Goal: Task Accomplishment & Management: Manage account settings

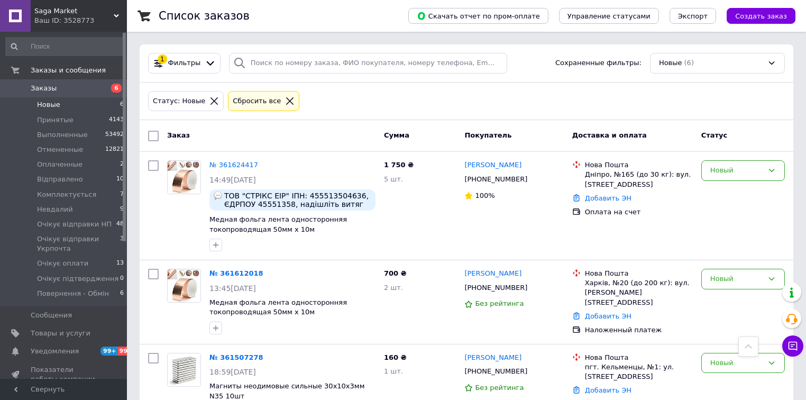
scroll to position [254, 0]
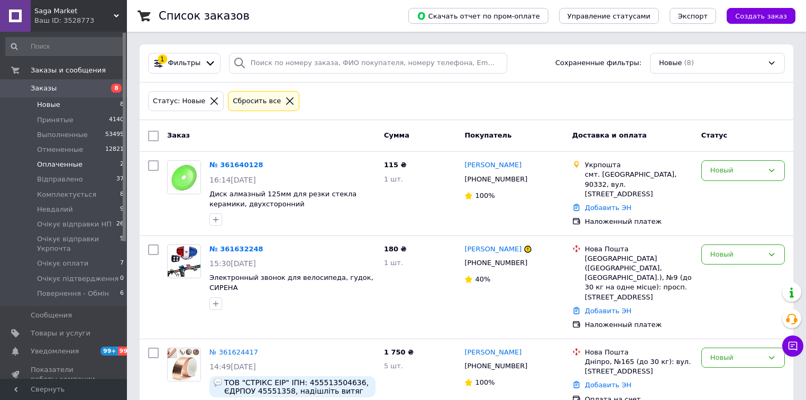
click at [62, 167] on span "Оплаченные" at bounding box center [59, 165] width 45 height 10
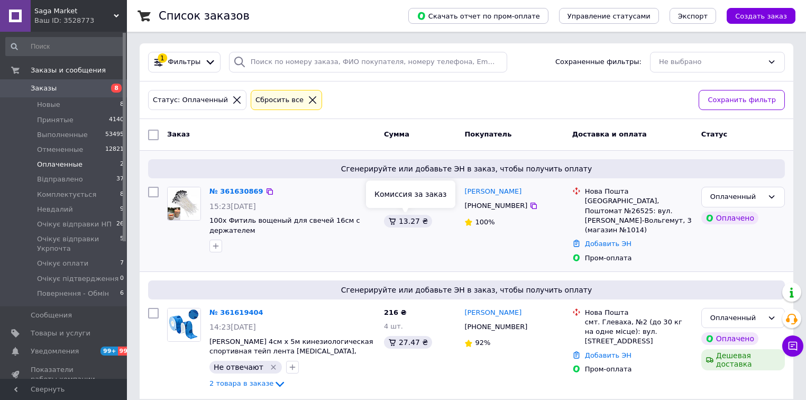
scroll to position [2, 0]
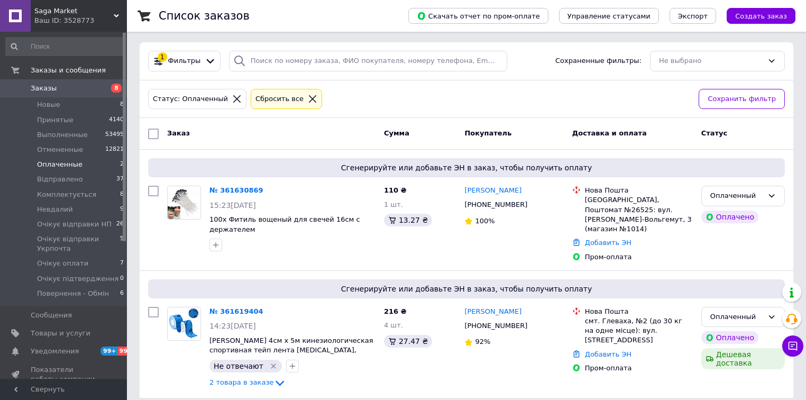
click at [308, 97] on icon at bounding box center [313, 99] width 10 height 10
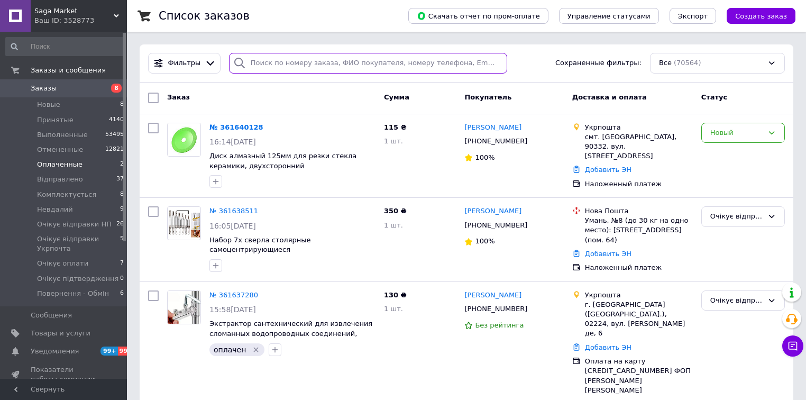
click at [340, 63] on input "search" at bounding box center [368, 63] width 278 height 21
paste input "+380993560528"
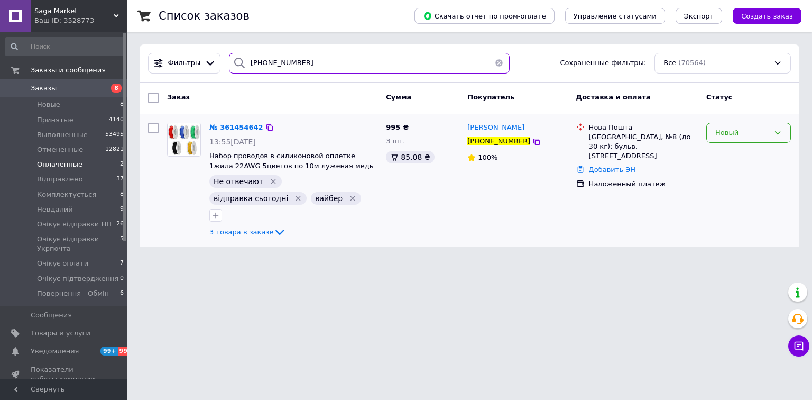
type input "+380993560528"
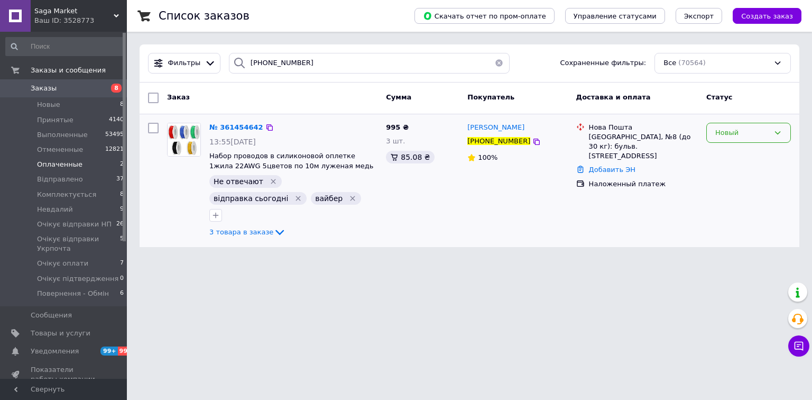
click at [757, 131] on div "Новый" at bounding box center [742, 132] width 54 height 11
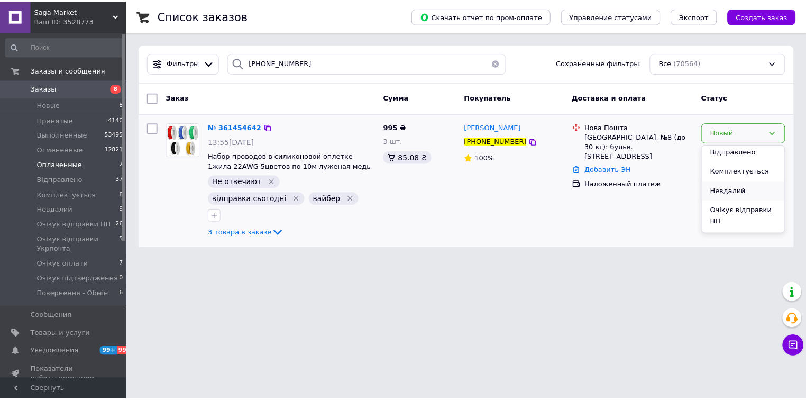
scroll to position [85, 0]
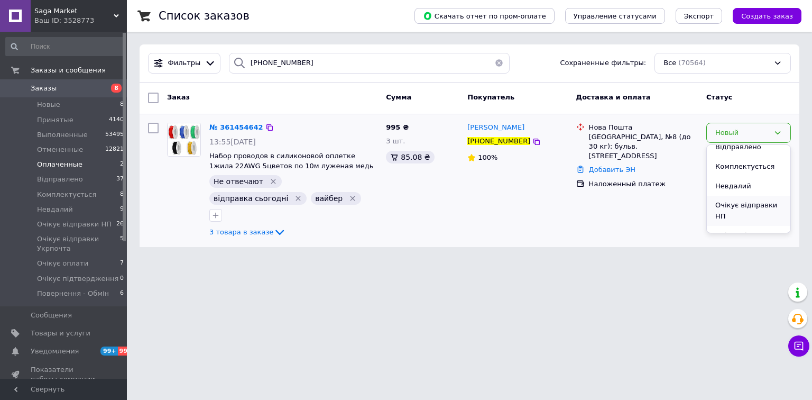
click at [742, 199] on li "Очікує відправки НП" at bounding box center [749, 211] width 84 height 30
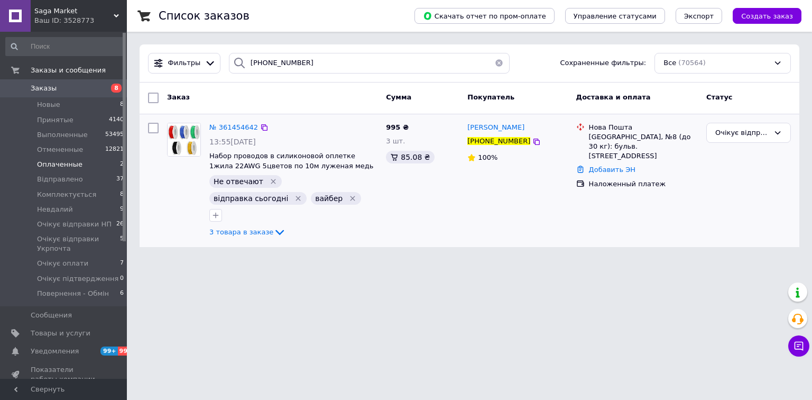
drag, startPoint x: 253, startPoint y: 281, endPoint x: 277, endPoint y: 201, distance: 83.3
click at [253, 260] on html "Saga Market Ваш ID: 3528773 Сайт Saga Market Кабинет покупателя Проверить состо…" at bounding box center [406, 130] width 812 height 260
click at [96, 168] on li "Оплаченные 2" at bounding box center [65, 164] width 130 height 15
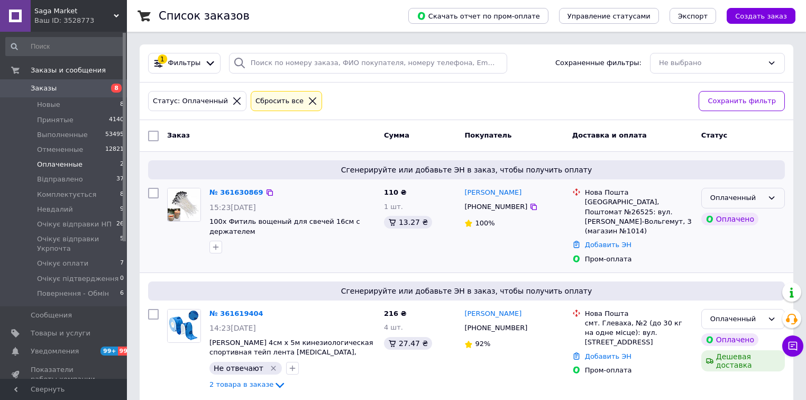
click at [714, 202] on div "Оплаченный" at bounding box center [736, 197] width 53 height 11
click at [722, 254] on li "Комплектується" at bounding box center [743, 255] width 82 height 20
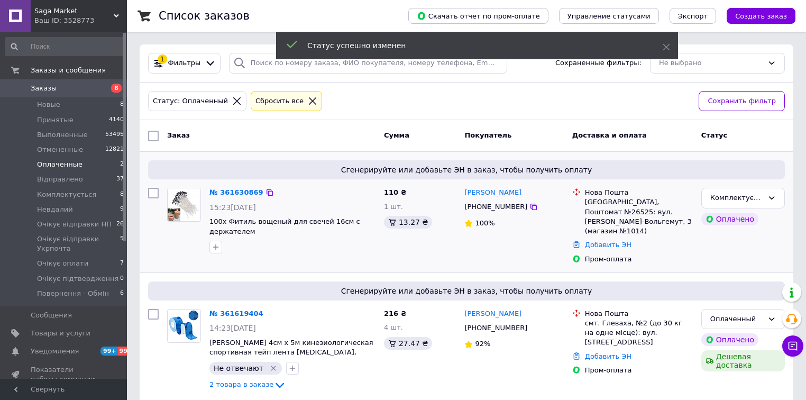
scroll to position [2, 0]
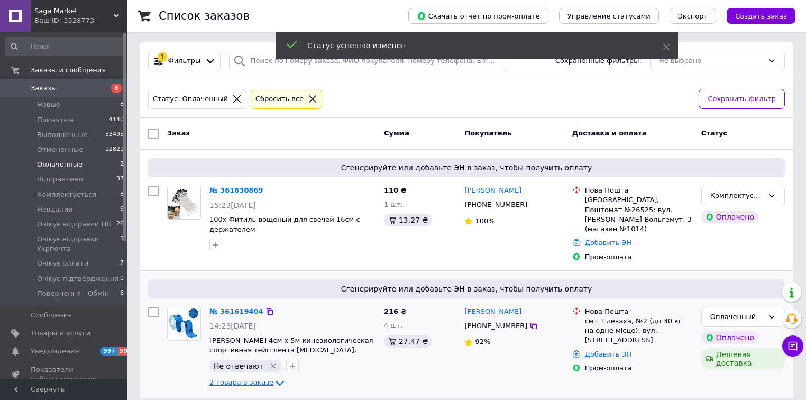
click at [258, 378] on span "2 товара в заказе" at bounding box center [241, 382] width 64 height 8
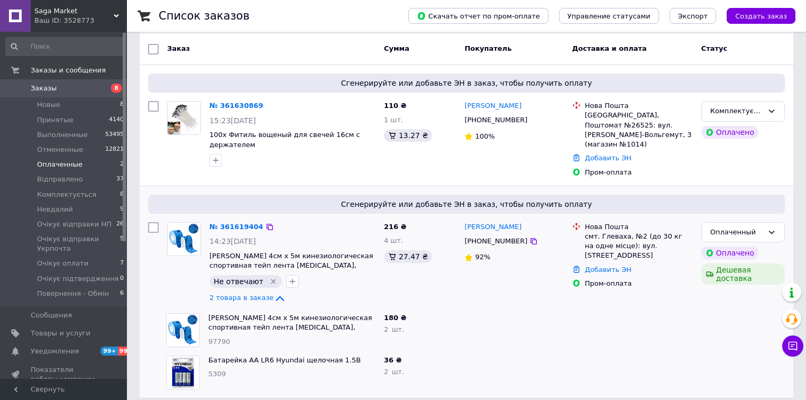
scroll to position [87, 0]
click at [84, 106] on li "Новые 8" at bounding box center [65, 104] width 130 height 15
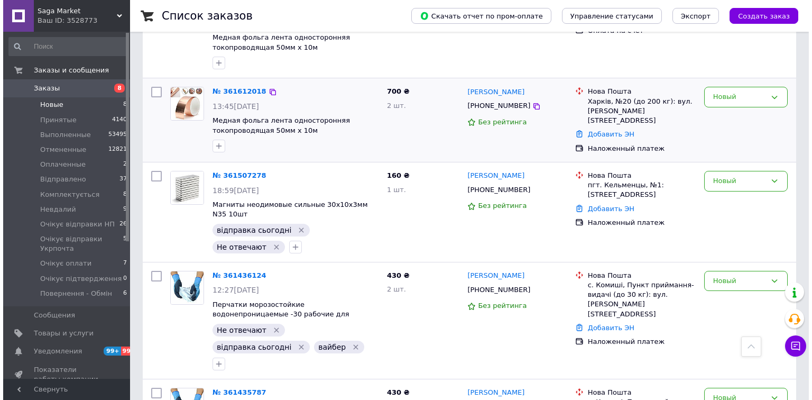
scroll to position [412, 0]
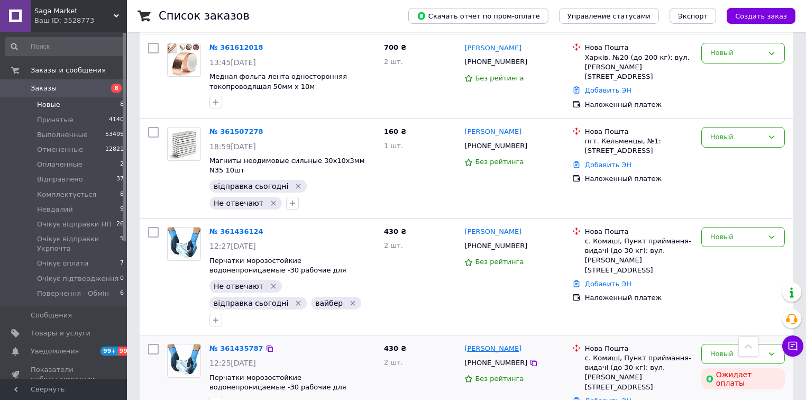
drag, startPoint x: 520, startPoint y: 233, endPoint x: 498, endPoint y: 317, distance: 86.4
click at [529, 242] on icon at bounding box center [533, 246] width 8 height 8
drag, startPoint x: 262, startPoint y: 216, endPoint x: 438, endPoint y: 261, distance: 181.0
click at [265, 227] on icon at bounding box center [269, 231] width 8 height 8
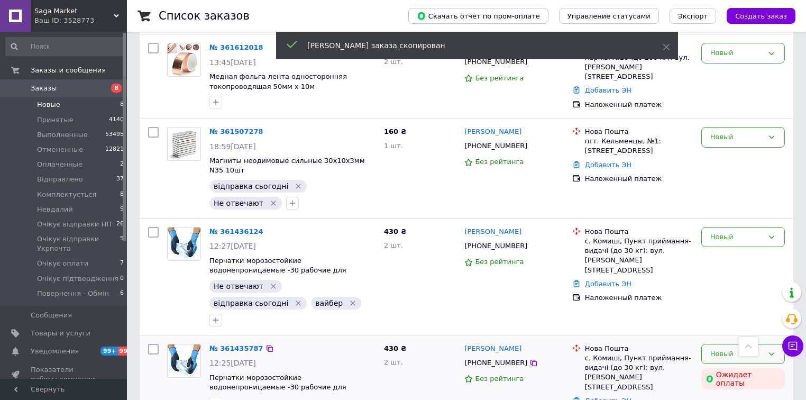
click at [730, 348] on div "Новый" at bounding box center [736, 353] width 53 height 11
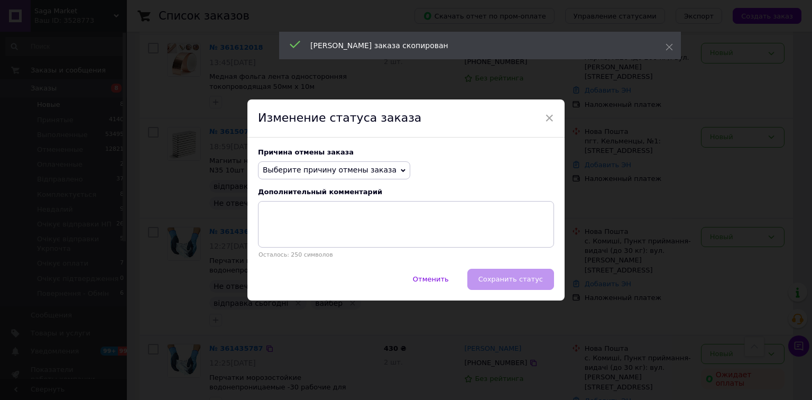
click at [331, 170] on span "Выберите причину отмены заказа" at bounding box center [330, 169] width 134 height 8
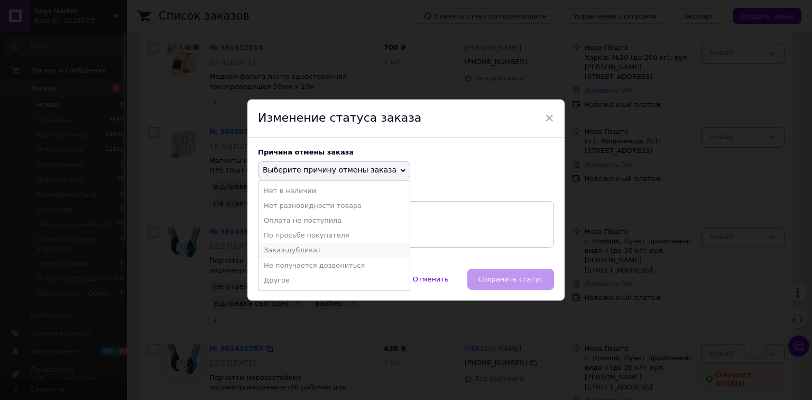
click at [325, 247] on li "Заказ-дубликат" at bounding box center [334, 250] width 151 height 15
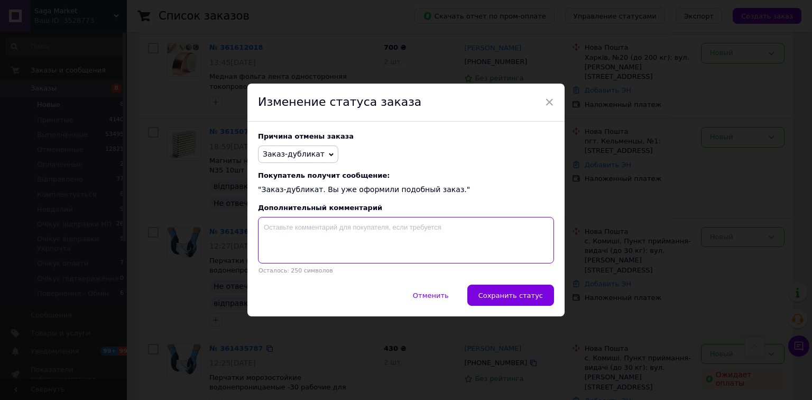
click at [325, 247] on textarea at bounding box center [406, 240] width 296 height 47
paste textarea "361436124"
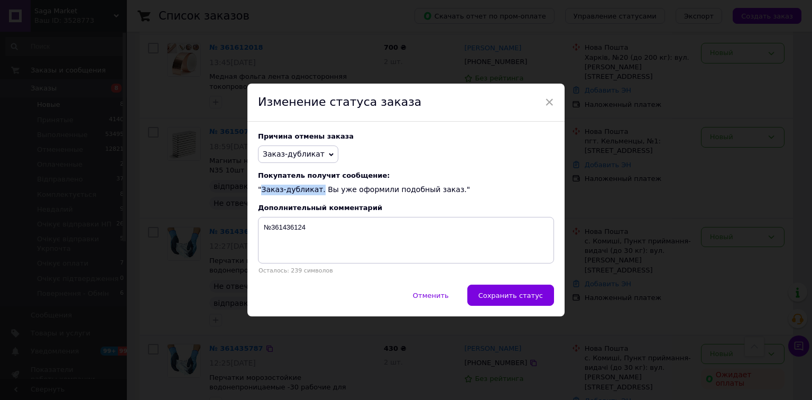
drag, startPoint x: 312, startPoint y: 188, endPoint x: 259, endPoint y: 191, distance: 53.5
click at [259, 191] on div "Покупатель получит сообщение: "Заказ-дубликат. Вы уже оформили подобный заказ."" at bounding box center [406, 183] width 296 height 24
copy div "Заказ-дубликат."
click at [328, 241] on textarea "№361436124" at bounding box center [406, 240] width 296 height 47
paste textarea "Заказ-дубликат."
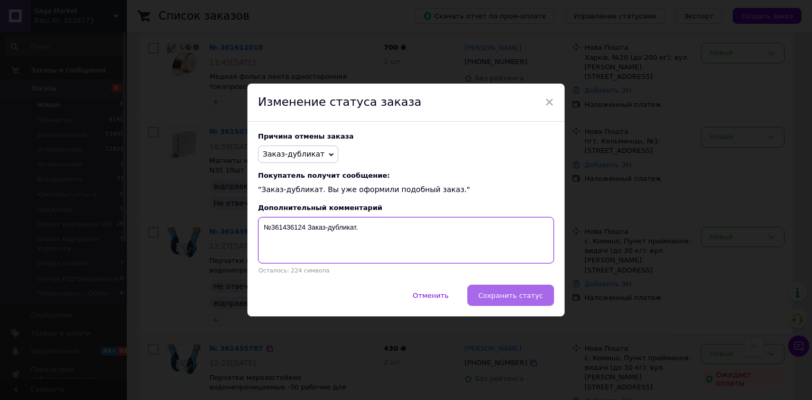
type textarea "№361436124 Заказ-дубликат."
drag, startPoint x: 501, startPoint y: 300, endPoint x: 501, endPoint y: 290, distance: 10.6
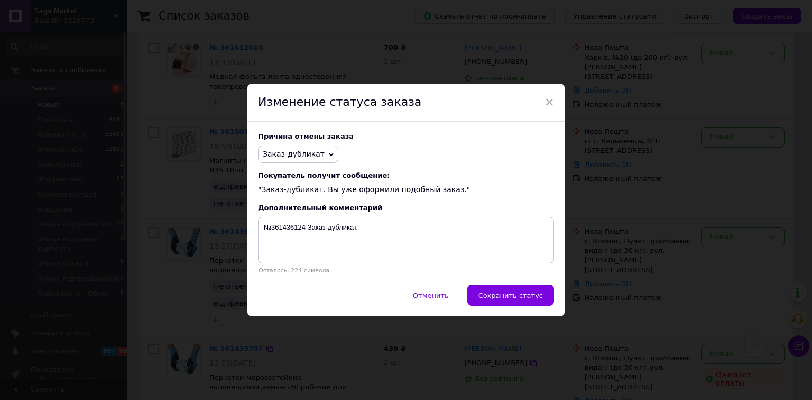
click at [501, 299] on span "Сохранить статус" at bounding box center [510, 295] width 64 height 8
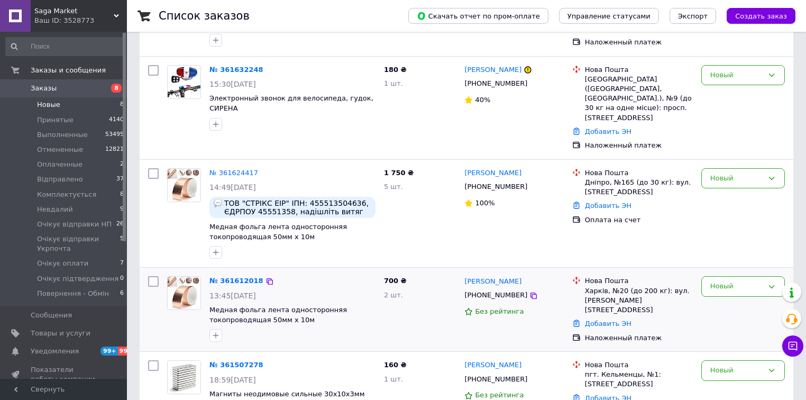
scroll to position [224, 0]
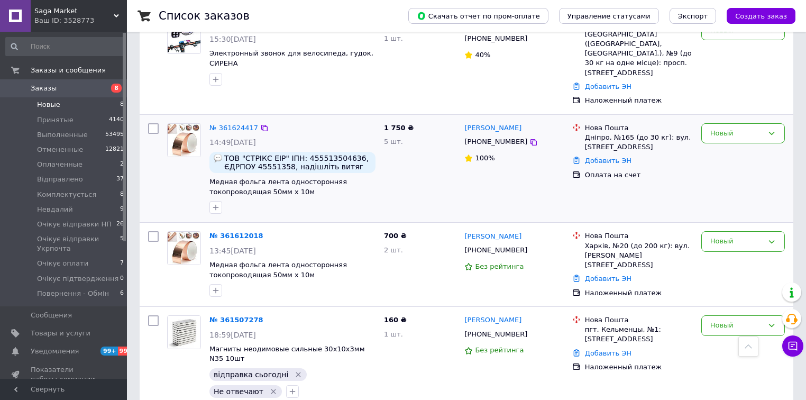
drag, startPoint x: 365, startPoint y: 36, endPoint x: 250, endPoint y: 129, distance: 147.8
click at [365, 36] on div "15:30[DATE]" at bounding box center [292, 39] width 166 height 11
click at [77, 262] on span "Очікує оплати" at bounding box center [62, 264] width 51 height 10
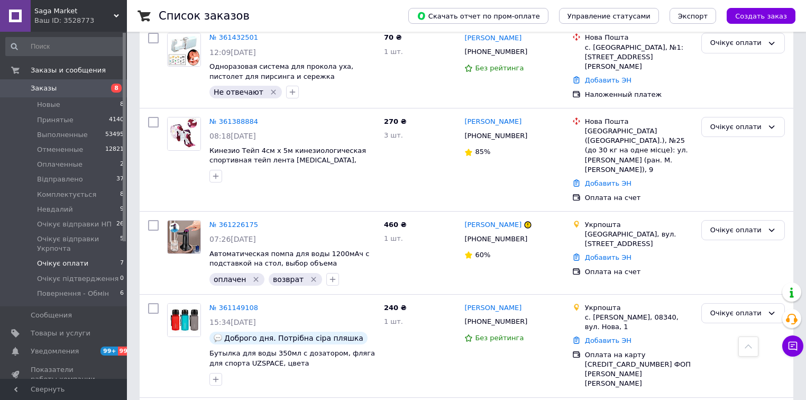
scroll to position [372, 0]
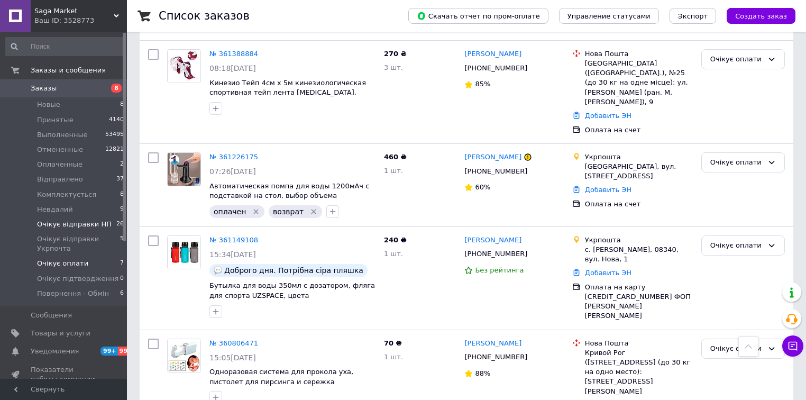
click at [88, 227] on span "Очікує відправки НП" at bounding box center [74, 224] width 75 height 10
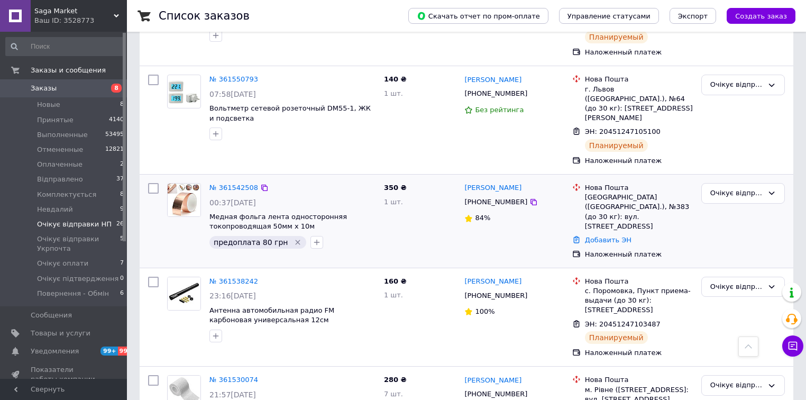
scroll to position [2115, 0]
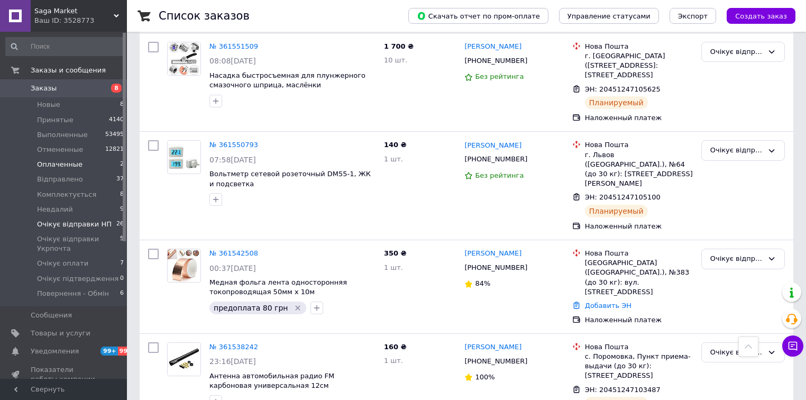
click at [82, 165] on li "Оплаченные 2" at bounding box center [65, 164] width 130 height 15
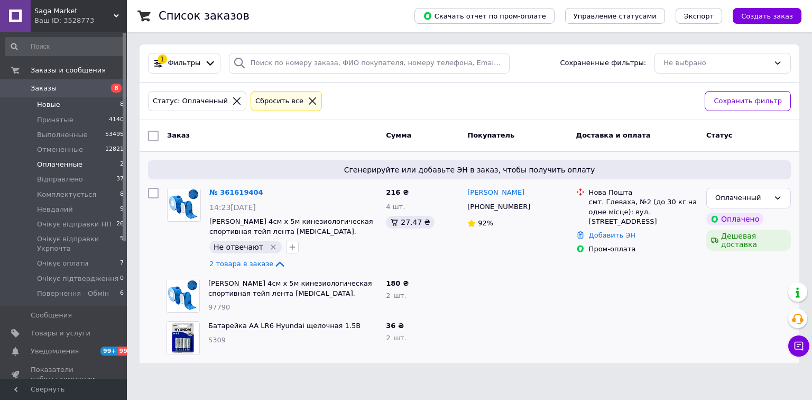
click at [93, 106] on li "Новые 8" at bounding box center [65, 104] width 130 height 15
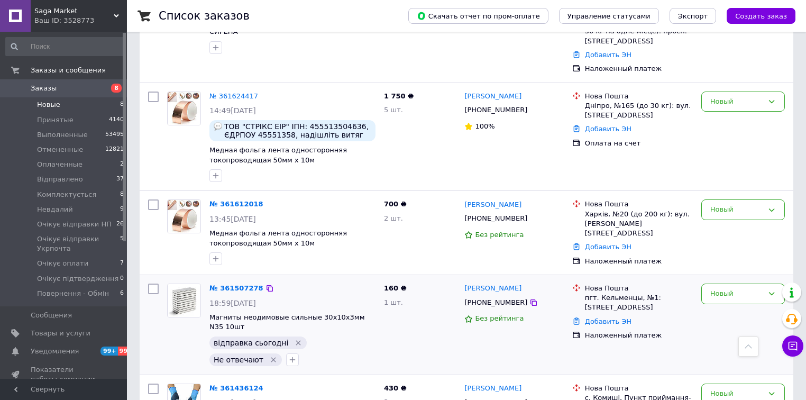
scroll to position [254, 0]
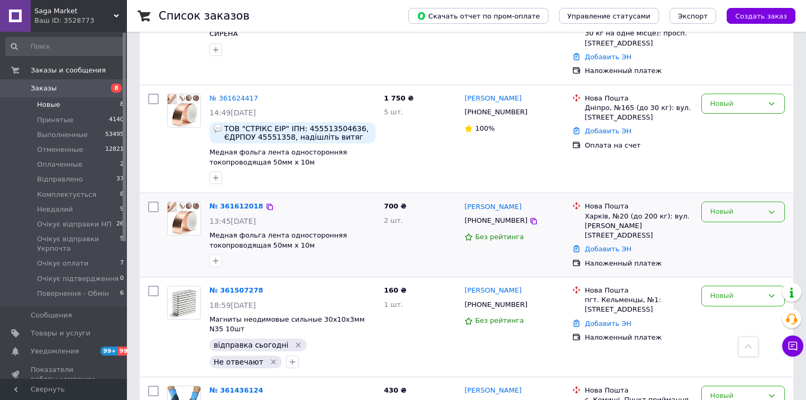
click at [742, 206] on div "Новый" at bounding box center [736, 211] width 53 height 11
click at [729, 279] on li "Комплектується" at bounding box center [743, 289] width 82 height 20
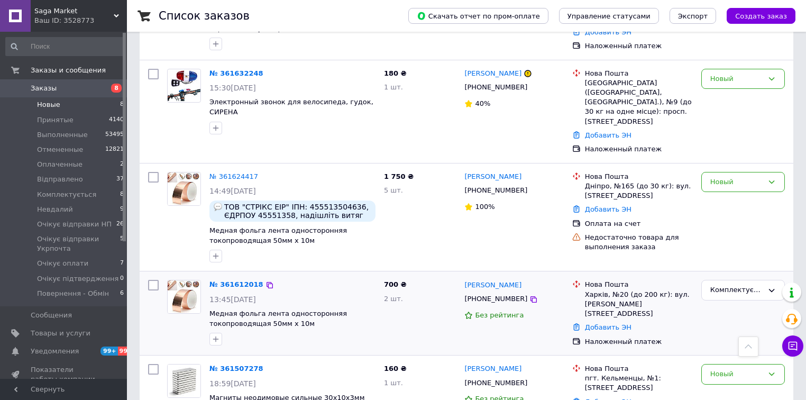
scroll to position [169, 0]
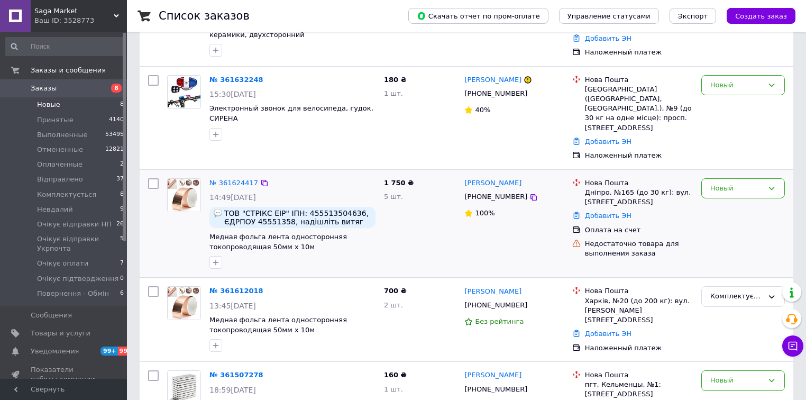
click at [536, 229] on div "Катерина Старостіна +380676532360 100%" at bounding box center [513, 223] width 107 height 99
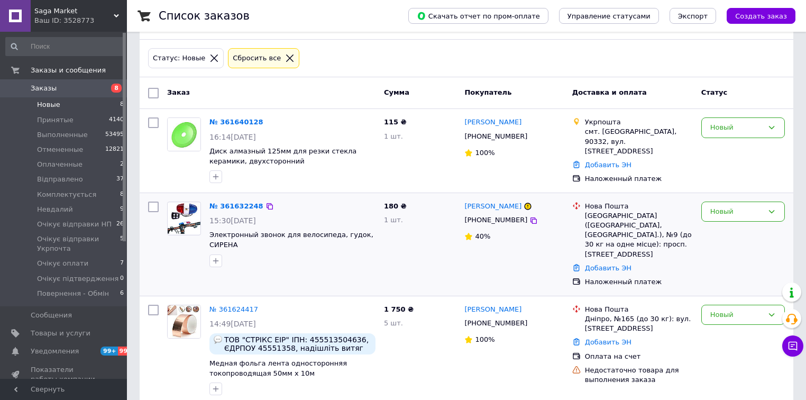
scroll to position [42, 0]
click at [524, 244] on div "Данил Новиков +380685544878 40%" at bounding box center [513, 245] width 107 height 94
click at [525, 244] on div "Данил Новиков +380685544878 40%" at bounding box center [513, 245] width 107 height 94
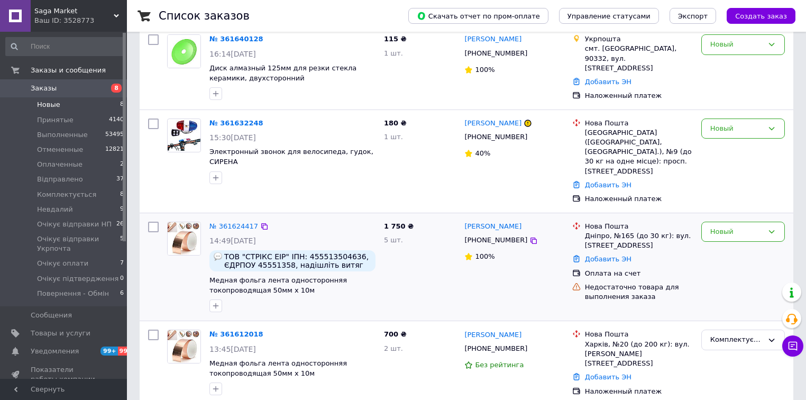
scroll to position [127, 0]
click at [261, 222] on icon at bounding box center [264, 225] width 6 height 6
drag, startPoint x: 719, startPoint y: 272, endPoint x: 743, endPoint y: 226, distance: 51.8
click at [721, 269] on div "Новый" at bounding box center [743, 265] width 92 height 99
click at [746, 225] on div "Новый" at bounding box center [736, 230] width 53 height 11
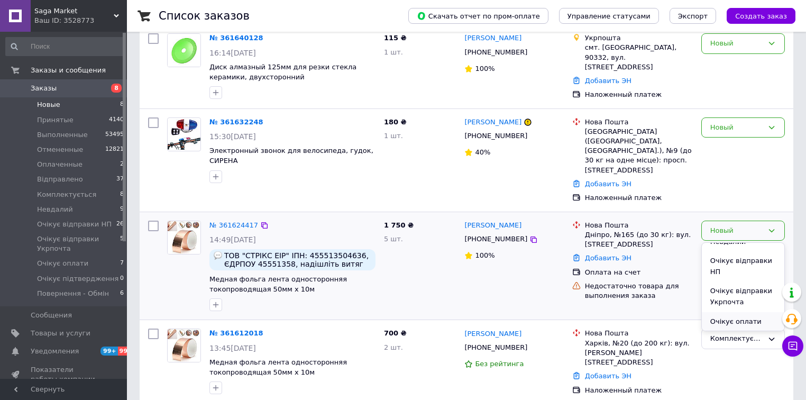
click at [729, 312] on li "Очікує оплати" at bounding box center [743, 322] width 82 height 20
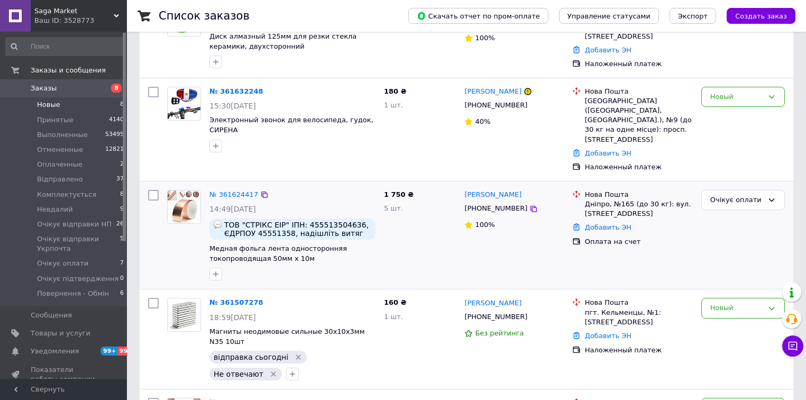
scroll to position [169, 0]
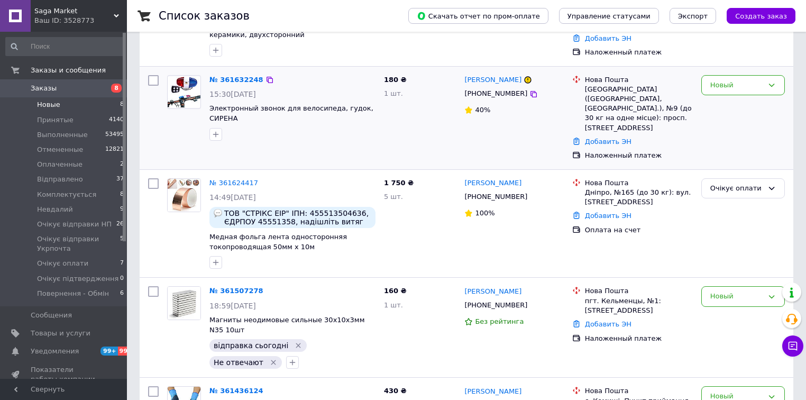
click at [532, 122] on div "Данил Новиков +380685544878 40%" at bounding box center [513, 118] width 107 height 94
click at [530, 91] on icon at bounding box center [533, 94] width 6 height 6
click at [218, 134] on icon "button" at bounding box center [215, 134] width 8 height 8
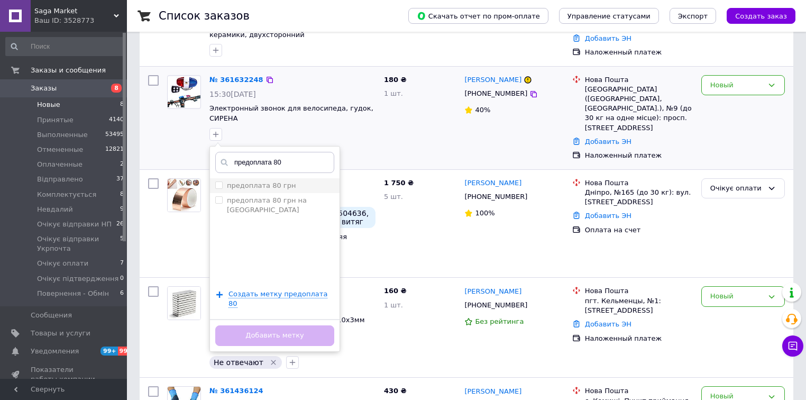
type input "предоплата 80"
click at [270, 182] on label "предоплата 80 грн" at bounding box center [261, 185] width 69 height 8
checkbox input "true"
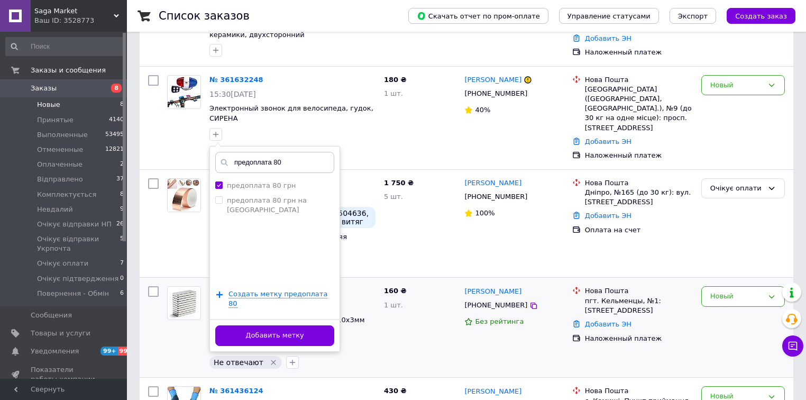
click at [294, 325] on button "Добавить метку" at bounding box center [274, 335] width 119 height 21
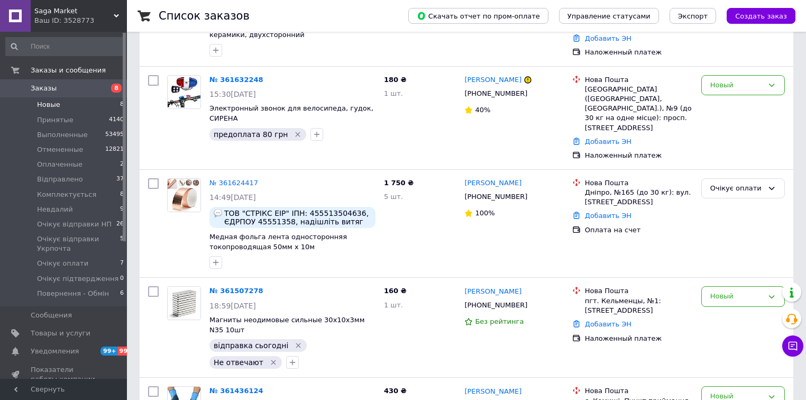
click at [785, 246] on div "Очікує оплати" at bounding box center [743, 223] width 92 height 99
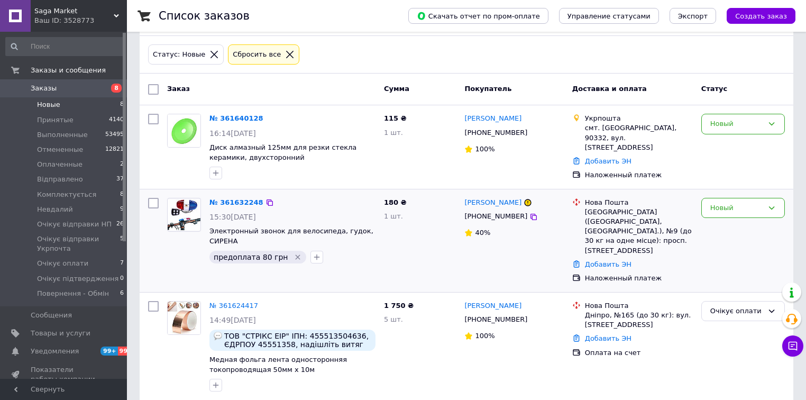
scroll to position [42, 0]
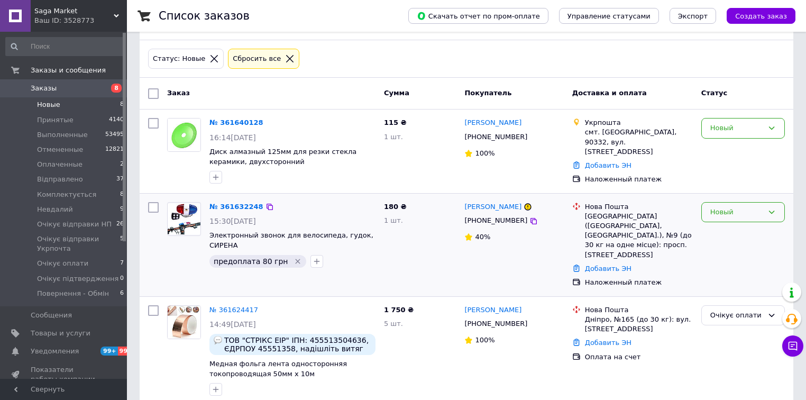
click at [738, 210] on div "Новый" at bounding box center [736, 212] width 53 height 11
click at [727, 296] on li "Очікує оплати" at bounding box center [743, 303] width 82 height 20
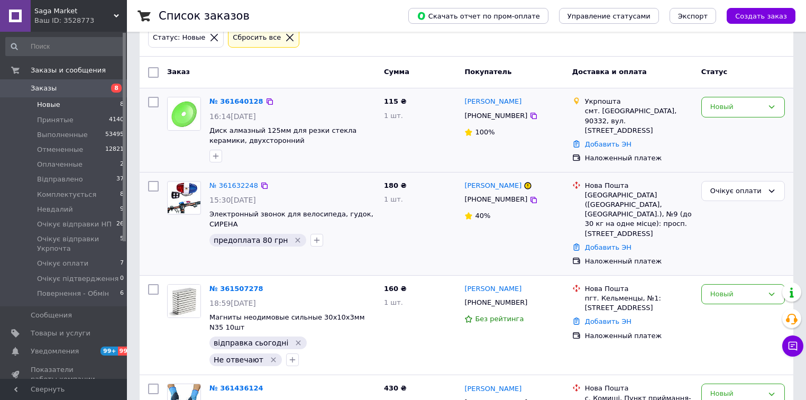
scroll to position [139, 0]
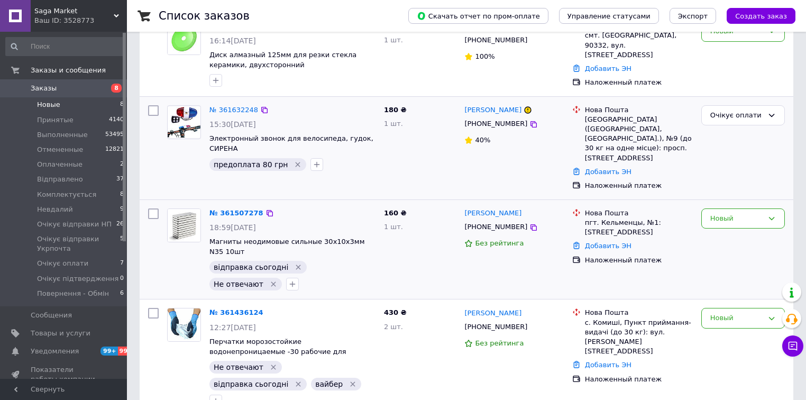
click at [528, 251] on div "Сергій Попов +380681411809 Без рейтинга" at bounding box center [513, 249] width 107 height 91
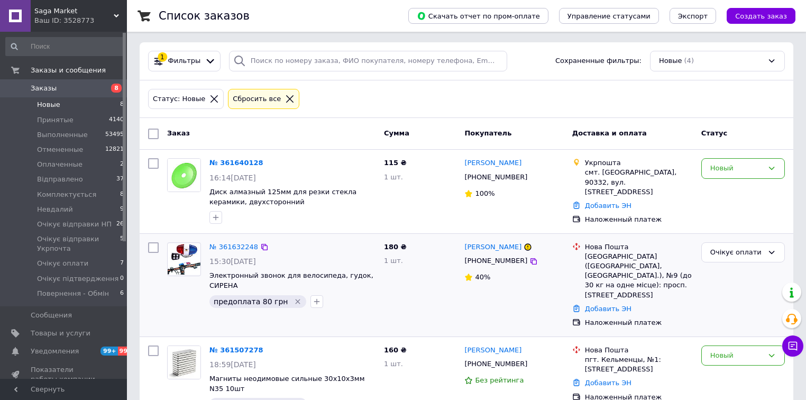
scroll to position [0, 0]
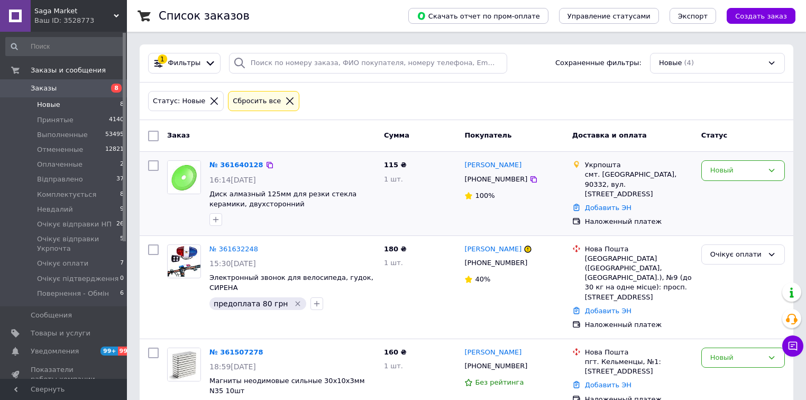
click at [533, 214] on div "Микола Брич +380680914591 100%" at bounding box center [513, 193] width 107 height 75
click at [536, 211] on div "Микола Брич +380680914591 100%" at bounding box center [513, 193] width 107 height 75
click at [754, 166] on div "Новый" at bounding box center [736, 170] width 53 height 11
click at [748, 243] on li "Комплектується" at bounding box center [743, 247] width 82 height 20
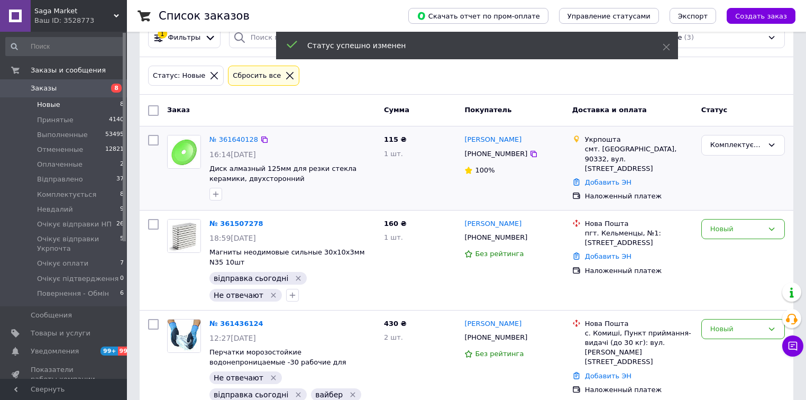
scroll to position [0, 0]
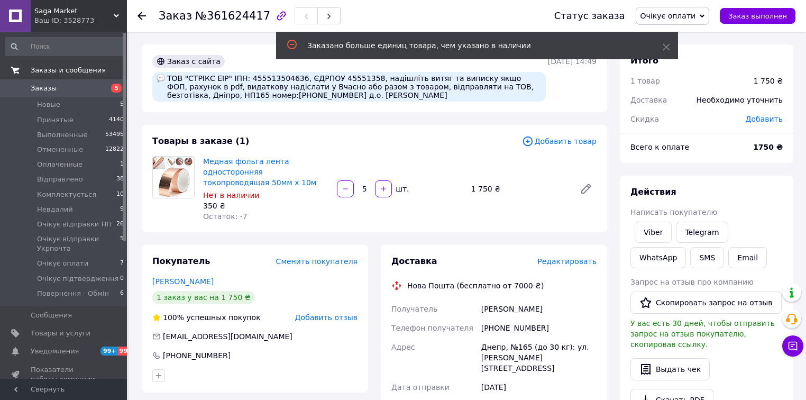
drag, startPoint x: 87, startPoint y: 89, endPoint x: 108, endPoint y: 78, distance: 24.4
click at [87, 89] on span "Заказы" at bounding box center [64, 89] width 67 height 10
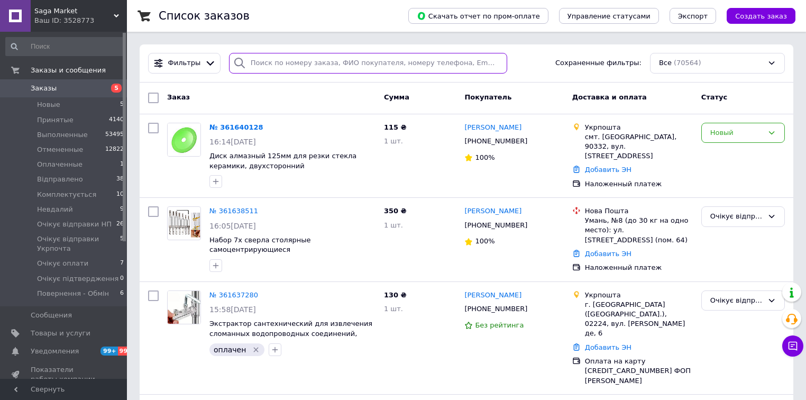
click at [335, 64] on input "search" at bounding box center [368, 63] width 278 height 21
paste input "+380679254523"
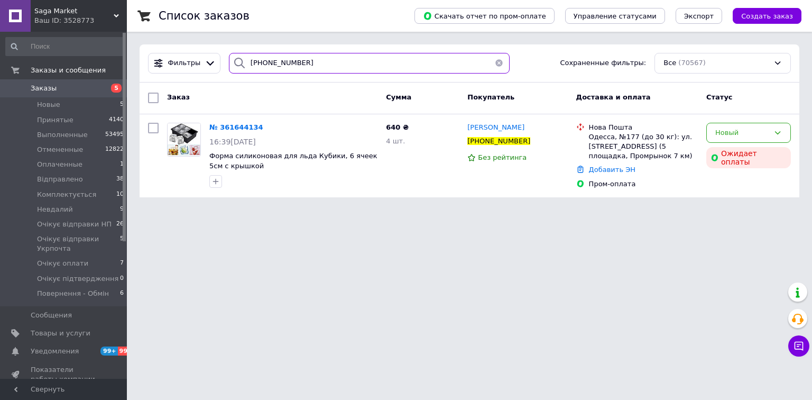
type input "+380679254523"
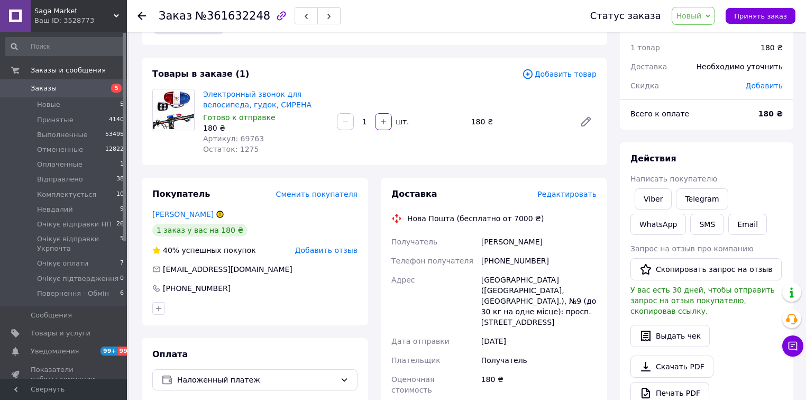
scroll to position [42, 0]
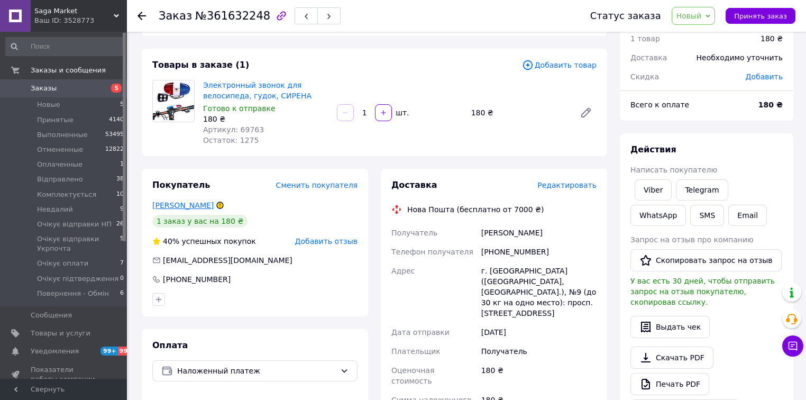
click at [195, 209] on link "Новиков Данил" at bounding box center [182, 205] width 61 height 8
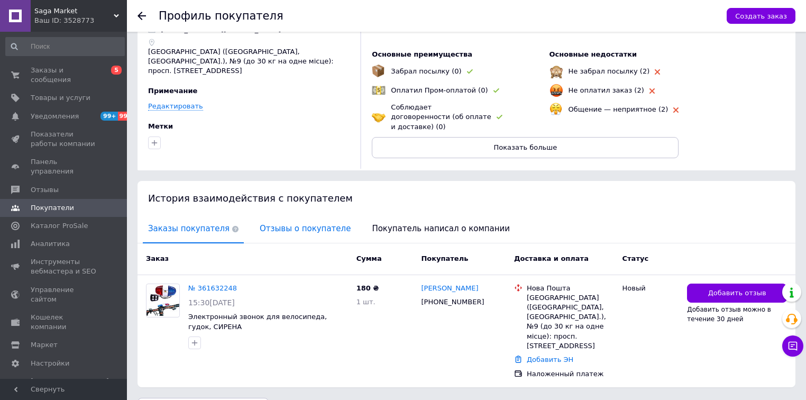
click at [279, 219] on span "Отзывы о покупателе" at bounding box center [305, 228] width 102 height 27
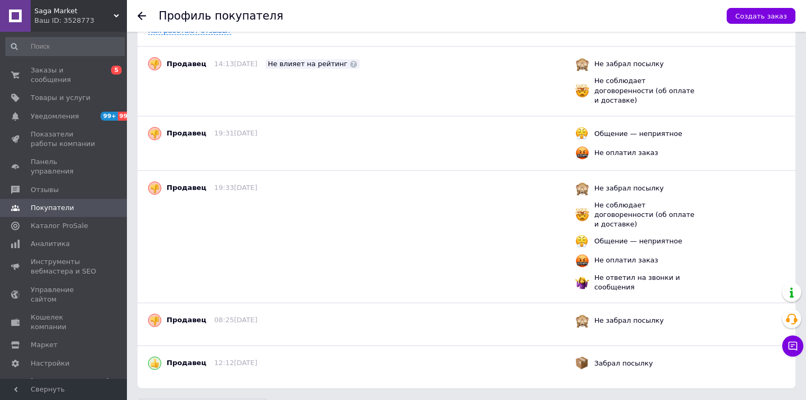
scroll to position [290, 0]
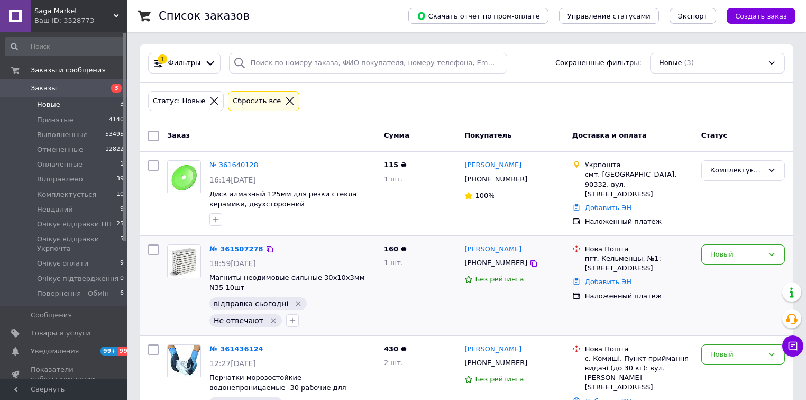
drag, startPoint x: 795, startPoint y: 229, endPoint x: 728, endPoint y: 235, distance: 66.9
click at [795, 229] on div "Список заказов Скачать отчет по пром-оплате Управление статусами Экспорт Создат…" at bounding box center [466, 232] width 679 height 464
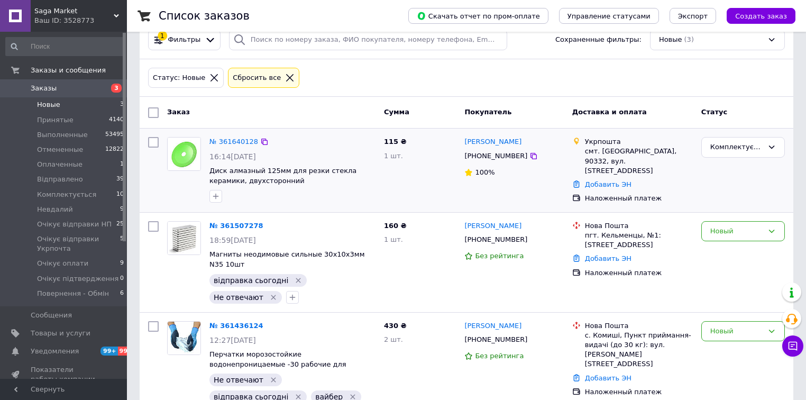
scroll to position [45, 0]
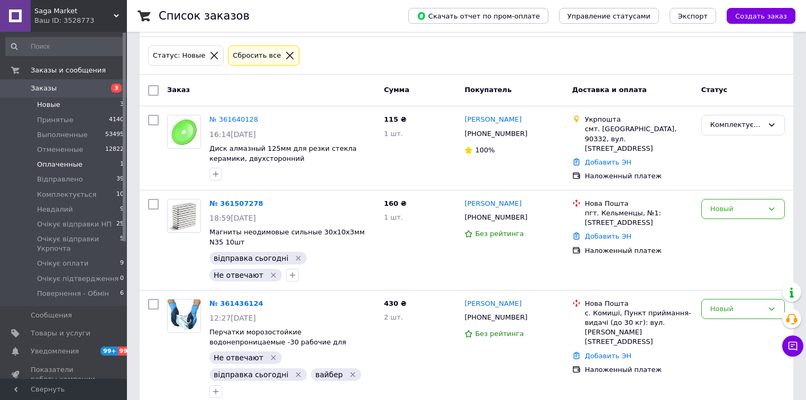
click at [66, 166] on span "Оплаченные" at bounding box center [59, 165] width 45 height 10
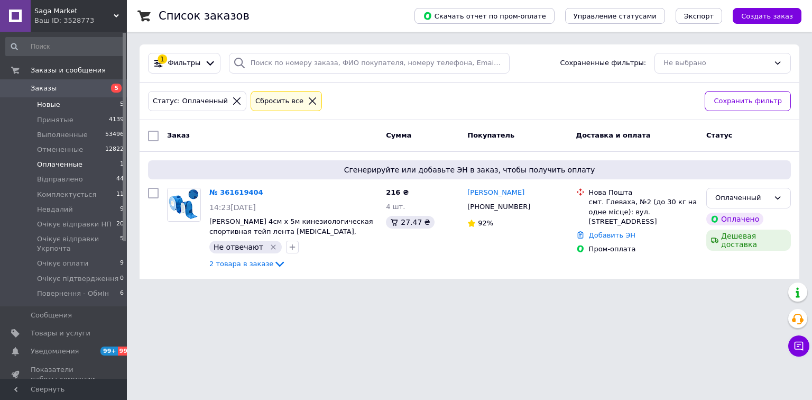
click at [97, 103] on li "Новые 5" at bounding box center [65, 104] width 130 height 15
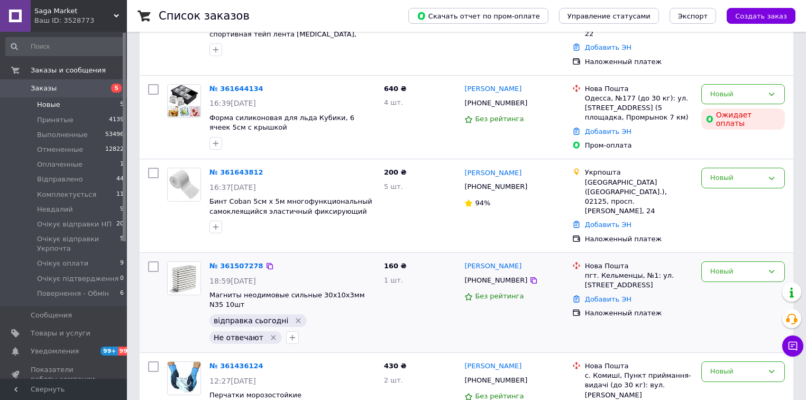
scroll to position [127, 0]
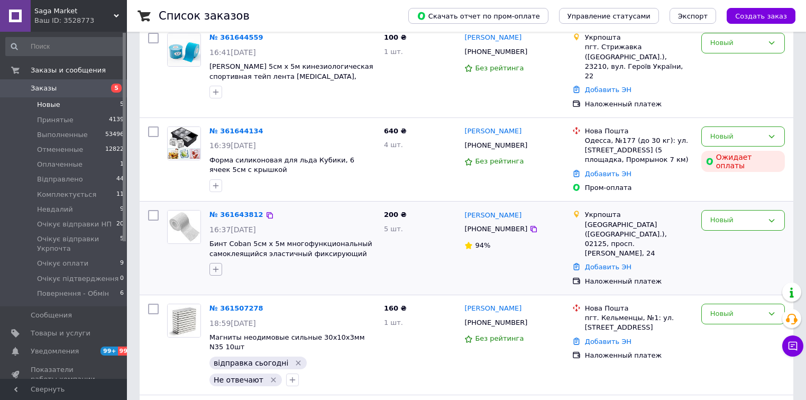
click at [218, 266] on icon "button" at bounding box center [216, 269] width 6 height 6
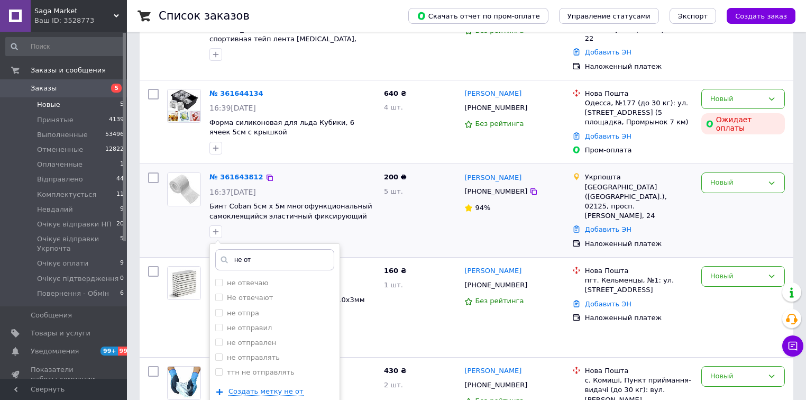
scroll to position [212, 0]
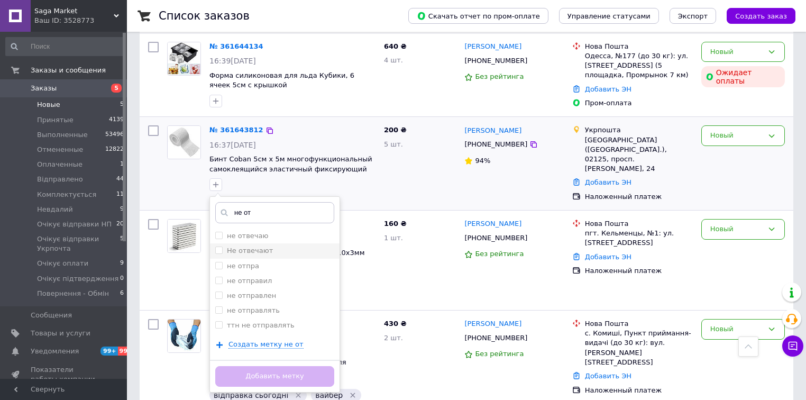
type input "не от"
drag, startPoint x: 281, startPoint y: 243, endPoint x: 281, endPoint y: 254, distance: 10.6
click at [281, 246] on div "Не отвечают" at bounding box center [274, 251] width 119 height 10
checkbox input "true"
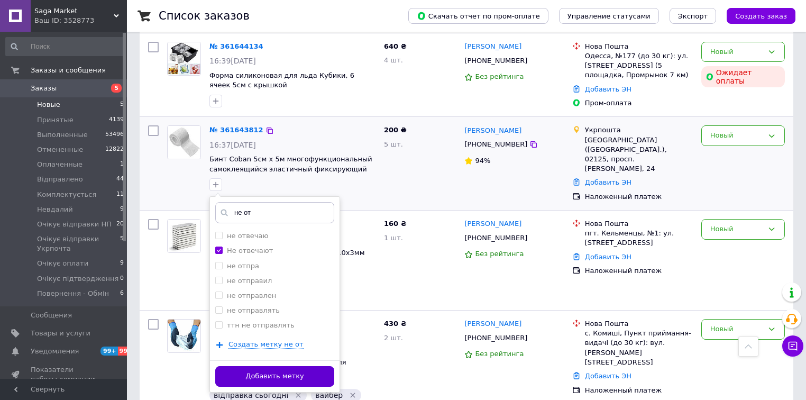
click at [293, 366] on button "Добавить метку" at bounding box center [274, 376] width 119 height 21
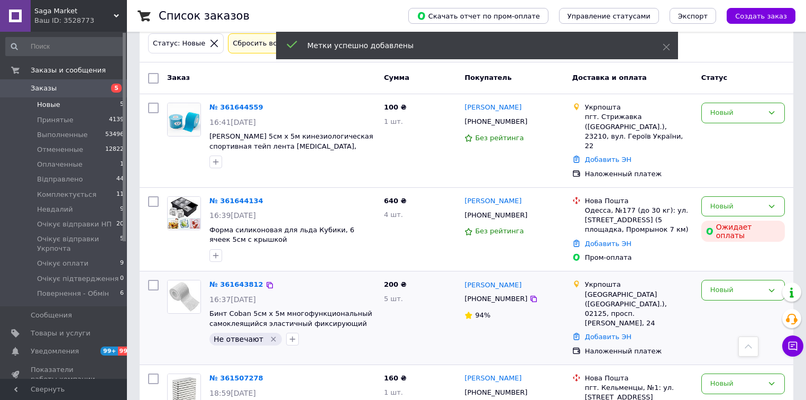
scroll to position [43, 0]
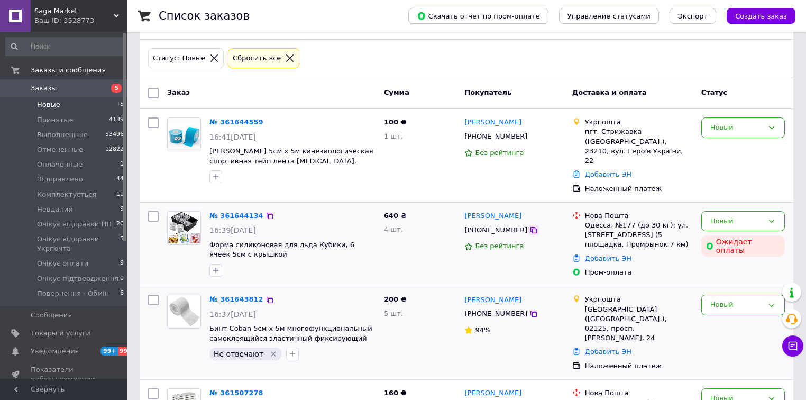
click at [530, 227] on icon at bounding box center [533, 230] width 6 height 6
click at [426, 243] on div "640 ₴ 4 шт." at bounding box center [420, 244] width 81 height 75
click at [399, 244] on div "640 ₴ 4 шт." at bounding box center [420, 244] width 81 height 75
click at [219, 266] on icon "button" at bounding box center [215, 270] width 8 height 8
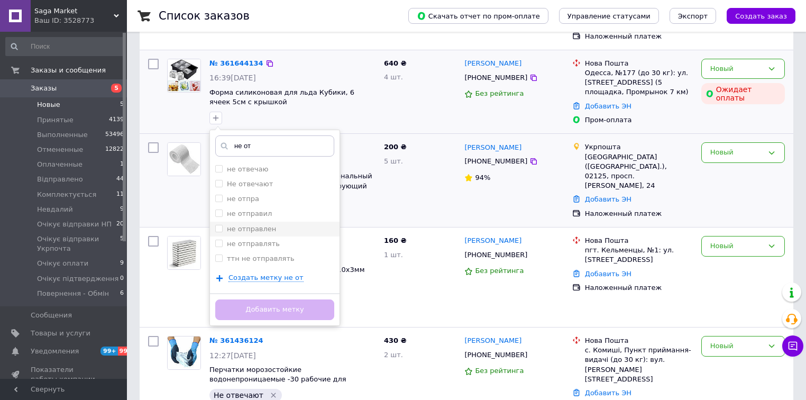
scroll to position [212, 0]
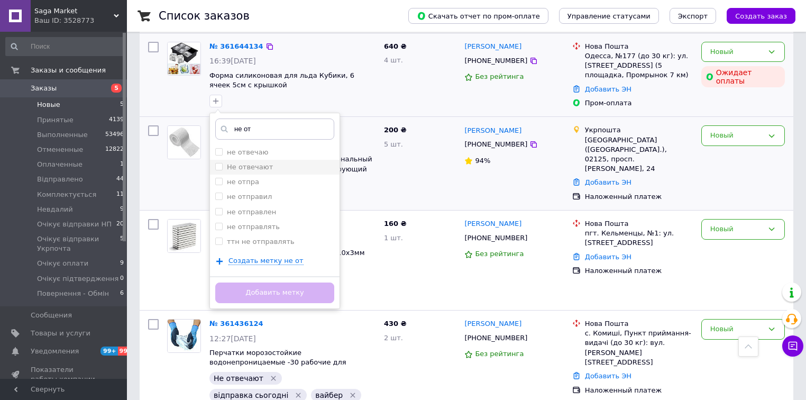
type input "не от"
click at [267, 162] on div "Не отвечают" at bounding box center [274, 167] width 119 height 10
checkbox input "true"
click at [296, 282] on button "Добавить метку" at bounding box center [274, 292] width 119 height 21
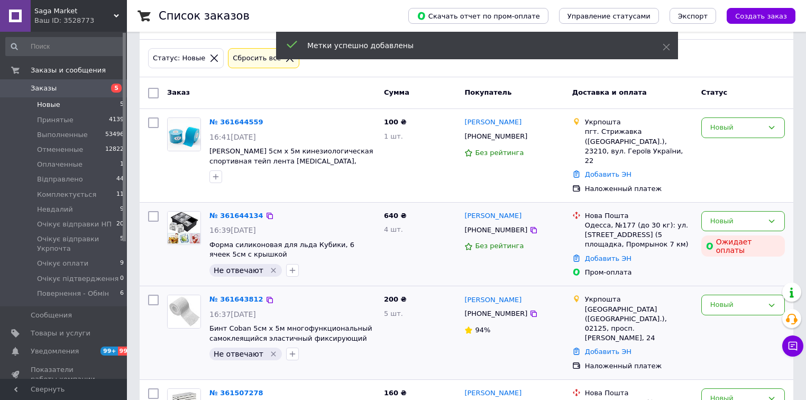
scroll to position [1, 0]
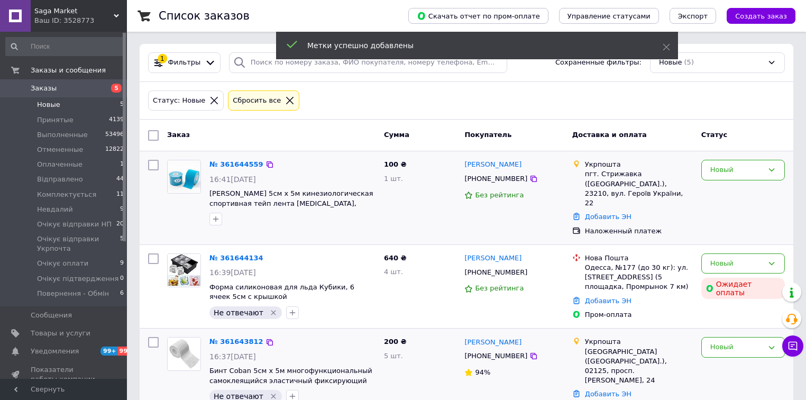
click at [434, 218] on div "100 ₴ 1 шт." at bounding box center [420, 197] width 81 height 85
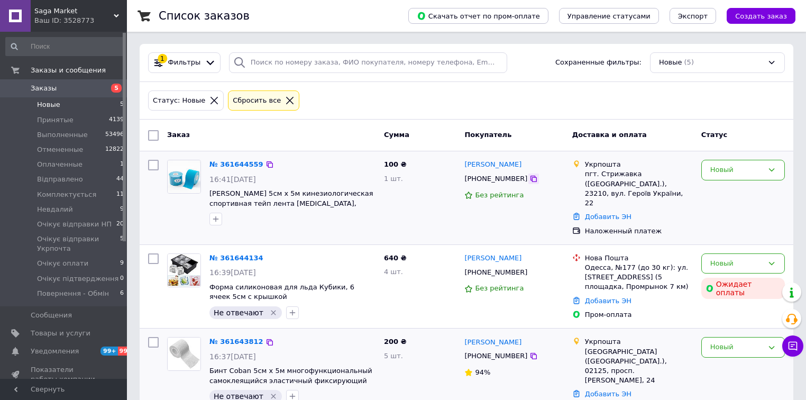
click at [530, 177] on icon at bounding box center [533, 179] width 6 height 6
click at [413, 200] on div "100 ₴ 1 шт." at bounding box center [420, 197] width 81 height 85
drag, startPoint x: 739, startPoint y: 159, endPoint x: 740, endPoint y: 164, distance: 5.8
click at [740, 160] on div "Новый" at bounding box center [743, 170] width 84 height 21
click at [725, 229] on li "Отменен" at bounding box center [743, 231] width 82 height 20
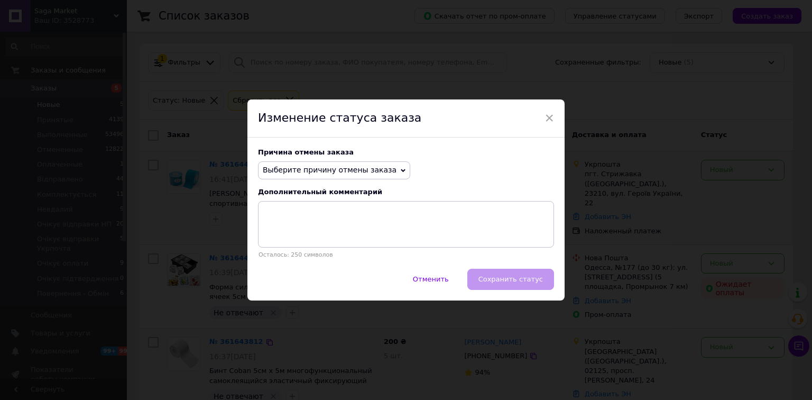
click at [351, 171] on span "Выберите причину отмены заказа" at bounding box center [330, 169] width 134 height 8
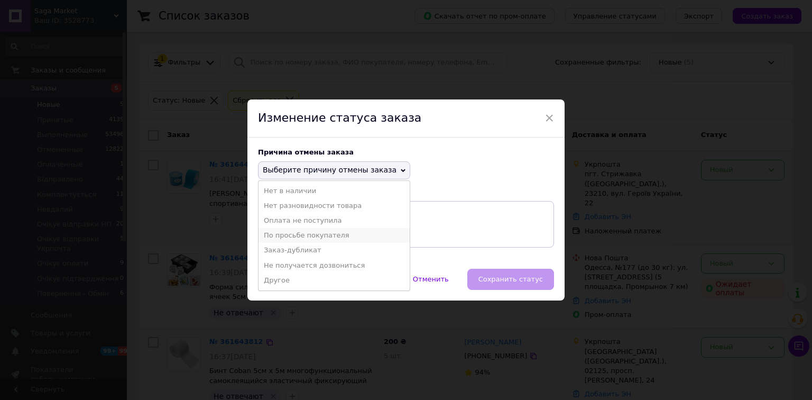
click at [345, 235] on li "По просьбе покупателя" at bounding box center [334, 235] width 151 height 15
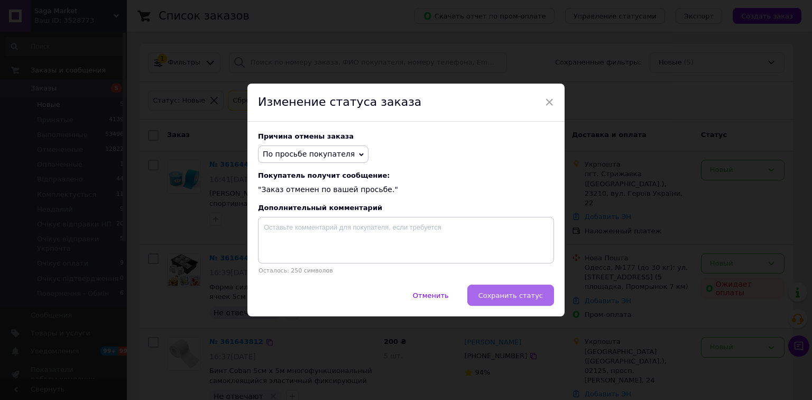
click at [509, 298] on span "Сохранить статус" at bounding box center [510, 295] width 64 height 8
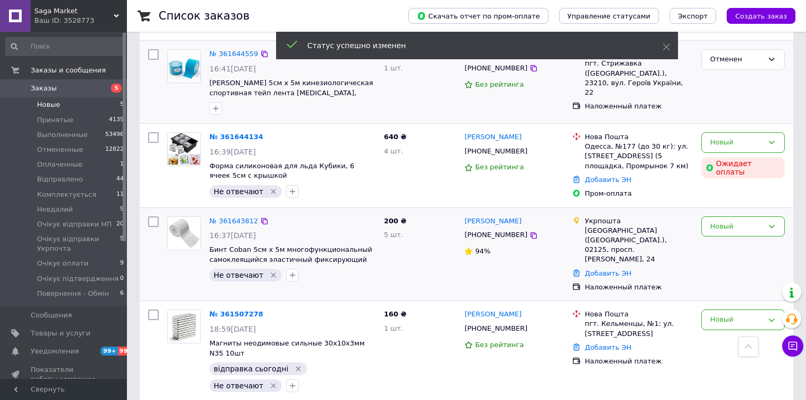
scroll to position [0, 0]
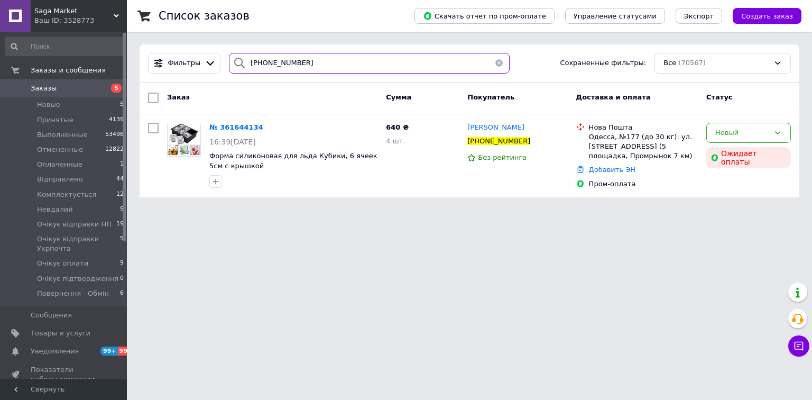
click at [344, 61] on input "+380679254523" at bounding box center [369, 63] width 281 height 21
click at [344, 61] on input "[PHONE_NUMBER]" at bounding box center [369, 63] width 281 height 21
paste input "85336864"
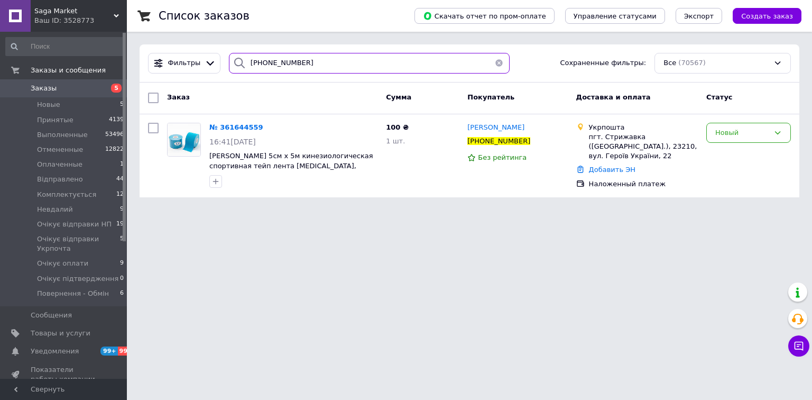
type input "+380685336864"
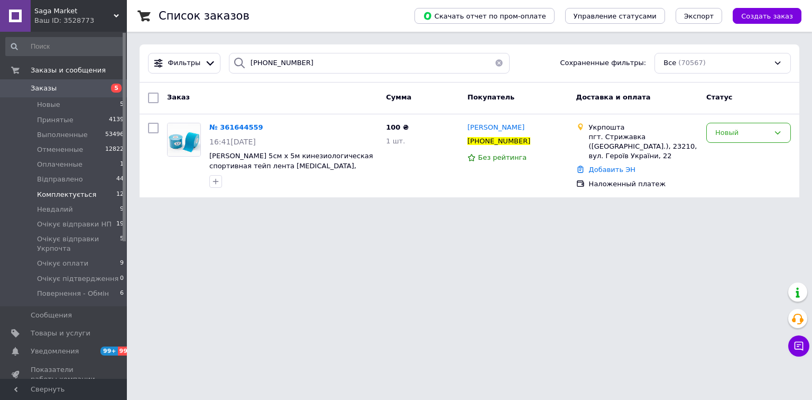
click at [85, 192] on span "Комплектується" at bounding box center [66, 195] width 59 height 10
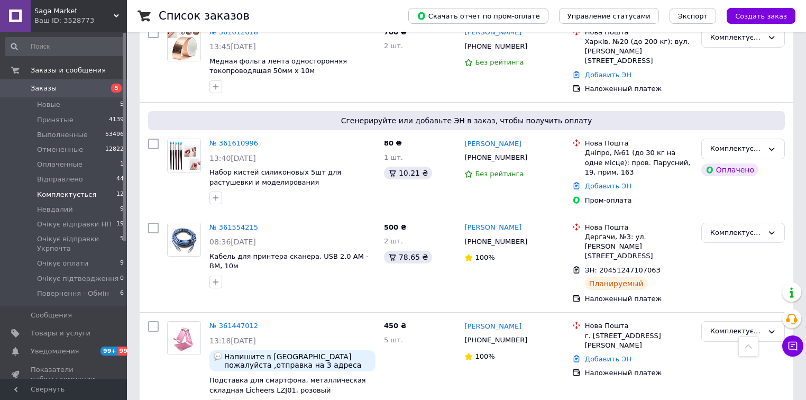
scroll to position [842, 0]
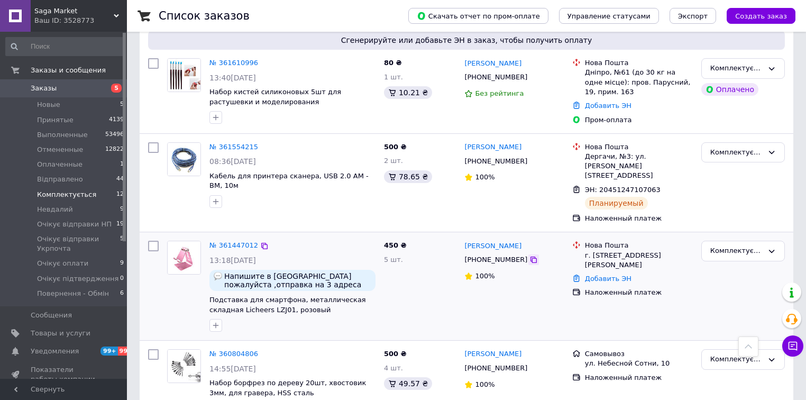
click at [529, 255] on icon at bounding box center [533, 259] width 8 height 8
click at [250, 159] on div "№ 361554215 08:36, 12.09.2025 Кабель для принтера сканера, USB 2.0 AM - BM, 10м" at bounding box center [292, 175] width 174 height 74
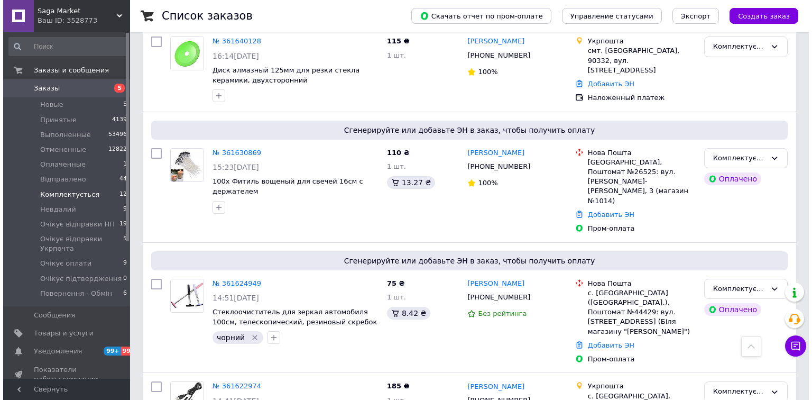
scroll to position [0, 0]
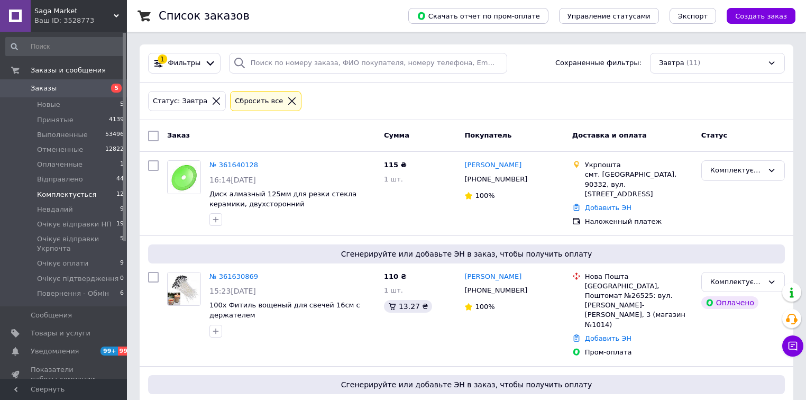
click at [287, 100] on icon at bounding box center [292, 101] width 10 height 10
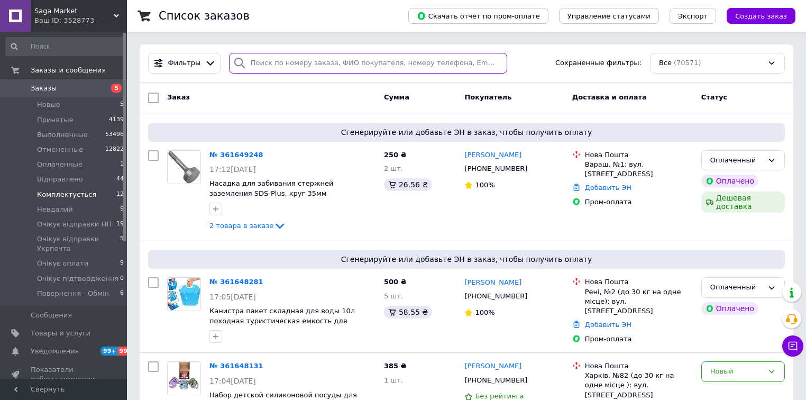
click at [364, 61] on input "search" at bounding box center [368, 63] width 278 height 21
paste input "+380991215390"
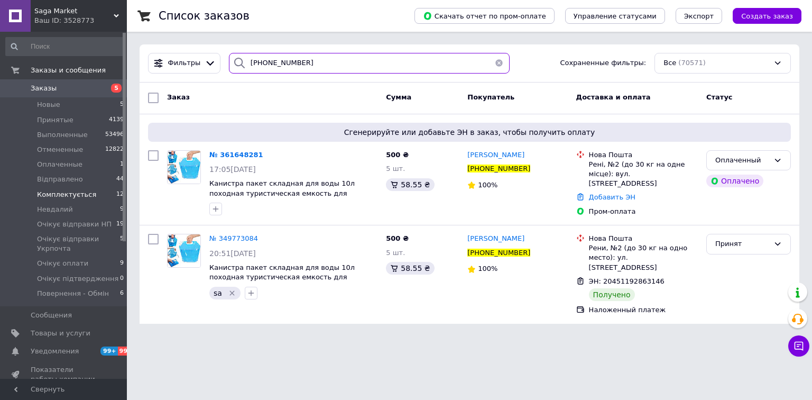
click at [365, 60] on input "+380991215390" at bounding box center [369, 63] width 281 height 21
paste input "6568114"
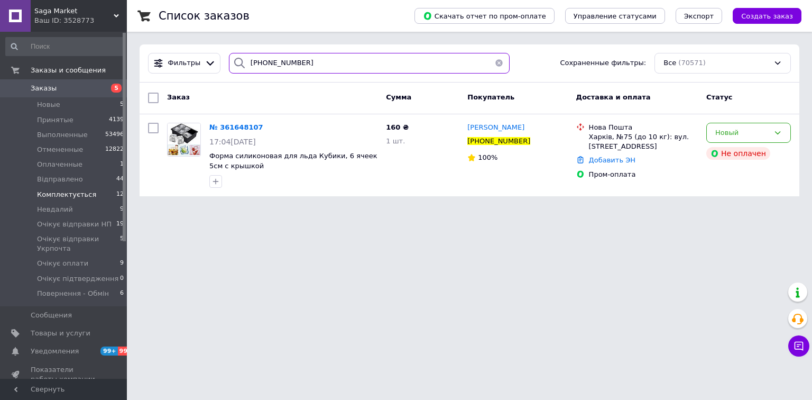
type input "+380996568114"
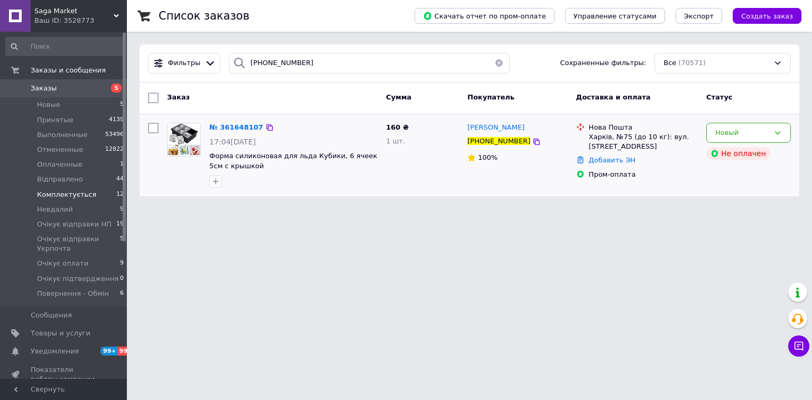
click at [435, 170] on div "160 ₴ 1 шт." at bounding box center [422, 155] width 81 height 74
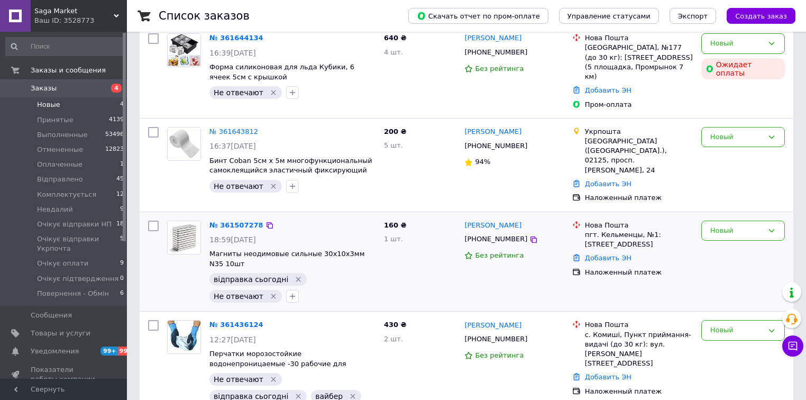
click at [408, 267] on div "160 ₴ 1 шт." at bounding box center [420, 261] width 81 height 91
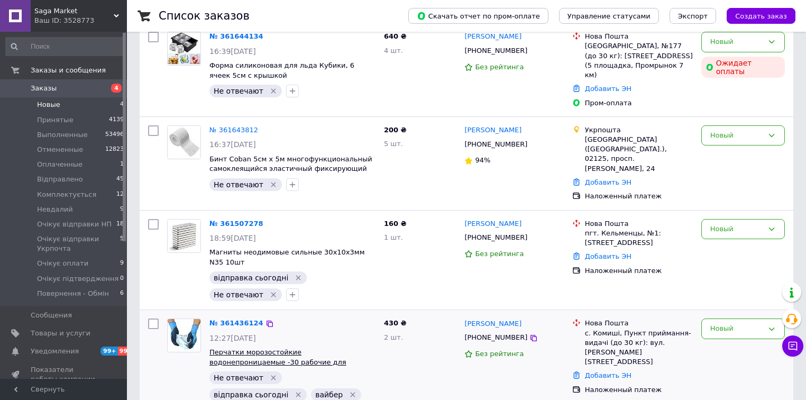
scroll to position [129, 0]
drag, startPoint x: 207, startPoint y: 328, endPoint x: 358, endPoint y: 328, distance: 151.7
click at [358, 328] on div "№ 361436124 12:27[DATE] Перчатки морозостойкие водонепроницаемые -30 рабочие дл…" at bounding box center [292, 368] width 174 height 108
copy span "Перчатки морозостойкие водонепроницаемые"
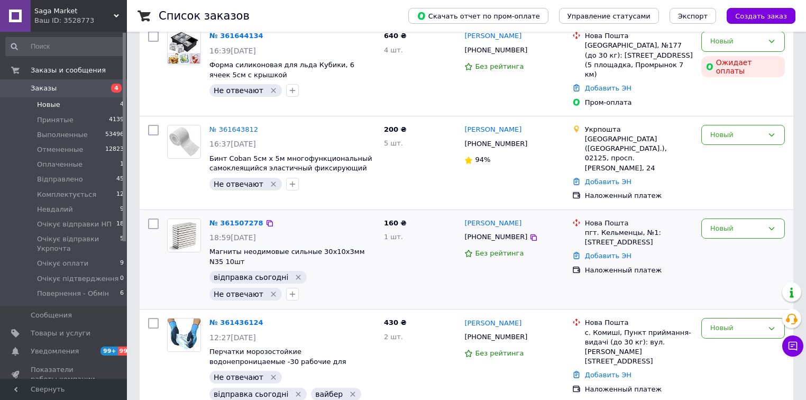
click at [412, 264] on div "160 ₴ 1 шт." at bounding box center [420, 259] width 81 height 91
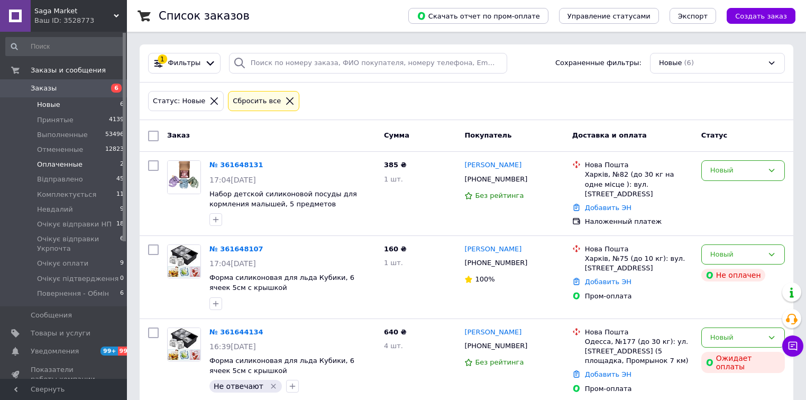
click at [99, 165] on li "Оплаченные 2" at bounding box center [65, 164] width 130 height 15
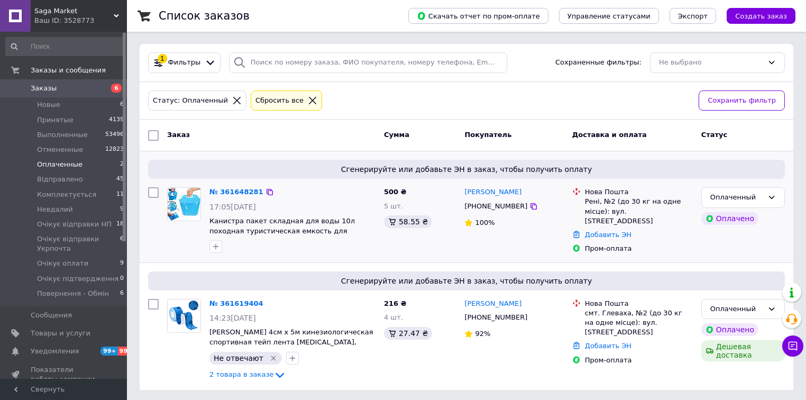
scroll to position [1, 0]
click at [99, 105] on li "Новые 6" at bounding box center [65, 104] width 130 height 15
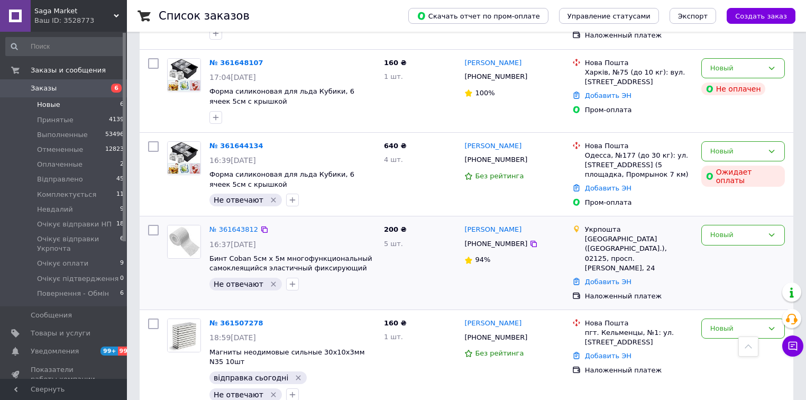
scroll to position [168, 0]
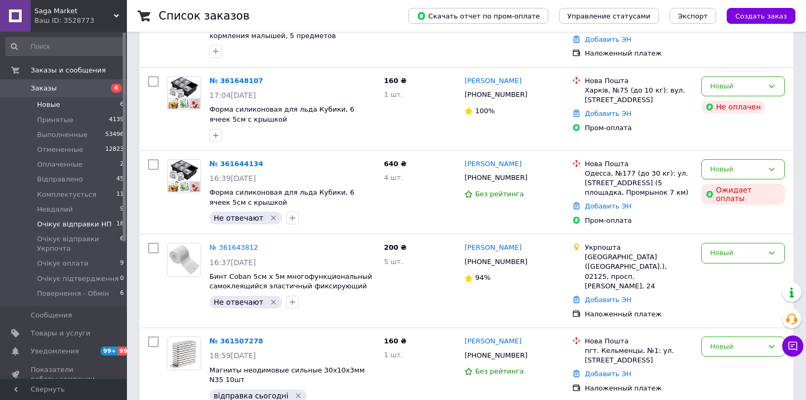
click at [82, 222] on span "Очікує відправки НП" at bounding box center [74, 224] width 75 height 10
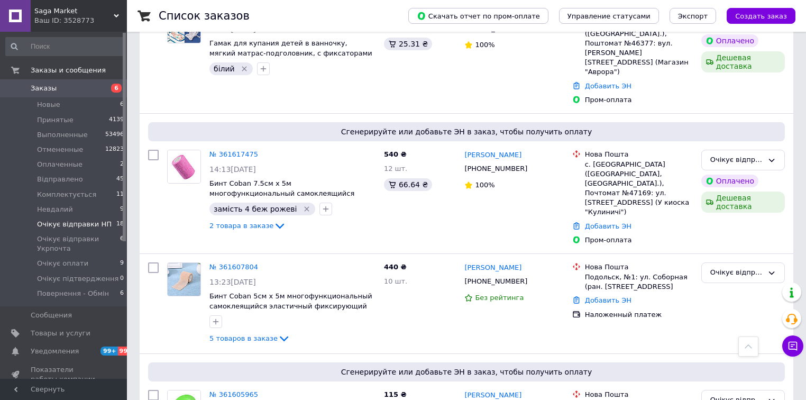
scroll to position [677, 0]
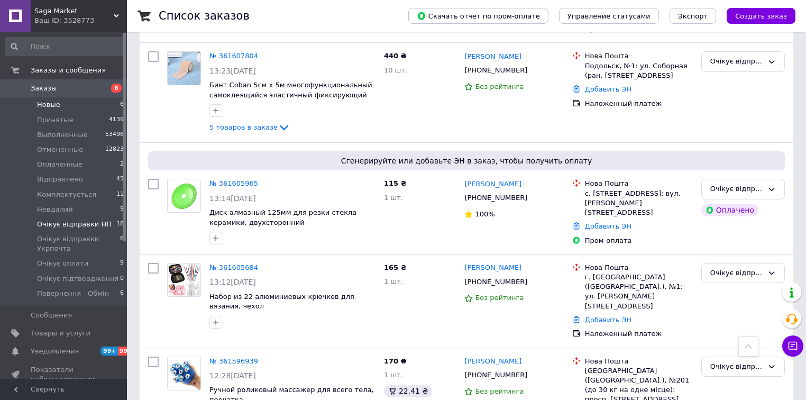
click at [91, 107] on li "Новые 6" at bounding box center [65, 104] width 130 height 15
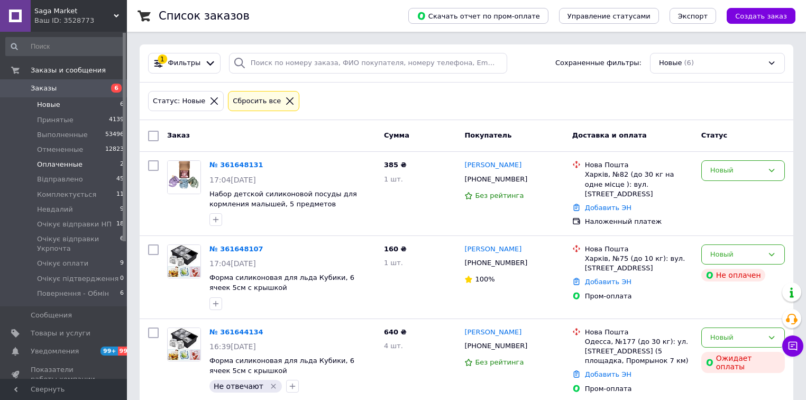
click at [72, 166] on span "Оплаченные" at bounding box center [59, 165] width 45 height 10
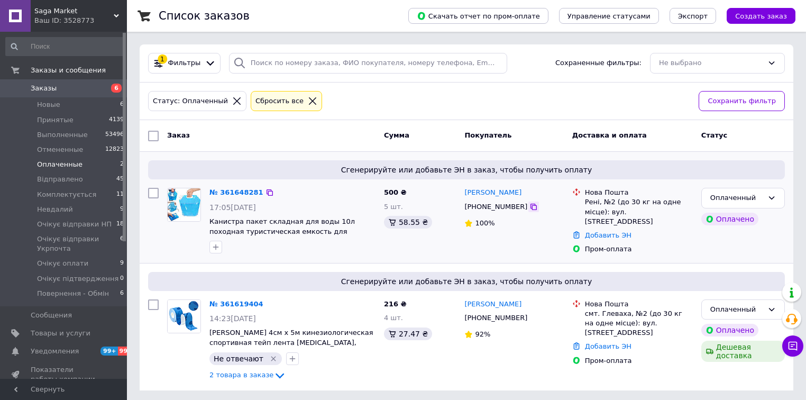
click at [529, 207] on icon at bounding box center [533, 206] width 8 height 8
click at [717, 202] on div "Оплаченный" at bounding box center [736, 197] width 53 height 11
click at [721, 256] on li "Комплектується" at bounding box center [743, 255] width 82 height 20
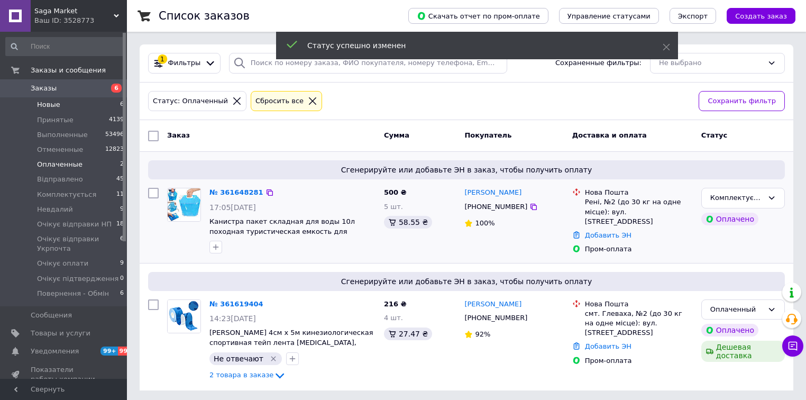
drag, startPoint x: 114, startPoint y: 106, endPoint x: 118, endPoint y: 110, distance: 6.4
click at [114, 106] on li "Новые 6" at bounding box center [65, 104] width 130 height 15
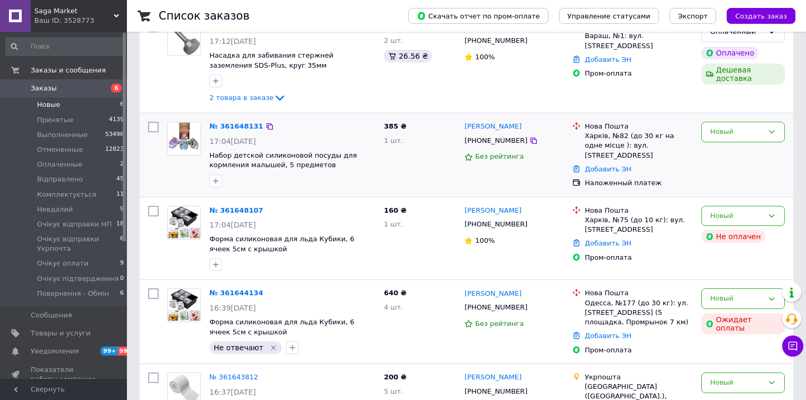
scroll to position [169, 0]
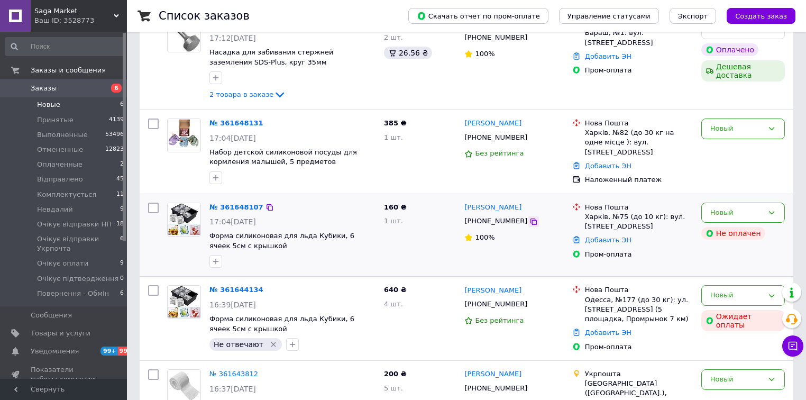
click at [529, 220] on icon at bounding box center [533, 221] width 8 height 8
click at [434, 216] on div "1 шт." at bounding box center [420, 221] width 72 height 10
click at [428, 234] on div "160 ₴ 1 шт." at bounding box center [420, 235] width 81 height 74
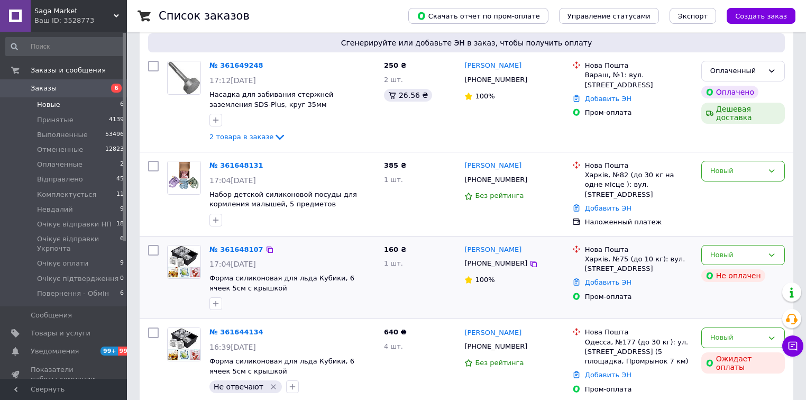
scroll to position [85, 0]
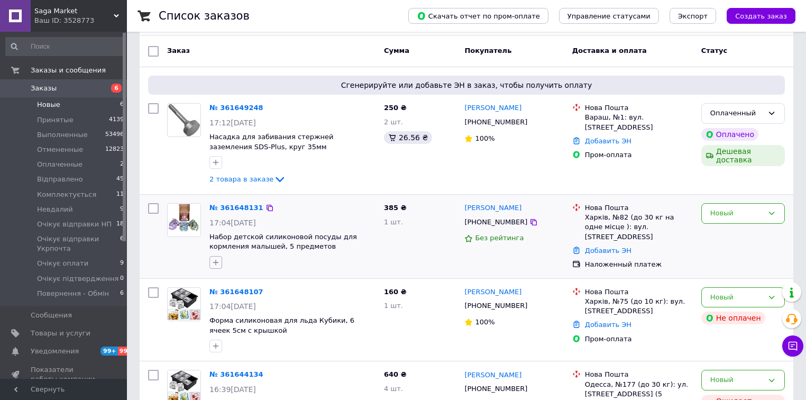
click at [217, 260] on icon "button" at bounding box center [215, 262] width 8 height 8
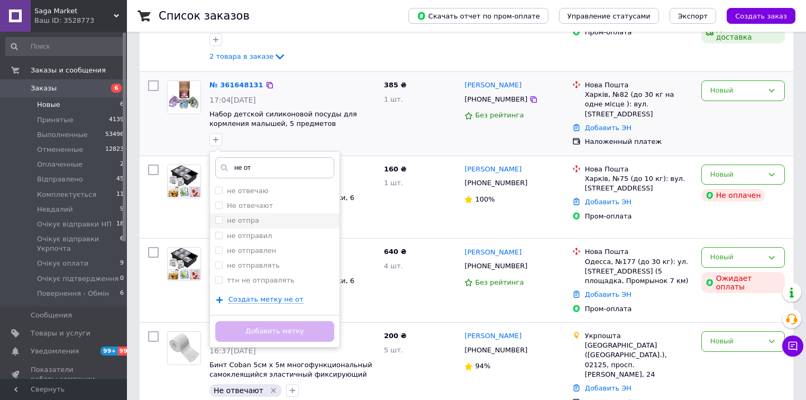
scroll to position [211, 0]
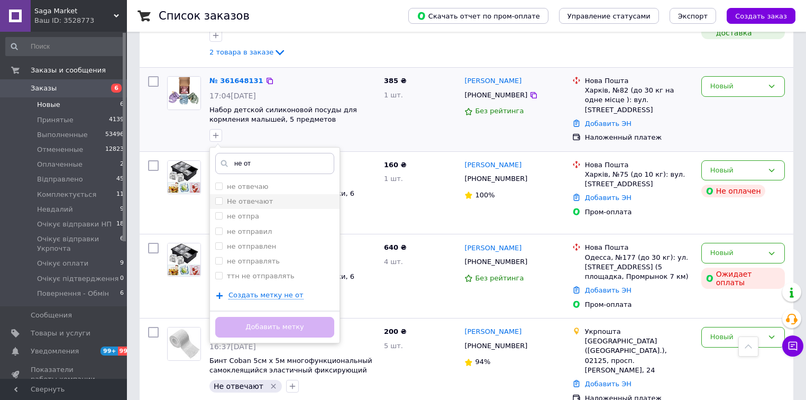
type input "не от"
drag, startPoint x: 290, startPoint y: 201, endPoint x: 291, endPoint y: 236, distance: 34.9
click at [290, 201] on div "Не отвечают" at bounding box center [274, 202] width 119 height 10
checkbox input "true"
click at [300, 325] on button "Добавить метку" at bounding box center [274, 327] width 119 height 21
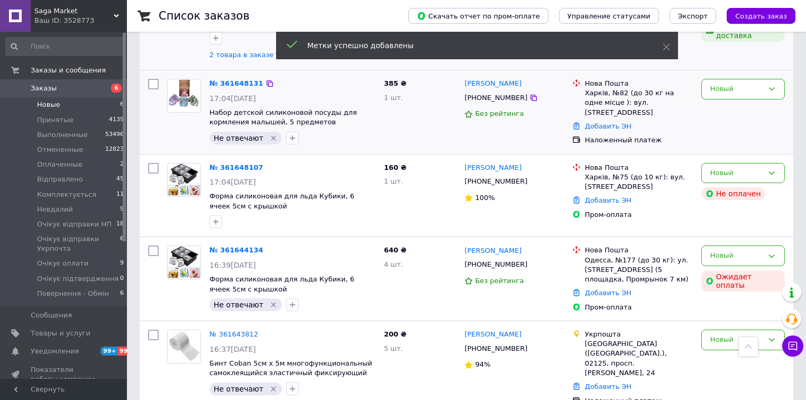
scroll to position [127, 0]
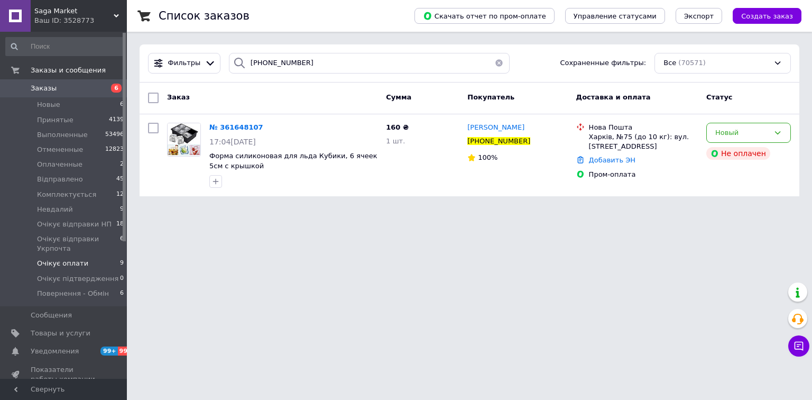
click at [68, 267] on span "Очікує оплати" at bounding box center [62, 264] width 51 height 10
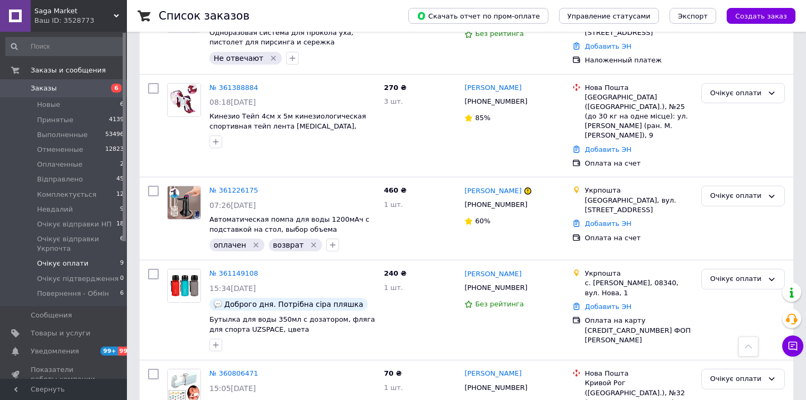
scroll to position [574, 0]
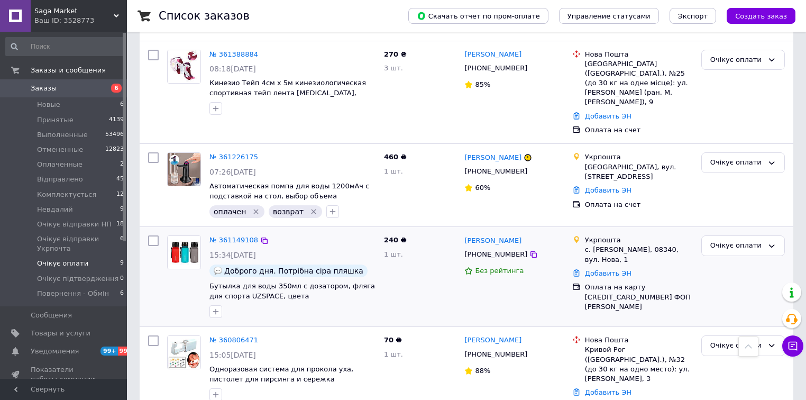
drag, startPoint x: 86, startPoint y: 197, endPoint x: 223, endPoint y: 209, distance: 137.5
click at [86, 197] on span "Комплектується" at bounding box center [66, 195] width 59 height 10
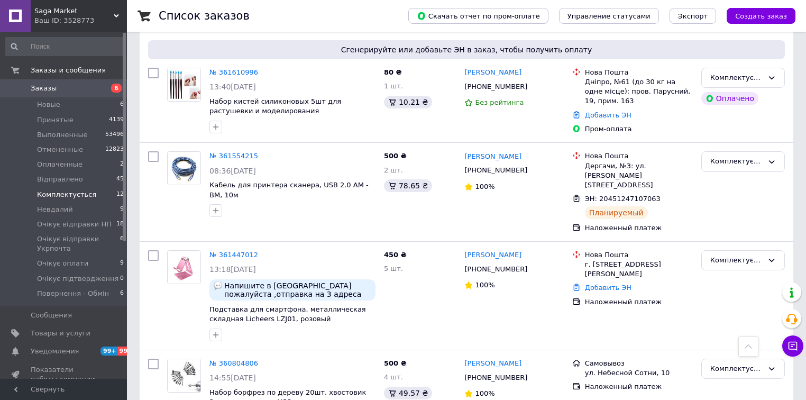
scroll to position [952, 0]
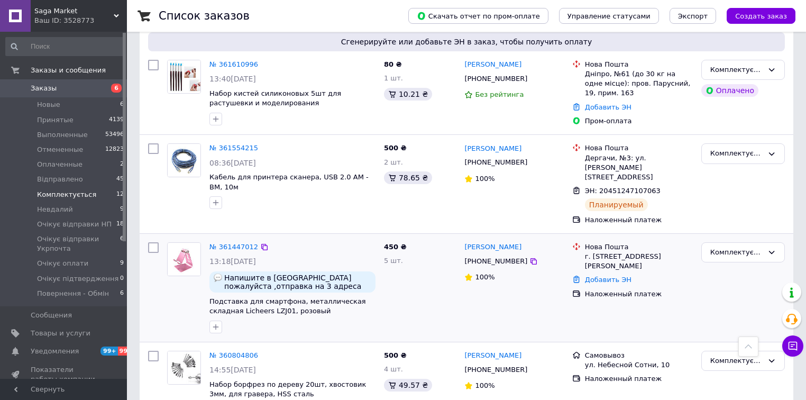
click at [438, 239] on div "450 ₴ 5 шт." at bounding box center [420, 287] width 81 height 99
click at [722, 247] on div "Комплектується" at bounding box center [736, 252] width 53 height 11
click at [727, 303] on li "Отменен" at bounding box center [743, 313] width 82 height 20
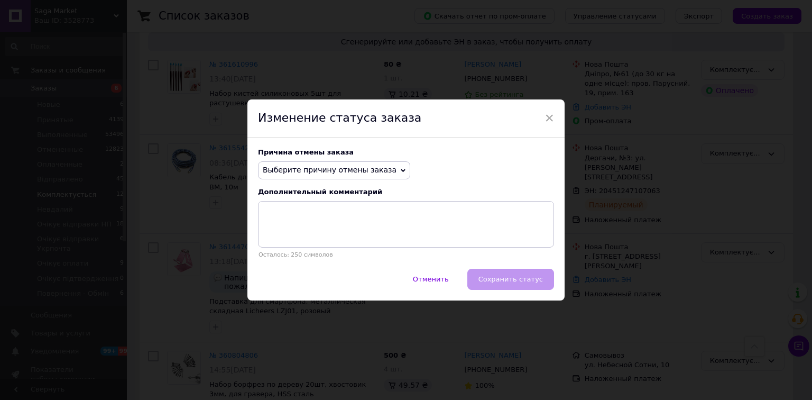
click at [379, 169] on span "Выберите причину отмены заказа" at bounding box center [334, 170] width 152 height 18
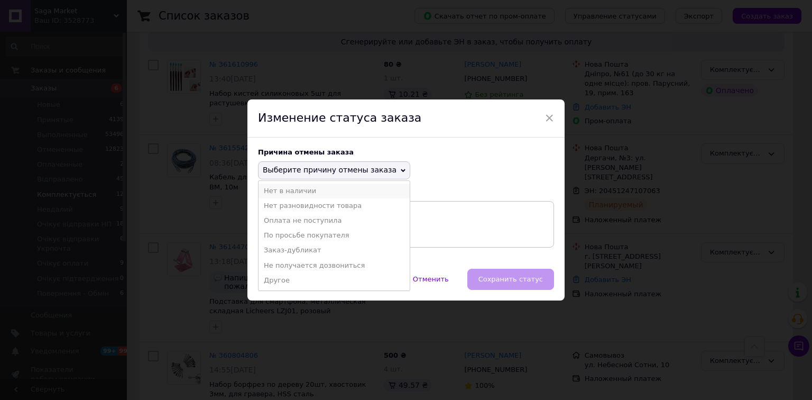
click at [346, 191] on li "Нет в наличии" at bounding box center [334, 190] width 151 height 15
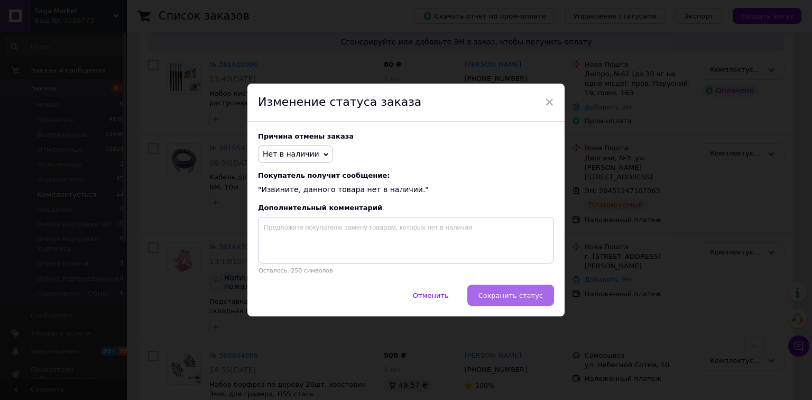
click at [520, 291] on button "Сохранить статус" at bounding box center [510, 294] width 87 height 21
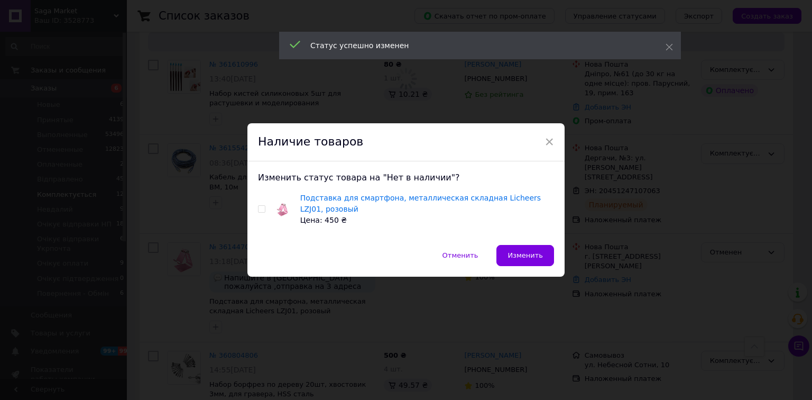
drag, startPoint x: 259, startPoint y: 209, endPoint x: 359, endPoint y: 228, distance: 102.1
click at [259, 209] on input "checkbox" at bounding box center [261, 209] width 7 height 7
checkbox input "true"
click at [527, 259] on span "Изменить" at bounding box center [525, 255] width 35 height 8
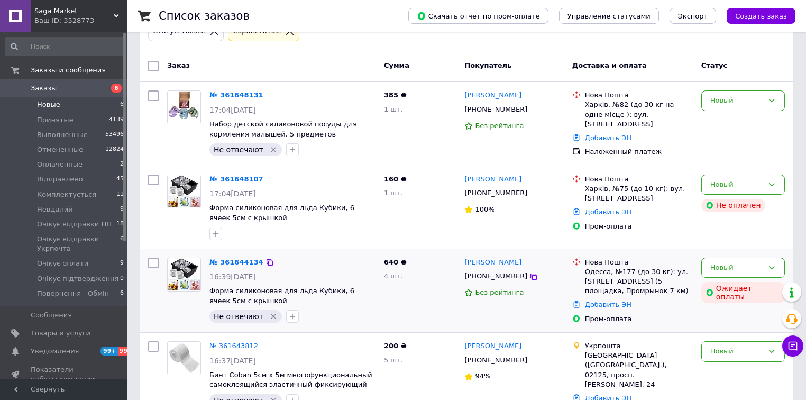
scroll to position [85, 0]
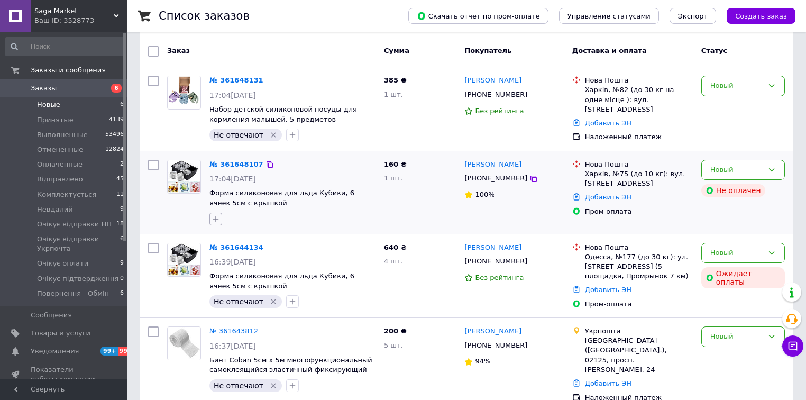
click at [217, 217] on icon "button" at bounding box center [215, 219] width 8 height 8
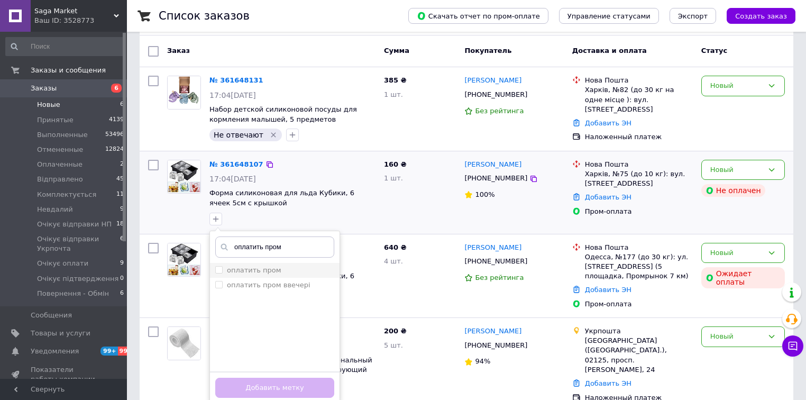
type input "оплатить пром"
click at [268, 272] on label "оплатить пром" at bounding box center [254, 270] width 54 height 8
checkbox input "true"
click at [290, 386] on button "Добавить метку" at bounding box center [274, 387] width 119 height 21
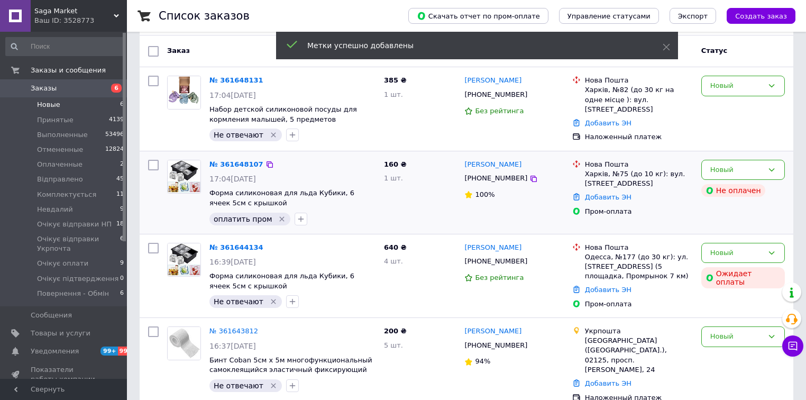
click at [103, 105] on li "Новые 6" at bounding box center [65, 104] width 130 height 15
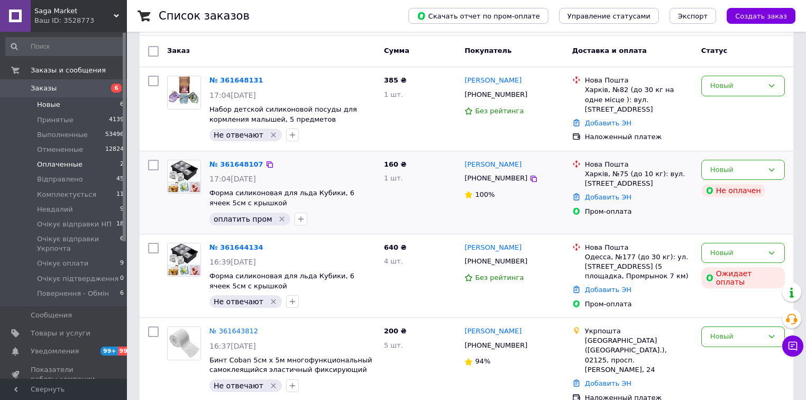
click at [100, 167] on li "Оплаченные 2" at bounding box center [65, 164] width 130 height 15
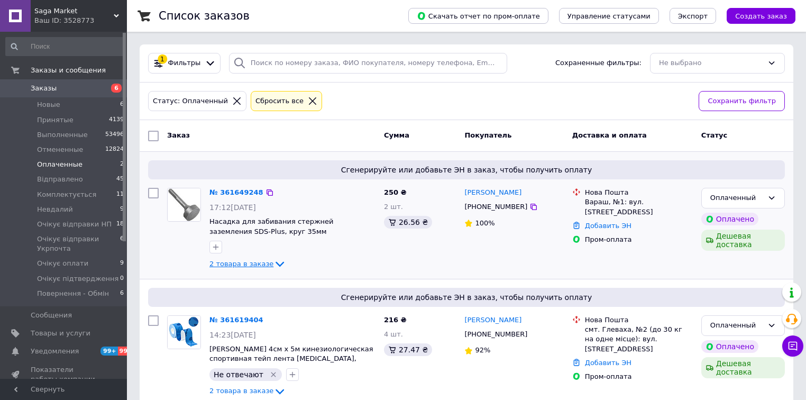
click at [273, 263] on icon at bounding box center [279, 263] width 13 height 13
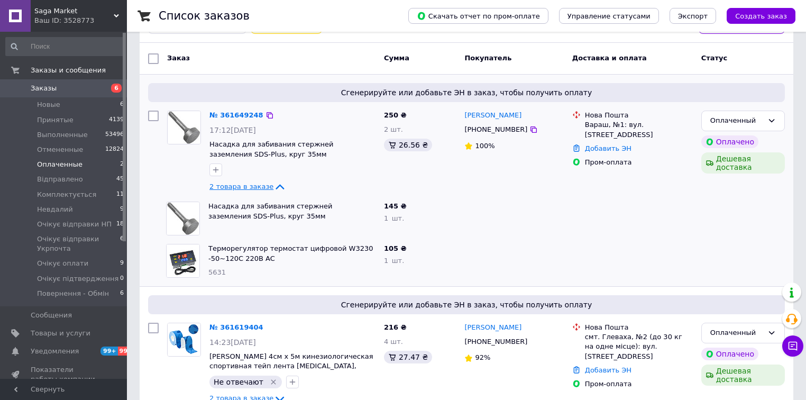
scroll to position [85, 0]
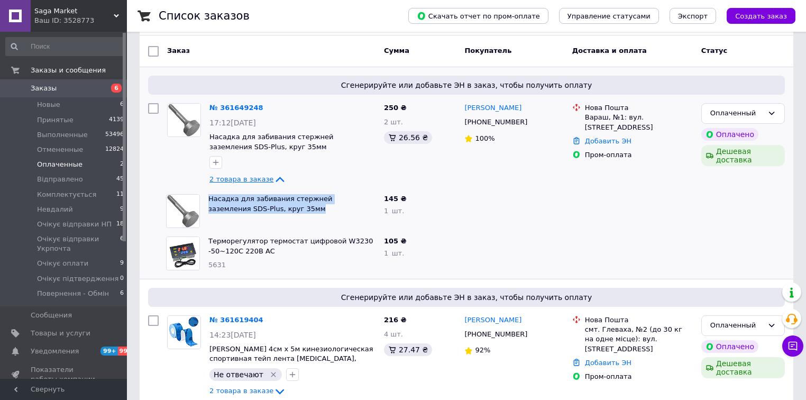
drag, startPoint x: 207, startPoint y: 198, endPoint x: 279, endPoint y: 209, distance: 72.8
click at [279, 209] on div "Насадка для забивания стержней заземления SDS-Plus, круг 35мм" at bounding box center [292, 211] width 176 height 42
copy link "Насадка для забивания стержней заземления SDS-Plus, круг 35мм"
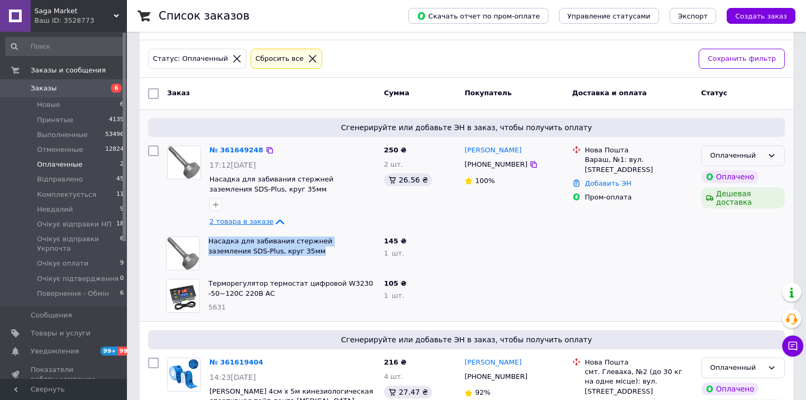
click at [761, 152] on div "Оплаченный" at bounding box center [736, 155] width 53 height 11
click at [736, 217] on li "Отменен" at bounding box center [743, 217] width 82 height 20
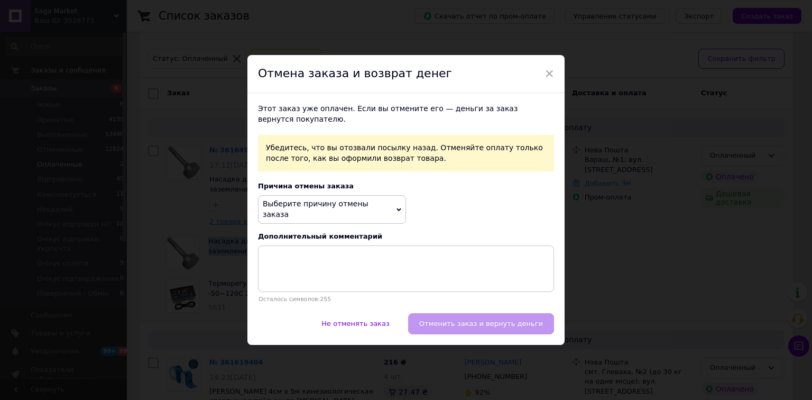
click at [393, 210] on span "Выберите причину отмены заказа" at bounding box center [332, 209] width 148 height 28
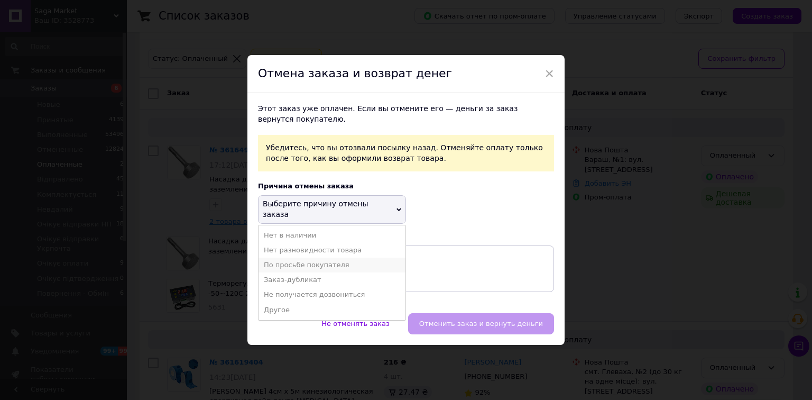
click at [345, 262] on li "По просьбе покупателя" at bounding box center [332, 264] width 147 height 15
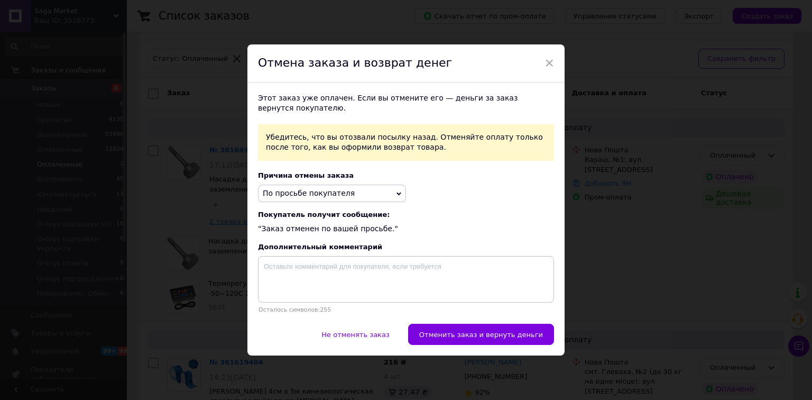
click at [481, 335] on span "Отменить заказ и вернуть деньги" at bounding box center [481, 334] width 124 height 8
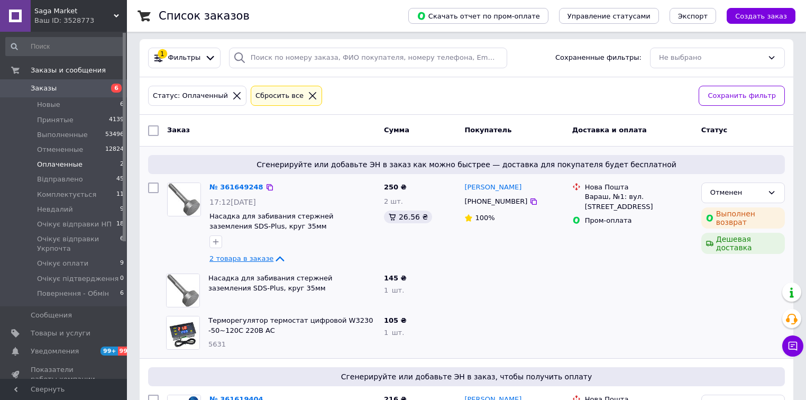
scroll to position [0, 0]
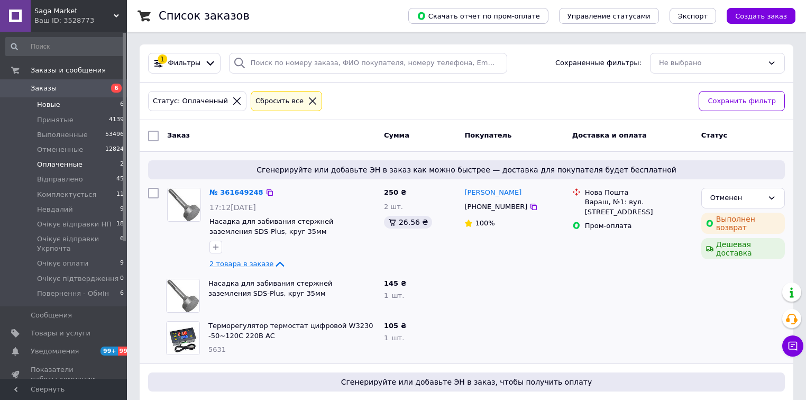
click at [91, 109] on li "Новые 6" at bounding box center [65, 104] width 130 height 15
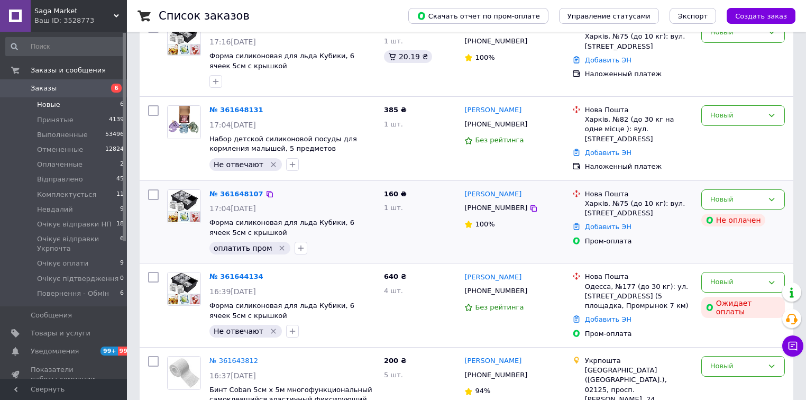
scroll to position [42, 0]
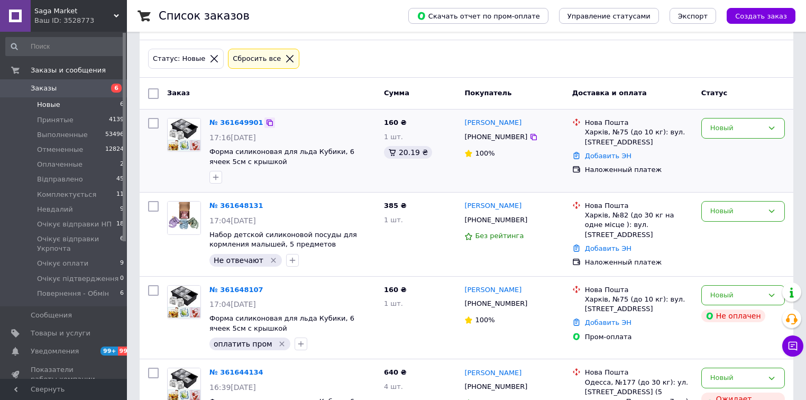
click at [266, 121] on div at bounding box center [269, 122] width 11 height 11
click at [265, 123] on icon at bounding box center [269, 122] width 8 height 8
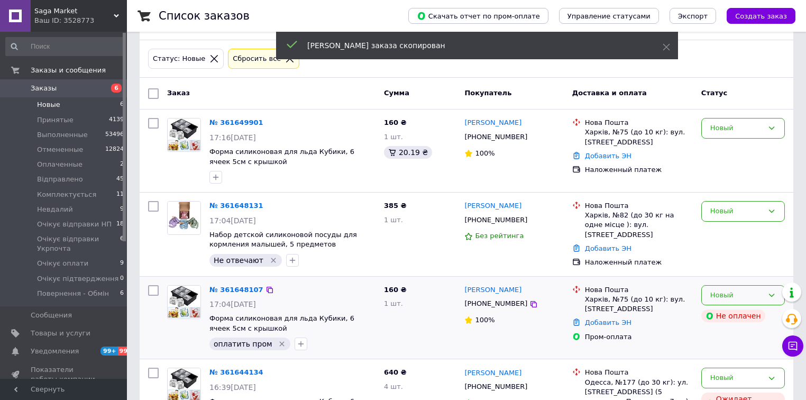
click at [722, 294] on div "Новый" at bounding box center [736, 295] width 53 height 11
click at [718, 351] on li "Отменен" at bounding box center [743, 356] width 82 height 20
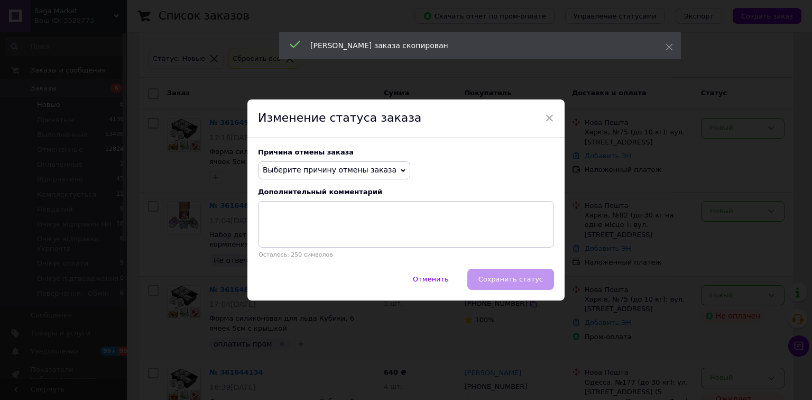
drag, startPoint x: 362, startPoint y: 171, endPoint x: 319, endPoint y: 250, distance: 90.1
click at [362, 171] on span "Выберите причину отмены заказа" at bounding box center [330, 169] width 134 height 8
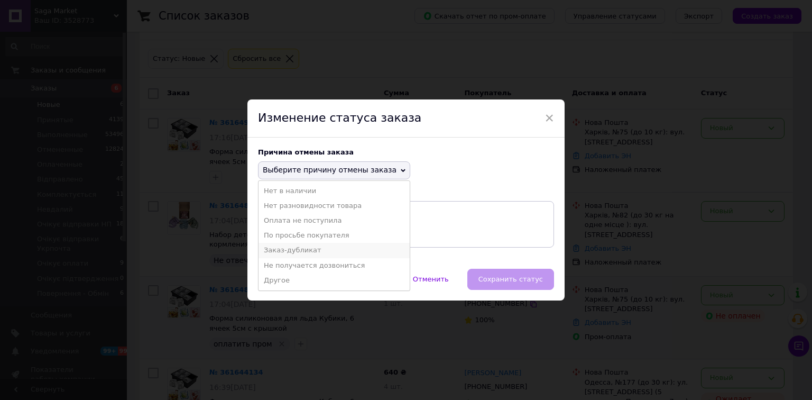
click at [319, 251] on li "Заказ-дубликат" at bounding box center [334, 250] width 151 height 15
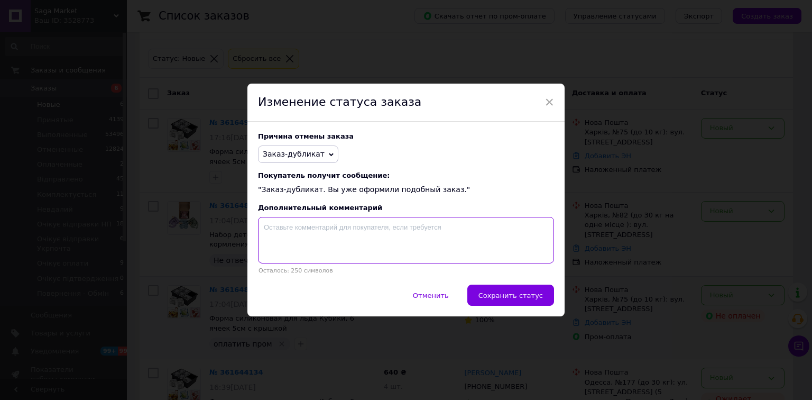
click at [321, 246] on textarea at bounding box center [406, 240] width 296 height 47
paste textarea "361649901"
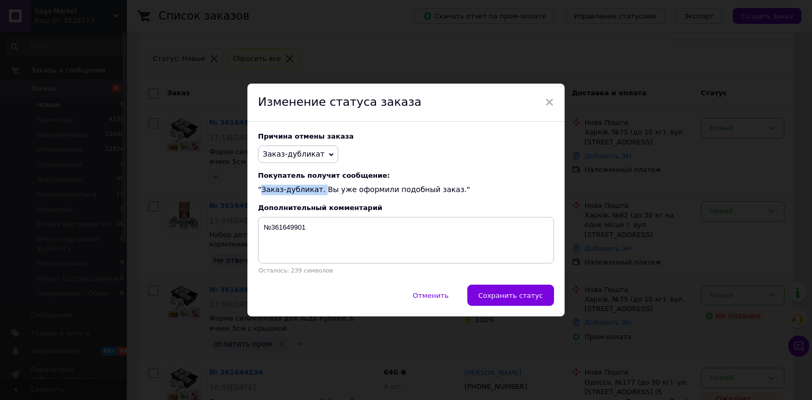
drag, startPoint x: 314, startPoint y: 195, endPoint x: 260, endPoint y: 193, distance: 53.9
click at [260, 193] on div "Покупатель получит сообщение: "Заказ-дубликат. Вы уже оформили подобный заказ."" at bounding box center [406, 183] width 296 height 24
copy div "Заказ-дубликат."
click at [345, 241] on textarea "№361649901" at bounding box center [406, 240] width 296 height 47
paste textarea "Заказ-дубликат."
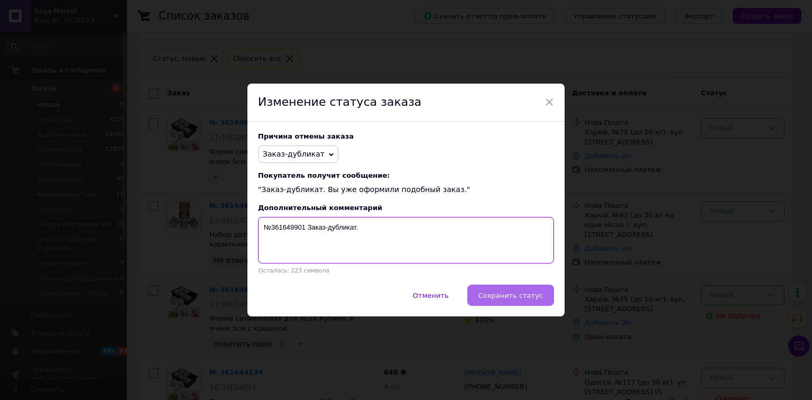
type textarea "№361649901 Заказ-дубликат."
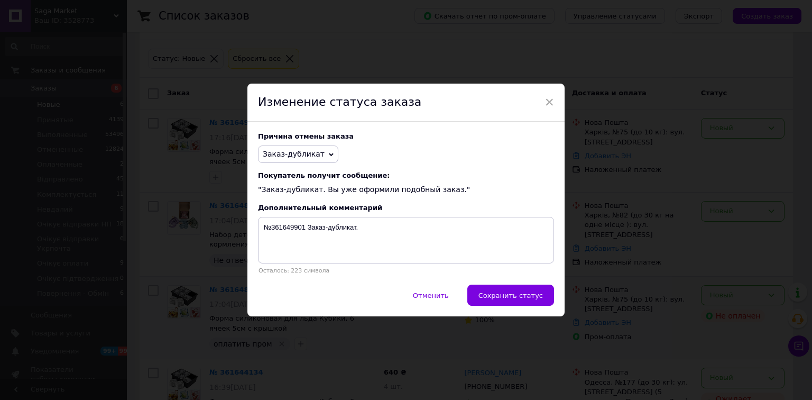
click at [523, 302] on button "Сохранить статус" at bounding box center [510, 294] width 87 height 21
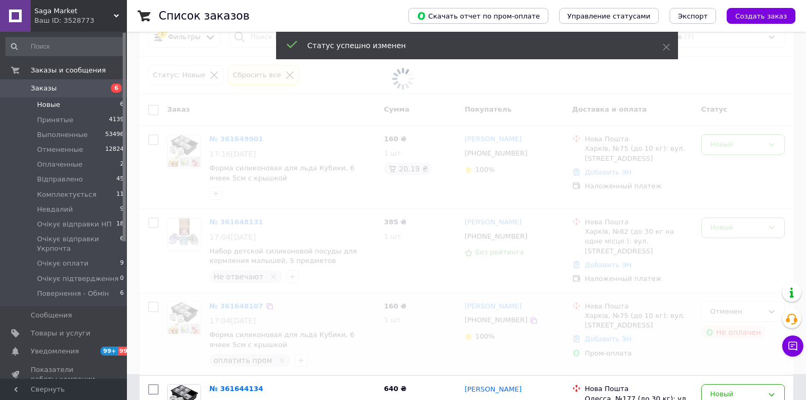
scroll to position [0, 0]
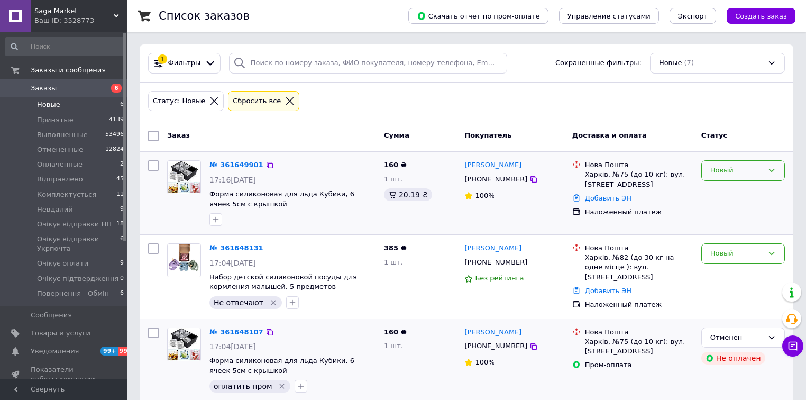
click at [764, 164] on div "Новый" at bounding box center [743, 170] width 84 height 21
click at [746, 243] on li "Комплектується" at bounding box center [743, 247] width 82 height 20
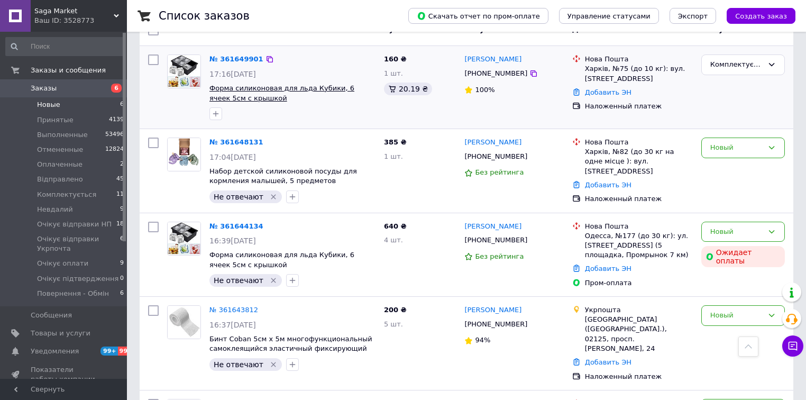
scroll to position [41, 0]
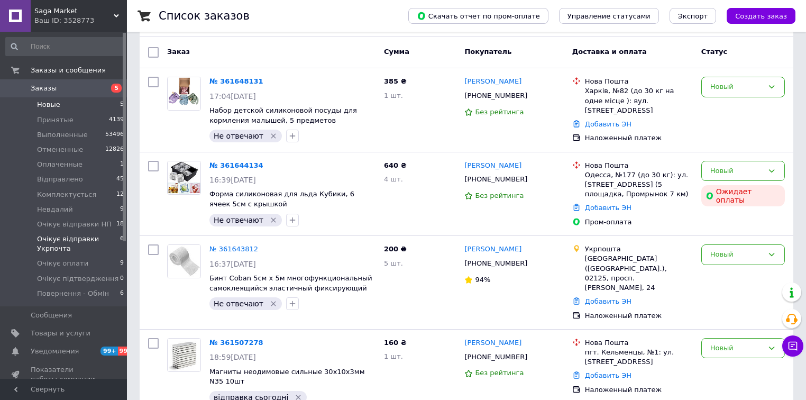
scroll to position [85, 0]
click at [99, 225] on span "Очікує відправки НП" at bounding box center [74, 224] width 75 height 10
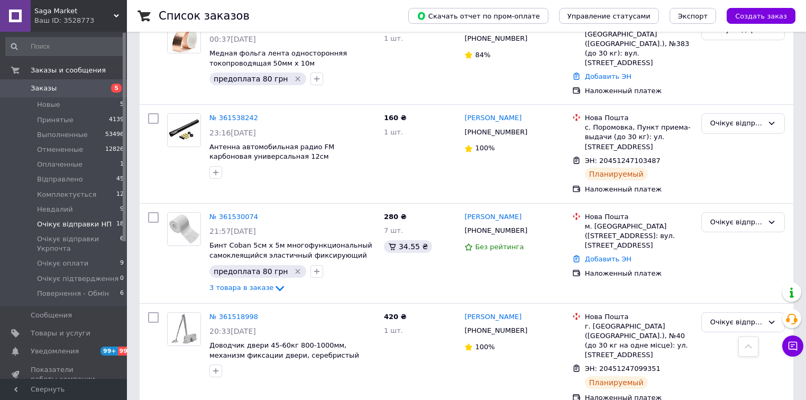
scroll to position [1522, 0]
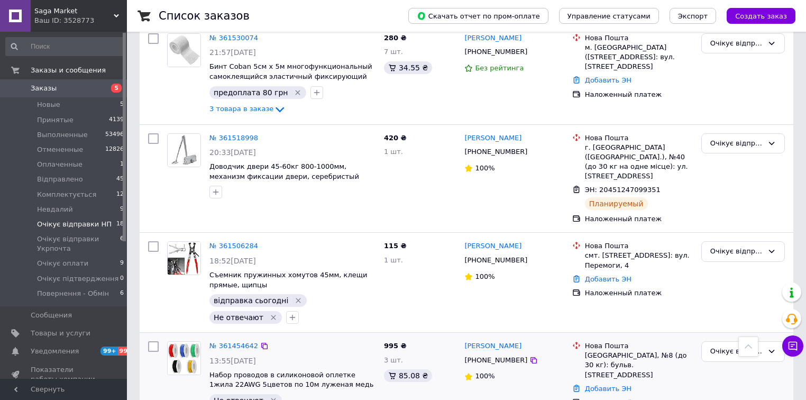
scroll to position [1649, 0]
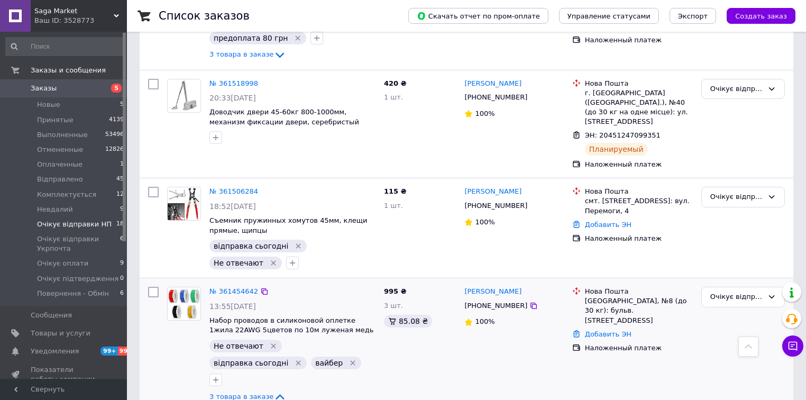
click at [696, 282] on div "Нова Пошта Краматорськ, №8 (до 30 кг): бульв. Краматорський, 15б Добавить ЭН На…" at bounding box center [632, 344] width 129 height 125
click at [767, 287] on div "Очікує відправки НП" at bounding box center [743, 297] width 84 height 21
click at [748, 344] on li "Відправлено" at bounding box center [743, 354] width 82 height 20
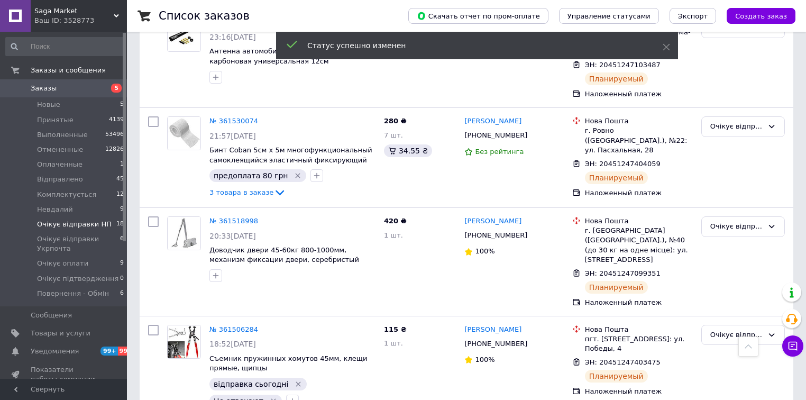
scroll to position [1771, 0]
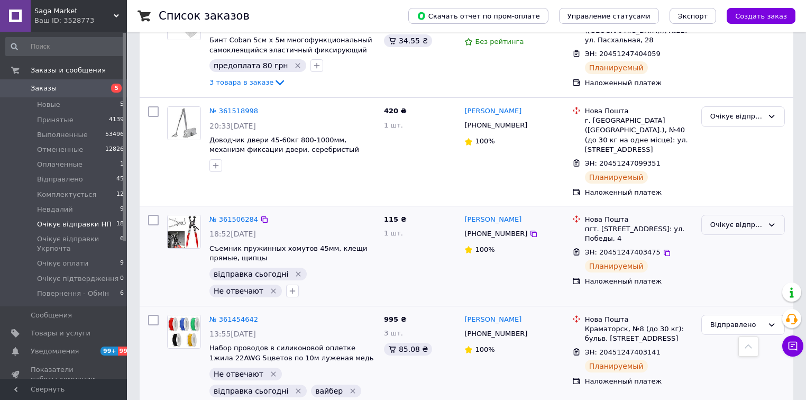
click at [749, 215] on div "Очікує відправки НП" at bounding box center [743, 225] width 84 height 21
click at [736, 272] on li "Відправлено" at bounding box center [743, 282] width 82 height 20
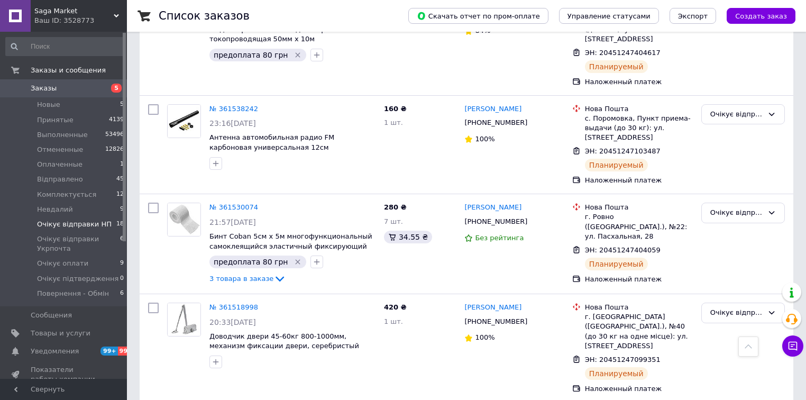
scroll to position [1559, 0]
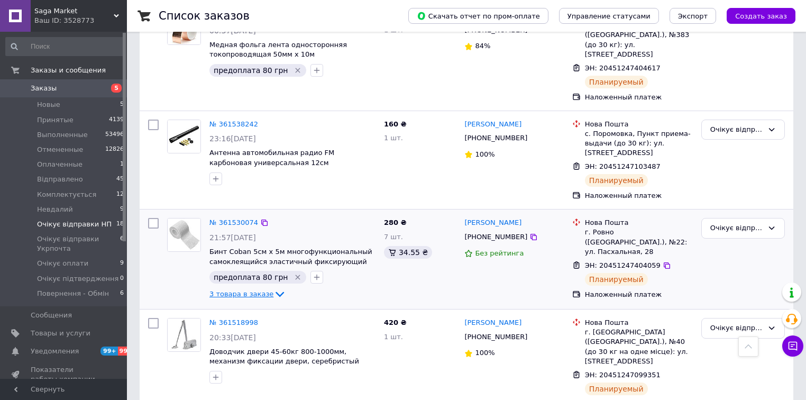
click at [273, 288] on icon at bounding box center [279, 294] width 13 height 13
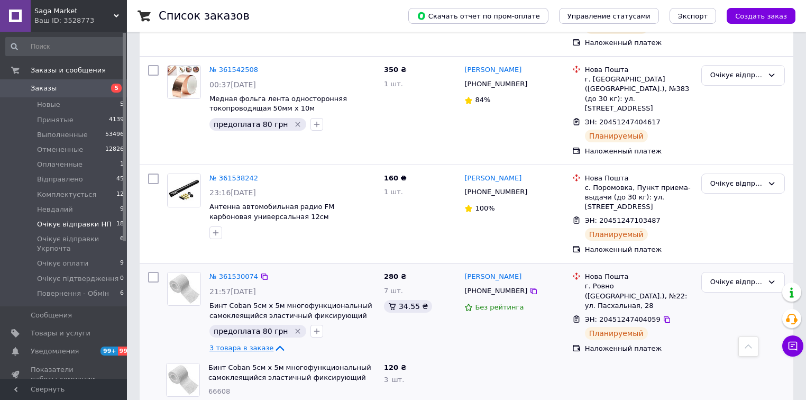
scroll to position [1517, 0]
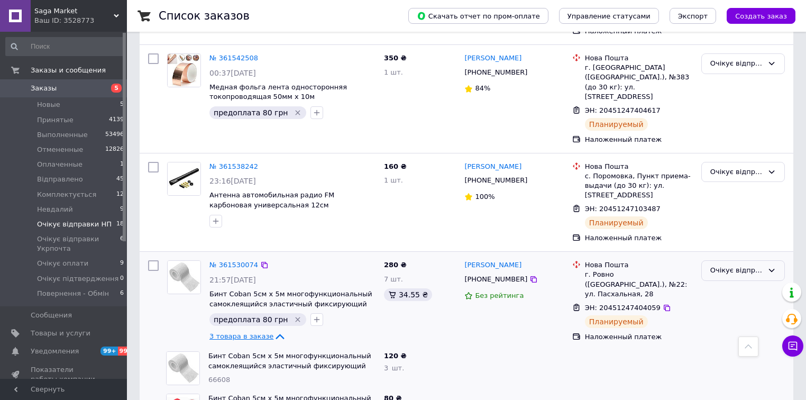
click at [748, 265] on div "Очікує відправки НП" at bounding box center [736, 270] width 53 height 11
drag, startPoint x: 744, startPoint y: 174, endPoint x: 755, endPoint y: 190, distance: 19.1
click at [744, 318] on li "Відправлено" at bounding box center [743, 328] width 82 height 20
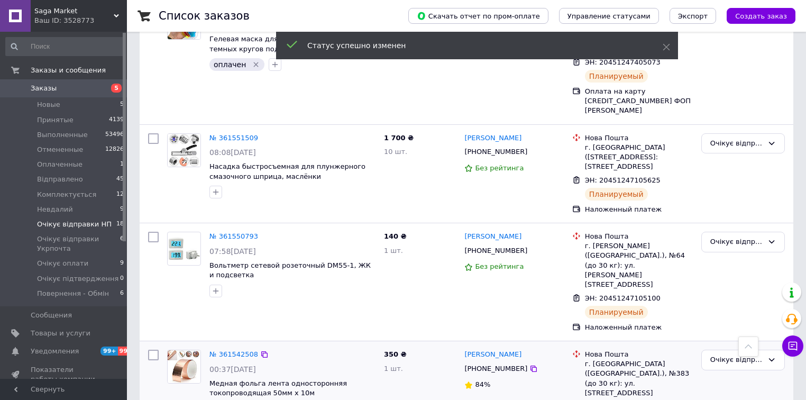
scroll to position [1221, 0]
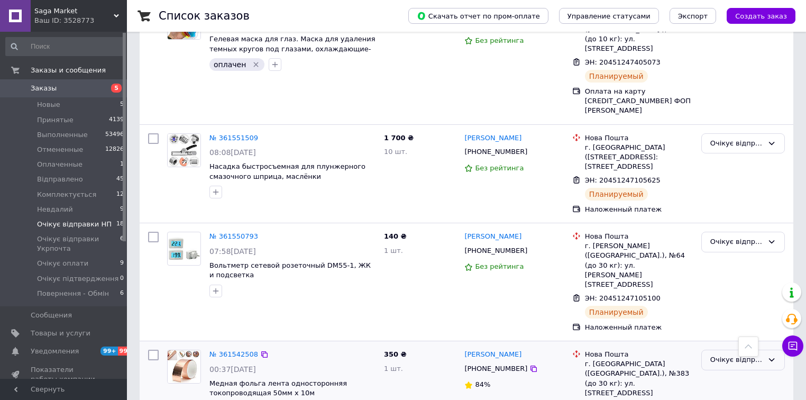
click at [749, 354] on div "Очікує відправки НП" at bounding box center [736, 359] width 53 height 11
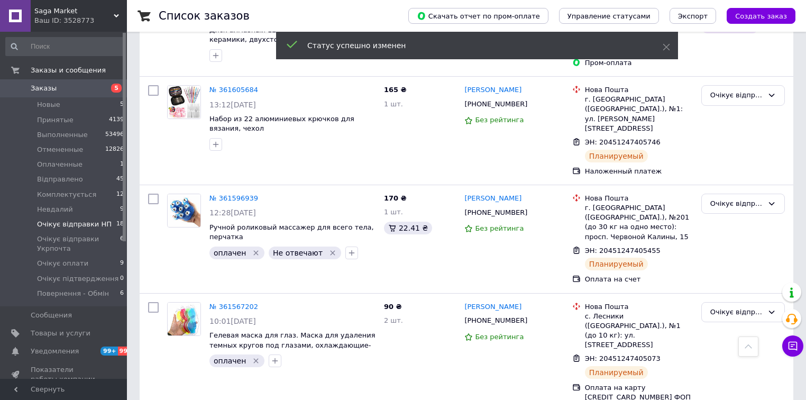
scroll to position [925, 0]
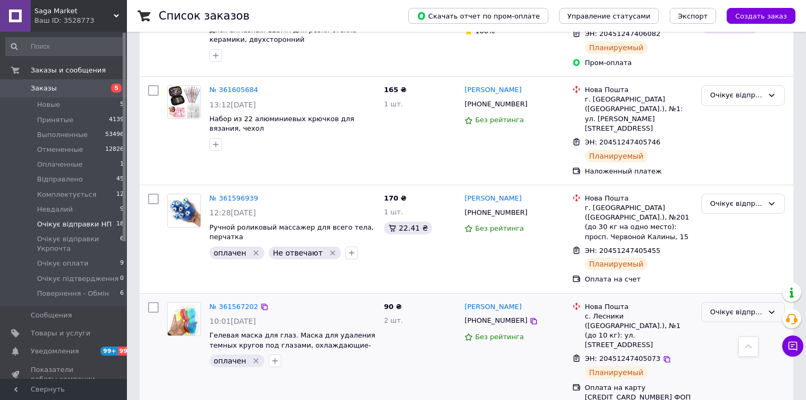
click at [725, 307] on div "Очікує відправки НП" at bounding box center [736, 312] width 53 height 11
click at [721, 359] on li "Відправлено" at bounding box center [743, 369] width 82 height 20
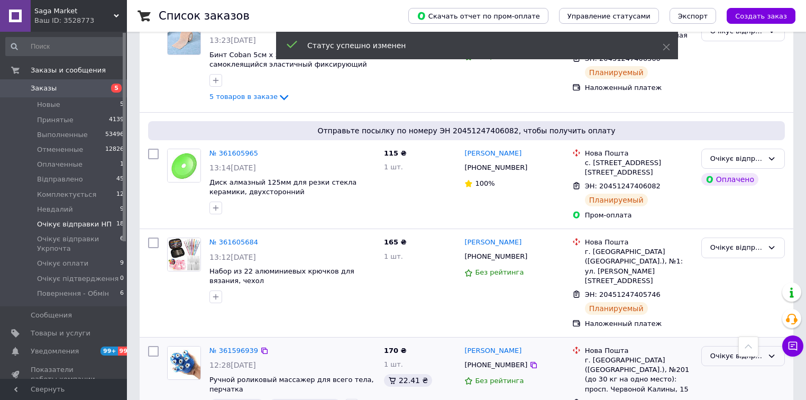
scroll to position [882, 0]
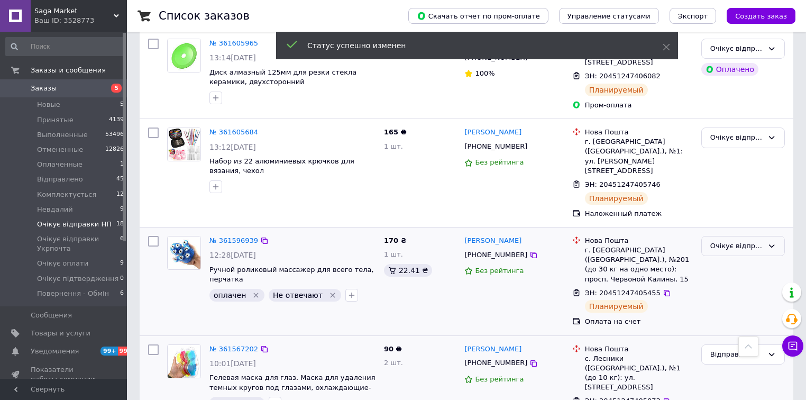
click at [733, 241] on div "Очікує відправки НП" at bounding box center [736, 246] width 53 height 11
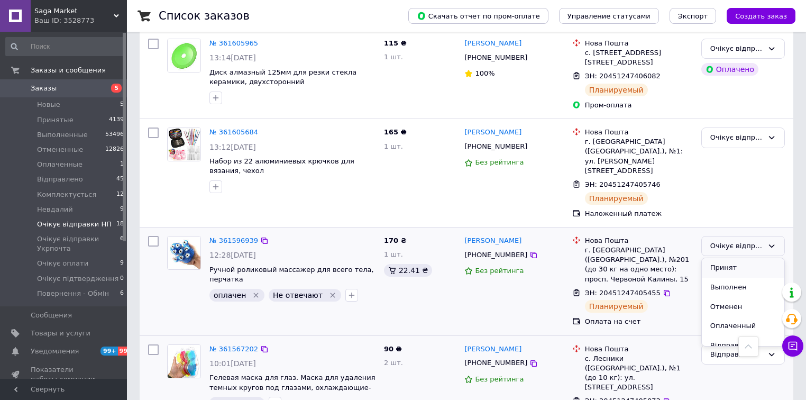
scroll to position [42, 0]
click at [728, 293] on li "Відправлено" at bounding box center [743, 303] width 82 height 20
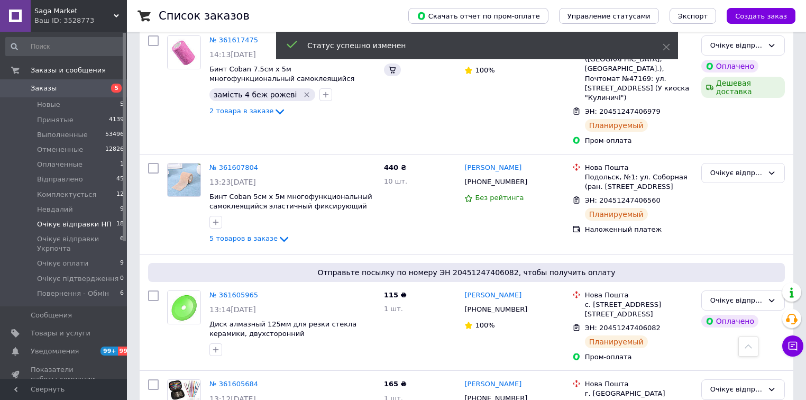
scroll to position [713, 0]
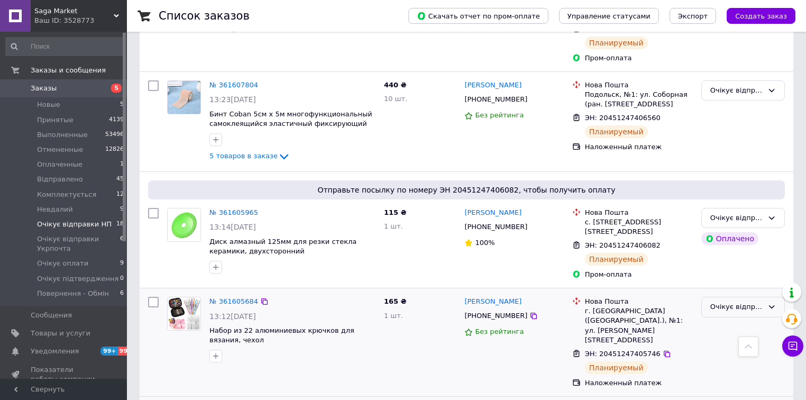
drag, startPoint x: 714, startPoint y: 239, endPoint x: 717, endPoint y: 245, distance: 6.9
click at [715, 301] on div "Очікує відправки НП" at bounding box center [736, 306] width 53 height 11
click at [717, 354] on li "Відправлено" at bounding box center [743, 364] width 82 height 20
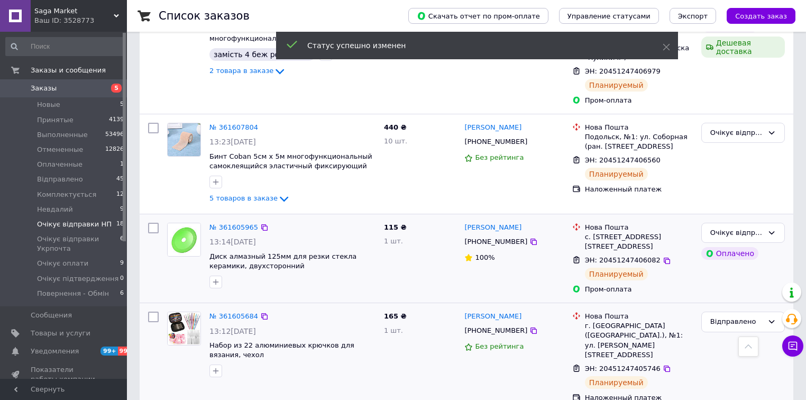
scroll to position [671, 0]
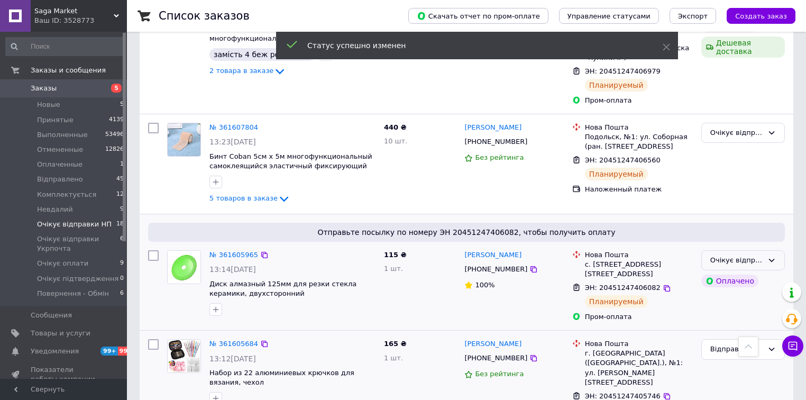
click at [766, 250] on div "Очікує відправки НП" at bounding box center [743, 260] width 84 height 21
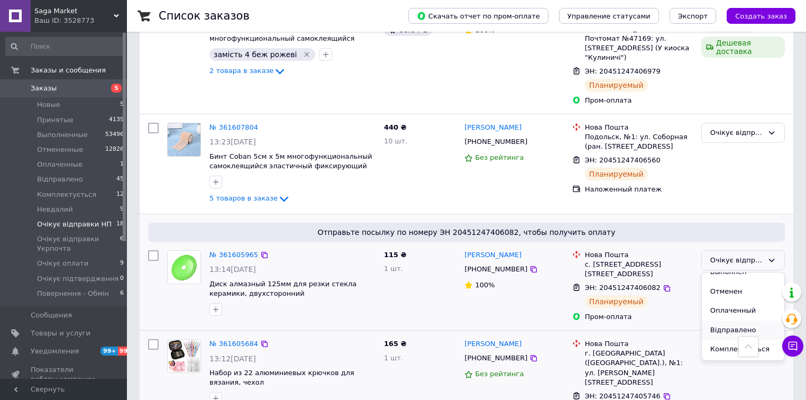
scroll to position [42, 0]
click at [751, 308] on li "Відправлено" at bounding box center [743, 318] width 82 height 20
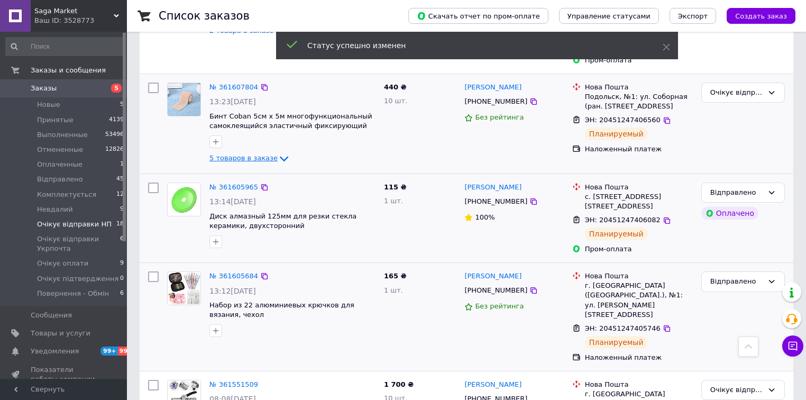
scroll to position [629, 0]
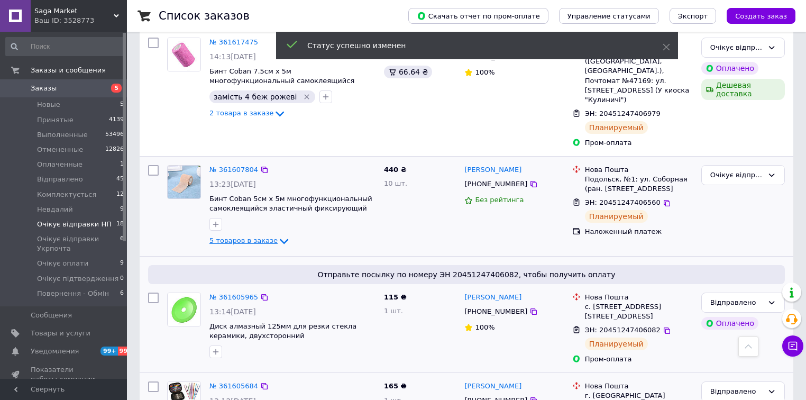
click at [257, 236] on span "5 товаров в заказе" at bounding box center [243, 240] width 68 height 8
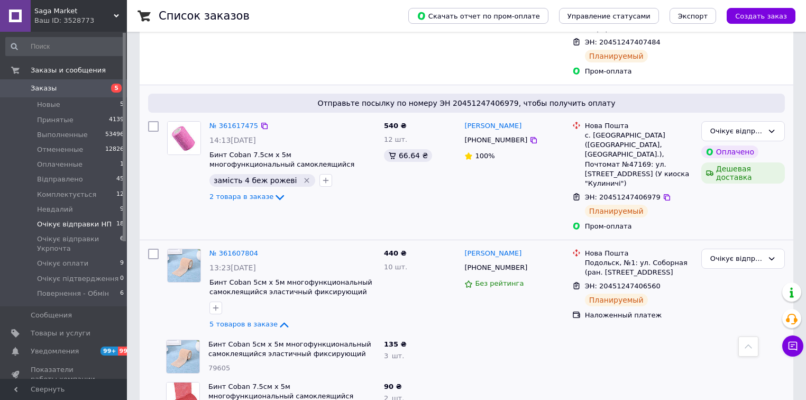
scroll to position [544, 0]
click at [259, 193] on span "2 товара в заказе" at bounding box center [241, 197] width 64 height 8
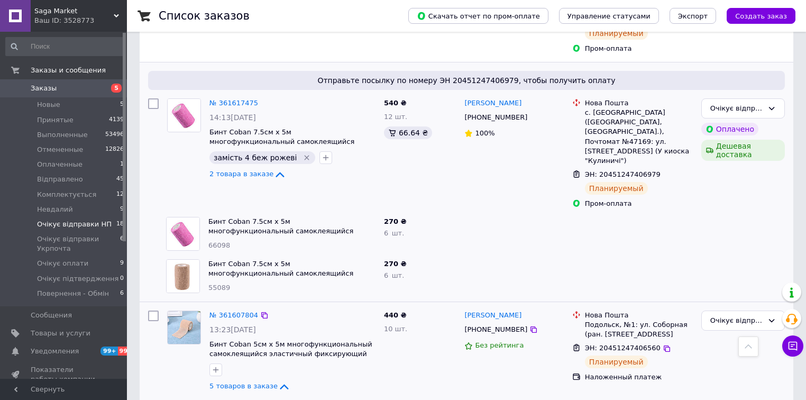
scroll to position [629, 0]
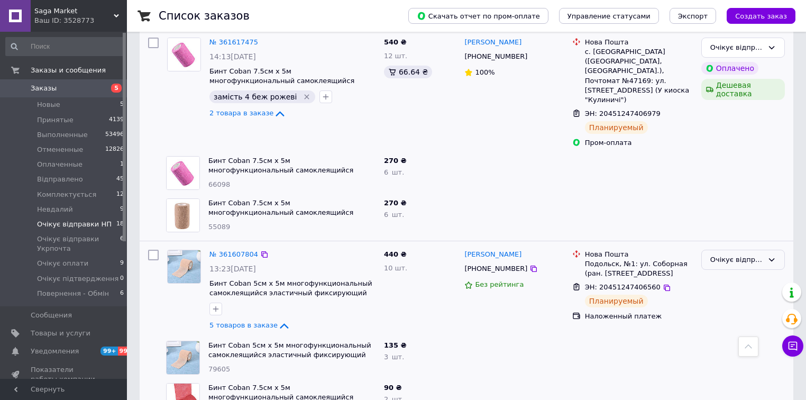
click at [757, 254] on div "Очікує відправки НП" at bounding box center [736, 259] width 53 height 11
click at [745, 307] on li "Відправлено" at bounding box center [743, 317] width 82 height 20
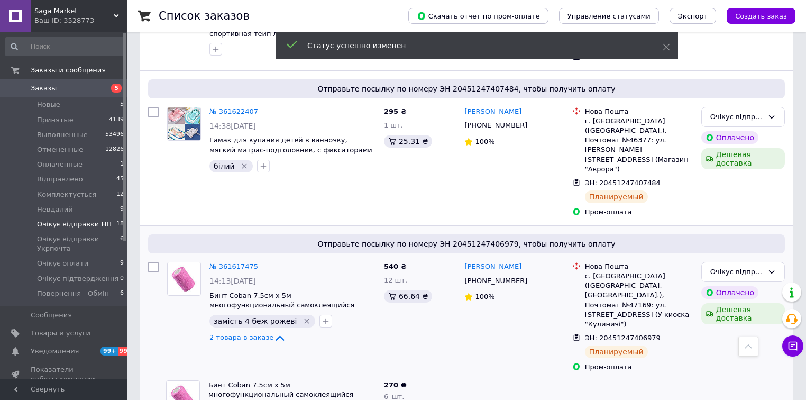
scroll to position [459, 0]
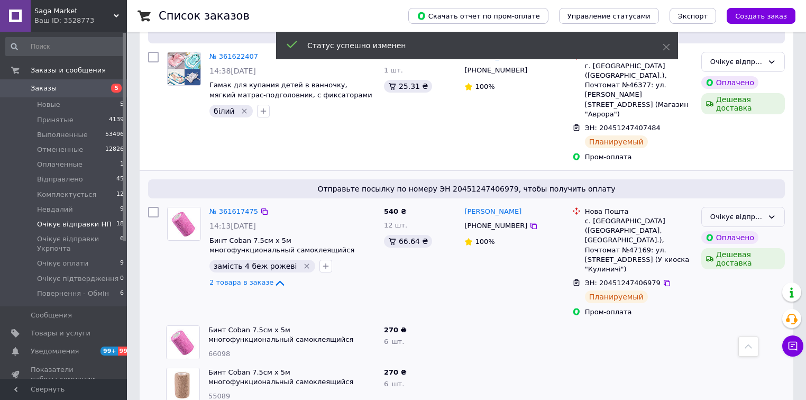
click at [766, 207] on div "Очікує відправки НП" at bounding box center [743, 217] width 84 height 21
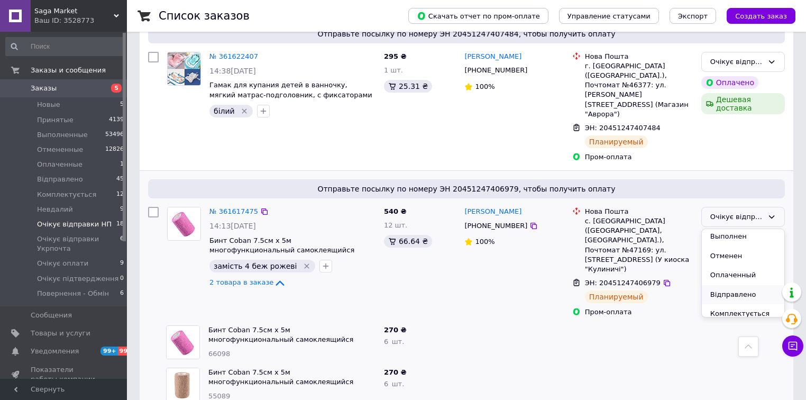
scroll to position [42, 0]
click at [754, 264] on li "Відправлено" at bounding box center [743, 274] width 82 height 20
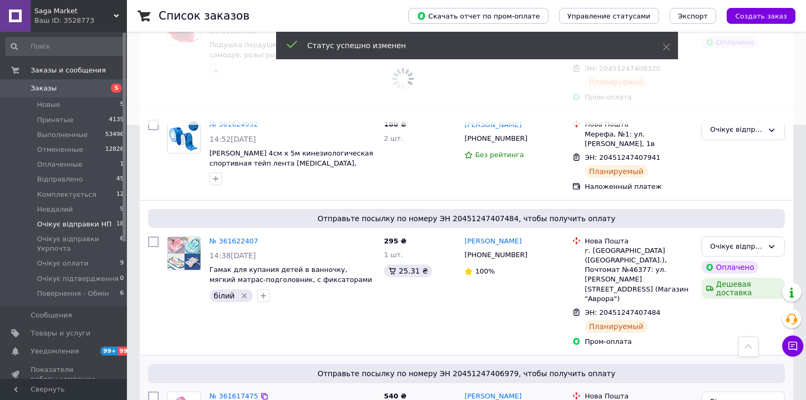
scroll to position [248, 0]
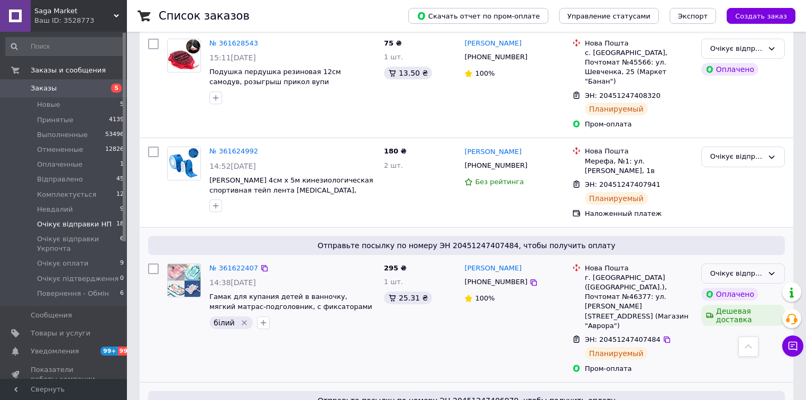
click at [746, 268] on div "Очікує відправки НП" at bounding box center [736, 273] width 53 height 11
click at [740, 321] on li "Відправлено" at bounding box center [743, 331] width 82 height 20
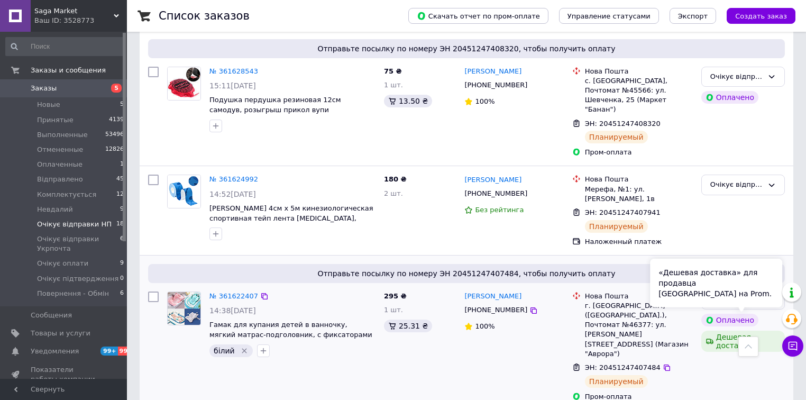
scroll to position [206, 0]
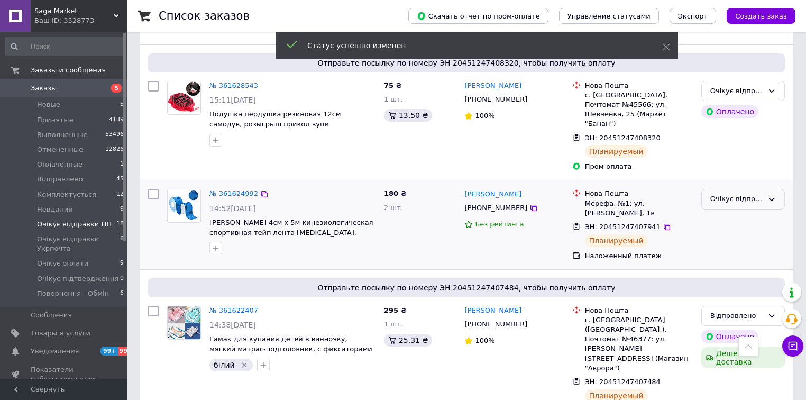
click at [750, 193] on div "Очікує відправки НП" at bounding box center [736, 198] width 53 height 11
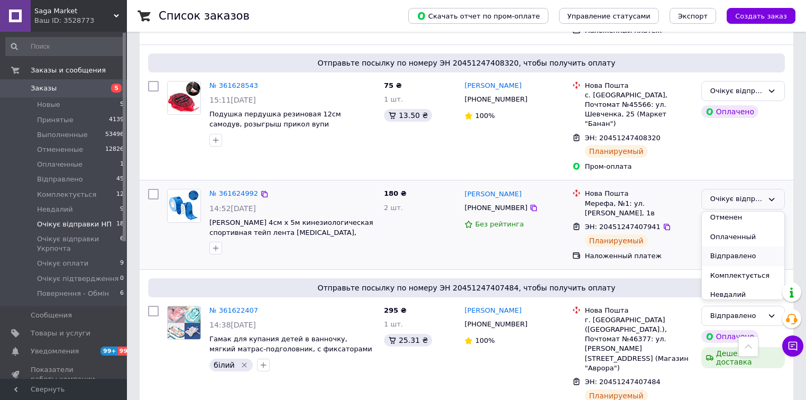
click at [746, 246] on li "Відправлено" at bounding box center [743, 256] width 82 height 20
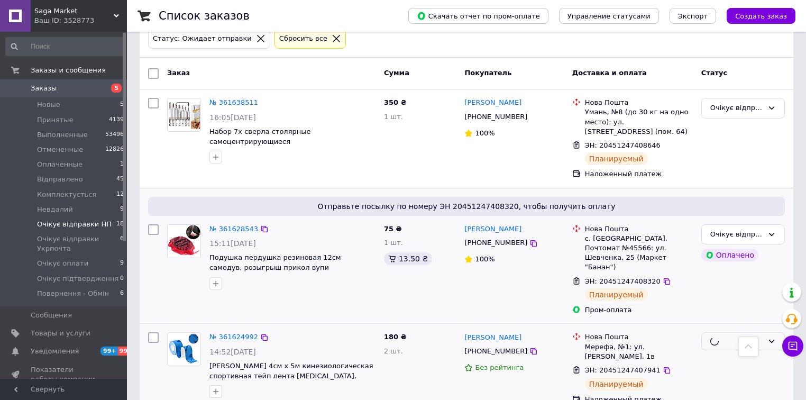
scroll to position [36, 0]
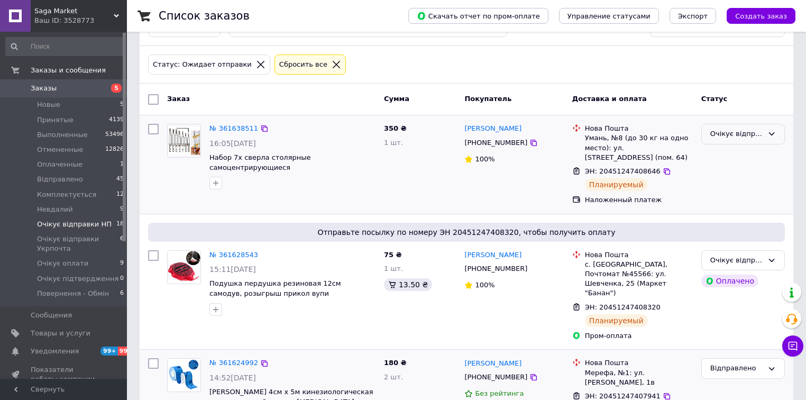
drag, startPoint x: 742, startPoint y: 136, endPoint x: 743, endPoint y: 142, distance: 5.9
click at [743, 141] on div "Очікує відправки НП" at bounding box center [743, 134] width 84 height 21
click at [736, 190] on li "Відправлено" at bounding box center [743, 191] width 82 height 20
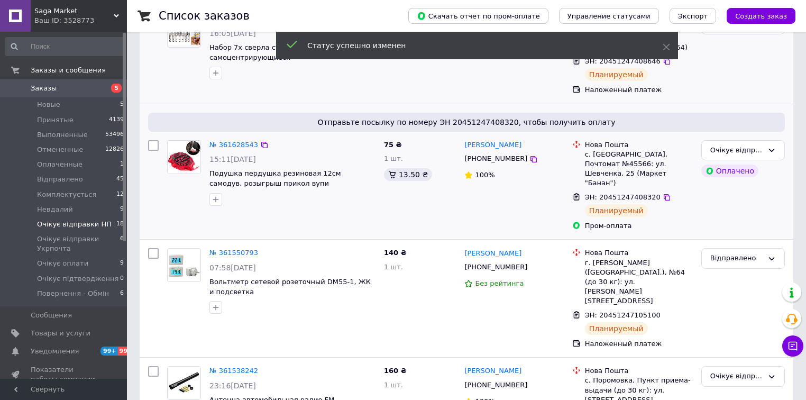
scroll to position [91, 0]
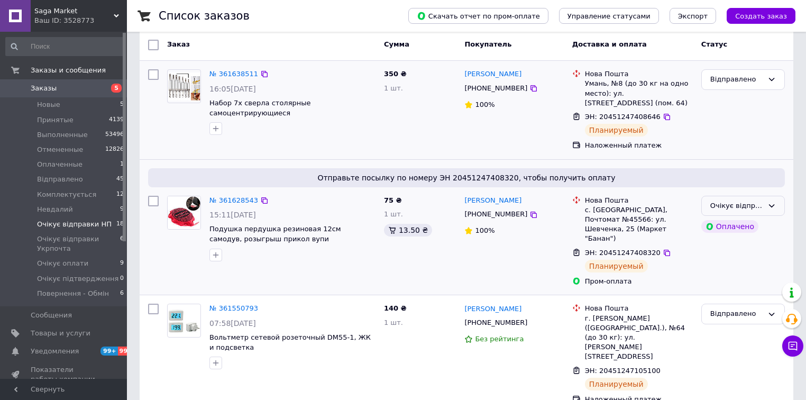
click at [773, 204] on icon at bounding box center [772, 205] width 6 height 3
click at [751, 257] on li "Відправлено" at bounding box center [743, 263] width 82 height 20
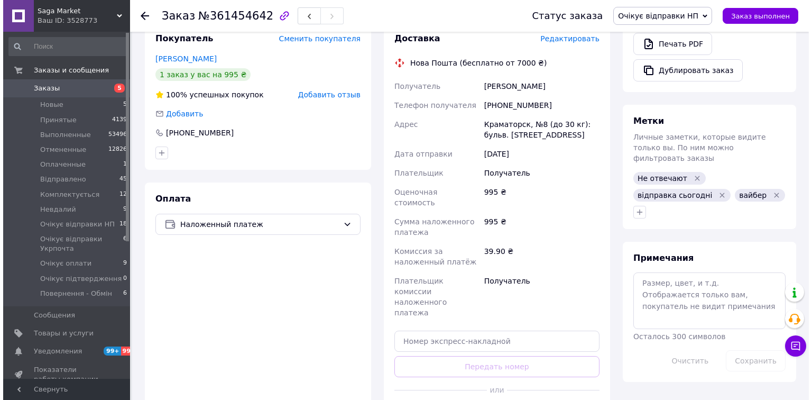
scroll to position [335, 0]
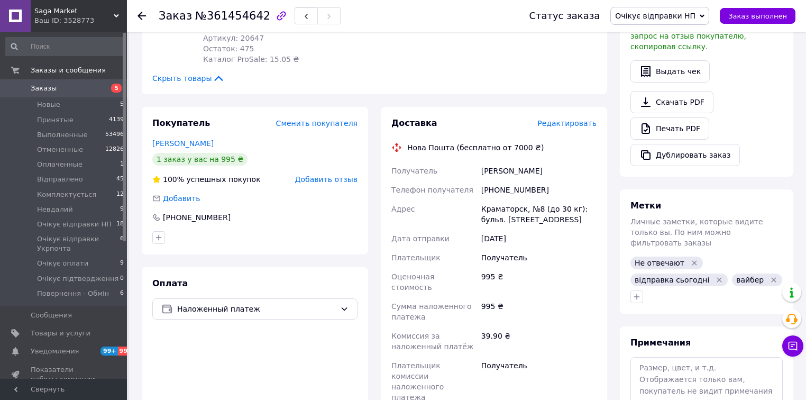
click at [575, 128] on div "Редактировать" at bounding box center [566, 123] width 59 height 11
click at [575, 126] on span "Редактировать" at bounding box center [566, 123] width 59 height 8
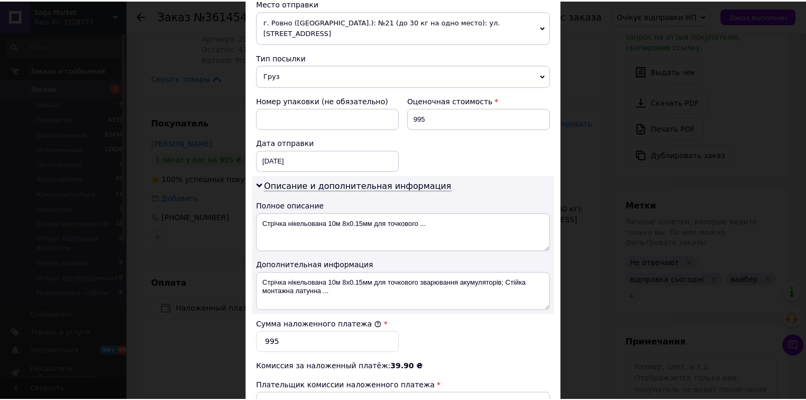
scroll to position [465, 0]
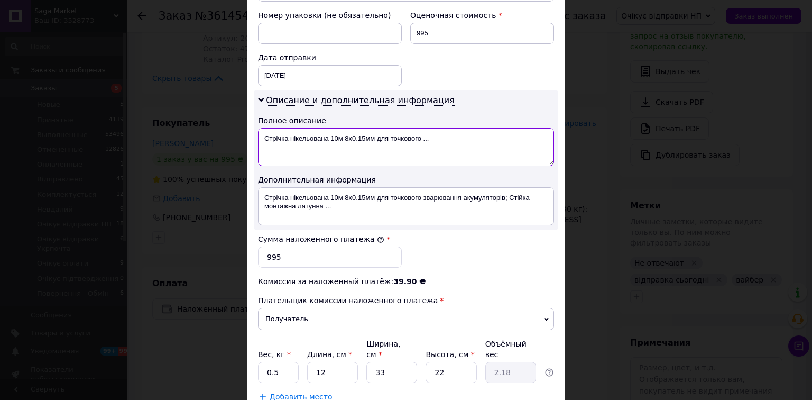
click at [372, 137] on textarea "Стрічка нікельована 10м 8x0.15мм для точкового ..." at bounding box center [406, 147] width 296 height 38
click at [372, 137] on textarea "3 товари" at bounding box center [406, 147] width 296 height 38
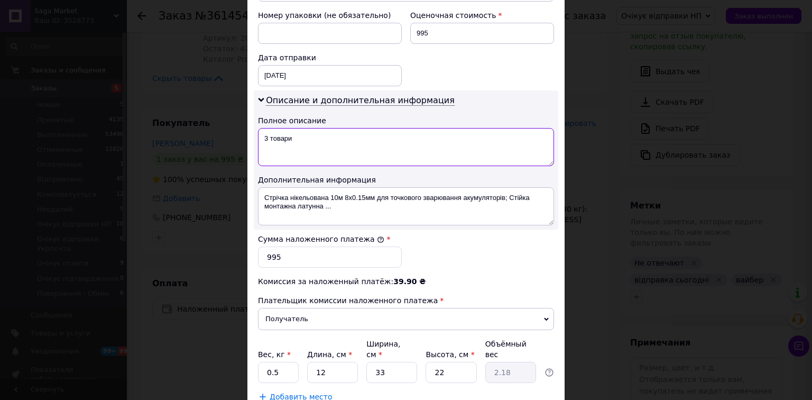
click at [372, 137] on textarea "3 товари" at bounding box center [406, 147] width 296 height 38
type textarea "3 товари"
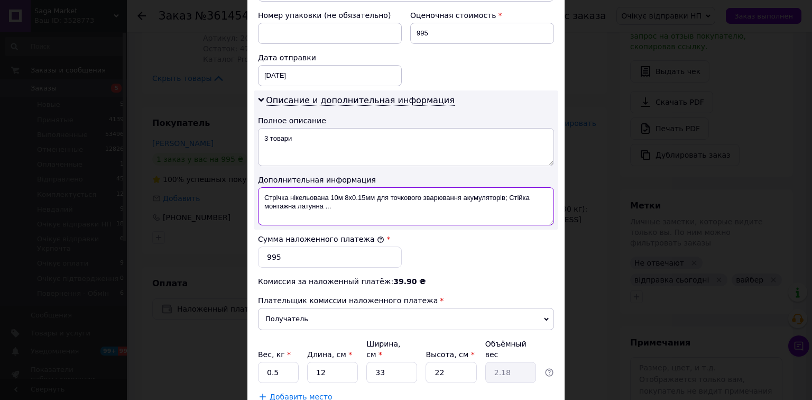
click at [421, 187] on textarea "Стрічка нікельована 10м 8x0.15мм для точкового зварювання акумуляторів; Стійка …" at bounding box center [406, 206] width 296 height 38
paste textarea "3 товари"
type textarea "3 товари"
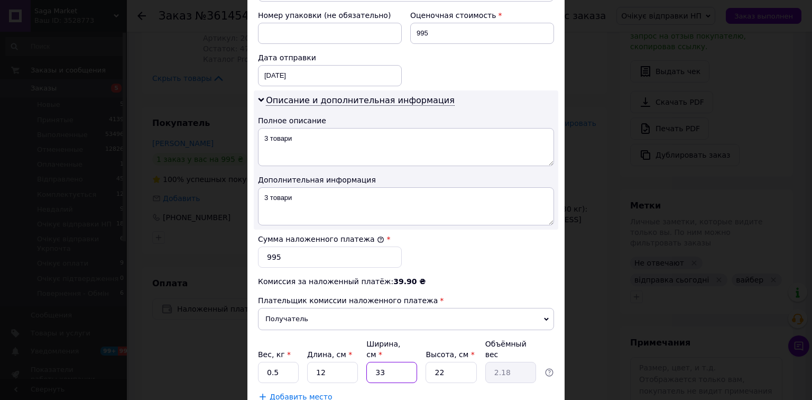
click at [398, 362] on input "33" at bounding box center [391, 372] width 51 height 21
type input "1"
type input "0.1"
click at [398, 362] on input "1" at bounding box center [391, 372] width 51 height 21
type input "10"
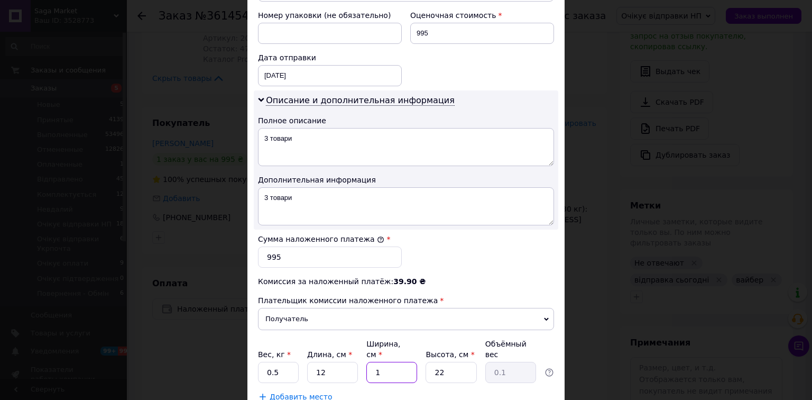
type input "0.66"
type input "10"
click at [451, 362] on input "22" at bounding box center [451, 372] width 51 height 21
type input "5"
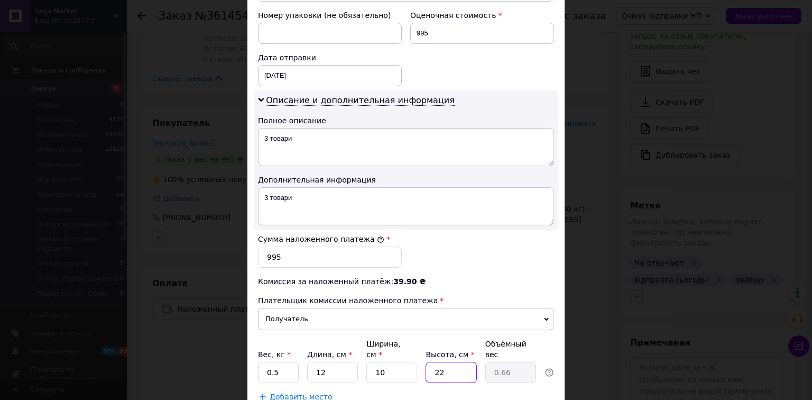
type input "0.15"
type input "5"
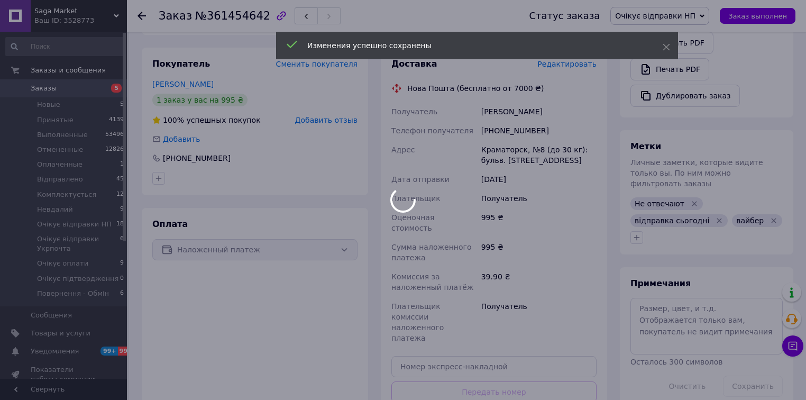
scroll to position [504, 0]
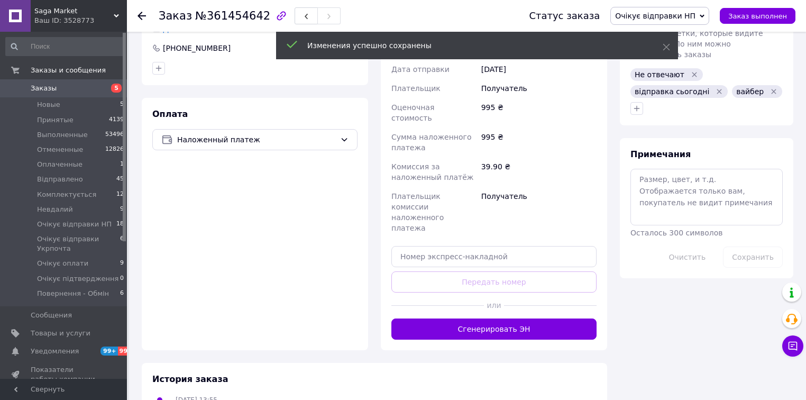
click at [515, 318] on button "Сгенерировать ЭН" at bounding box center [493, 328] width 205 height 21
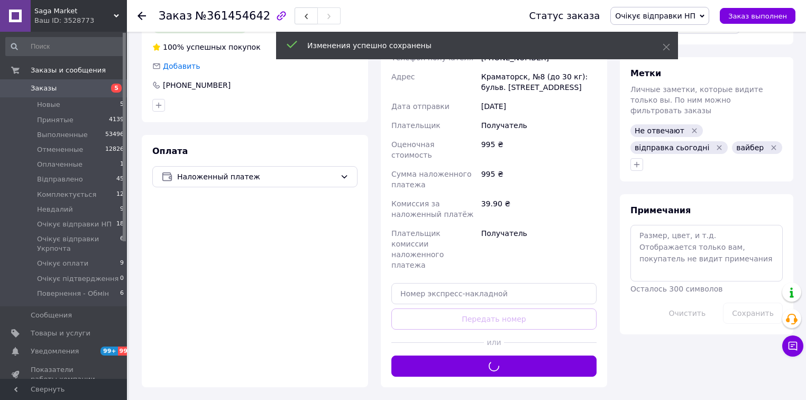
scroll to position [462, 0]
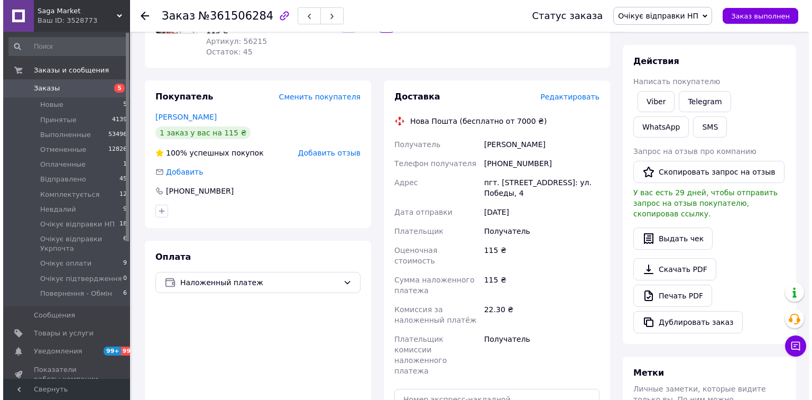
scroll to position [127, 0]
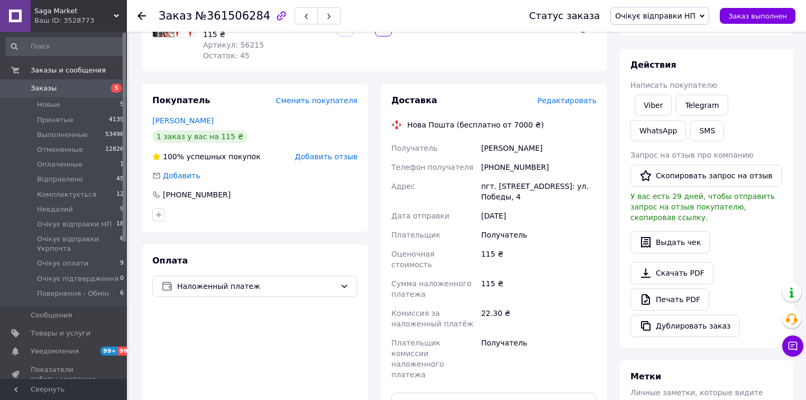
click at [568, 102] on span "Редактировать" at bounding box center [566, 100] width 59 height 8
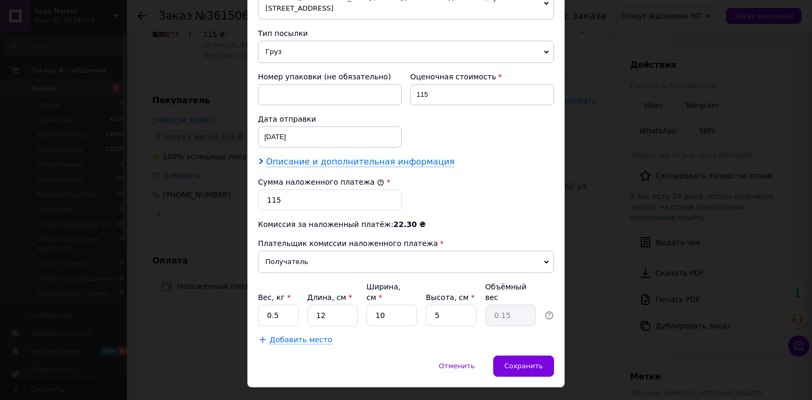
click at [355, 156] on span "Описание и дополнительная информация" at bounding box center [360, 161] width 189 height 11
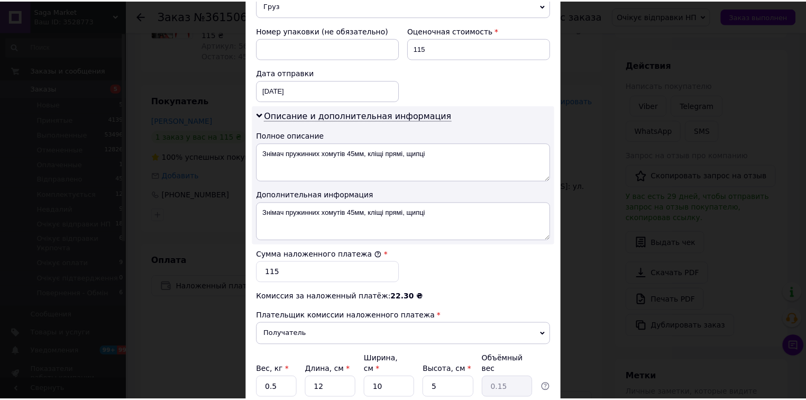
scroll to position [522, 0]
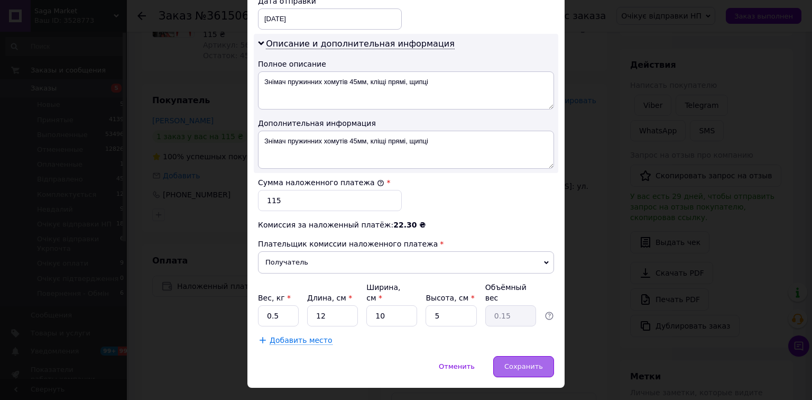
click at [520, 356] on div "Сохранить" at bounding box center [523, 366] width 61 height 21
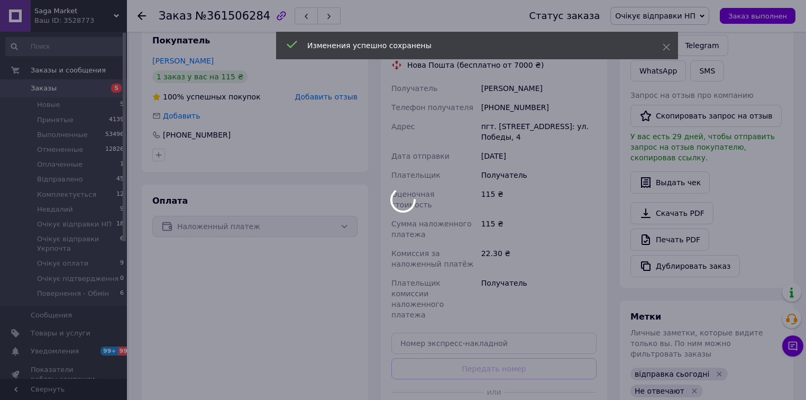
scroll to position [338, 0]
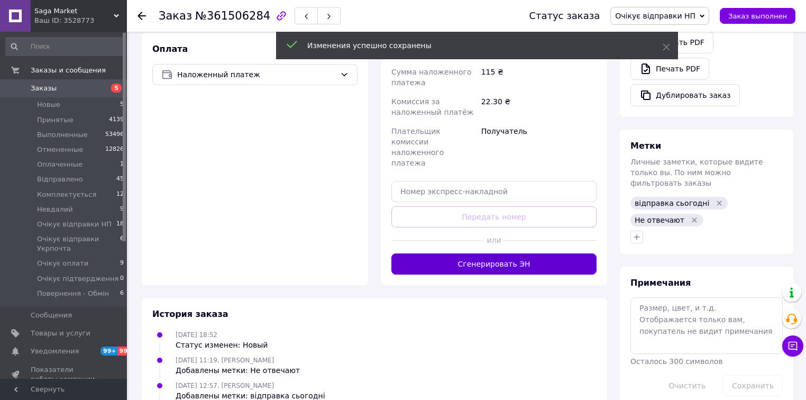
click at [500, 253] on button "Сгенерировать ЭН" at bounding box center [493, 263] width 205 height 21
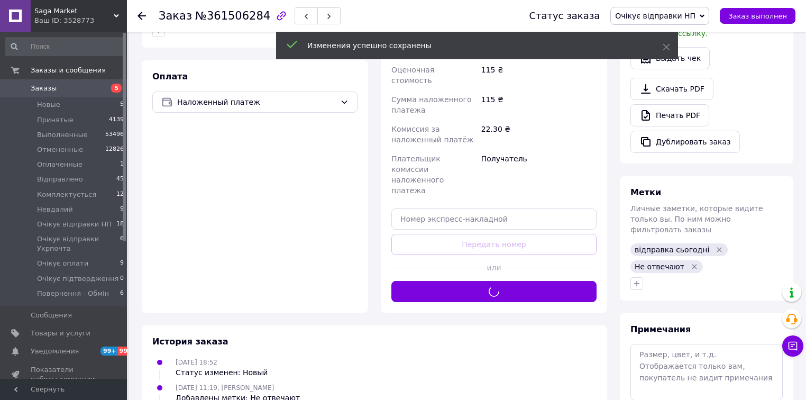
scroll to position [296, 0]
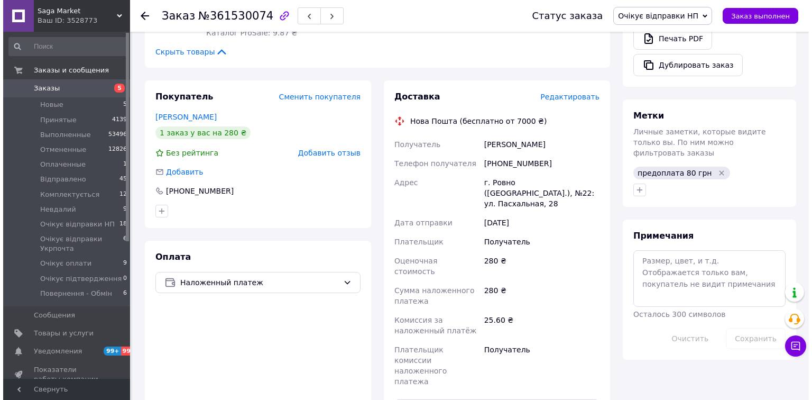
scroll to position [423, 0]
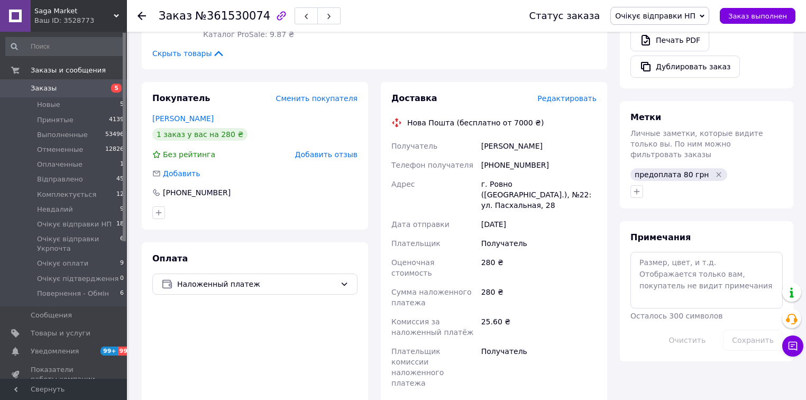
click at [570, 94] on span "Редактировать" at bounding box center [566, 98] width 59 height 8
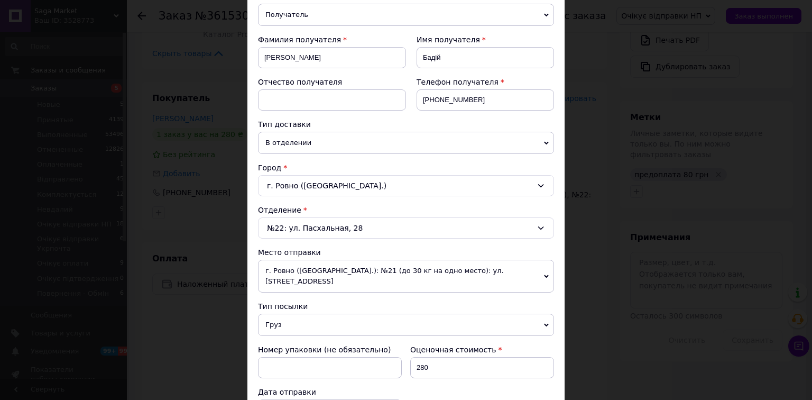
scroll to position [296, 0]
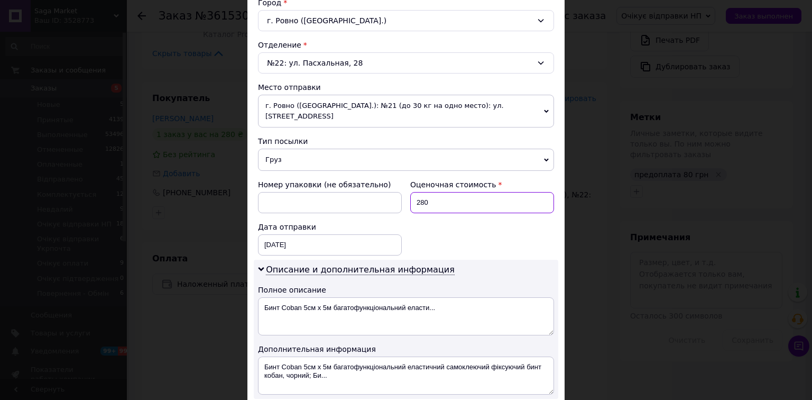
click at [472, 194] on input "280" at bounding box center [482, 202] width 144 height 21
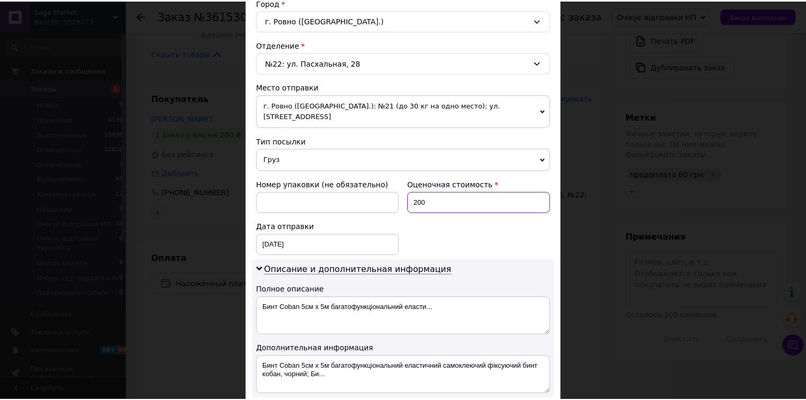
scroll to position [508, 0]
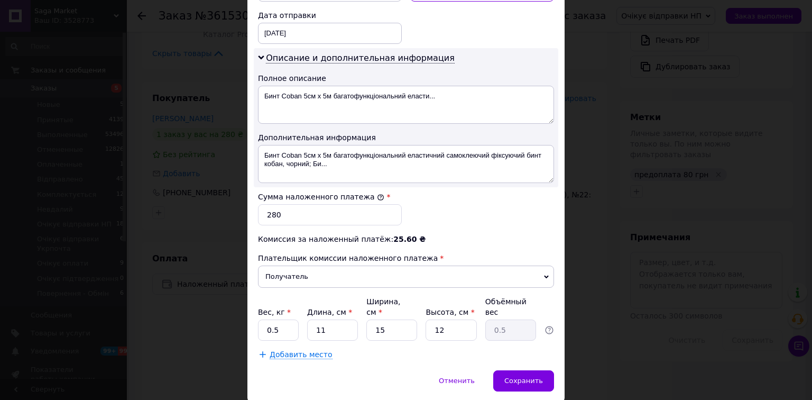
type input "200"
click at [348, 204] on input "280" at bounding box center [330, 214] width 144 height 21
type input "200"
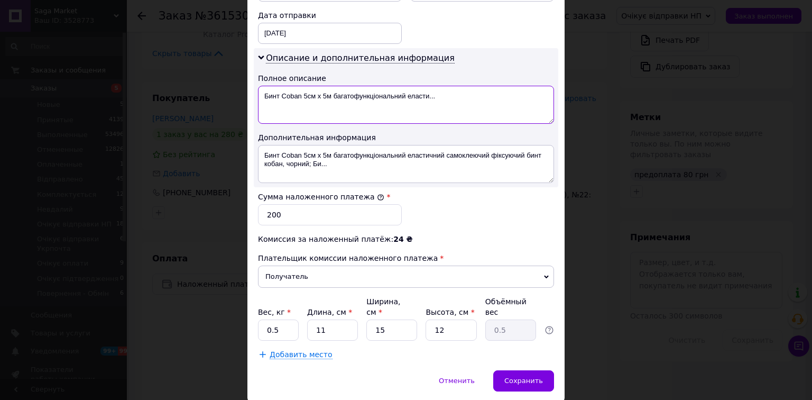
drag, startPoint x: 259, startPoint y: 82, endPoint x: 299, endPoint y: 87, distance: 40.5
click at [299, 87] on textarea "Бинт Coban 5см х 5м багатофункціональний еласти..." at bounding box center [406, 105] width 296 height 38
click at [343, 87] on textarea "Бинт Coban 5см х 5м багатофункціональний еласти..." at bounding box center [406, 105] width 296 height 38
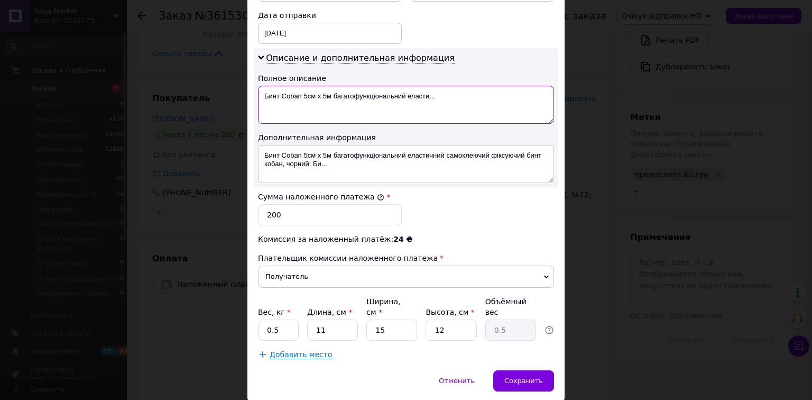
paste textarea
type textarea "Бинт Coban"
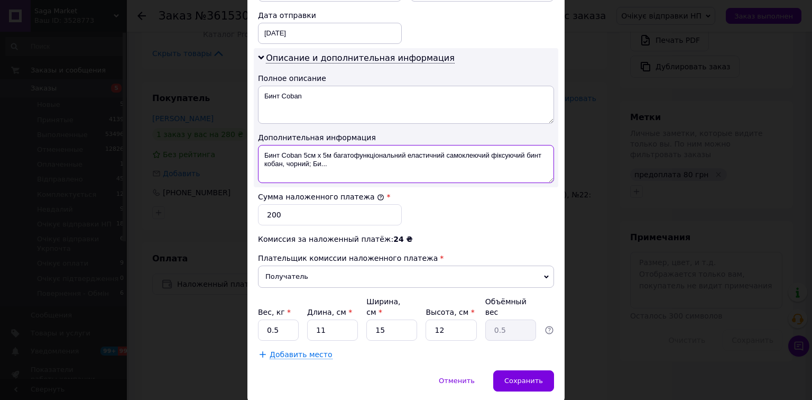
click at [370, 145] on textarea "Бинт Coban 5см х 5м багатофункціональний еластичний самоклеючий фіксуючий бинт …" at bounding box center [406, 164] width 296 height 38
paste textarea
type textarea "Бинт Coban"
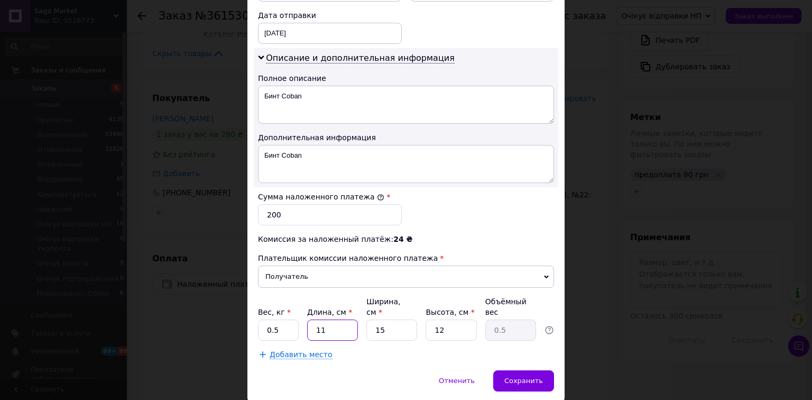
click at [342, 319] on input "11" at bounding box center [332, 329] width 51 height 21
type input "1"
type input "0.1"
type input "12"
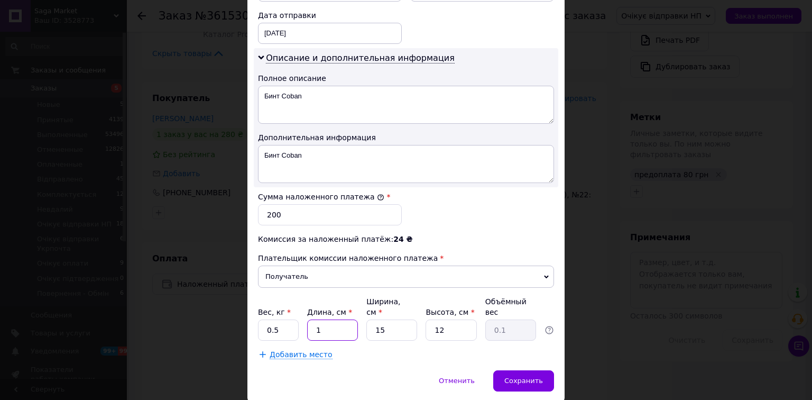
type input "0.54"
type input "12"
click at [389, 319] on input "15" at bounding box center [391, 329] width 51 height 21
type input "1"
type input "0.1"
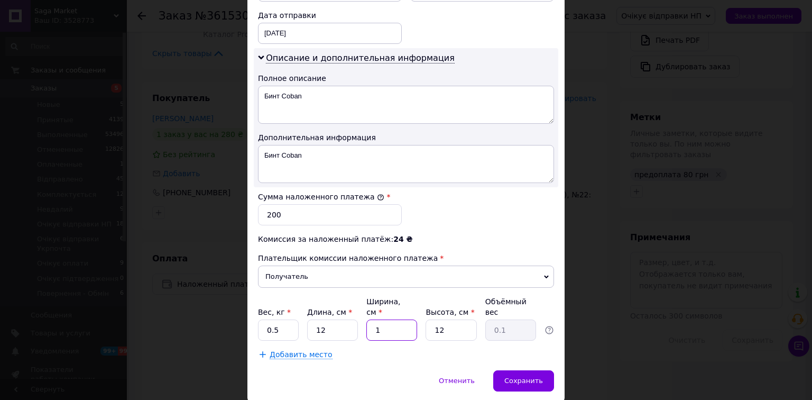
click at [389, 319] on input "1" at bounding box center [391, 329] width 51 height 21
type input "10"
type input "0.36"
type input "10"
click at [435, 319] on input "12" at bounding box center [451, 329] width 51 height 21
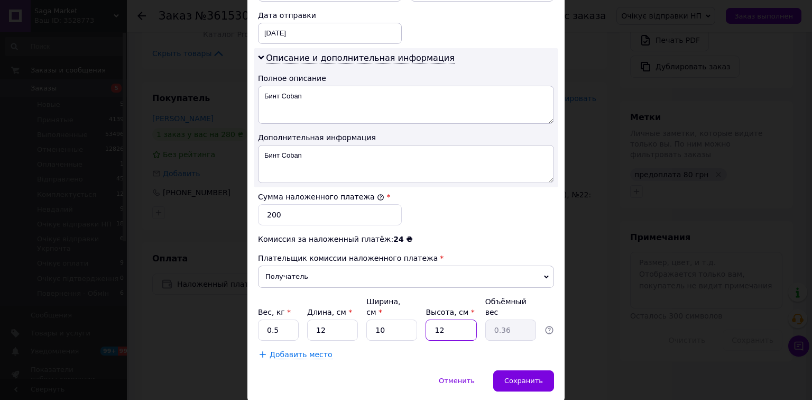
click at [435, 319] on input "12" at bounding box center [451, 329] width 51 height 21
type input "5"
type input "0.15"
type input "5"
click at [518, 376] on span "Сохранить" at bounding box center [523, 380] width 39 height 8
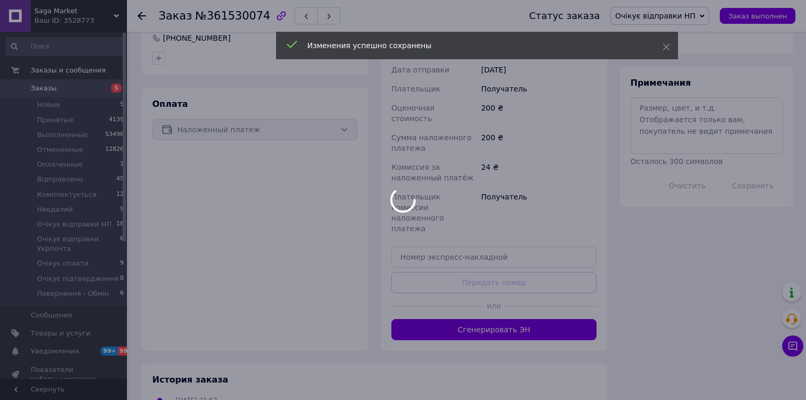
scroll to position [592, 0]
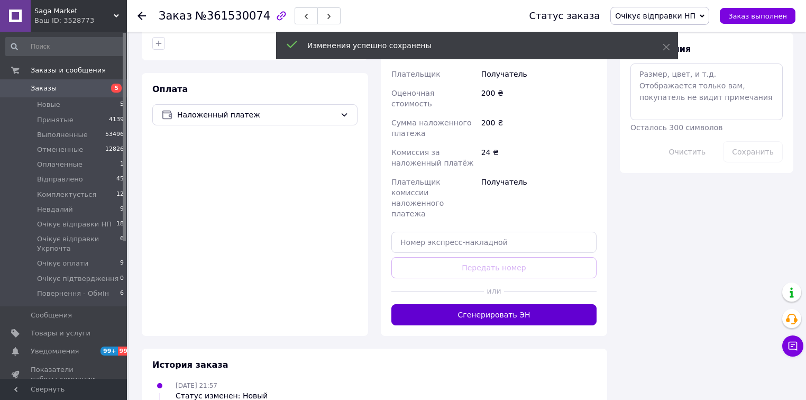
click at [512, 304] on button "Сгенерировать ЭН" at bounding box center [493, 314] width 205 height 21
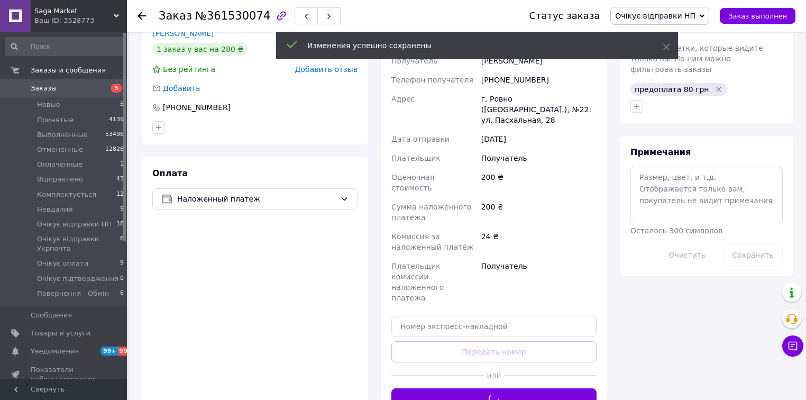
scroll to position [508, 0]
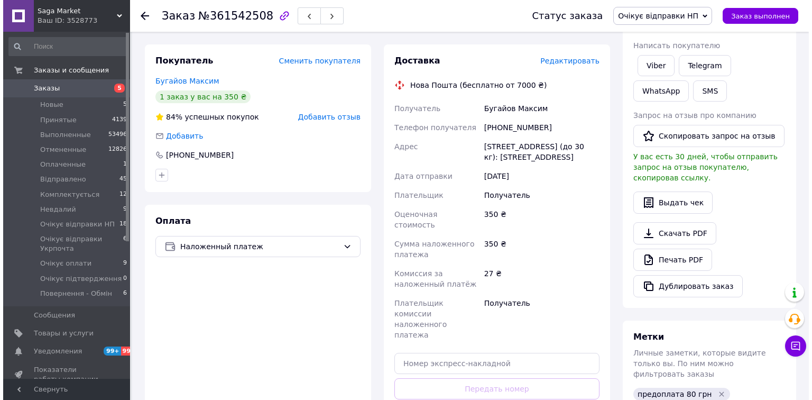
scroll to position [163, 0]
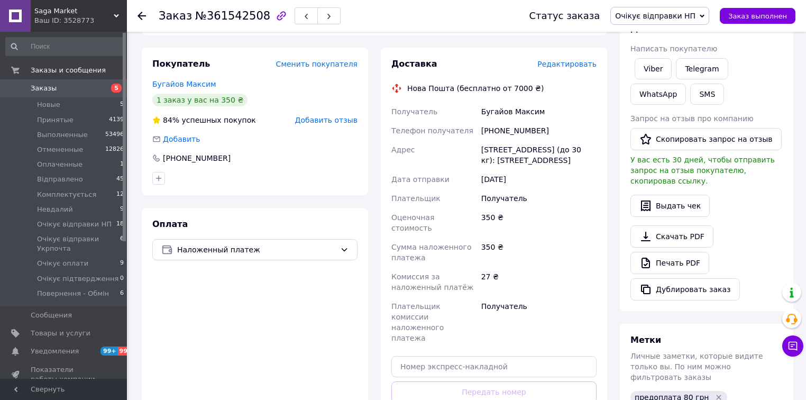
click at [573, 63] on span "Редактировать" at bounding box center [566, 64] width 59 height 8
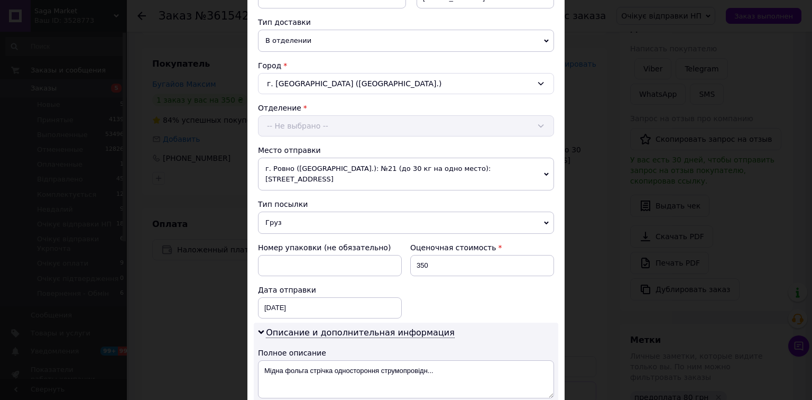
scroll to position [296, 0]
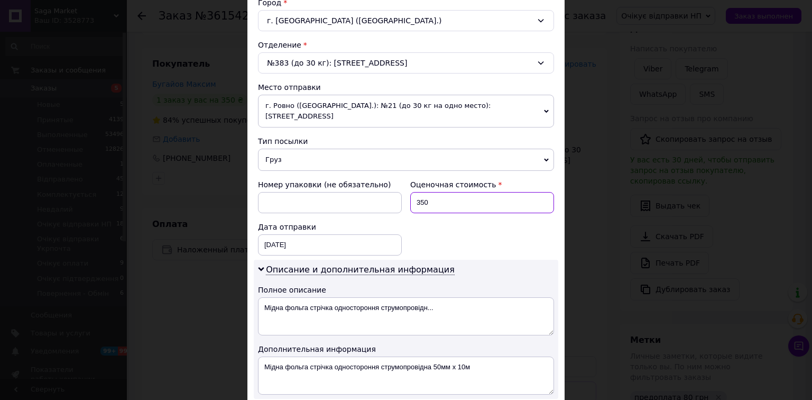
click at [472, 194] on input "350" at bounding box center [482, 202] width 144 height 21
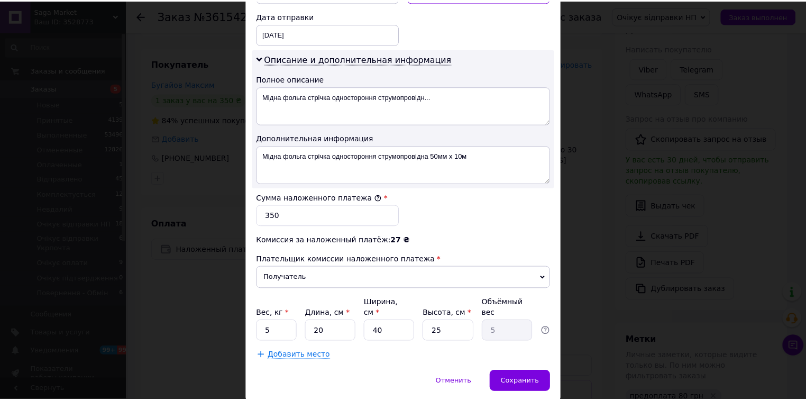
scroll to position [508, 0]
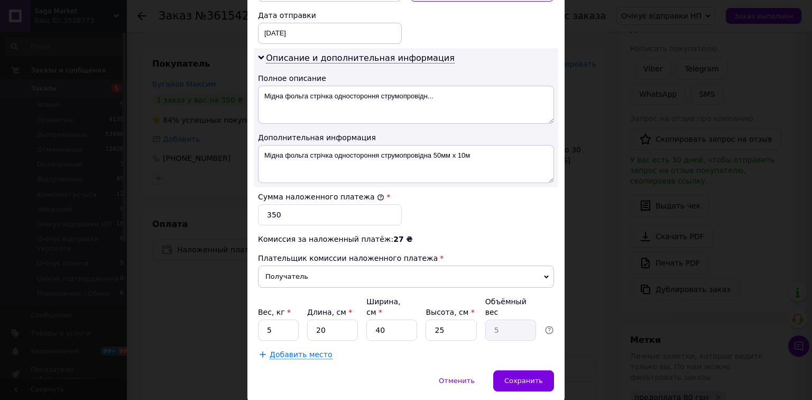
type input "270"
click at [358, 204] on input "350" at bounding box center [330, 214] width 144 height 21
click at [358, 204] on input "2" at bounding box center [330, 214] width 144 height 21
type input "270"
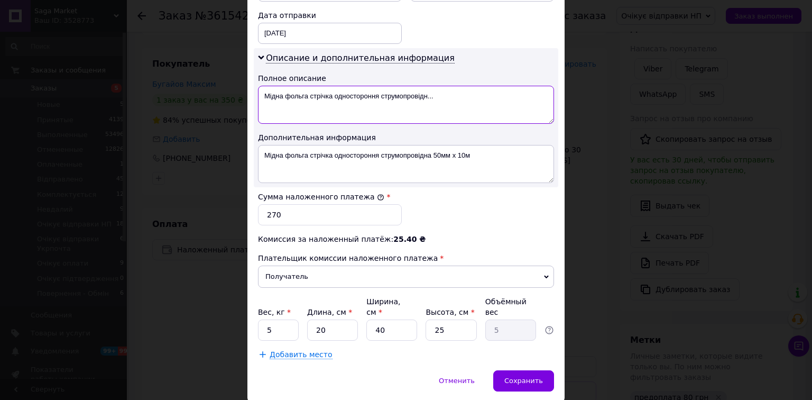
drag, startPoint x: 260, startPoint y: 85, endPoint x: 376, endPoint y: 91, distance: 117.0
click at [376, 91] on textarea "Мідна фольга стрічка одностороння струмопровідн..." at bounding box center [406, 105] width 296 height 38
click at [414, 88] on textarea "Мідна фольга стрічка одностороння струмопровідн..." at bounding box center [406, 105] width 296 height 38
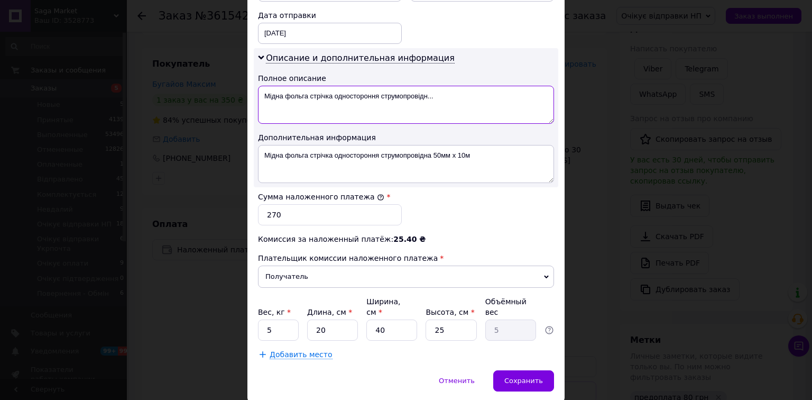
paste textarea
type textarea "Мідна фольга стрічка одностороння"
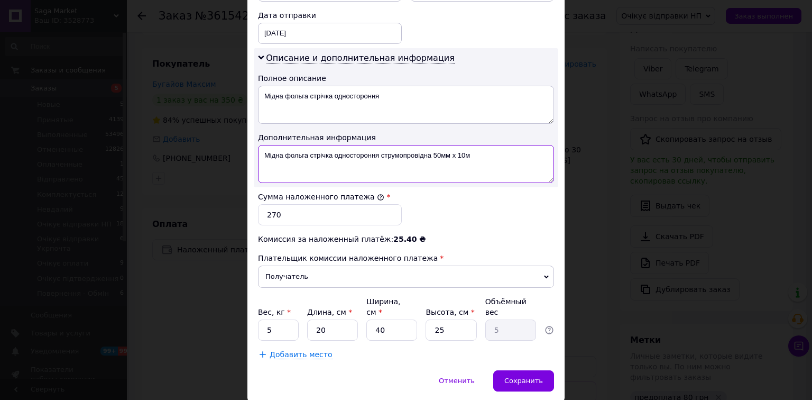
click at [442, 145] on textarea "Мідна фольга стрічка одностороння струмопровідна 50мм x 10м" at bounding box center [406, 164] width 296 height 38
paste textarea
type textarea "Мідна фольга стрічка одностороння"
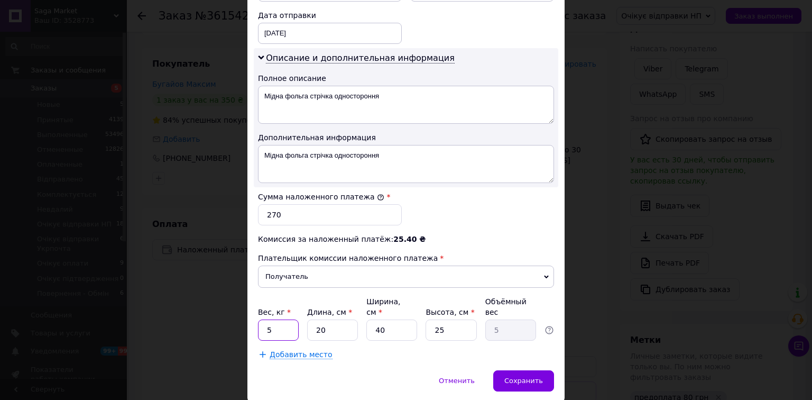
click at [274, 319] on input "5" at bounding box center [278, 329] width 41 height 21
type input "0.5"
click at [325, 319] on input "20" at bounding box center [332, 329] width 51 height 21
drag, startPoint x: 325, startPoint y: 309, endPoint x: 372, endPoint y: 309, distance: 46.5
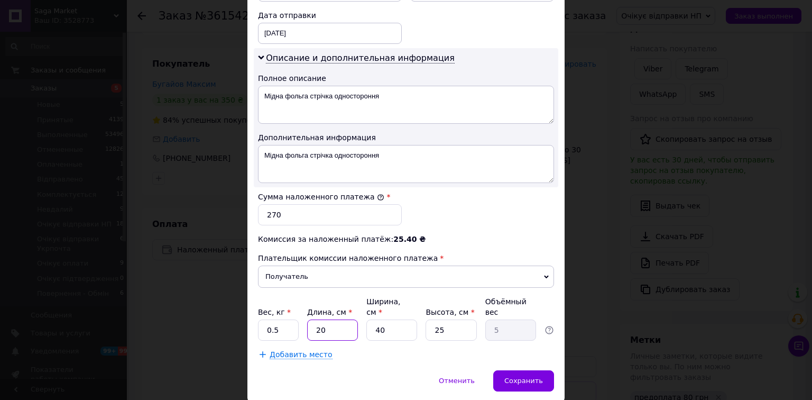
click at [326, 319] on input "20" at bounding box center [332, 329] width 51 height 21
type input "1"
type input "0.25"
type input "12"
type input "3"
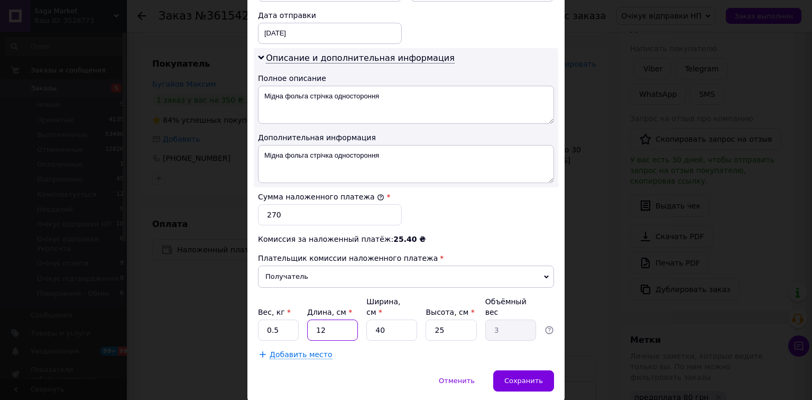
type input "12"
click at [387, 319] on input "40" at bounding box center [391, 329] width 51 height 21
type input "1"
type input "0.1"
click at [387, 319] on input "1" at bounding box center [391, 329] width 51 height 21
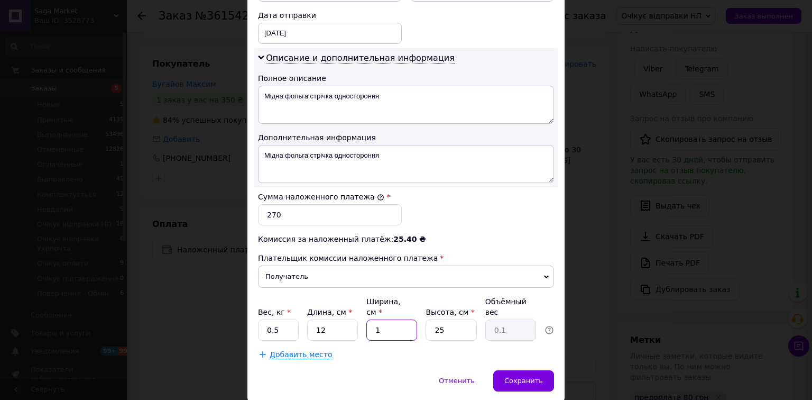
type input "10"
type input "0.75"
type input "10"
click at [436, 319] on input "25" at bounding box center [451, 329] width 51 height 21
drag, startPoint x: 436, startPoint y: 304, endPoint x: 501, endPoint y: 340, distance: 74.3
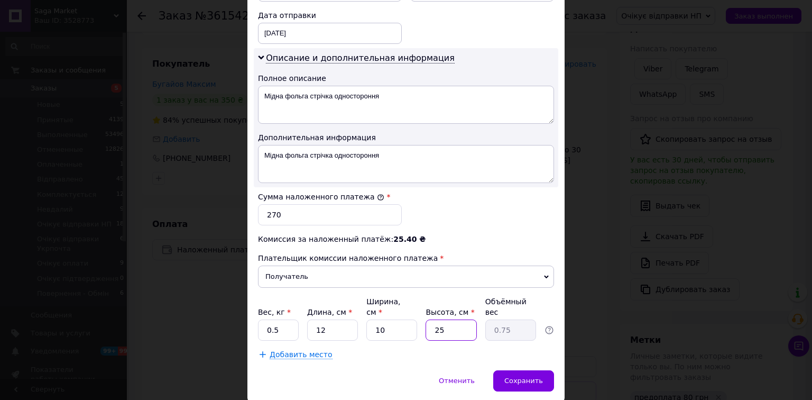
click at [438, 319] on input "25" at bounding box center [451, 329] width 51 height 21
type input "5"
type input "0.15"
type input "5"
click at [515, 376] on span "Сохранить" at bounding box center [523, 380] width 39 height 8
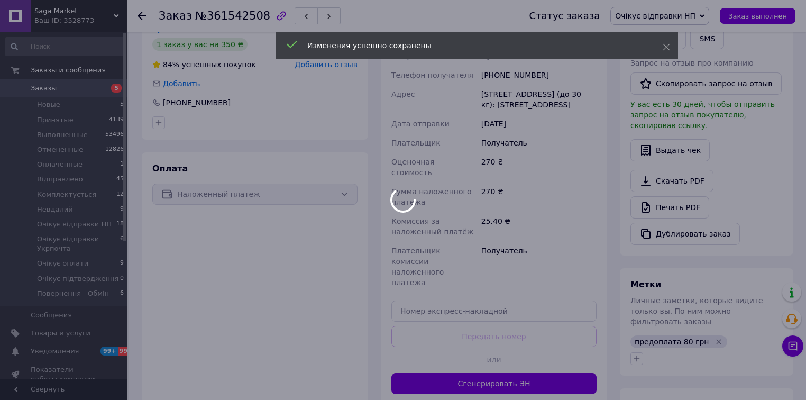
scroll to position [290, 0]
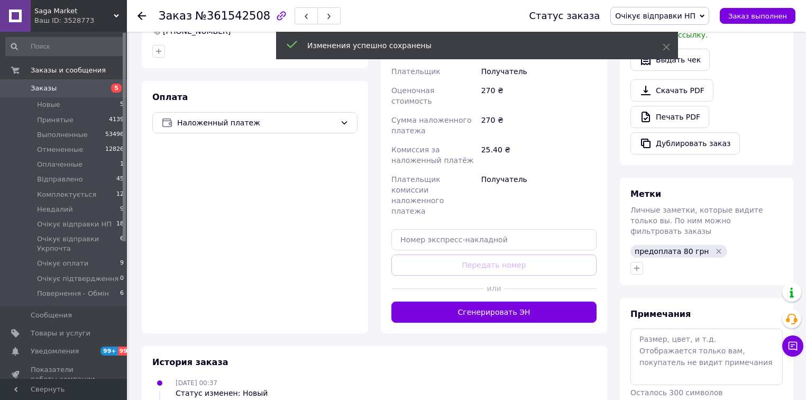
drag, startPoint x: 514, startPoint y: 291, endPoint x: 511, endPoint y: 286, distance: 5.9
click at [514, 301] on button "Сгенерировать ЭН" at bounding box center [493, 311] width 205 height 21
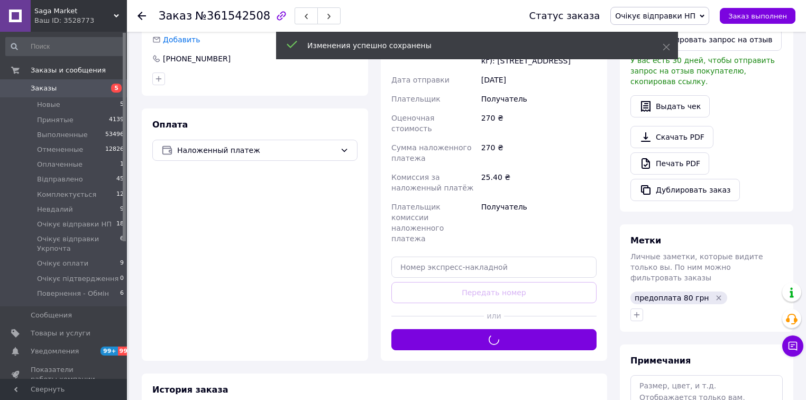
scroll to position [248, 0]
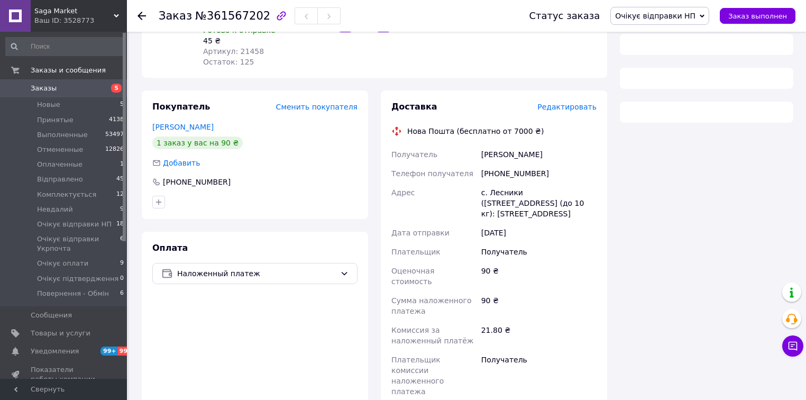
scroll to position [211, 0]
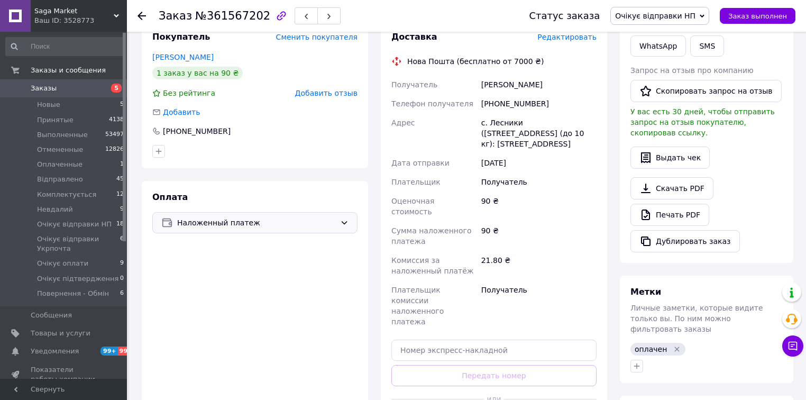
click at [345, 215] on div "Наложенный платеж" at bounding box center [254, 222] width 205 height 21
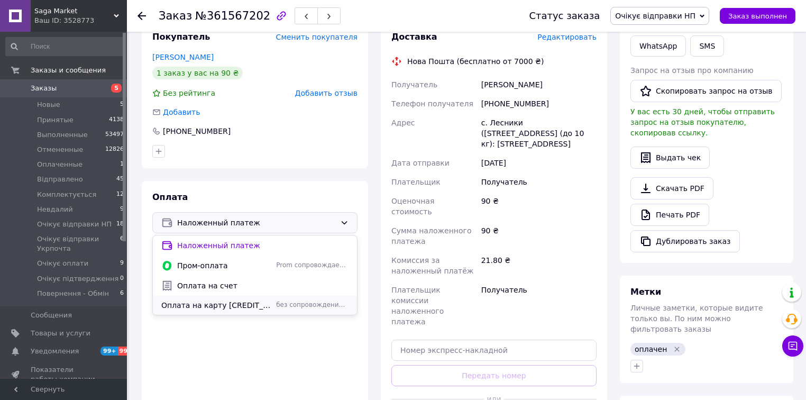
click at [316, 306] on span "без сопровождения Prom" at bounding box center [312, 304] width 72 height 9
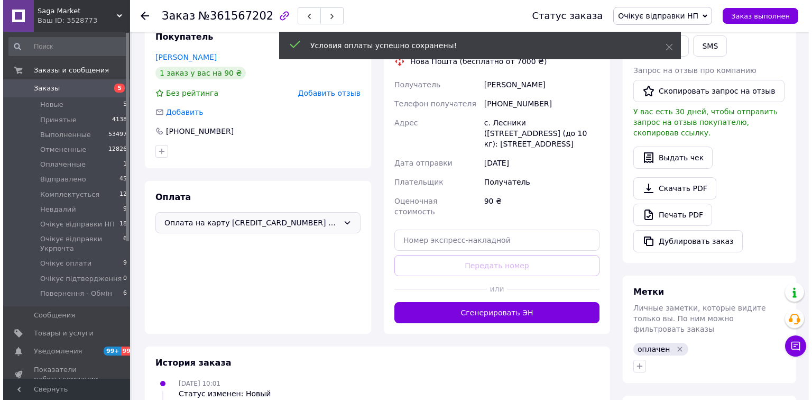
scroll to position [169, 0]
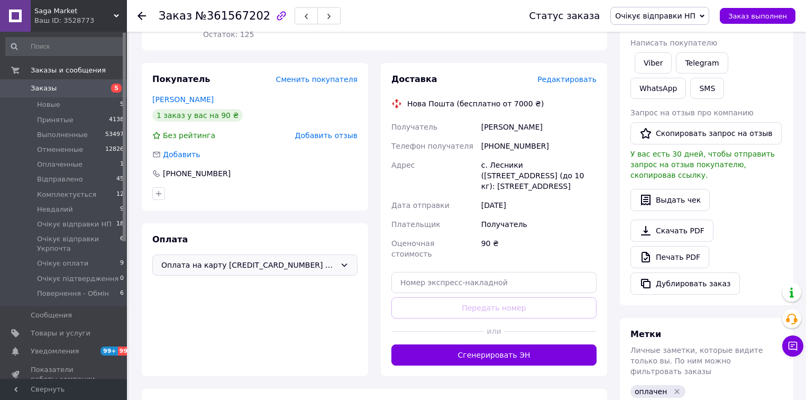
click at [564, 82] on span "Редактировать" at bounding box center [566, 79] width 59 height 8
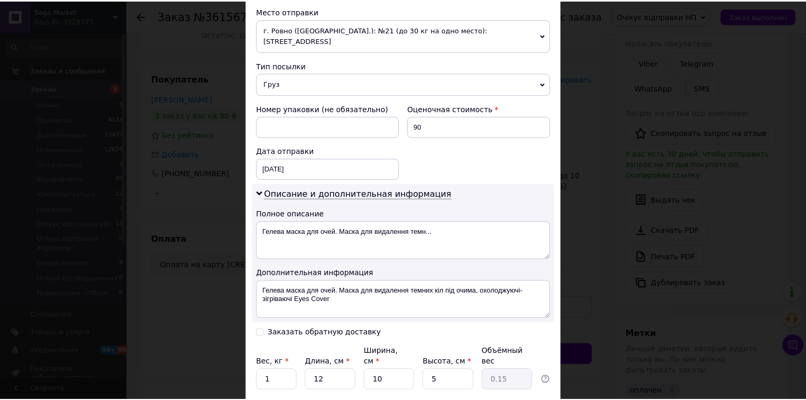
scroll to position [436, 0]
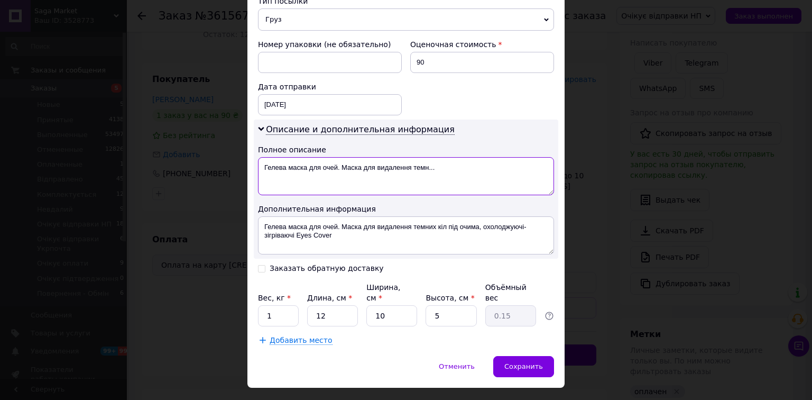
drag, startPoint x: 262, startPoint y: 153, endPoint x: 336, endPoint y: 163, distance: 74.2
click at [336, 163] on textarea "Гелева маска для очей. Маска для видалення темн..." at bounding box center [406, 176] width 296 height 38
click at [381, 157] on textarea "Гелева маска для очей. Маска для видалення темн..." at bounding box center [406, 176] width 296 height 38
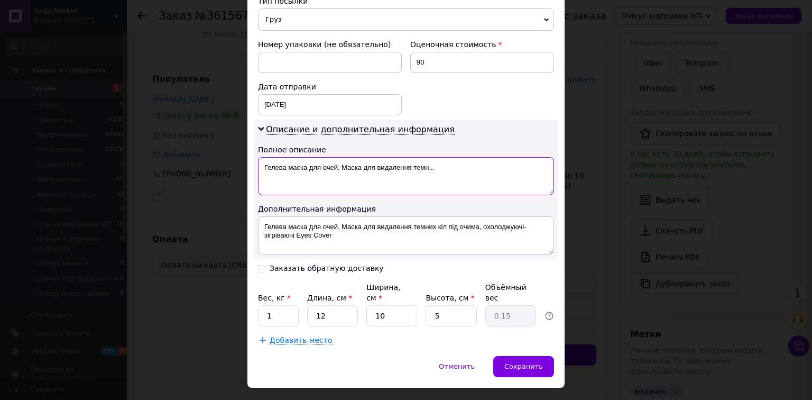
paste textarea
type textarea "Гелева маска для очей"
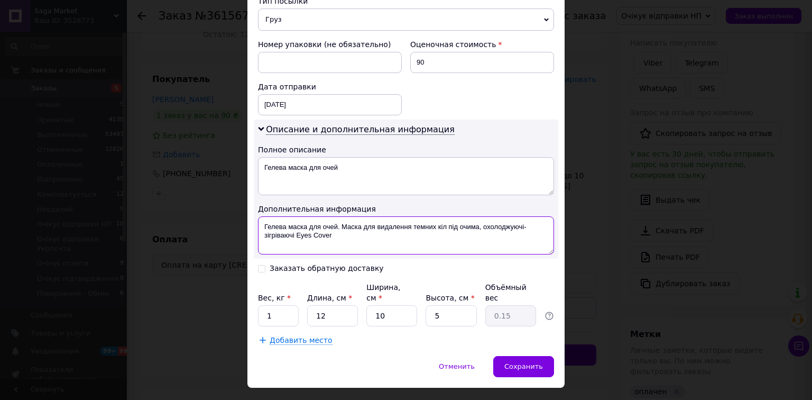
click at [406, 216] on textarea "Гелева маска для очей. Маска для видалення темних кіл під очима, охолоджуючі-зі…" at bounding box center [406, 235] width 296 height 38
paste textarea
type textarea "Гелева маска для очей"
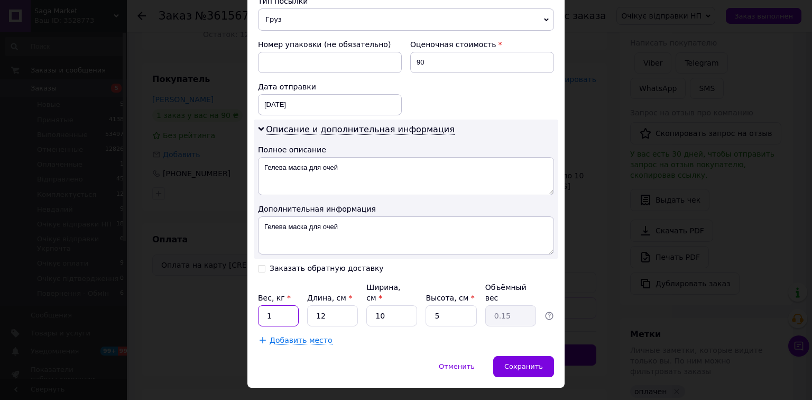
click at [275, 305] on input "1" at bounding box center [278, 315] width 41 height 21
type input "0.5"
click at [537, 362] on span "Сохранить" at bounding box center [523, 366] width 39 height 8
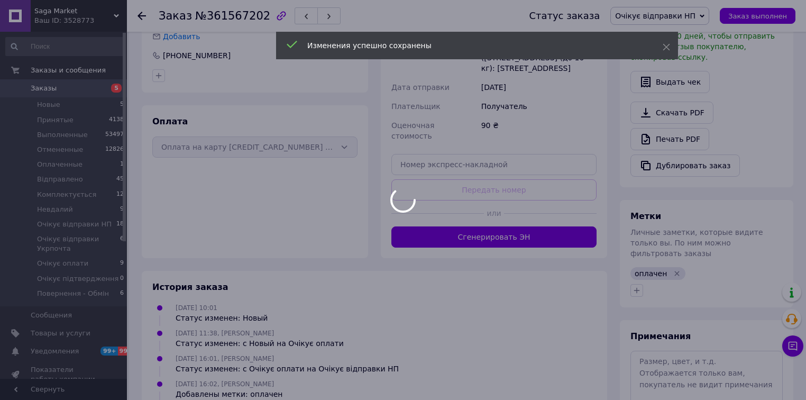
scroll to position [296, 0]
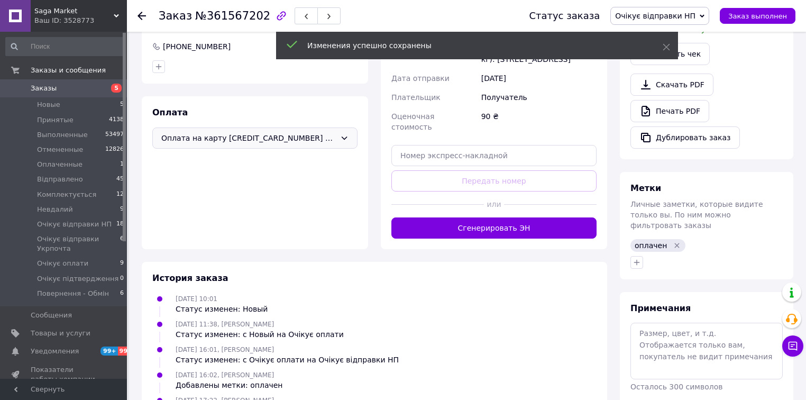
click at [510, 217] on button "Сгенерировать ЭН" at bounding box center [493, 227] width 205 height 21
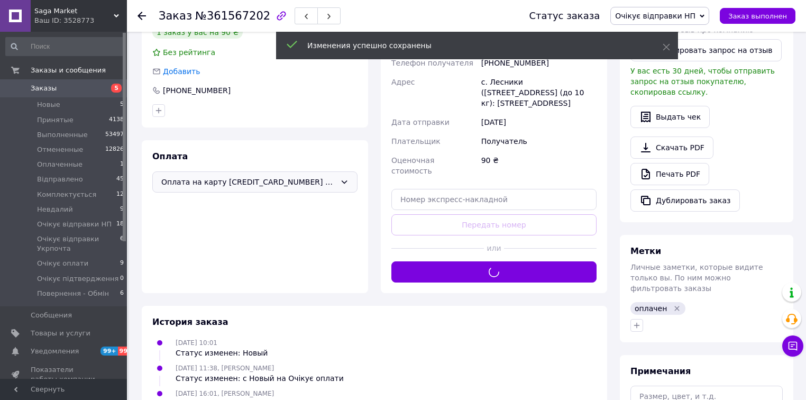
scroll to position [211, 0]
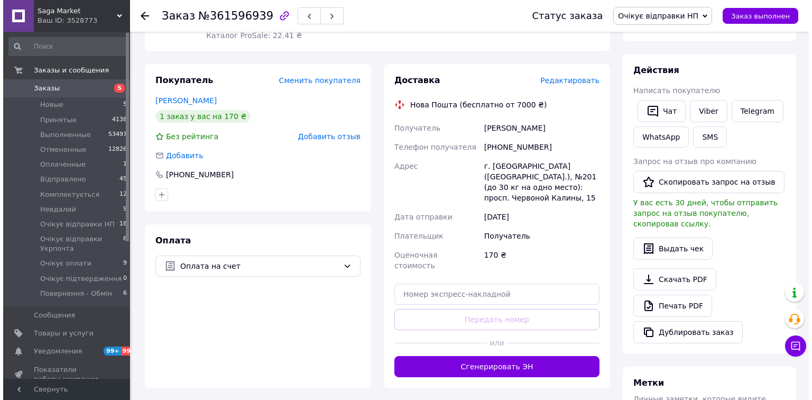
scroll to position [157, 0]
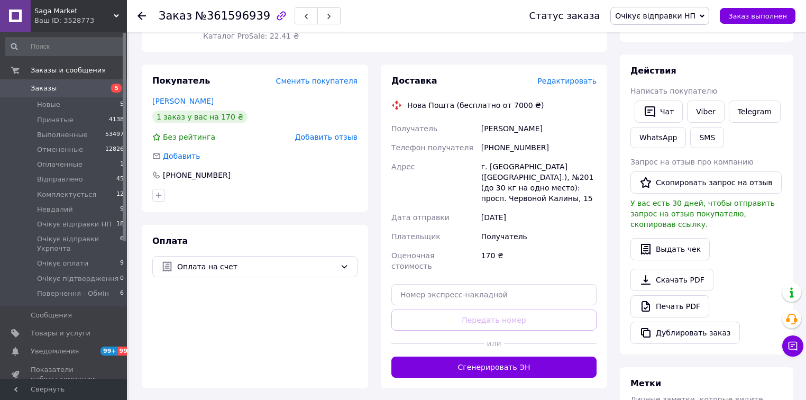
click at [577, 82] on span "Редактировать" at bounding box center [566, 81] width 59 height 8
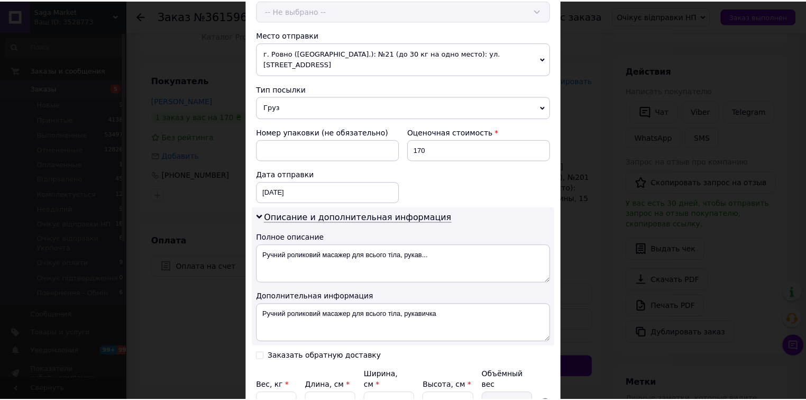
scroll to position [436, 0]
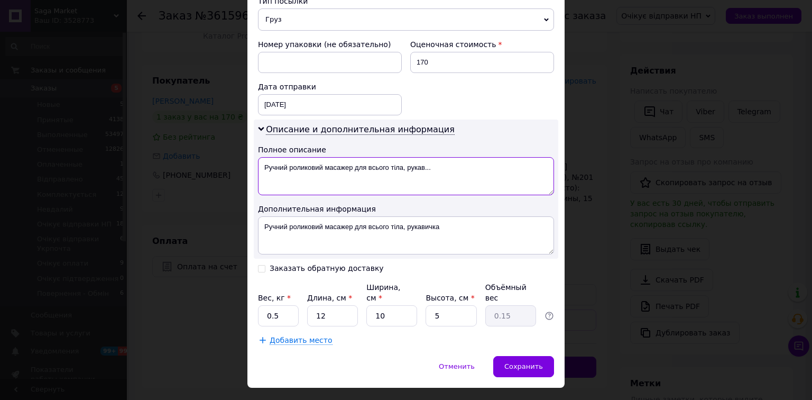
drag, startPoint x: 260, startPoint y: 152, endPoint x: 400, endPoint y: 165, distance: 140.8
click at [400, 165] on textarea "Ручний роликовий масажер для всього тіла, рукав..." at bounding box center [406, 176] width 296 height 38
click at [429, 158] on textarea "Ручний роликовий масажер для всього тіла, рукав..." at bounding box center [406, 176] width 296 height 38
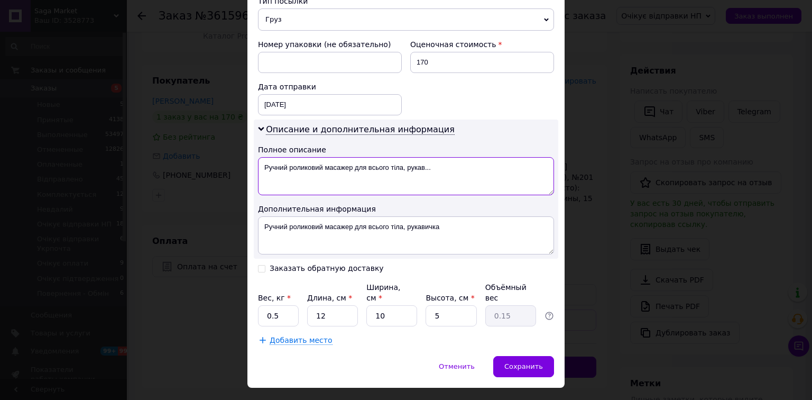
paste textarea
type textarea "Ручний роликовий масажер для всього тіла"
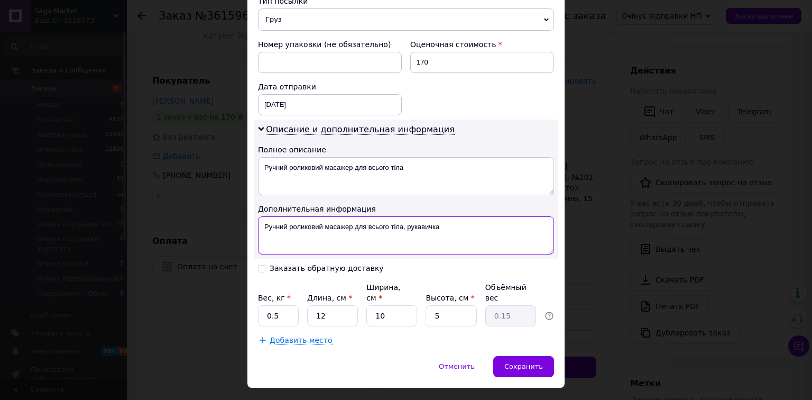
click at [465, 216] on textarea "Ручний роликовий масажер для всього тіла, рукавичка" at bounding box center [406, 235] width 296 height 38
paste textarea
type textarea "Ручний роликовий масажер для всього тіла"
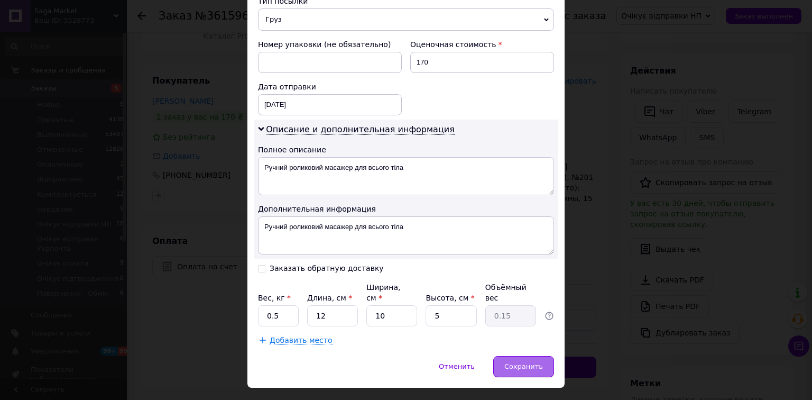
click at [514, 356] on div "Сохранить" at bounding box center [523, 366] width 61 height 21
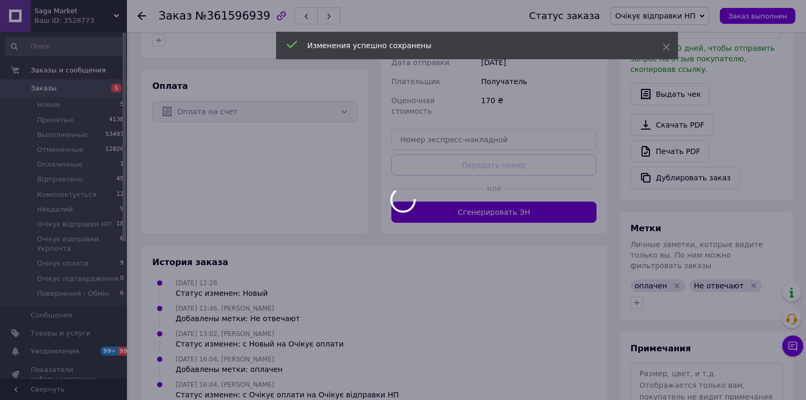
scroll to position [326, 0]
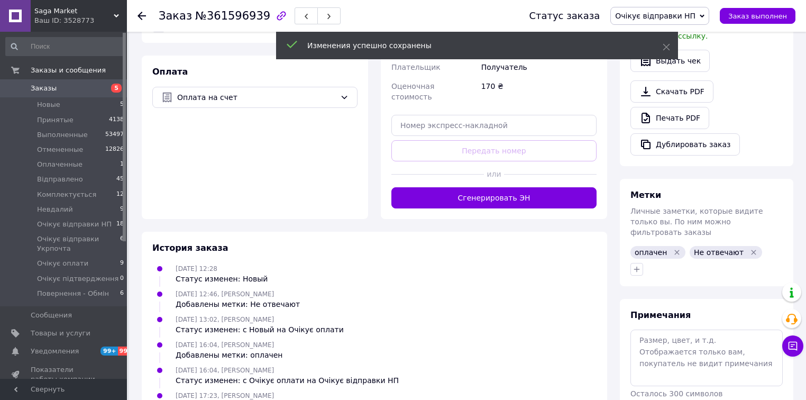
click at [493, 187] on button "Сгенерировать ЭН" at bounding box center [493, 197] width 205 height 21
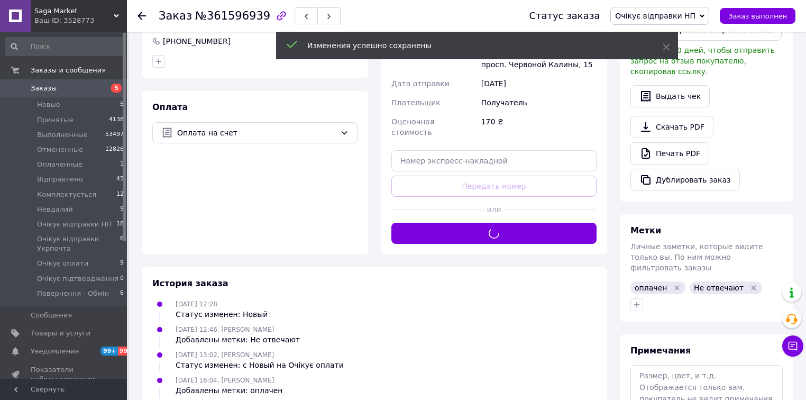
scroll to position [242, 0]
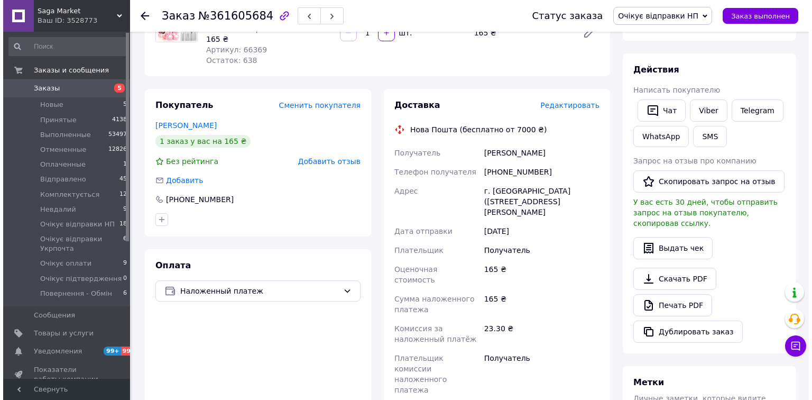
scroll to position [110, 0]
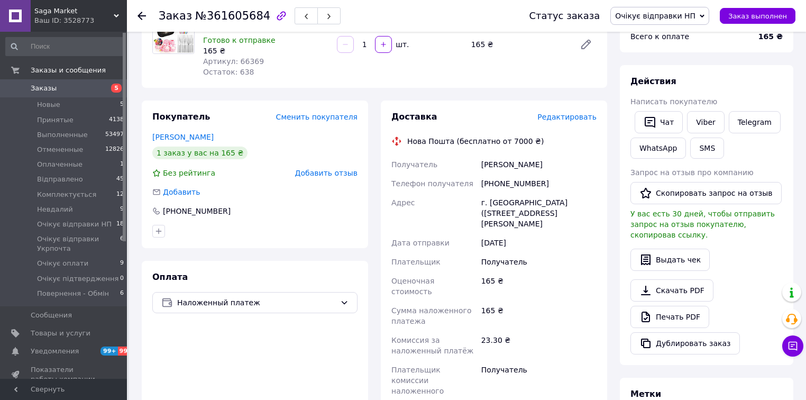
click at [571, 114] on span "Редактировать" at bounding box center [566, 117] width 59 height 8
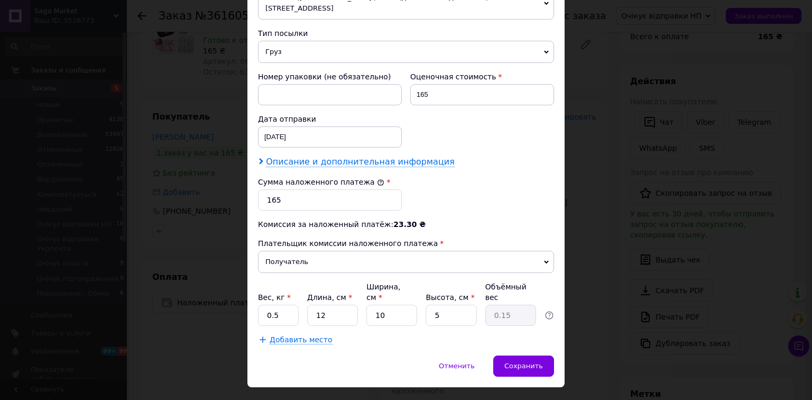
click at [375, 156] on span "Описание и дополнительная информация" at bounding box center [360, 161] width 189 height 11
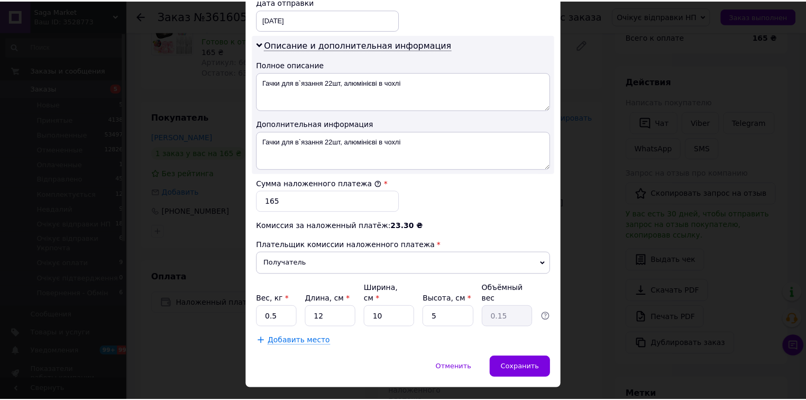
scroll to position [522, 0]
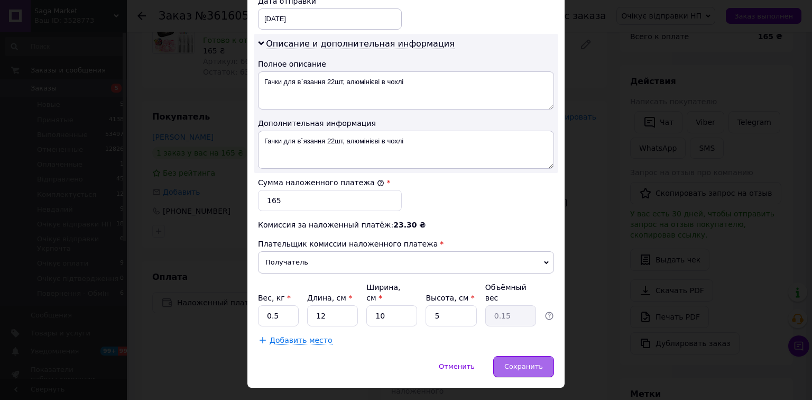
click at [545, 356] on div "Сохранить" at bounding box center [523, 366] width 61 height 21
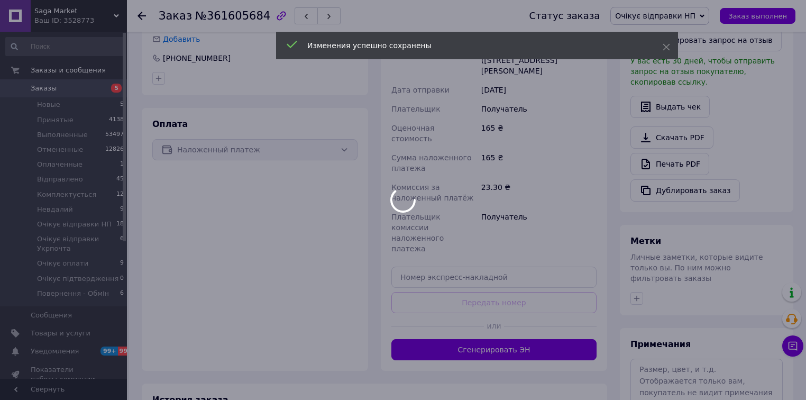
scroll to position [280, 0]
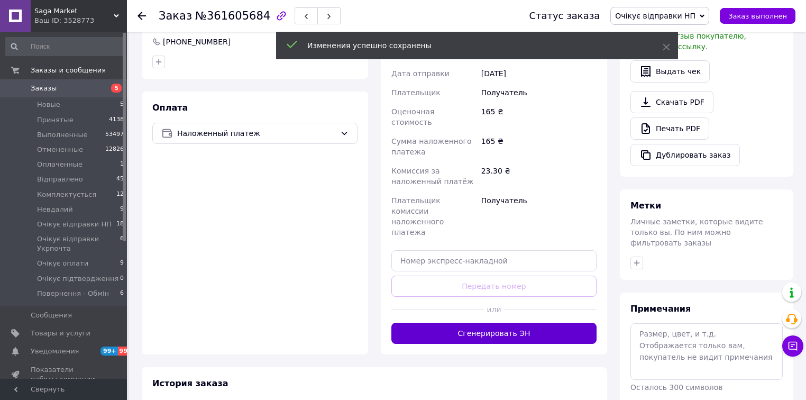
click at [522, 322] on button "Сгенерировать ЭН" at bounding box center [493, 332] width 205 height 21
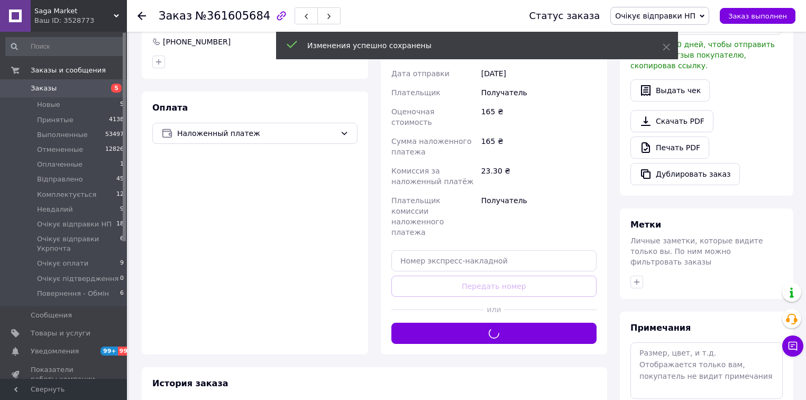
scroll to position [237, 0]
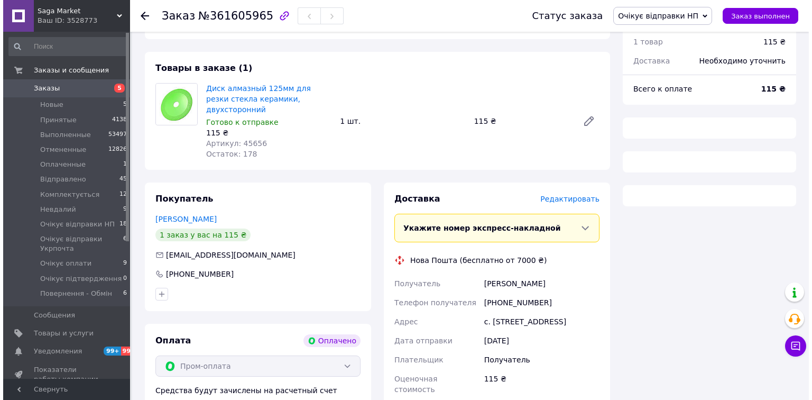
scroll to position [423, 0]
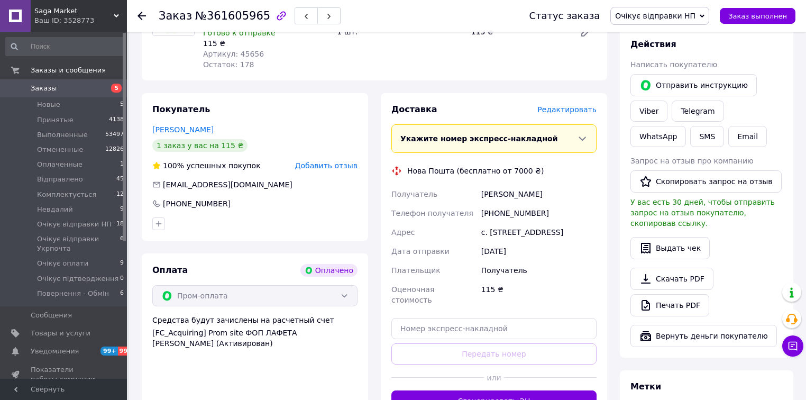
click at [558, 105] on span "Редактировать" at bounding box center [566, 109] width 59 height 8
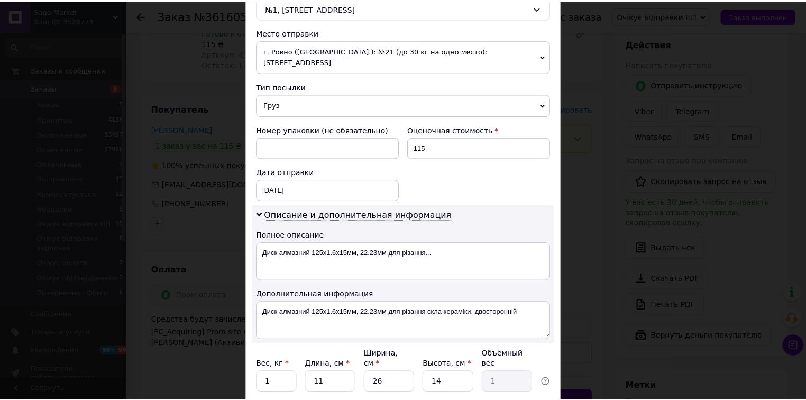
scroll to position [417, 0]
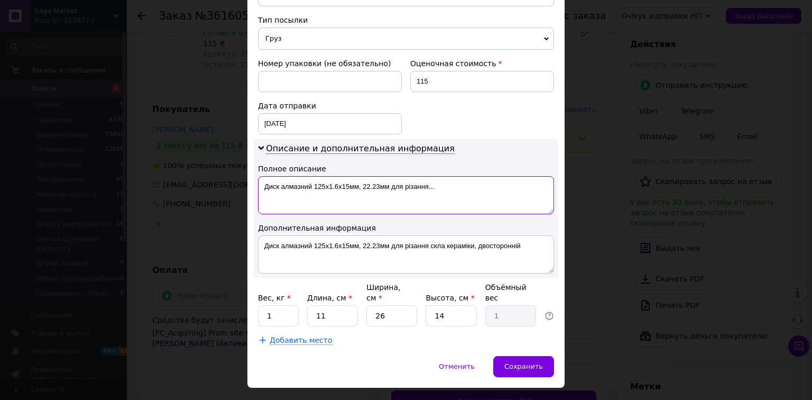
drag, startPoint x: 262, startPoint y: 174, endPoint x: 357, endPoint y: 184, distance: 95.6
click at [357, 184] on textarea "Диск алмазний 125x1.6x15мм, 22.23мм для різання..." at bounding box center [406, 195] width 296 height 38
click at [400, 176] on textarea "Диск алмазний 125x1.6x15мм, 22.23мм для різання..." at bounding box center [406, 195] width 296 height 38
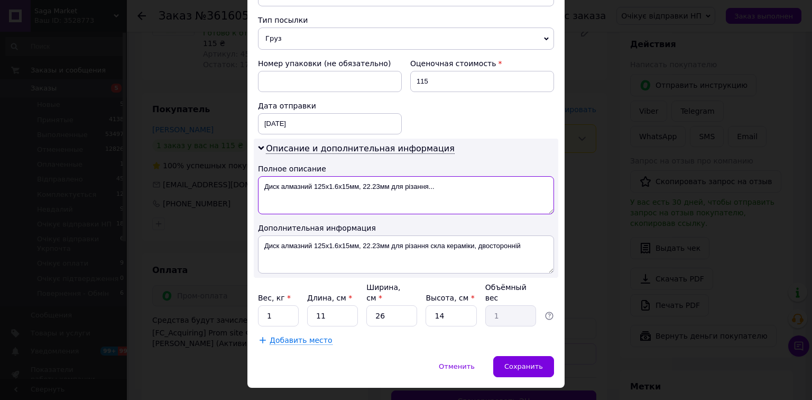
paste textarea
type textarea "Диск алмазний 125x1.6x15мм"
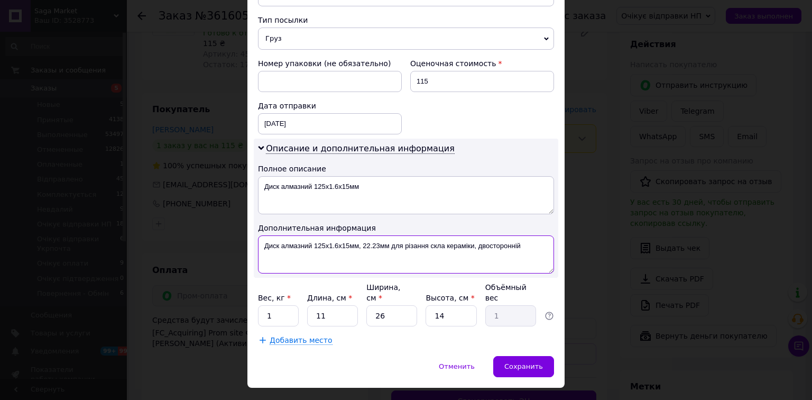
click at [439, 235] on textarea "Диск алмазний 125x1.6x15мм, 22.23мм для різання скла кераміки, двосторонній" at bounding box center [406, 254] width 296 height 38
paste textarea
type textarea "Диск алмазний 125x1.6x15мм"
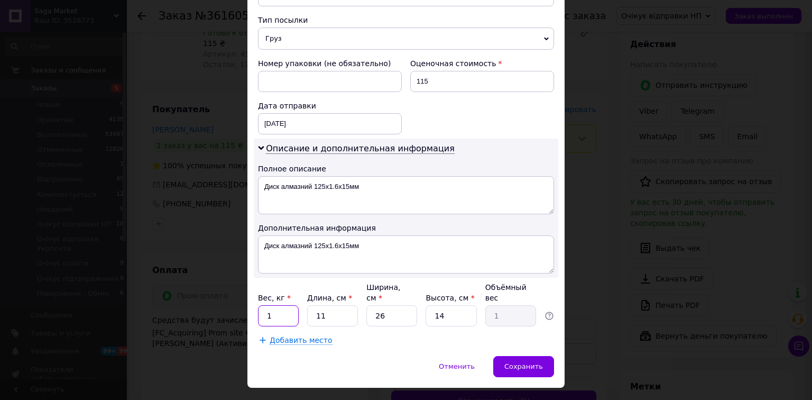
click at [274, 305] on input "1" at bounding box center [278, 315] width 41 height 21
type input "0.5"
click at [323, 305] on input "11" at bounding box center [332, 315] width 51 height 21
drag, startPoint x: 323, startPoint y: 291, endPoint x: 372, endPoint y: 291, distance: 48.6
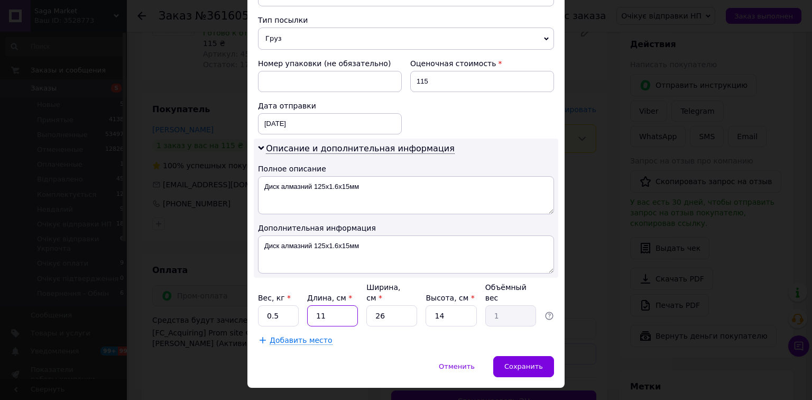
click at [330, 305] on input "11" at bounding box center [332, 315] width 51 height 21
type input "1"
type input "0.1"
type input "12"
type input "1.09"
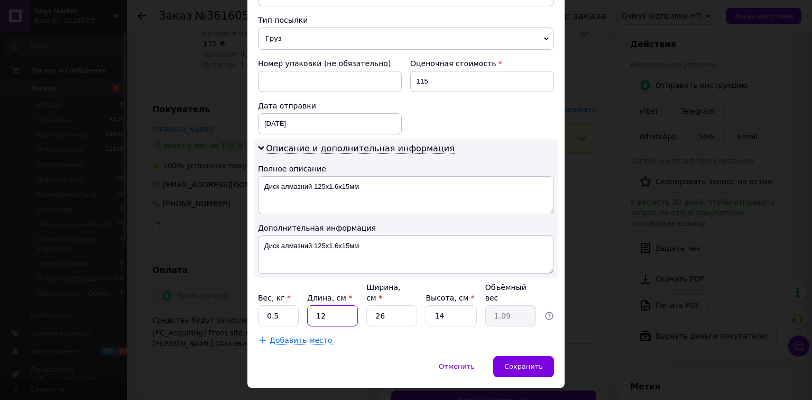
type input "12"
click at [376, 305] on input "26" at bounding box center [391, 315] width 51 height 21
type input "1"
type input "0.1"
click at [376, 305] on input "1" at bounding box center [391, 315] width 51 height 21
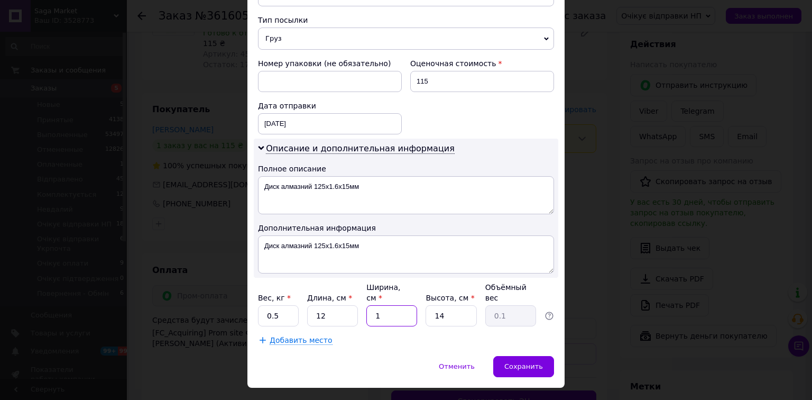
type input "10"
type input "0.42"
type input "10"
click at [436, 305] on input "14" at bounding box center [451, 315] width 51 height 21
drag, startPoint x: 436, startPoint y: 292, endPoint x: 503, endPoint y: 330, distance: 76.5
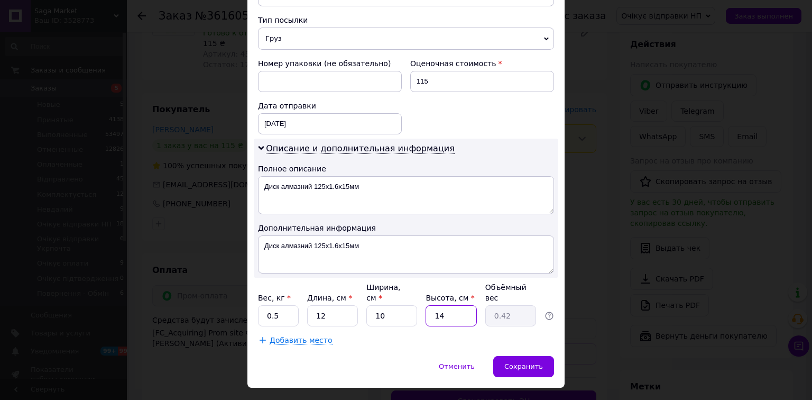
click at [440, 305] on input "14" at bounding box center [451, 315] width 51 height 21
type input "5"
type input "0.15"
type input "5"
click at [509, 362] on span "Сохранить" at bounding box center [523, 366] width 39 height 8
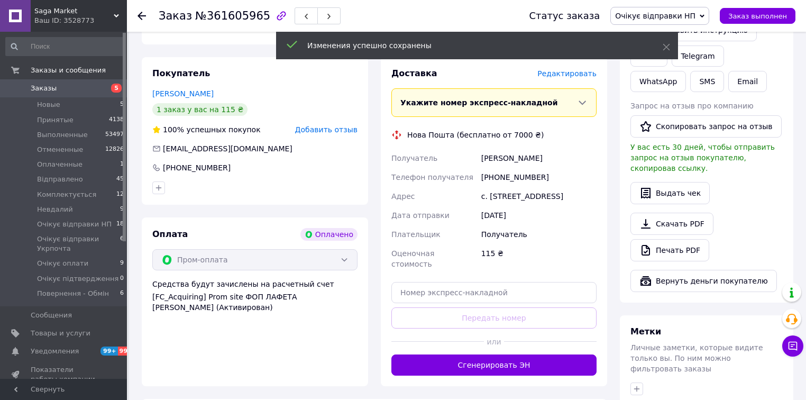
scroll to position [508, 0]
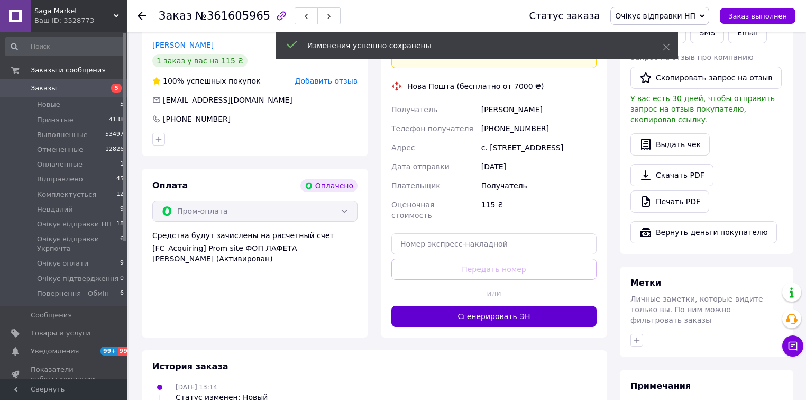
click at [491, 306] on button "Сгенерировать ЭН" at bounding box center [493, 316] width 205 height 21
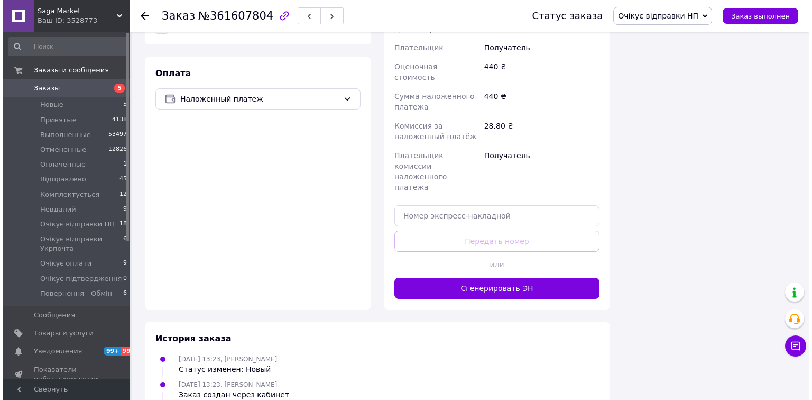
scroll to position [591, 0]
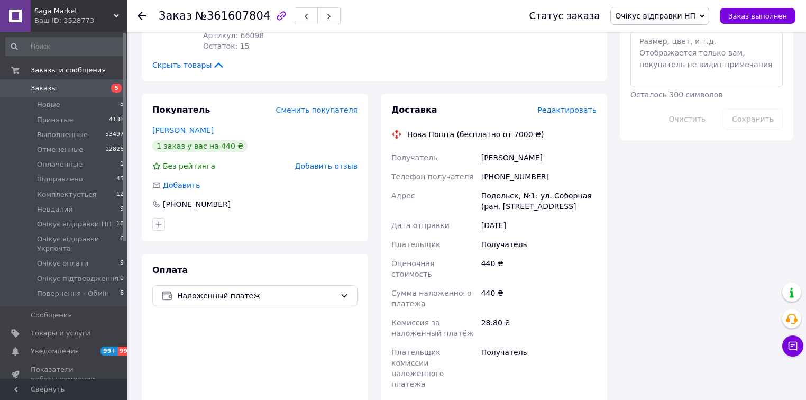
click at [562, 106] on span "Редактировать" at bounding box center [566, 110] width 59 height 8
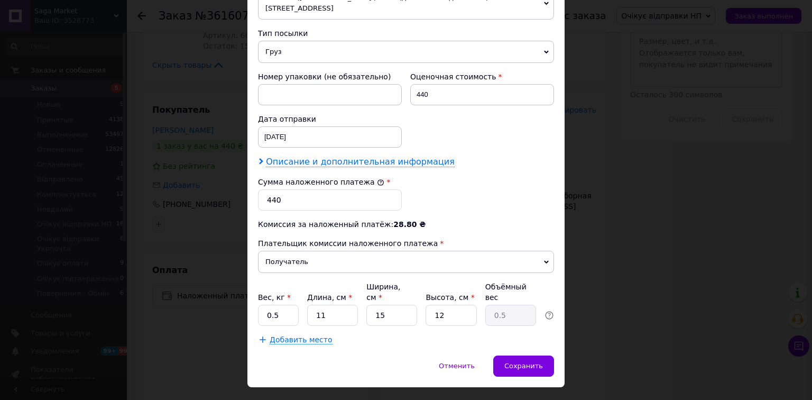
click at [349, 156] on span "Описание и дополнительная информация" at bounding box center [360, 161] width 189 height 11
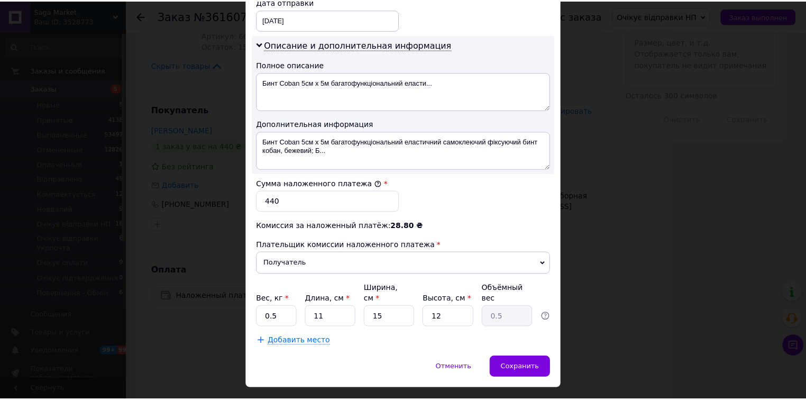
scroll to position [522, 0]
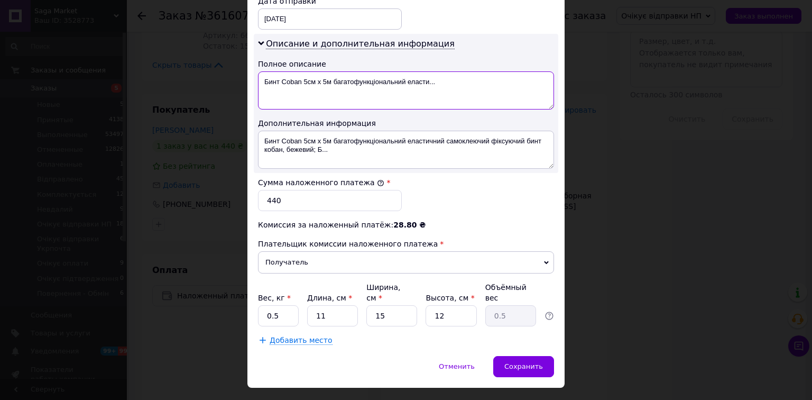
drag, startPoint x: 260, startPoint y: 66, endPoint x: 299, endPoint y: 78, distance: 41.0
click at [299, 78] on textarea "Бинт Coban 5см х 5м багатофункціональний еласти..." at bounding box center [406, 90] width 296 height 38
click at [331, 82] on textarea "Бинт Coban 5см х 5м багатофункціональний еласти..." at bounding box center [406, 90] width 296 height 38
click at [330, 81] on textarea "Бинт Coban 5см х 5м багатофункціональний еласти..." at bounding box center [406, 90] width 296 height 38
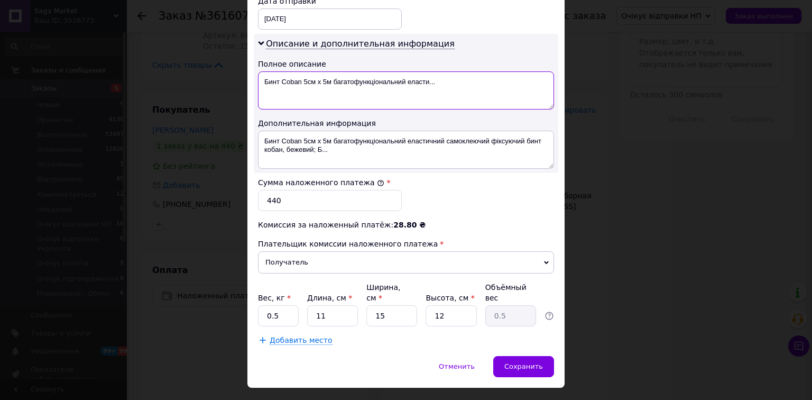
click at [330, 81] on textarea "Бинт Coban 5см х 5м багатофункціональний еласти..." at bounding box center [406, 90] width 296 height 38
paste textarea
type textarea "Бинт Coban"
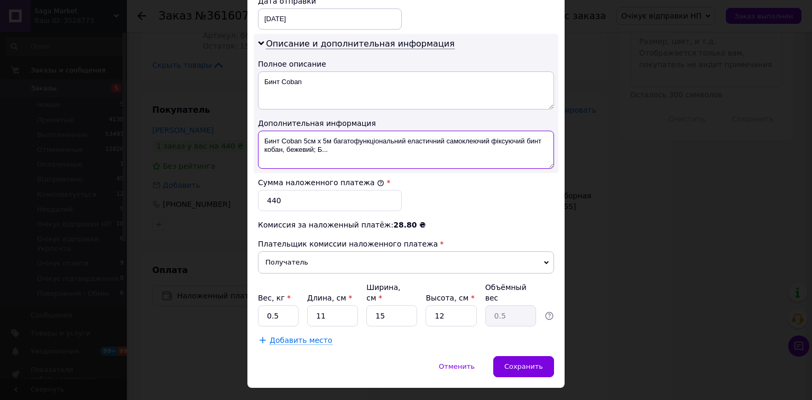
click at [365, 134] on textarea "Бинт Coban 5см х 5м багатофункціональний еластичний самоклеючий фіксуючий бинт …" at bounding box center [406, 150] width 296 height 38
paste textarea
type textarea "Бинт Coban"
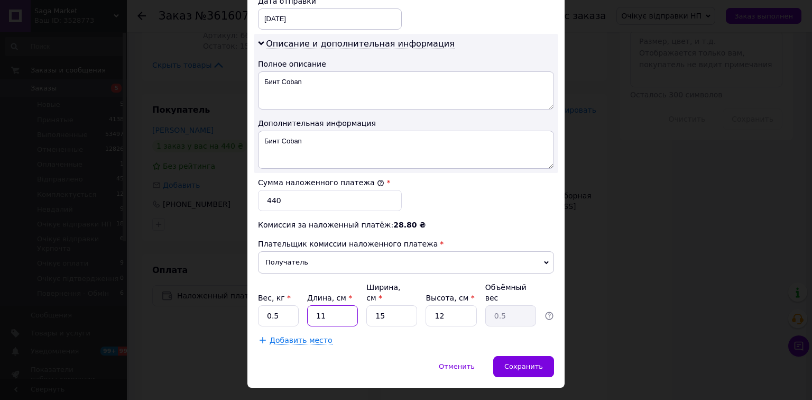
click at [340, 305] on input "11" at bounding box center [332, 315] width 51 height 21
type input "1"
type input "0.1"
type input "12"
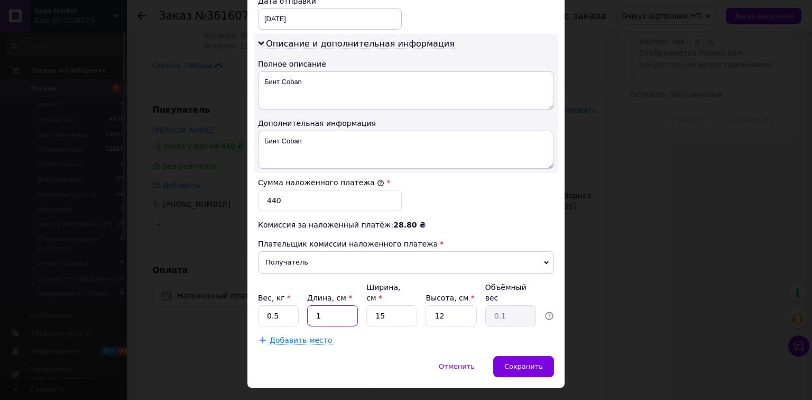
type input "0.54"
type input "12"
click at [387, 305] on input "15" at bounding box center [391, 315] width 51 height 21
type input "1"
type input "0.1"
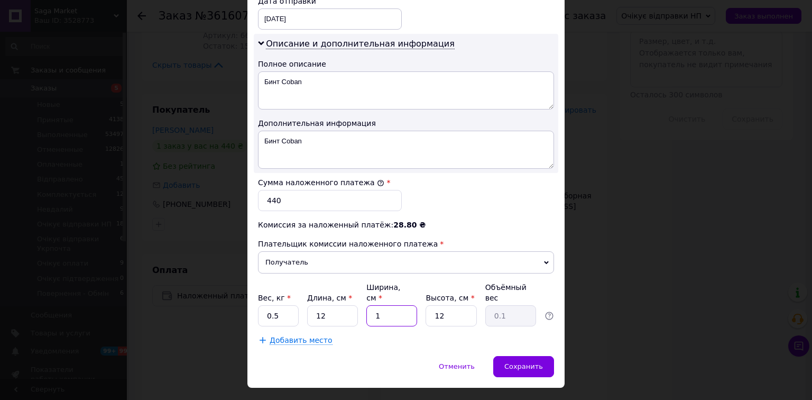
click at [387, 305] on input "1" at bounding box center [391, 315] width 51 height 21
type input "10"
type input "0.36"
type input "10"
click at [444, 305] on input "12" at bounding box center [451, 315] width 51 height 21
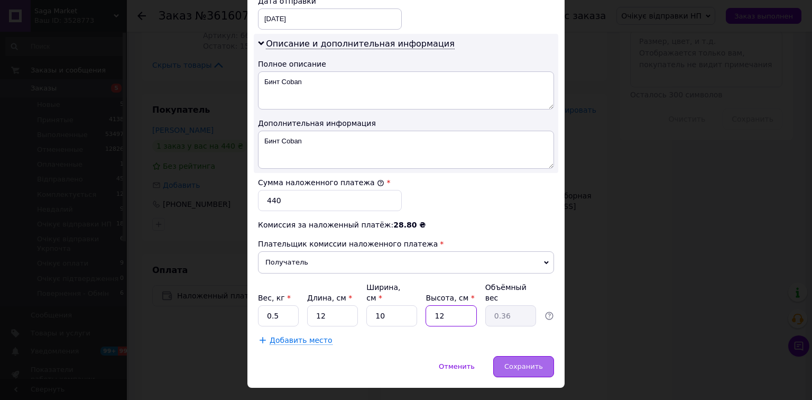
drag, startPoint x: 444, startPoint y: 288, endPoint x: 512, endPoint y: 334, distance: 82.3
click at [446, 305] on input "12" at bounding box center [451, 315] width 51 height 21
type input "5"
type input "0.15"
type input "5"
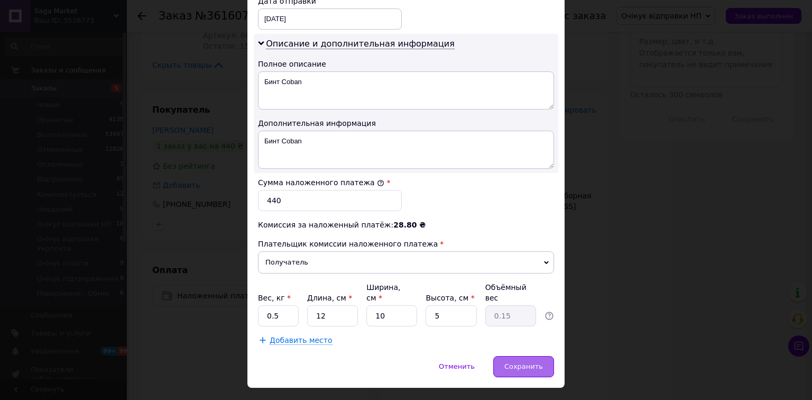
click at [520, 362] on span "Сохранить" at bounding box center [523, 366] width 39 height 8
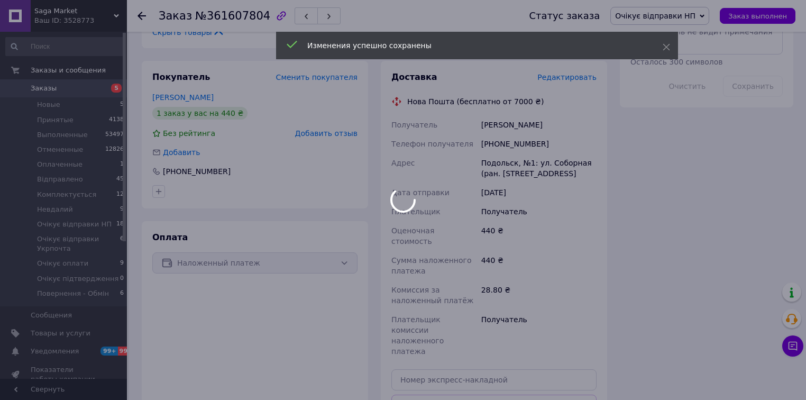
scroll to position [676, 0]
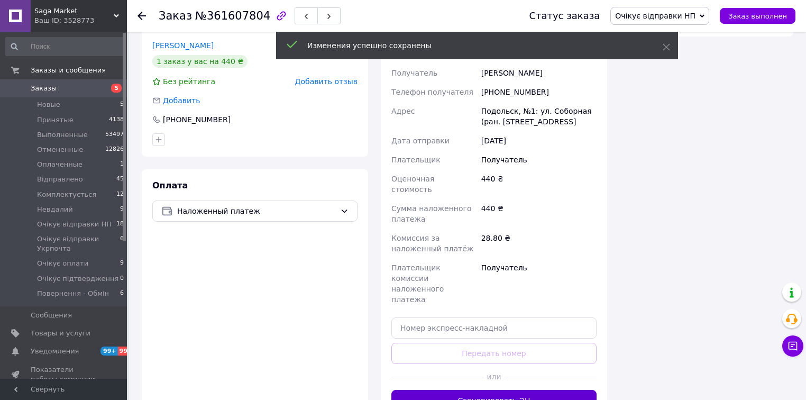
click at [513, 390] on button "Сгенерировать ЭН" at bounding box center [493, 400] width 205 height 21
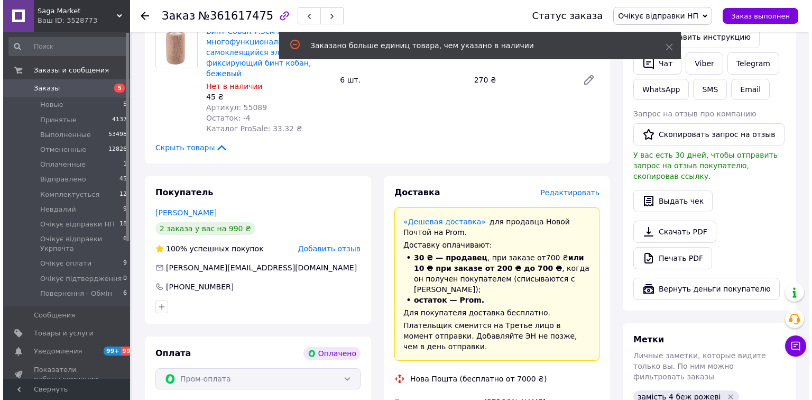
scroll to position [508, 0]
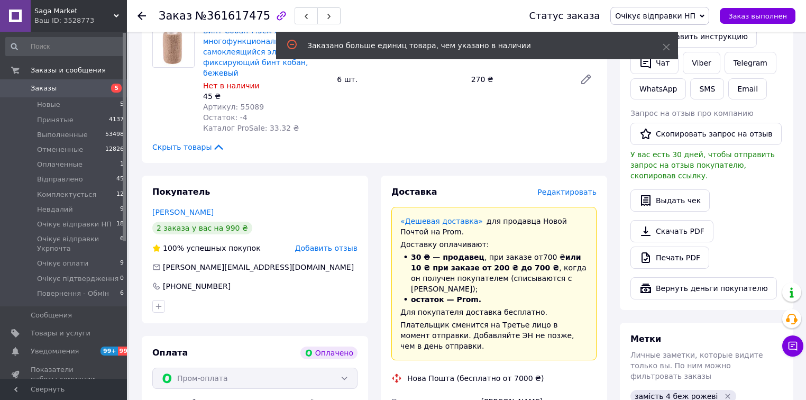
click at [560, 188] on span "Редактировать" at bounding box center [566, 192] width 59 height 8
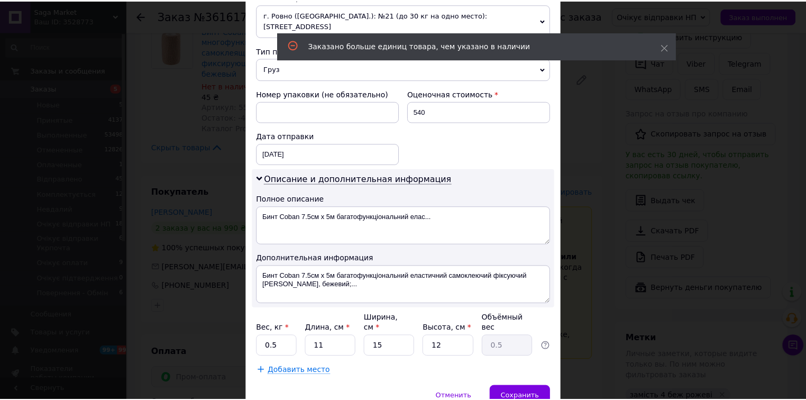
scroll to position [417, 0]
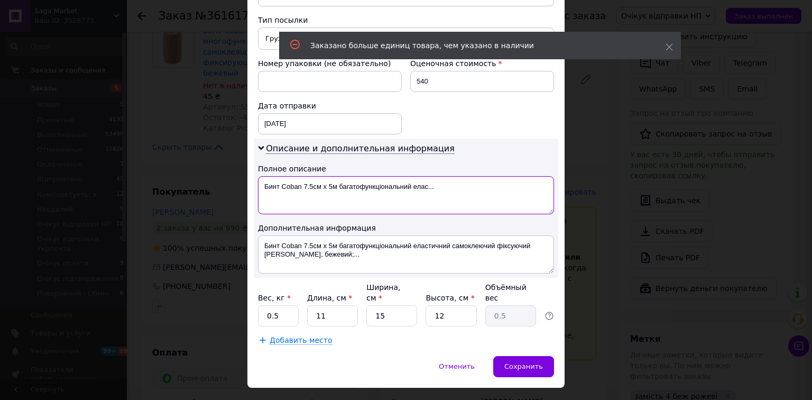
drag, startPoint x: 269, startPoint y: 176, endPoint x: 302, endPoint y: 176, distance: 33.3
click at [302, 176] on textarea "Бинт Coban 7.5см х 5м багатофункціональний елас..." at bounding box center [406, 195] width 296 height 38
click at [351, 176] on textarea "Бинт Coban 7.5см х 5м багатофункціональний елас..." at bounding box center [406, 195] width 296 height 38
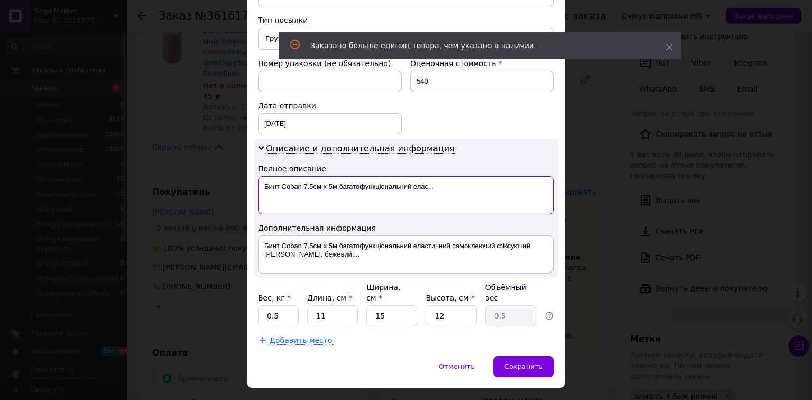
paste textarea
type textarea "Бинт Coban"
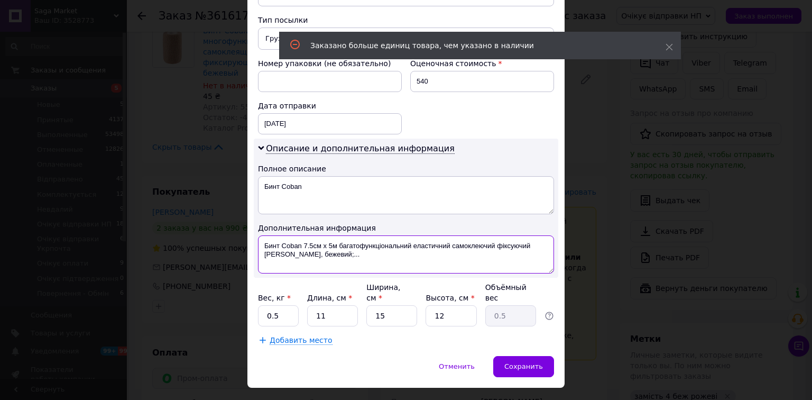
click at [385, 235] on textarea "Бинт Coban 7.5см х 5м багатофункціональний еластичний самоклеючий фіксуючий [PE…" at bounding box center [406, 254] width 296 height 38
paste textarea
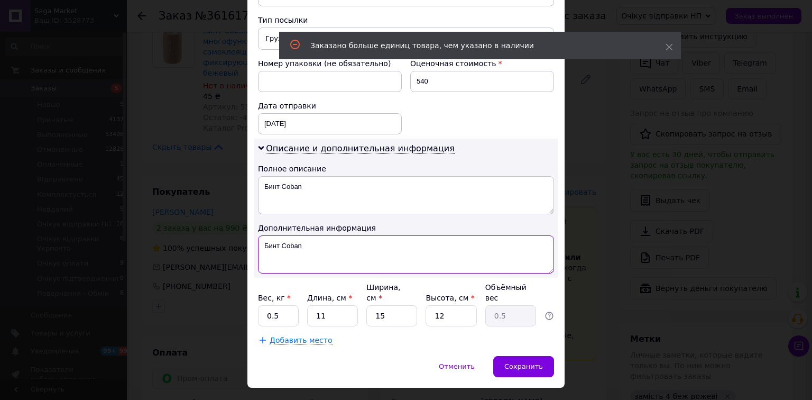
type textarea "Бинт Coban"
click at [339, 305] on input "11" at bounding box center [332, 315] width 51 height 21
type input "1"
type input "0.1"
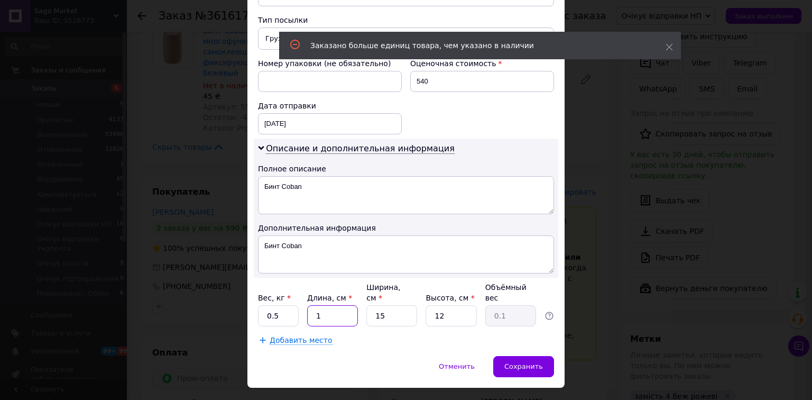
type input "12"
type input "0.54"
type input "12"
click at [386, 305] on input "15" at bounding box center [391, 315] width 51 height 21
type input "1"
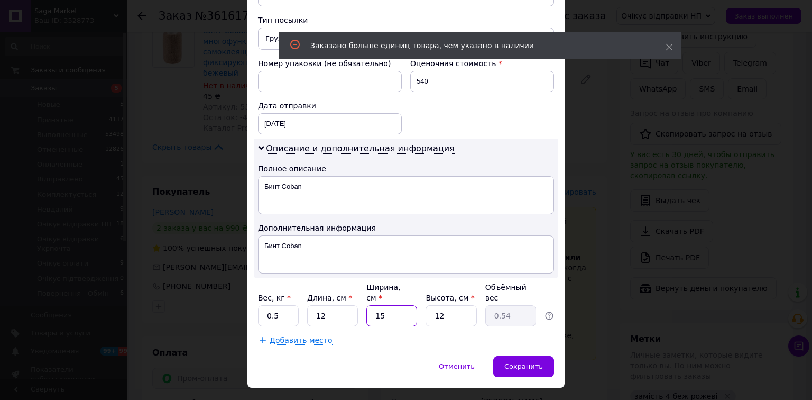
type input "0.1"
click at [386, 305] on input "1" at bounding box center [391, 315] width 51 height 21
type input "10"
type input "0.36"
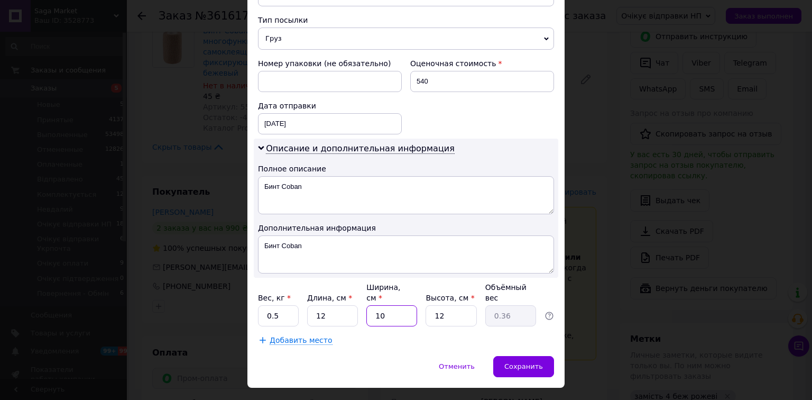
type input "10"
click at [439, 305] on input "12" at bounding box center [451, 315] width 51 height 21
type input "5"
type input "0.15"
drag, startPoint x: 439, startPoint y: 291, endPoint x: 491, endPoint y: 326, distance: 62.5
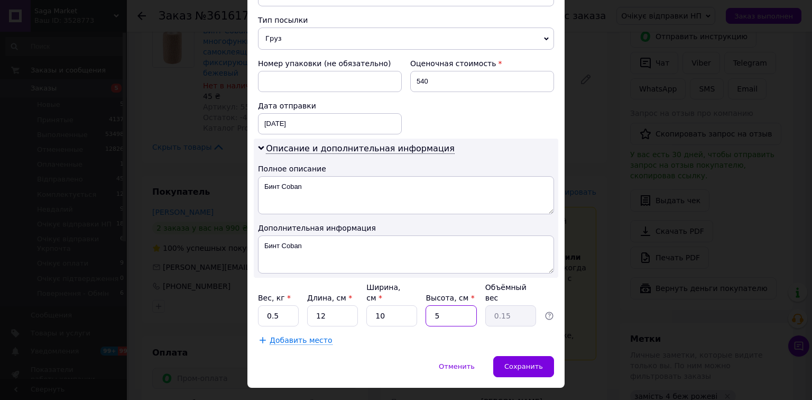
click at [439, 305] on input "5" at bounding box center [451, 315] width 51 height 21
type input "5"
click at [503, 356] on div "Сохранить" at bounding box center [523, 366] width 61 height 21
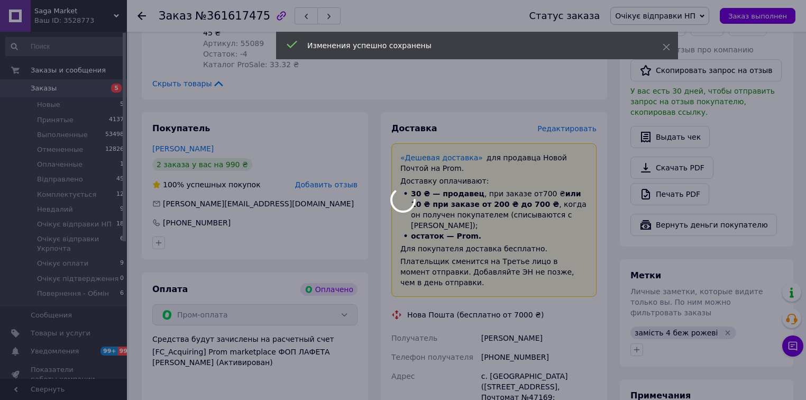
scroll to position [761, 0]
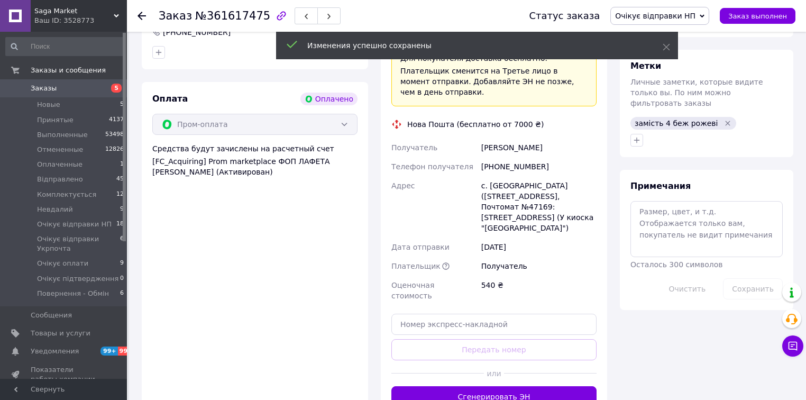
click at [501, 386] on button "Сгенерировать ЭН" at bounding box center [493, 396] width 205 height 21
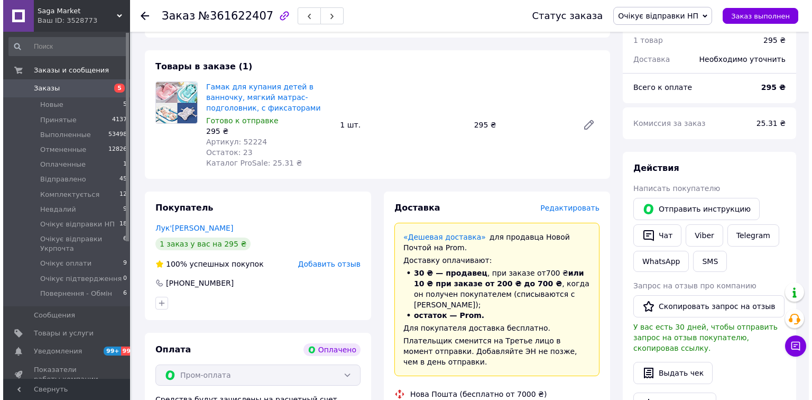
scroll to position [381, 0]
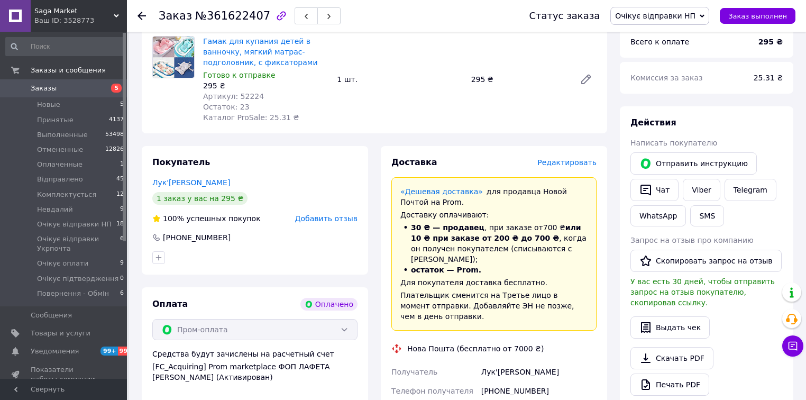
click at [559, 163] on span "Редактировать" at bounding box center [566, 162] width 59 height 8
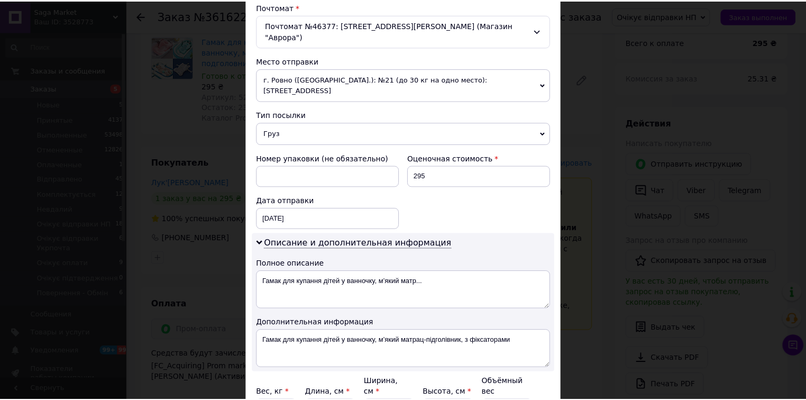
scroll to position [417, 0]
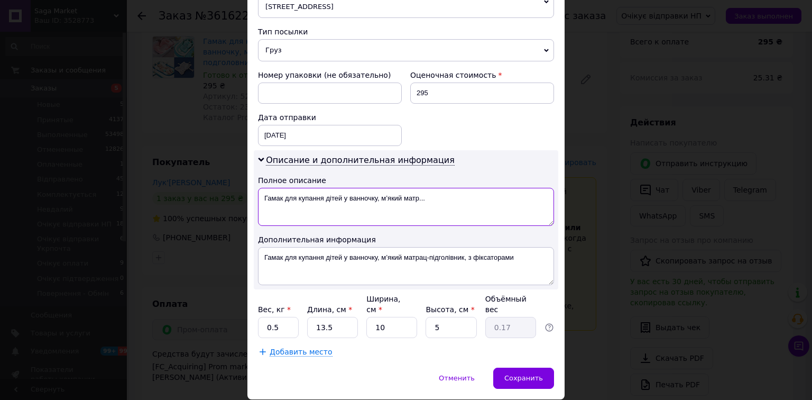
drag, startPoint x: 266, startPoint y: 173, endPoint x: 374, endPoint y: 180, distance: 107.5
click at [374, 188] on textarea "Гамак для купання дітей у ванночку, м’який матр..." at bounding box center [406, 207] width 296 height 38
click at [258, 188] on textarea "Гамак для купання дітей у ванночку, м’який матр..." at bounding box center [406, 207] width 296 height 38
drag, startPoint x: 258, startPoint y: 174, endPoint x: 368, endPoint y: 182, distance: 110.2
click at [368, 188] on textarea "Гамак для купання дітей у ванночку, м’який матр..." at bounding box center [406, 207] width 296 height 38
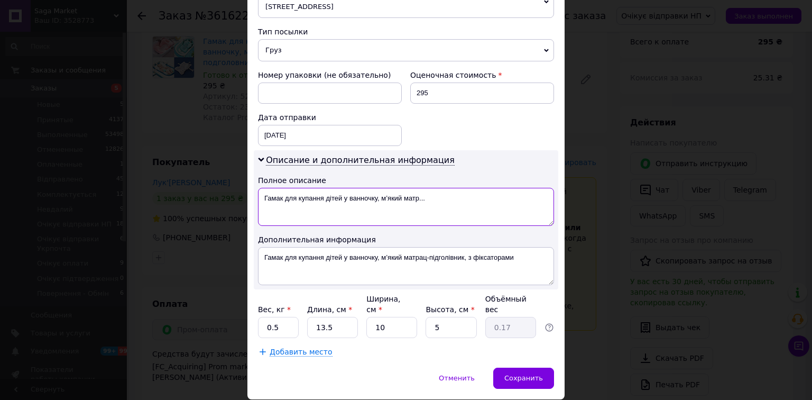
click at [403, 188] on textarea "Гамак для купання дітей у ванночку, м’який матр..." at bounding box center [406, 207] width 296 height 38
paste textarea
type textarea "Гамак для купання дітей у ванночку"
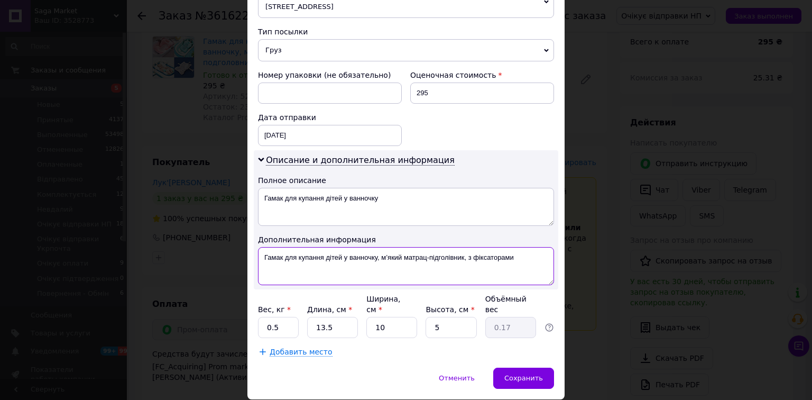
click at [432, 247] on textarea "Гамак для купання дітей у ванночку, м’який матрац-підголівник, з фіксаторами" at bounding box center [406, 266] width 296 height 38
paste textarea
type textarea "Гамак для купання дітей у ванночку"
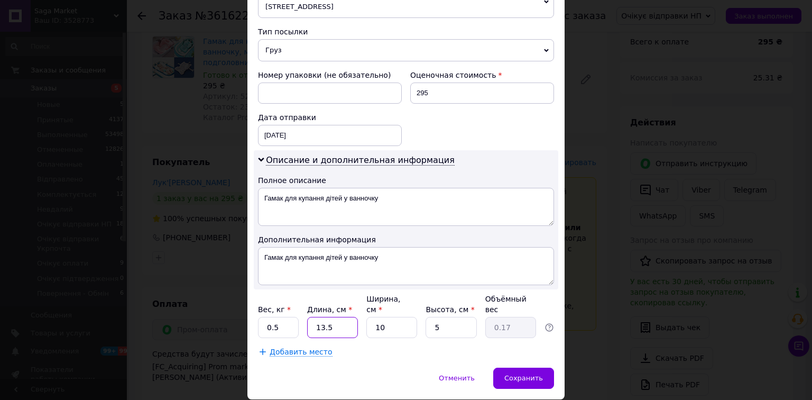
click at [339, 317] on input "13.5" at bounding box center [332, 327] width 51 height 21
type input "1"
type input "0.1"
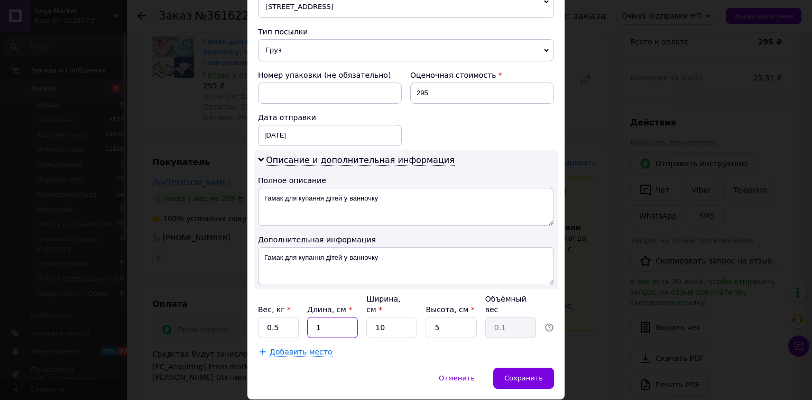
type input "15"
type input "0.19"
type input "15"
click at [542, 367] on div "Сохранить" at bounding box center [523, 377] width 61 height 21
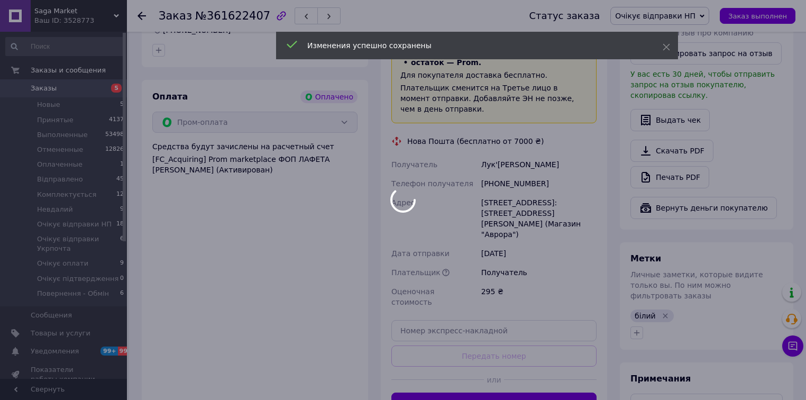
scroll to position [592, 0]
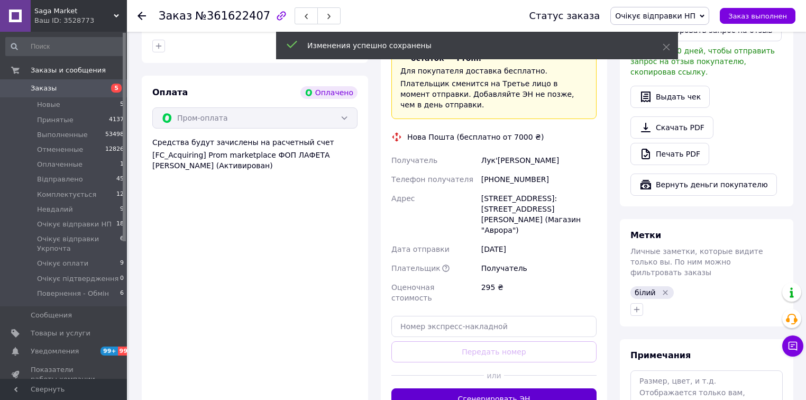
click at [515, 388] on button "Сгенерировать ЭН" at bounding box center [493, 398] width 205 height 21
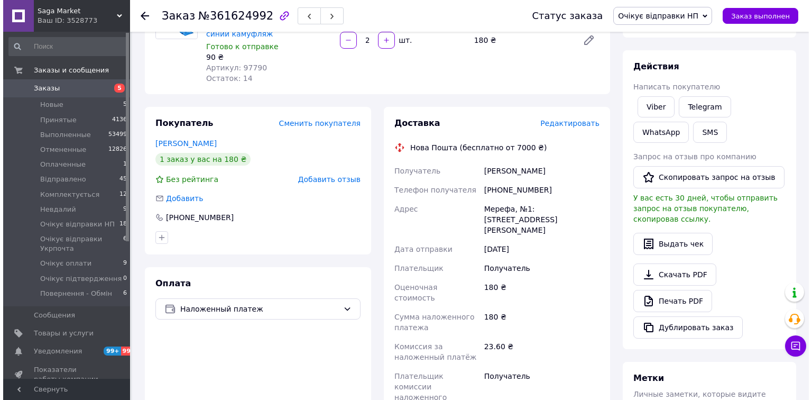
scroll to position [121, 0]
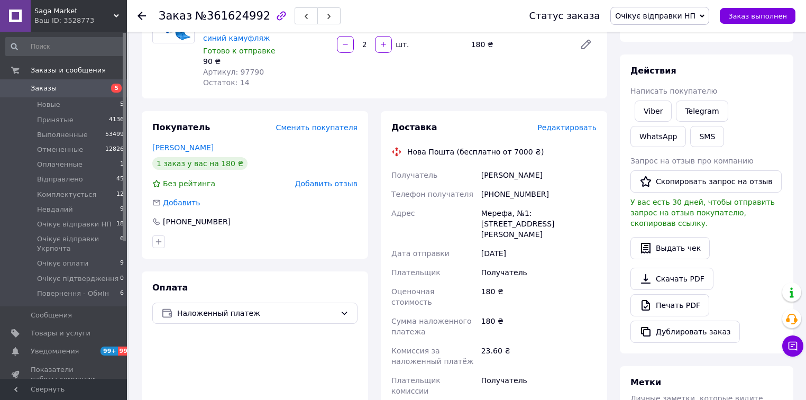
click at [575, 129] on span "Редактировать" at bounding box center [566, 127] width 59 height 8
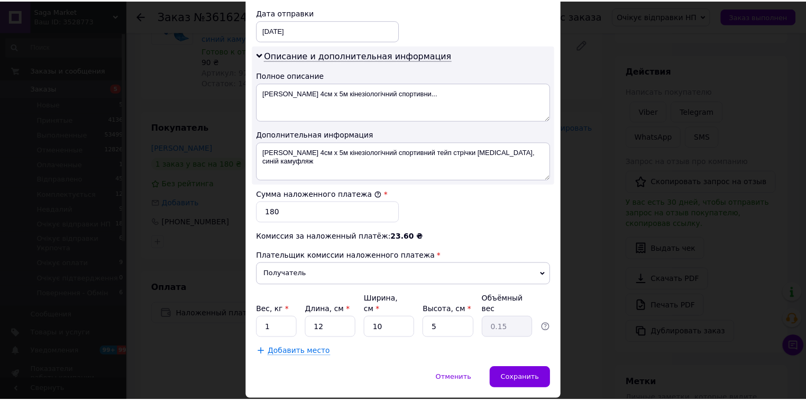
scroll to position [522, 0]
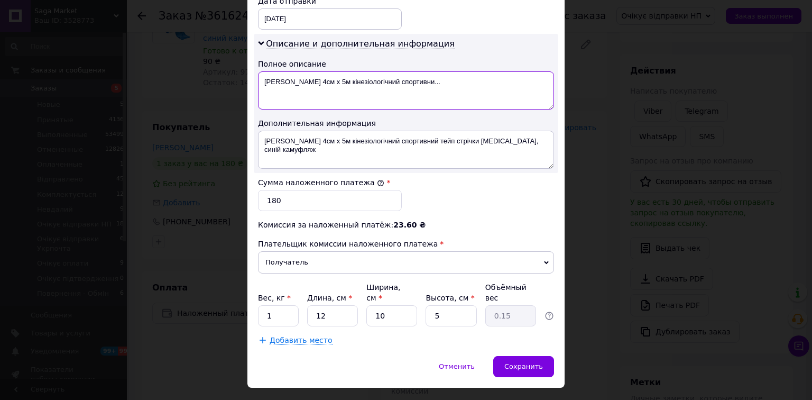
drag, startPoint x: 260, startPoint y: 66, endPoint x: 329, endPoint y: 72, distance: 69.0
click at [329, 72] on textarea "Кінезіо Тейп 4см х 5м кінезіологічний спортивни..." at bounding box center [406, 90] width 296 height 38
click at [362, 72] on textarea "Кінезіо Тейп 4см х 5м кінезіологічний спортивни..." at bounding box center [406, 90] width 296 height 38
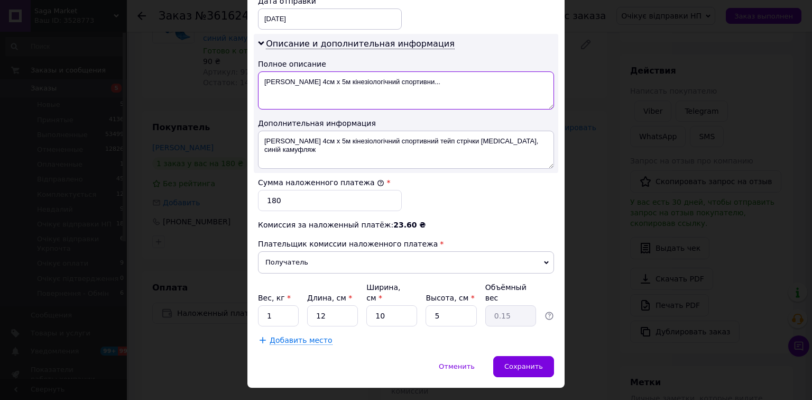
paste textarea
type textarea "Кінезіо Тейп 4см х 5м"
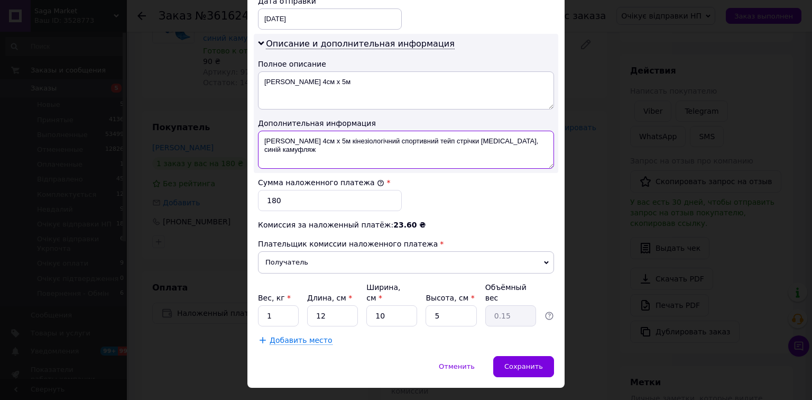
click at [409, 131] on textarea "Кінезіо Тейп 4см х 5м кінезіологічний спортивний тейп стрічки Kinesiology Tape,…" at bounding box center [406, 150] width 296 height 38
paste textarea
type textarea "Кінезіо Тейп 4см х 5м"
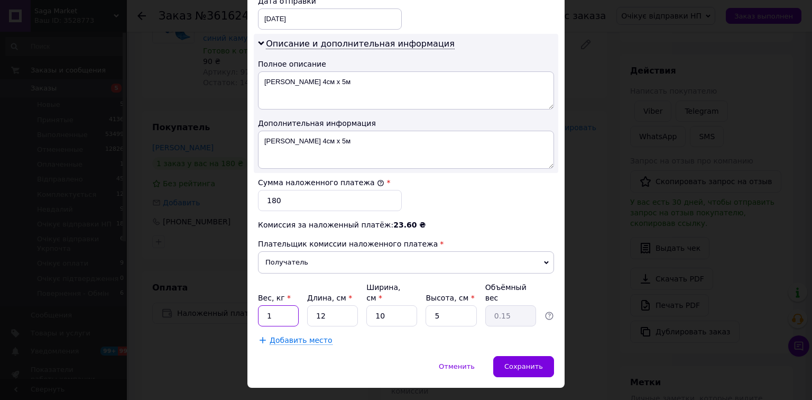
click at [284, 305] on input "1" at bounding box center [278, 315] width 41 height 21
type input "0.5"
click at [325, 305] on input "12" at bounding box center [332, 315] width 51 height 21
click at [522, 362] on span "Сохранить" at bounding box center [523, 366] width 39 height 8
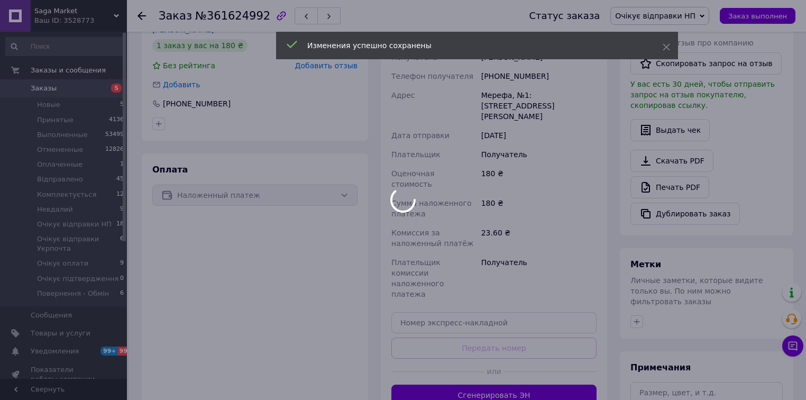
scroll to position [248, 0]
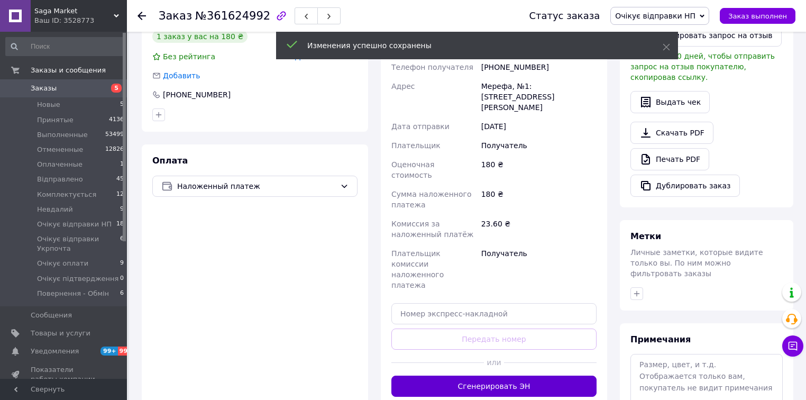
click at [524, 375] on button "Сгенерировать ЭН" at bounding box center [493, 385] width 205 height 21
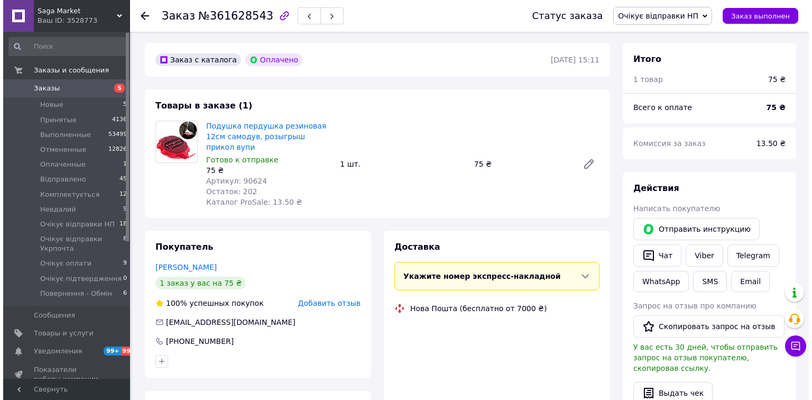
scroll to position [465, 0]
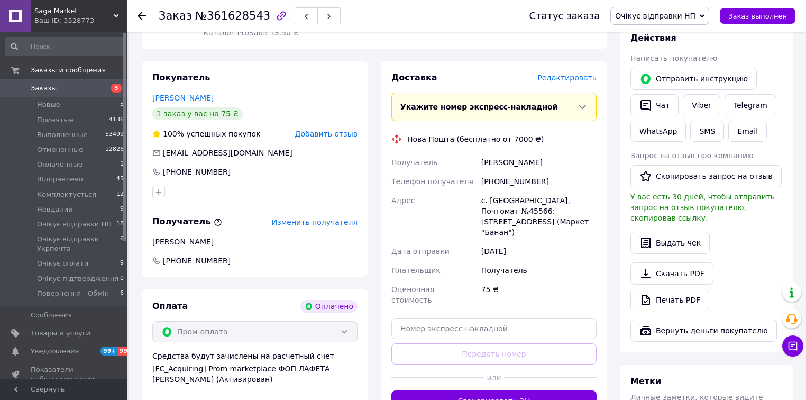
click at [566, 73] on span "Редактировать" at bounding box center [566, 77] width 59 height 8
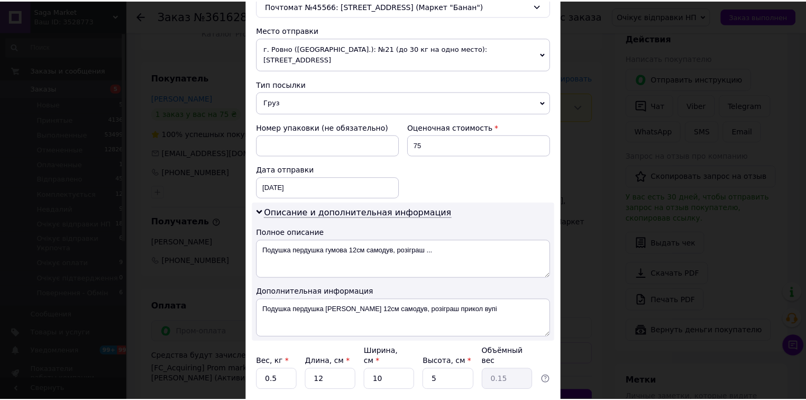
scroll to position [417, 0]
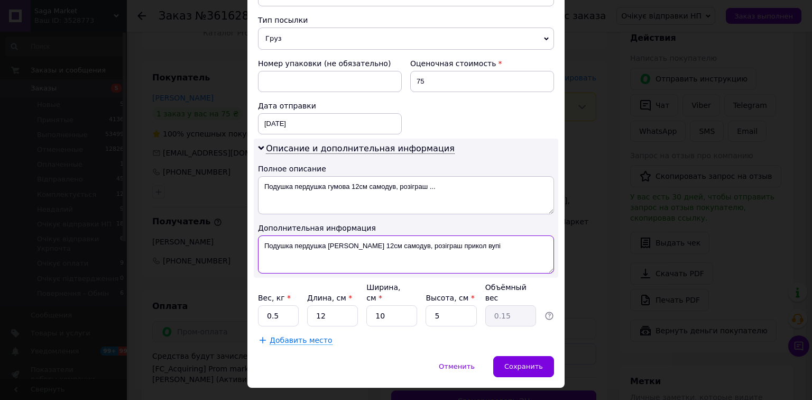
drag, startPoint x: 398, startPoint y: 237, endPoint x: 425, endPoint y: 241, distance: 27.7
click at [425, 241] on textarea "Подушка пердушка [PERSON_NAME] 12см самодув, розіграш прикол вупі" at bounding box center [406, 254] width 296 height 38
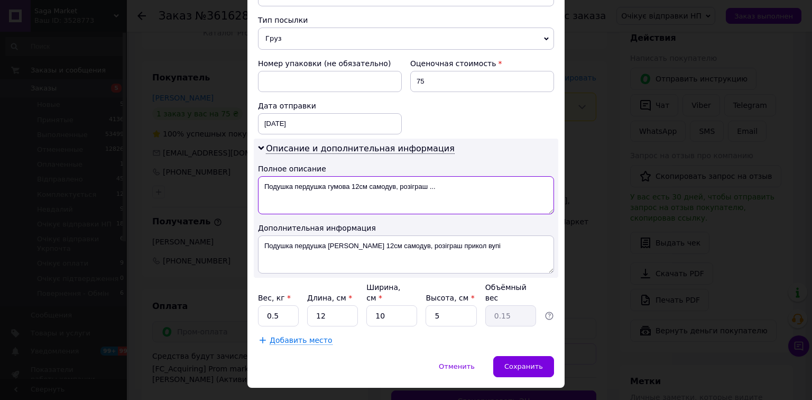
drag, startPoint x: 450, startPoint y: 176, endPoint x: 293, endPoint y: 185, distance: 156.8
click at [293, 185] on textarea "Подушка пердушка гумова 12см самодув, розіграш ..." at bounding box center [406, 195] width 296 height 38
paste textarea "розіграш"
click at [321, 188] on textarea "Подушка розіграш" at bounding box center [406, 195] width 296 height 38
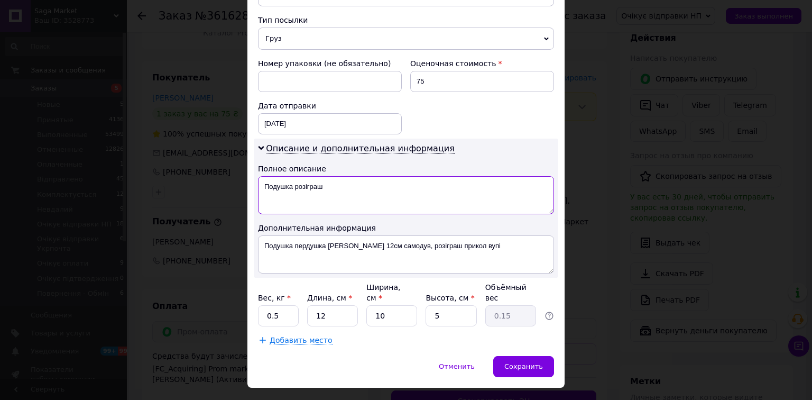
click at [321, 188] on textarea "Подушка розіграш" at bounding box center [406, 195] width 296 height 38
type textarea "Подушка розіграш"
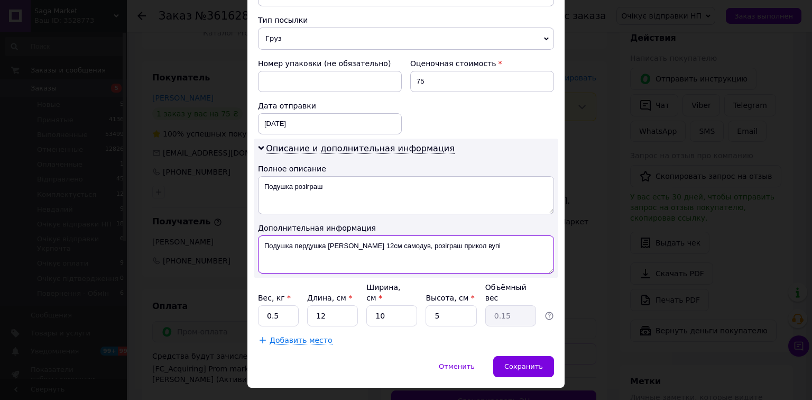
click at [367, 245] on textarea "Подушка пердушка [PERSON_NAME] 12см самодув, розіграш прикол вупі" at bounding box center [406, 254] width 296 height 38
paste textarea "розіграш"
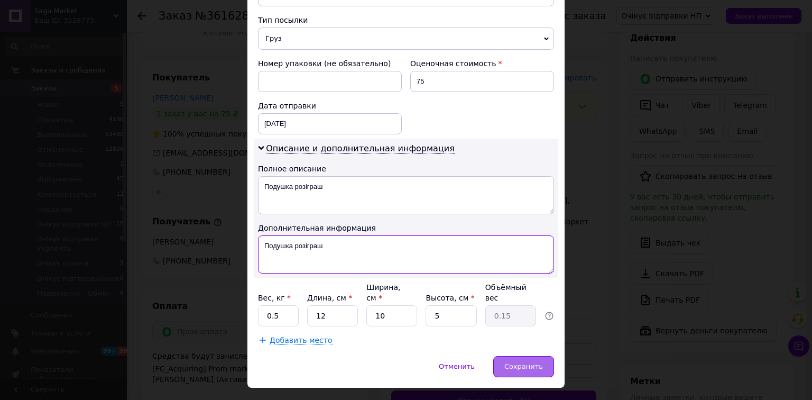
type textarea "Подушка розіграш"
click at [539, 362] on span "Сохранить" at bounding box center [523, 366] width 39 height 8
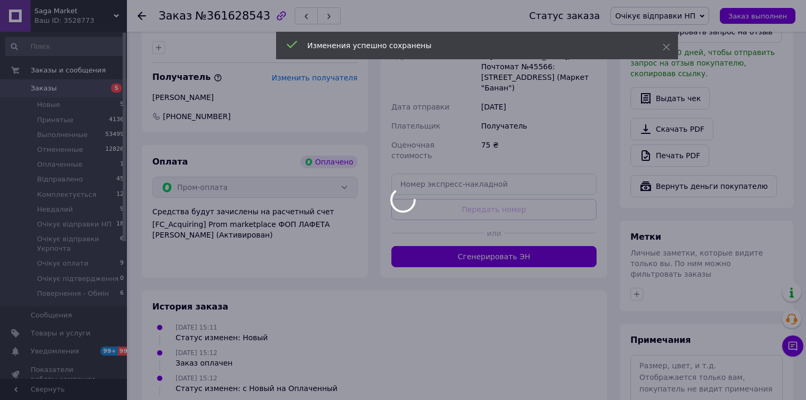
scroll to position [634, 0]
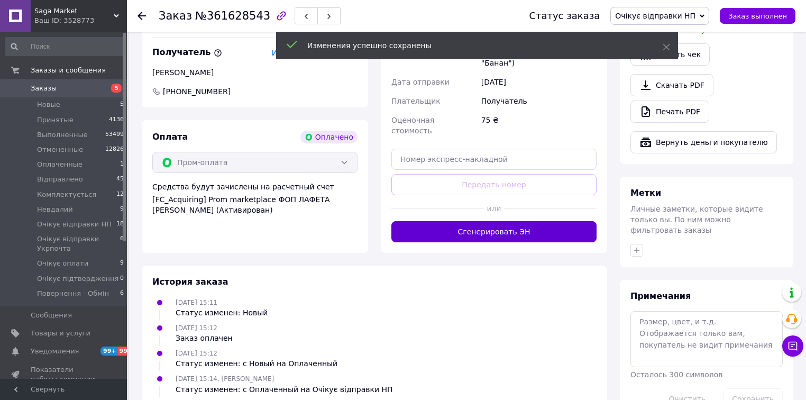
click at [514, 221] on button "Сгенерировать ЭН" at bounding box center [493, 231] width 205 height 21
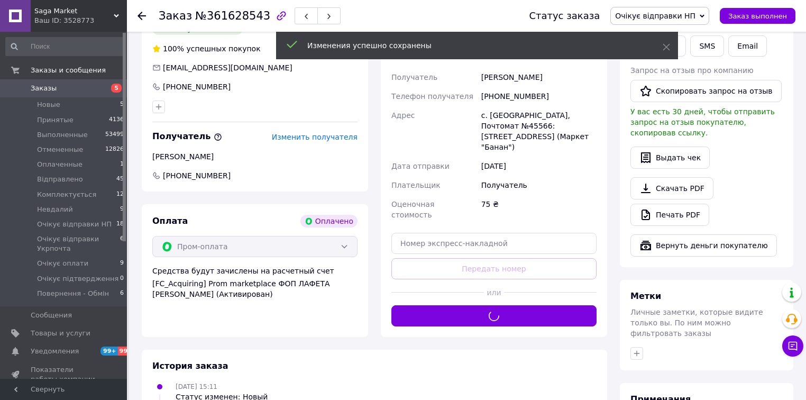
scroll to position [550, 0]
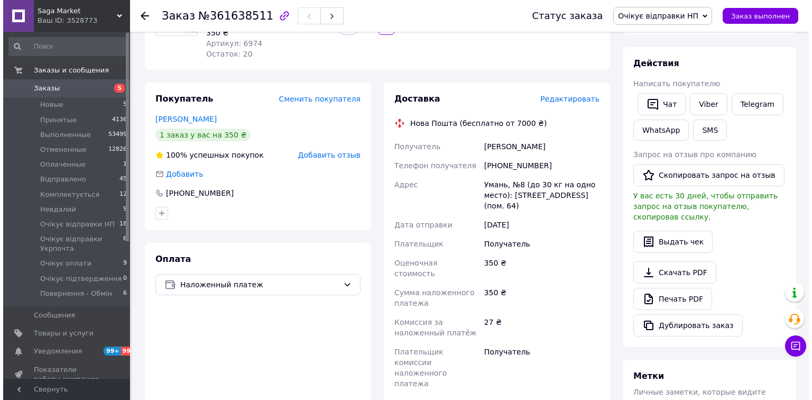
scroll to position [104, 0]
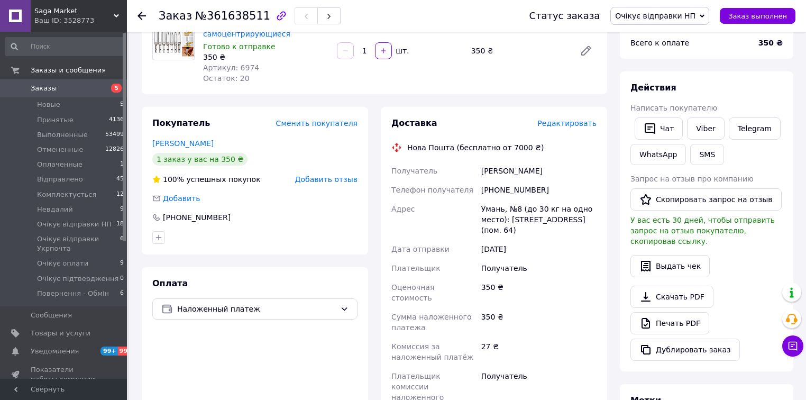
click at [574, 121] on span "Редактировать" at bounding box center [566, 123] width 59 height 8
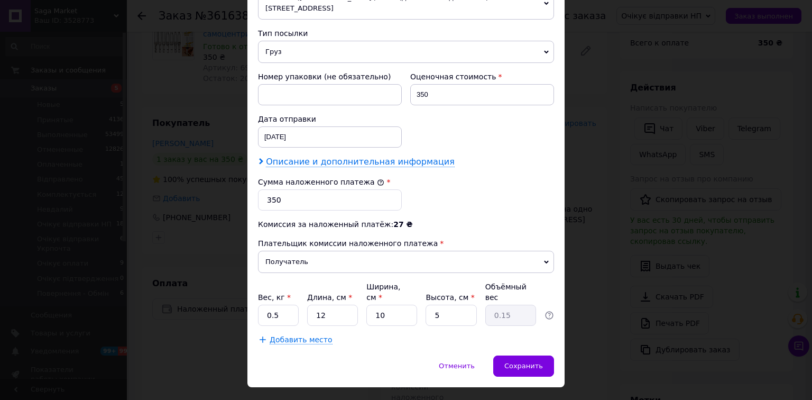
click at [402, 156] on span "Описание и дополнительная информация" at bounding box center [360, 161] width 189 height 11
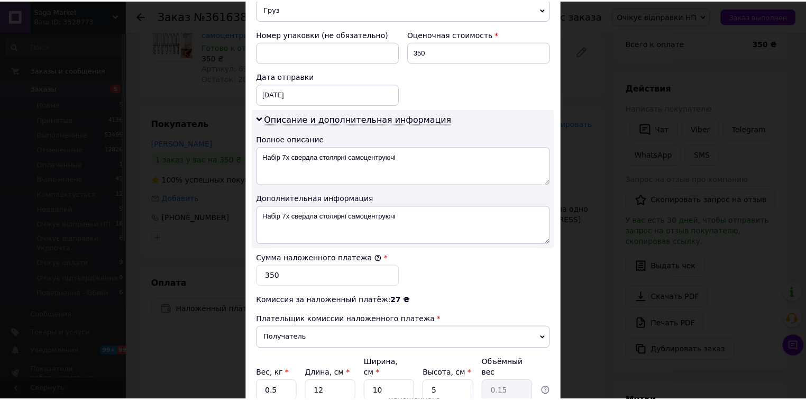
scroll to position [522, 0]
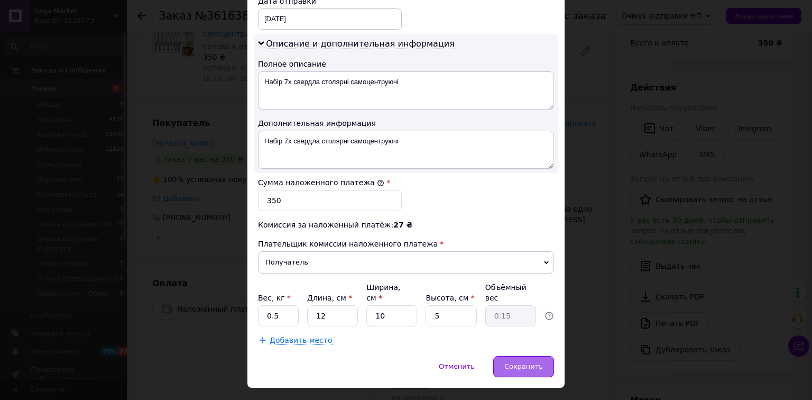
click at [521, 356] on div "Сохранить" at bounding box center [523, 366] width 61 height 21
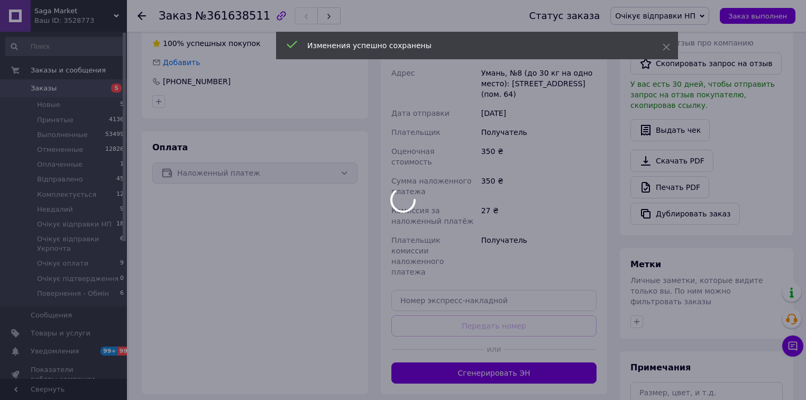
scroll to position [316, 0]
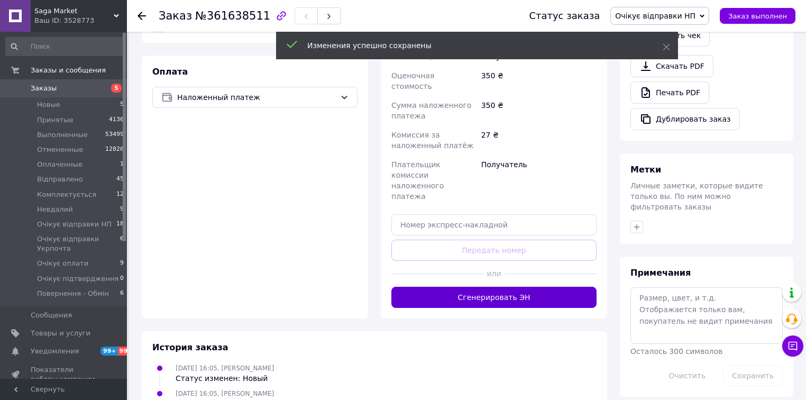
click at [510, 287] on button "Сгенерировать ЭН" at bounding box center [493, 297] width 205 height 21
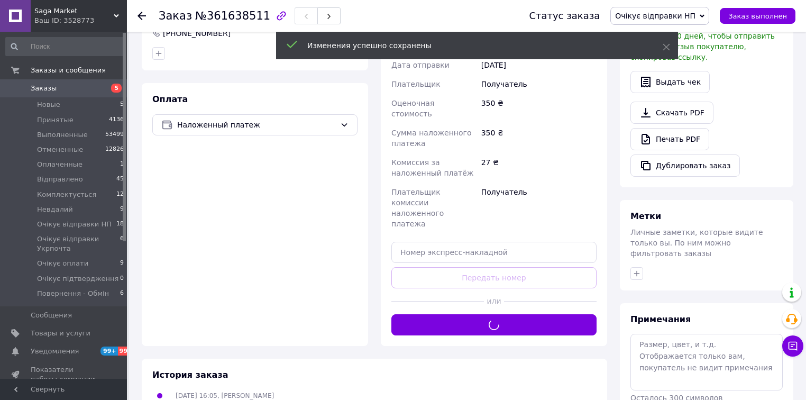
scroll to position [273, 0]
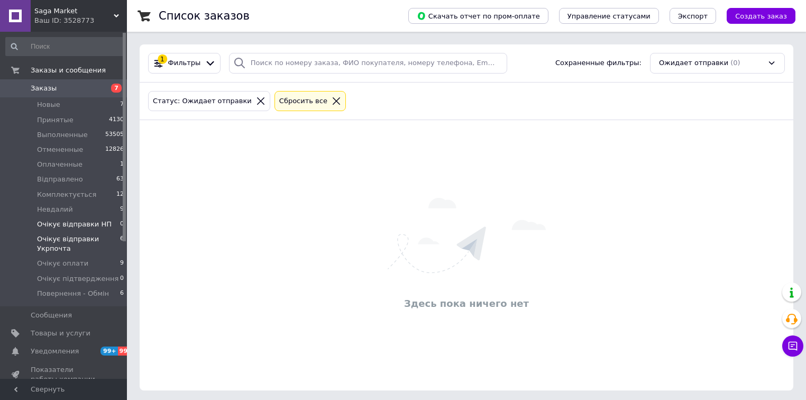
click at [70, 236] on span "Очікує відправки Укрпочта" at bounding box center [78, 243] width 83 height 19
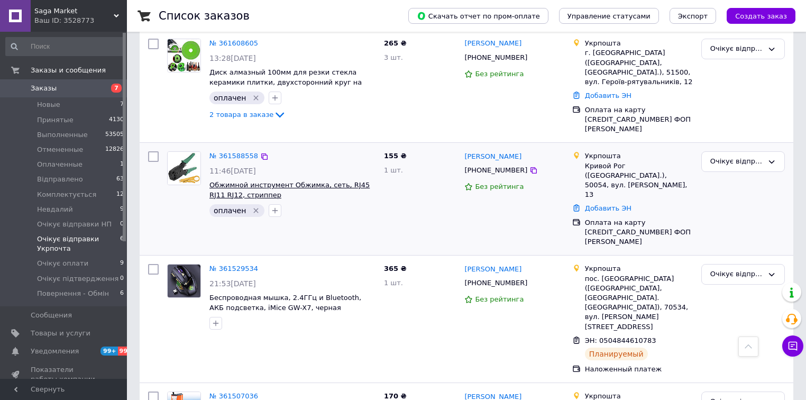
scroll to position [180, 0]
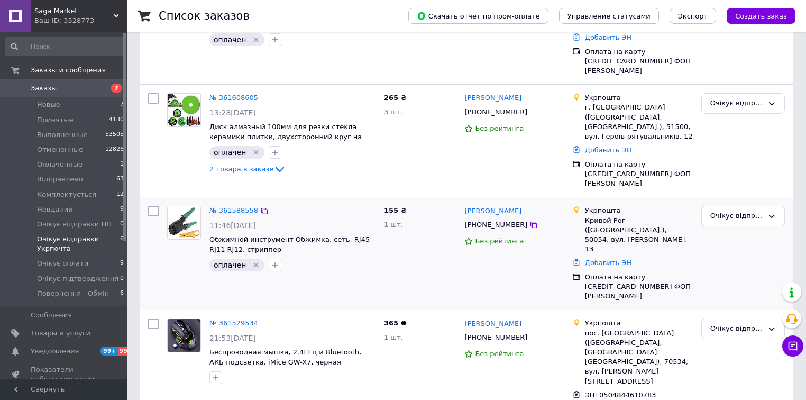
click at [497, 220] on span "[PHONE_NUMBER]" at bounding box center [495, 224] width 63 height 8
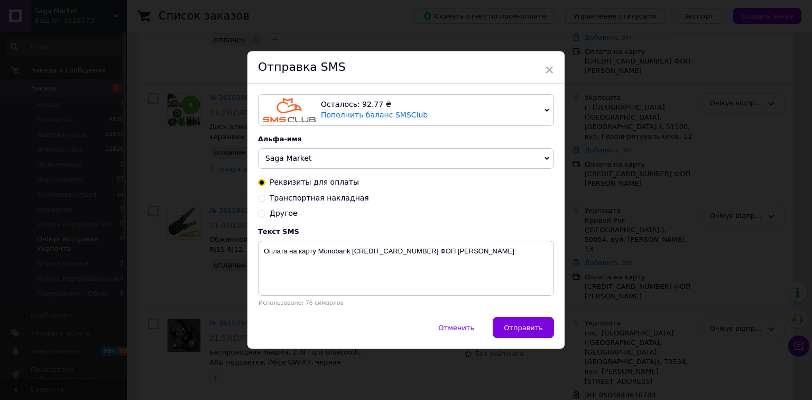
click at [292, 197] on span "Транспортная накладная" at bounding box center [319, 197] width 99 height 8
click at [265, 197] on input "Транспортная накладная" at bounding box center [261, 196] width 7 height 7
radio input "true"
radio input "false"
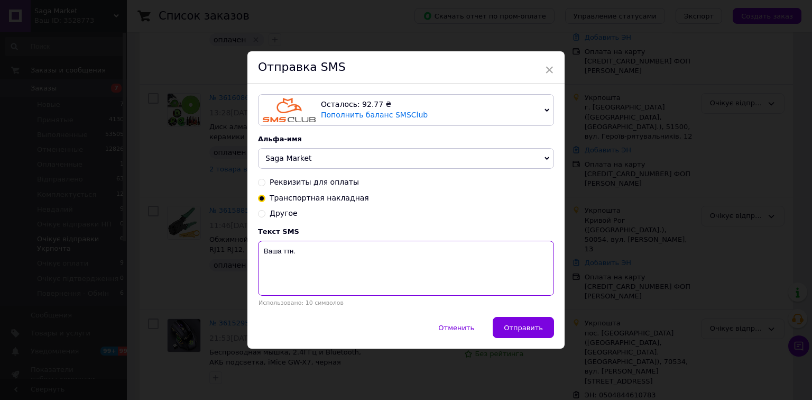
click at [261, 273] on textarea "Ваша ттн." at bounding box center [406, 268] width 296 height 55
paste textarea "0504844630075"
click at [409, 265] on textarea "0504844630075 Ваша ттн." at bounding box center [406, 268] width 296 height 55
type textarea "0504844630075 Ваша ттн. Обжимний інструмент."
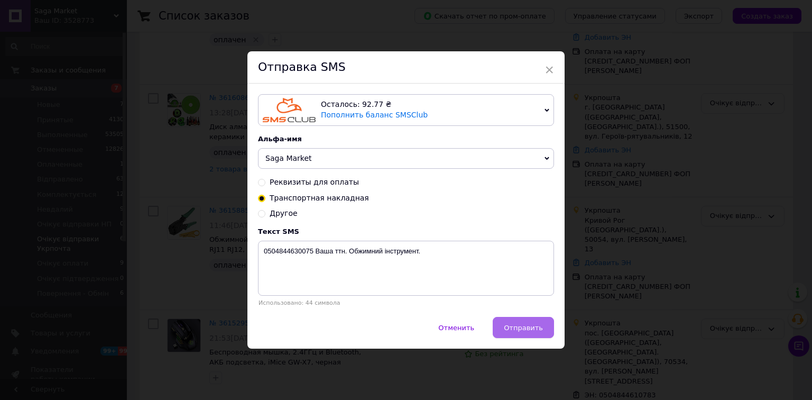
click at [510, 326] on span "Отправить" at bounding box center [523, 328] width 39 height 8
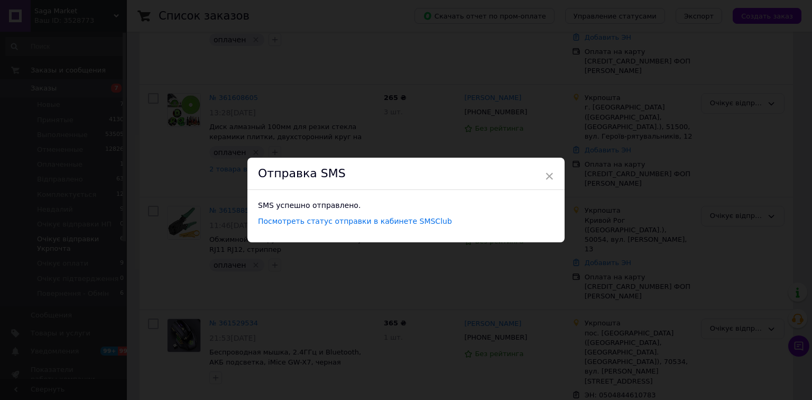
click at [540, 163] on div "Отправка SMS" at bounding box center [405, 174] width 317 height 32
click at [548, 176] on span "×" at bounding box center [550, 176] width 10 height 18
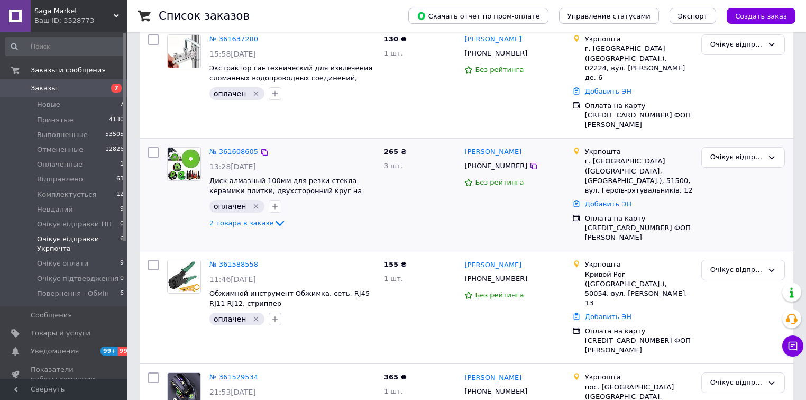
scroll to position [95, 0]
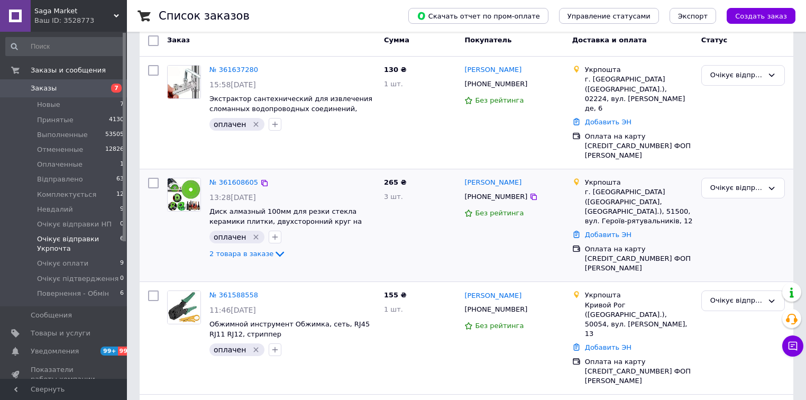
click at [491, 192] on span "[PHONE_NUMBER]" at bounding box center [495, 196] width 63 height 8
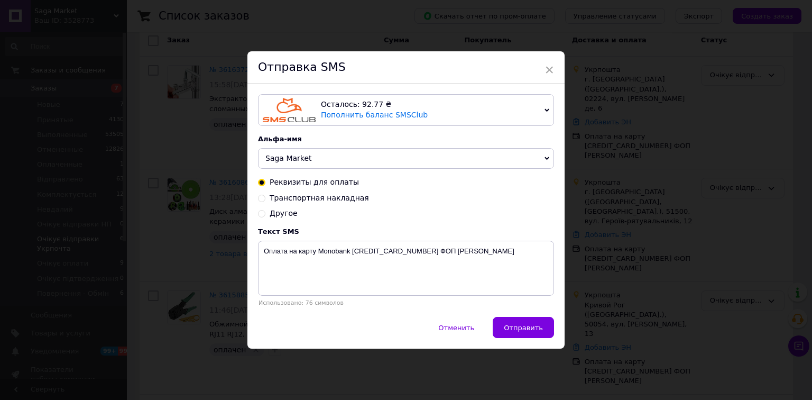
click at [301, 199] on span "Транспортная накладная" at bounding box center [319, 197] width 99 height 8
click at [265, 199] on input "Транспортная накладная" at bounding box center [261, 196] width 7 height 7
radio input "true"
radio input "false"
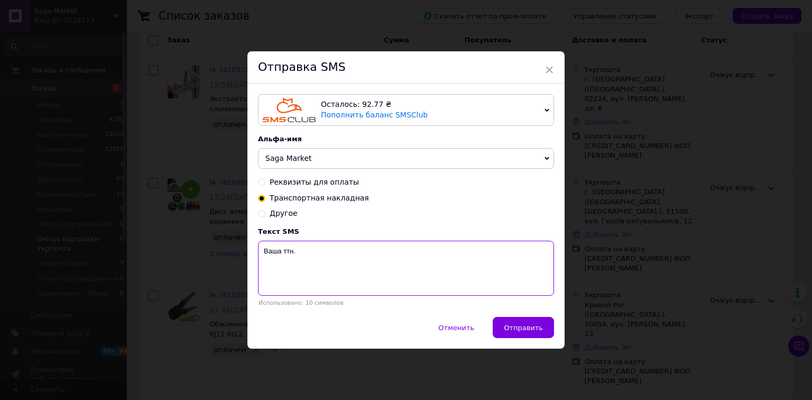
click at [262, 268] on textarea "Ваша ттн." at bounding box center [406, 268] width 296 height 55
paste textarea "0504844630237"
click at [421, 275] on textarea "0504844630237 Ваша ттн." at bounding box center [406, 268] width 296 height 55
type textarea "0504844630237 Ваша ттн. 2 товари."
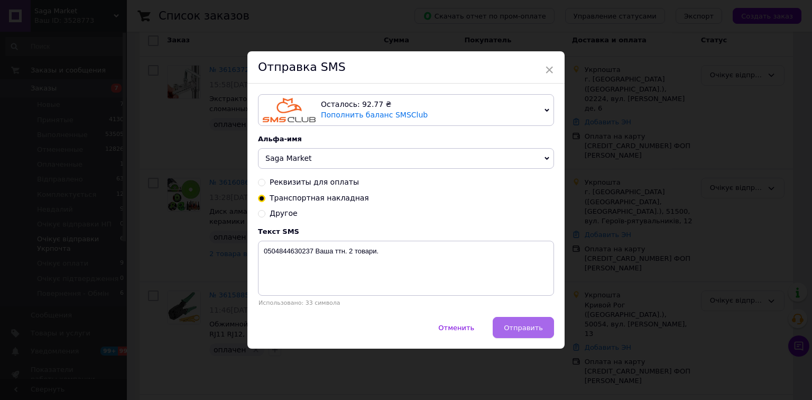
click at [532, 335] on button "Отправить" at bounding box center [523, 327] width 61 height 21
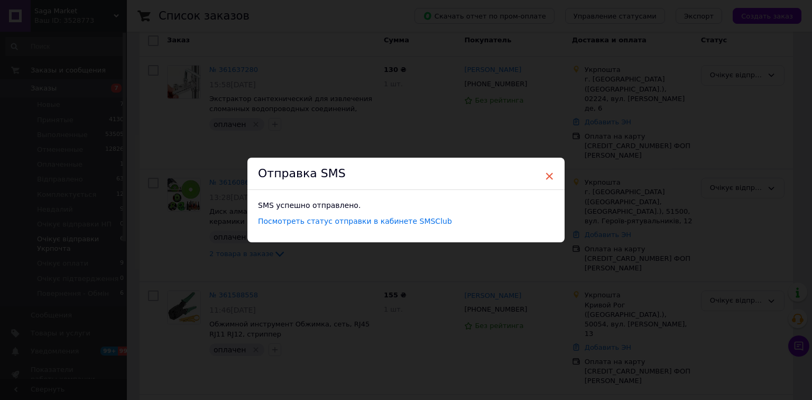
click at [548, 171] on span "×" at bounding box center [550, 176] width 10 height 18
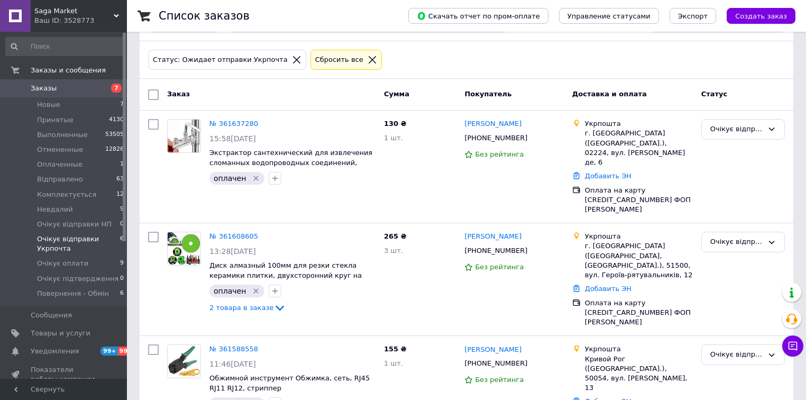
scroll to position [0, 0]
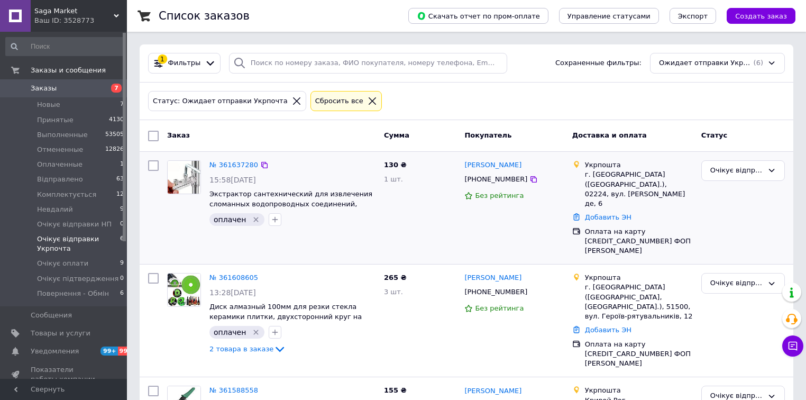
click at [493, 180] on span "+380674646544" at bounding box center [495, 179] width 63 height 8
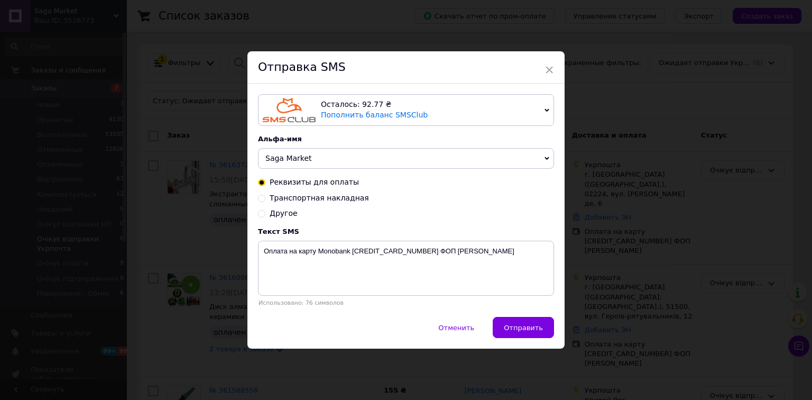
click at [301, 197] on span "Транспортная накладная" at bounding box center [319, 197] width 99 height 8
click at [265, 197] on input "Транспортная накладная" at bounding box center [261, 196] width 7 height 7
radio input "true"
radio input "false"
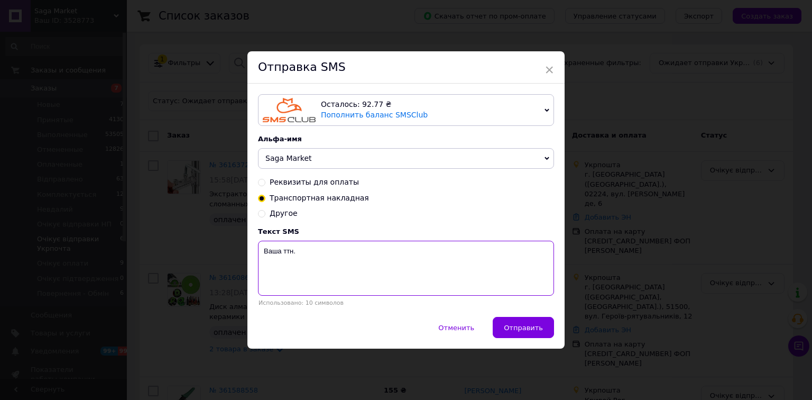
click at [260, 264] on textarea "Ваша ттн." at bounding box center [406, 268] width 296 height 55
paste textarea "0504844630296"
click at [384, 254] on textarea "0504844630296 Ваша ттн." at bounding box center [406, 268] width 296 height 55
type textarea "0504844630296 Ваша ттн. Сантехнічний екстрактор."
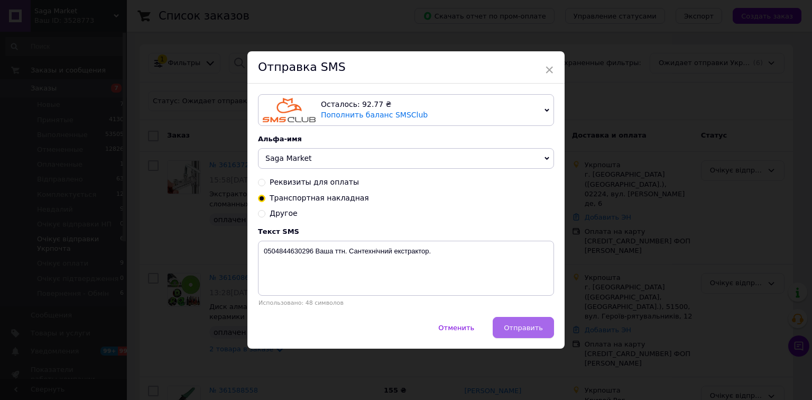
click at [516, 330] on span "Отправить" at bounding box center [523, 328] width 39 height 8
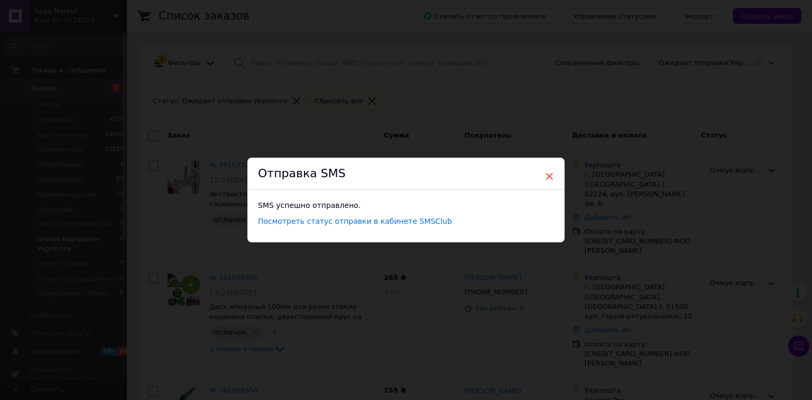
click at [547, 175] on span "×" at bounding box center [550, 176] width 10 height 18
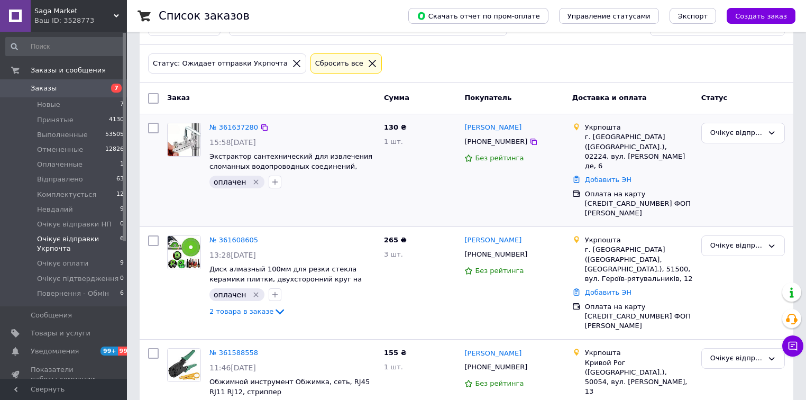
scroll to position [11, 0]
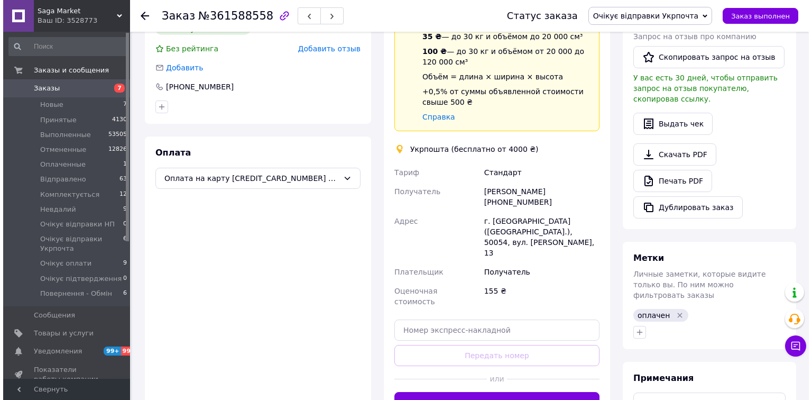
scroll to position [169, 0]
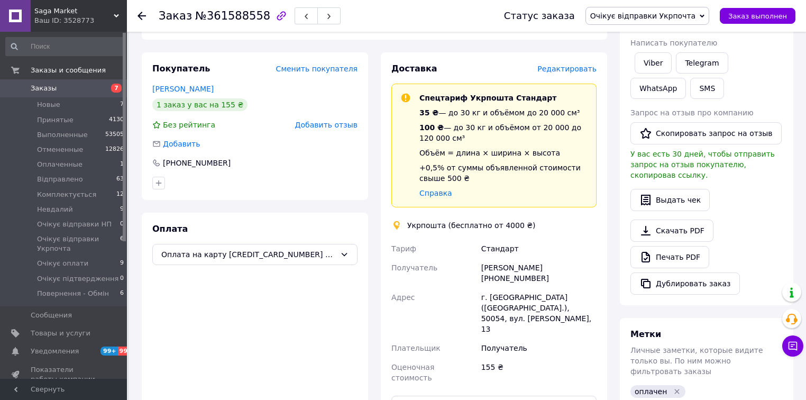
click at [562, 64] on span "Редактировать" at bounding box center [566, 68] width 59 height 8
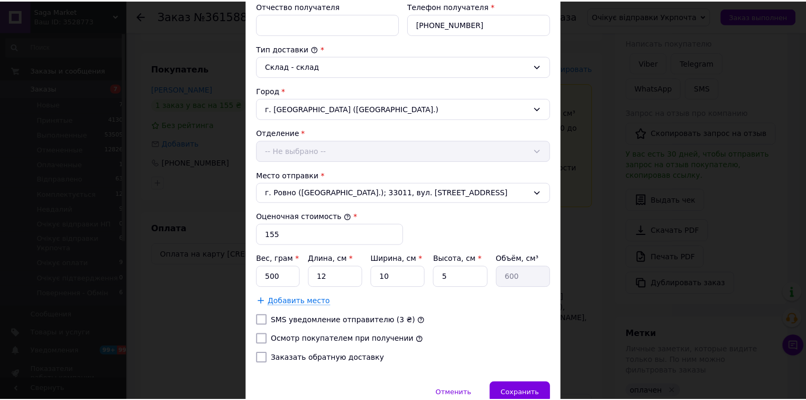
scroll to position [297, 0]
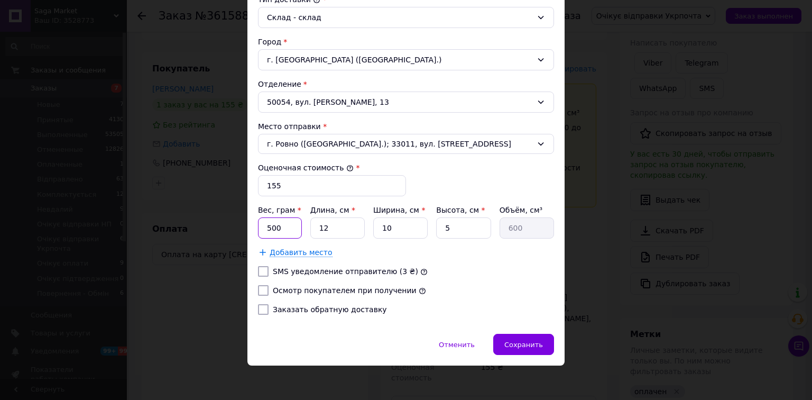
click at [284, 225] on input "500" at bounding box center [280, 227] width 44 height 21
click at [335, 228] on input "12" at bounding box center [337, 227] width 54 height 21
type input "2"
type input "100"
click at [335, 228] on input "2" at bounding box center [337, 227] width 54 height 21
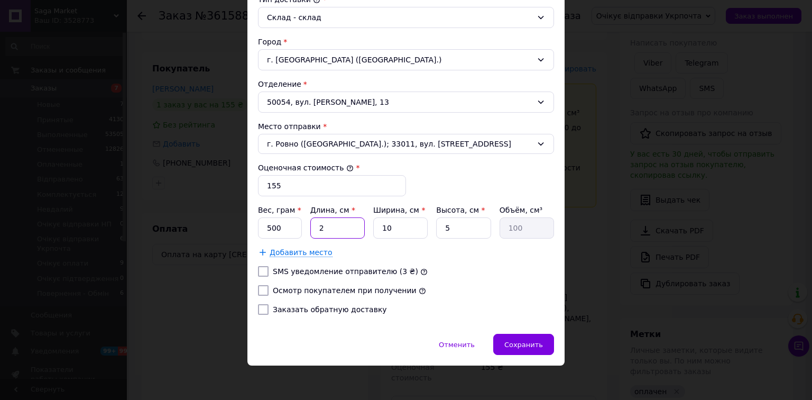
type input "20"
type input "1000"
type input "20"
click at [442, 222] on input "5" at bounding box center [463, 227] width 54 height 21
type input "15"
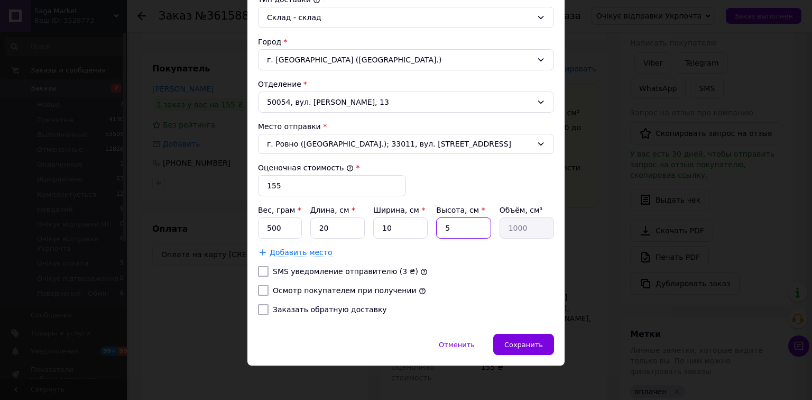
type input "3000"
type input "15"
click at [297, 226] on input "500" at bounding box center [280, 227] width 44 height 21
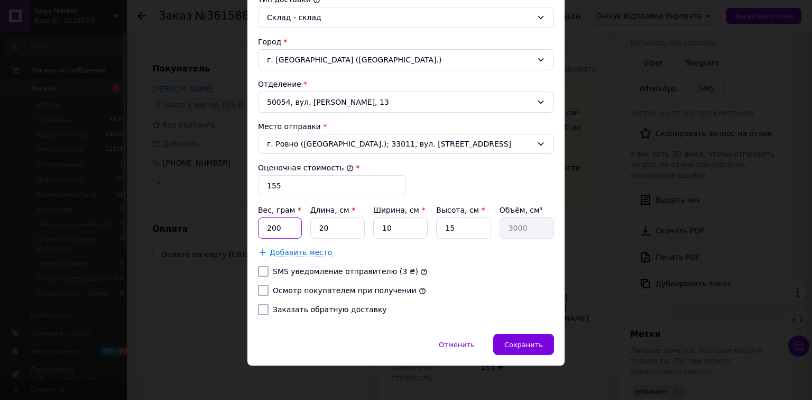
type input "200"
click at [313, 289] on label "Осмотр покупателем при получении" at bounding box center [345, 290] width 144 height 8
click at [269, 289] on input "Осмотр покупателем при получении" at bounding box center [263, 290] width 11 height 11
checkbox input "true"
click at [510, 340] on span "Сохранить" at bounding box center [523, 344] width 39 height 8
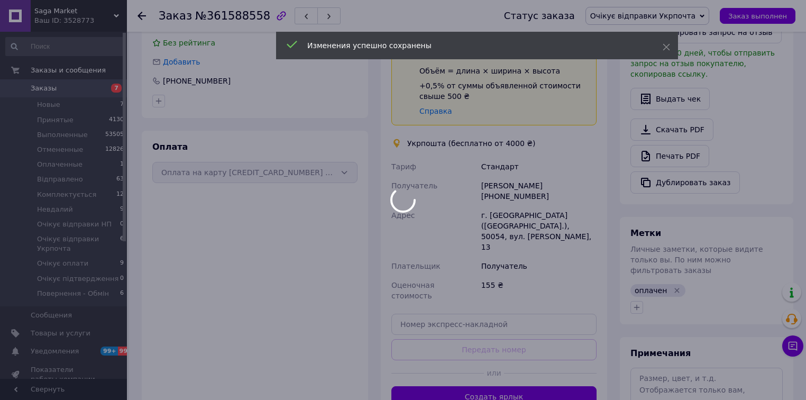
scroll to position [254, 0]
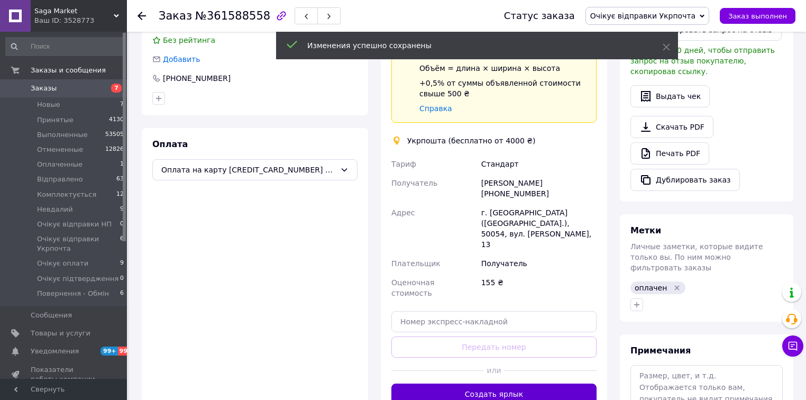
click at [514, 383] on button "Создать ярлык" at bounding box center [493, 393] width 205 height 21
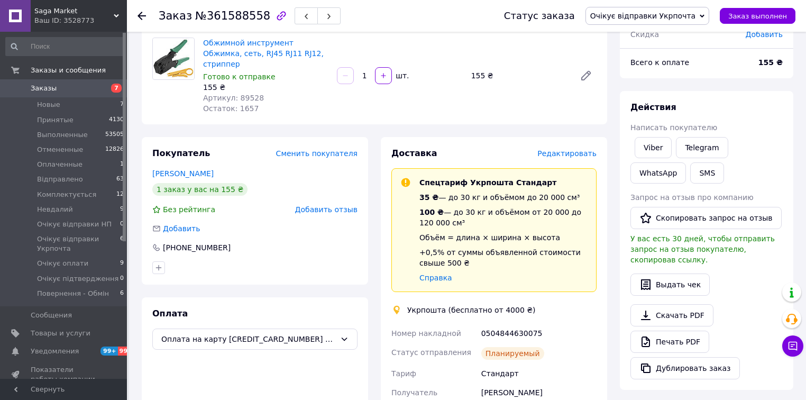
scroll to position [169, 0]
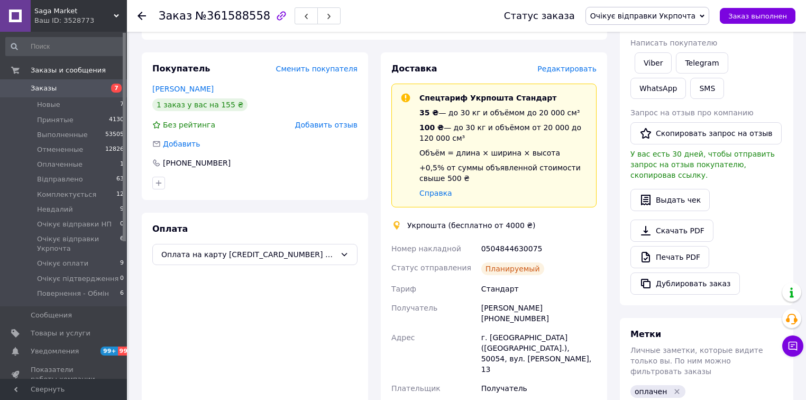
click at [506, 239] on div "0504844630075" at bounding box center [538, 248] width 119 height 19
copy div "0504844630075"
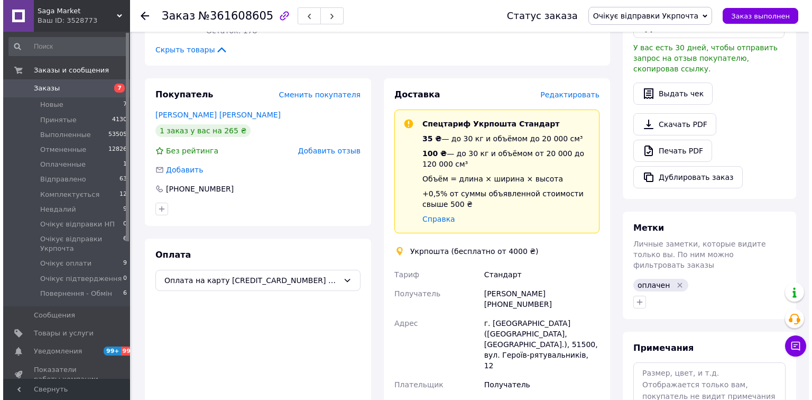
scroll to position [169, 0]
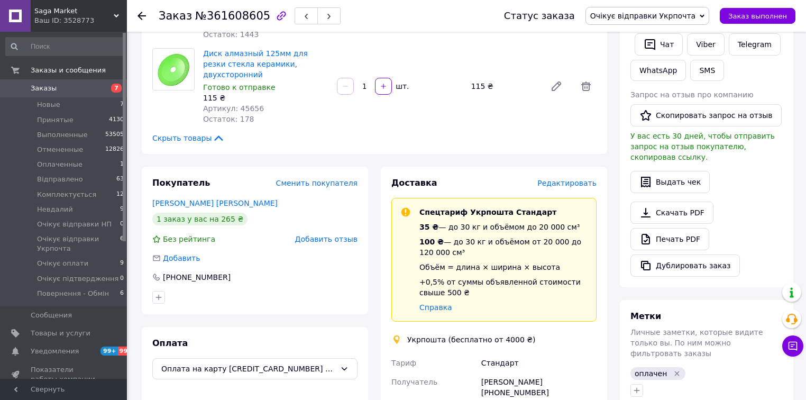
click at [560, 179] on span "Редактировать" at bounding box center [566, 183] width 59 height 8
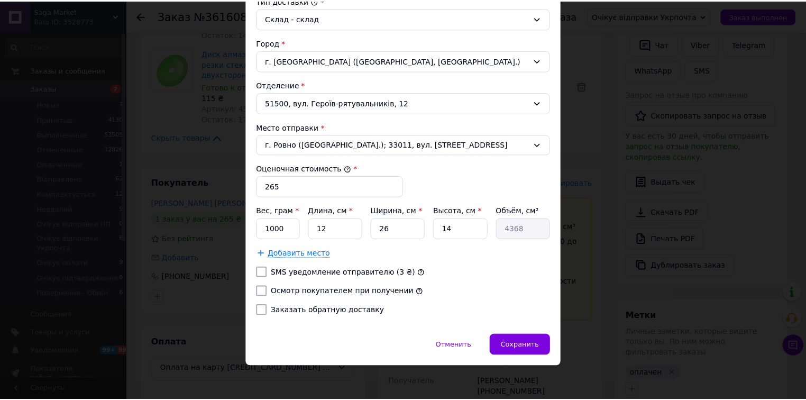
scroll to position [297, 0]
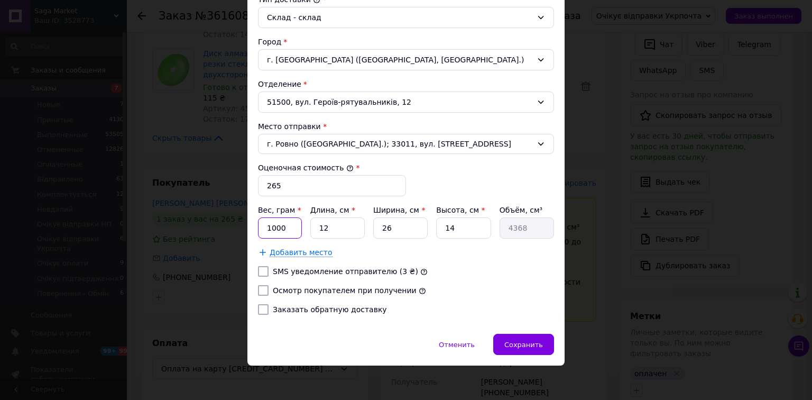
click at [281, 224] on input "1000" at bounding box center [280, 227] width 44 height 21
type input "200"
click at [337, 226] on input "12" at bounding box center [337, 227] width 54 height 21
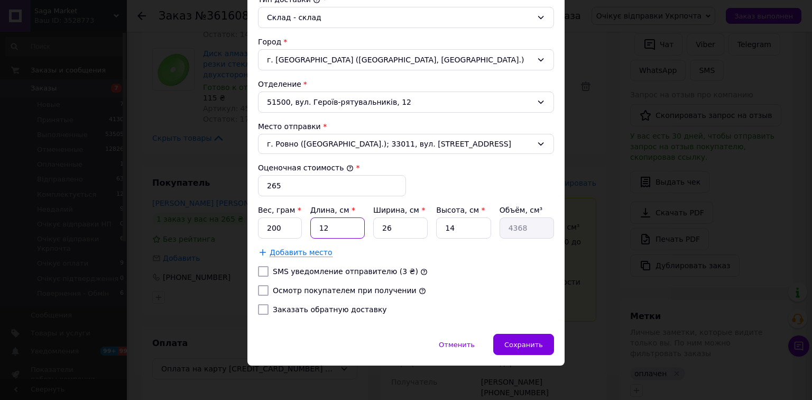
type input "2"
type input "728"
type input "20"
type input "7280"
type input "20"
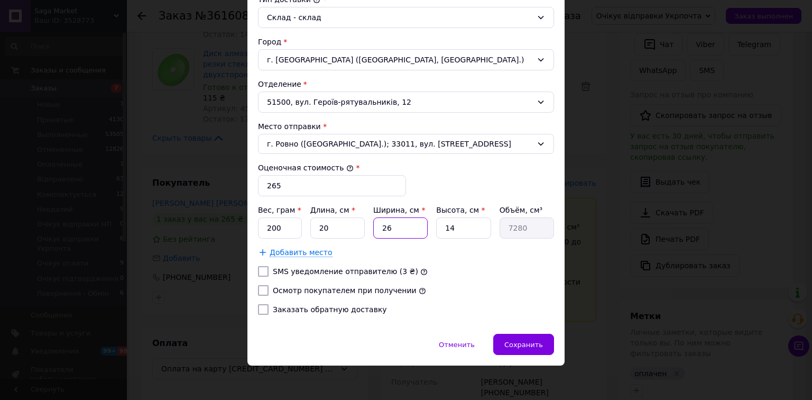
click at [398, 231] on input "26" at bounding box center [400, 227] width 54 height 21
type input "1"
type input "280"
type input "10"
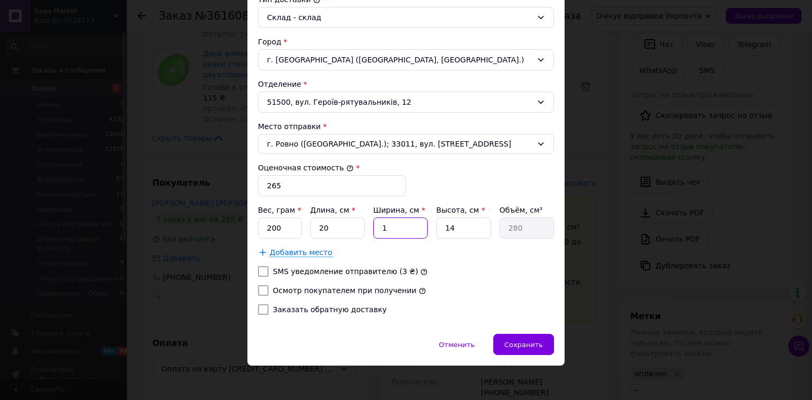
type input "2800"
type input "10"
click at [469, 231] on input "14" at bounding box center [463, 227] width 54 height 21
type input "1"
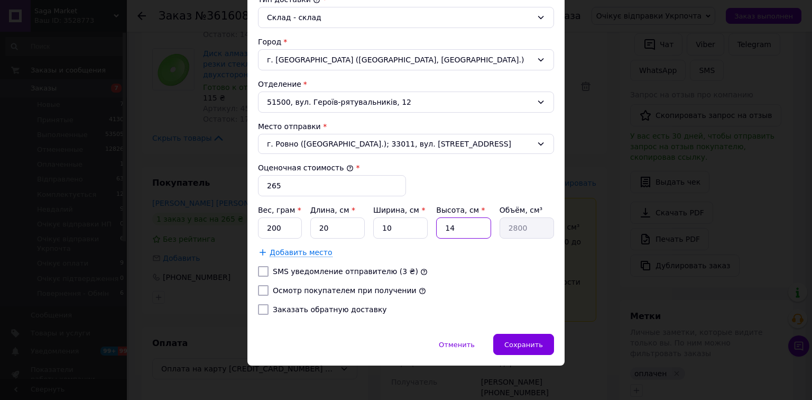
type input "200"
type input "15"
type input "3000"
type input "15"
click at [343, 290] on label "Осмотр покупателем при получении" at bounding box center [345, 290] width 144 height 8
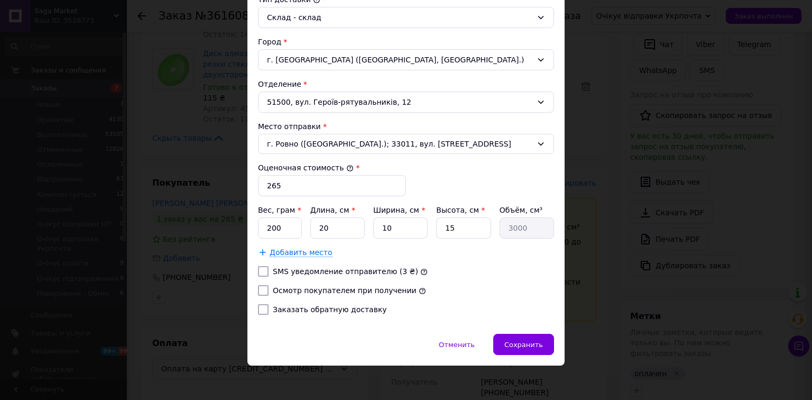
click at [269, 290] on input "Осмотр покупателем при получении" at bounding box center [263, 290] width 11 height 11
checkbox input "true"
click at [516, 335] on div "Сохранить" at bounding box center [523, 344] width 61 height 21
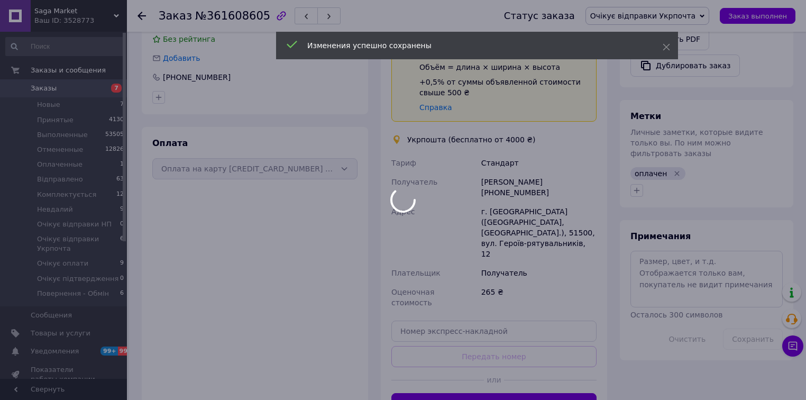
scroll to position [381, 0]
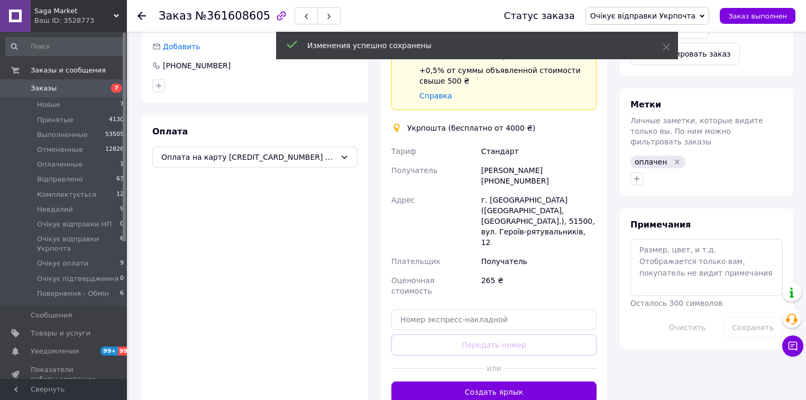
click at [522, 381] on button "Создать ярлык" at bounding box center [493, 391] width 205 height 21
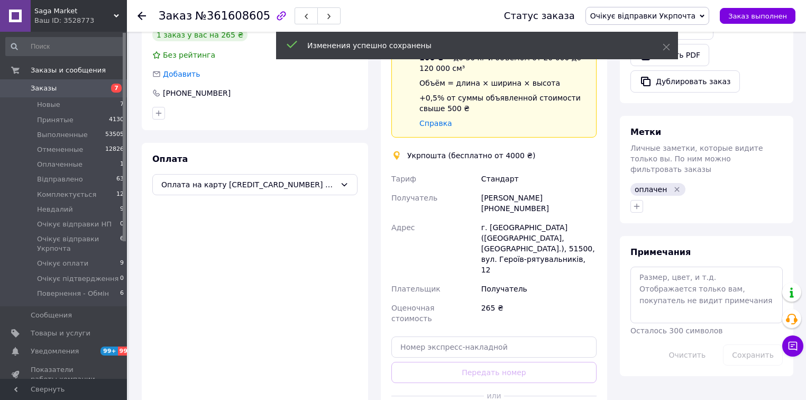
scroll to position [338, 0]
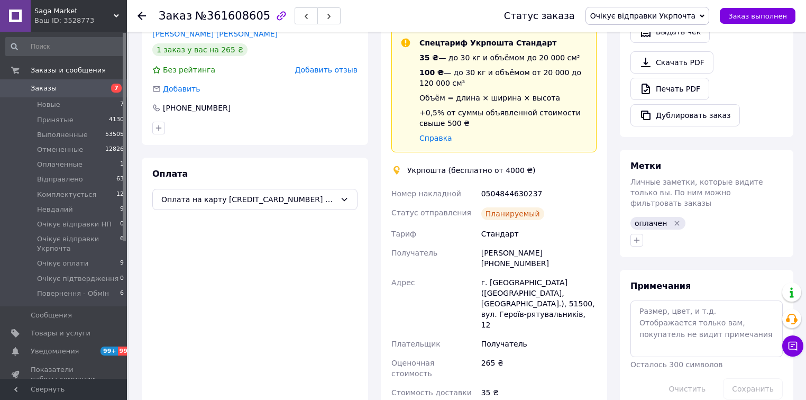
click at [503, 184] on div "0504844630237" at bounding box center [538, 193] width 119 height 19
copy div "0504844630237"
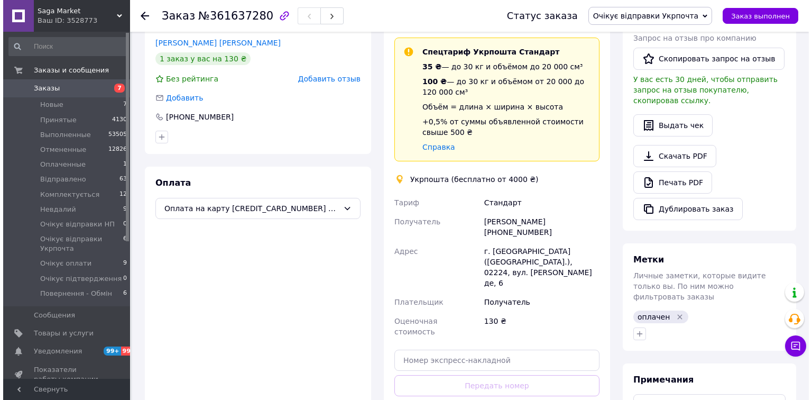
scroll to position [127, 0]
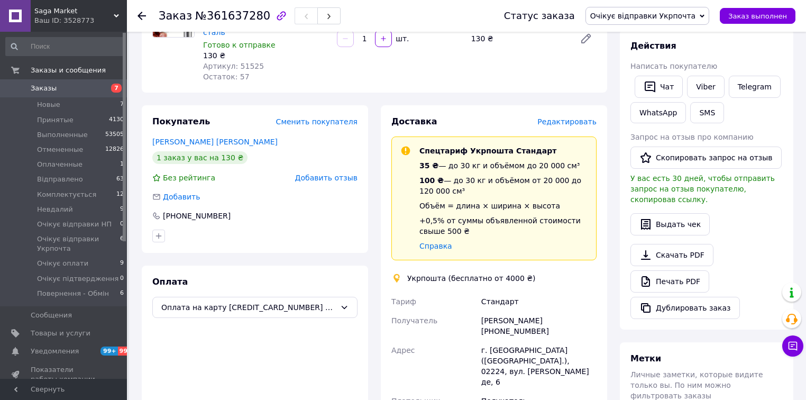
click at [570, 117] on span "Редактировать" at bounding box center [566, 121] width 59 height 8
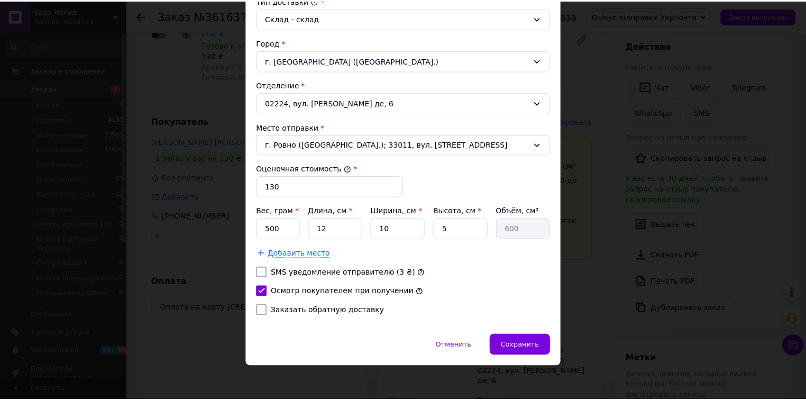
scroll to position [297, 0]
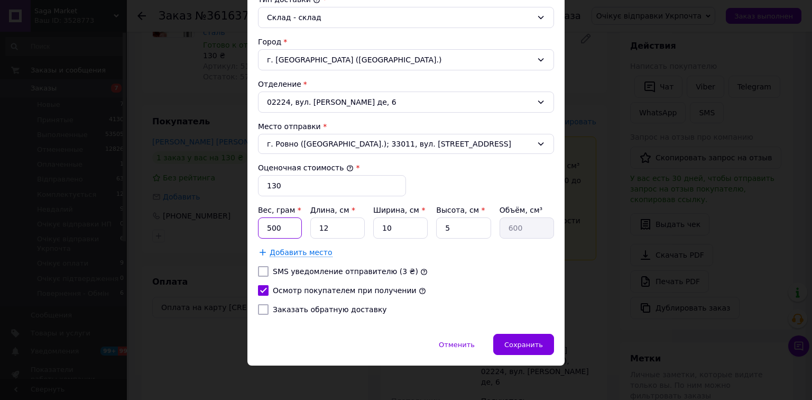
click at [289, 224] on input "500" at bounding box center [280, 227] width 44 height 21
type input "200"
click at [339, 224] on input "12" at bounding box center [337, 227] width 54 height 21
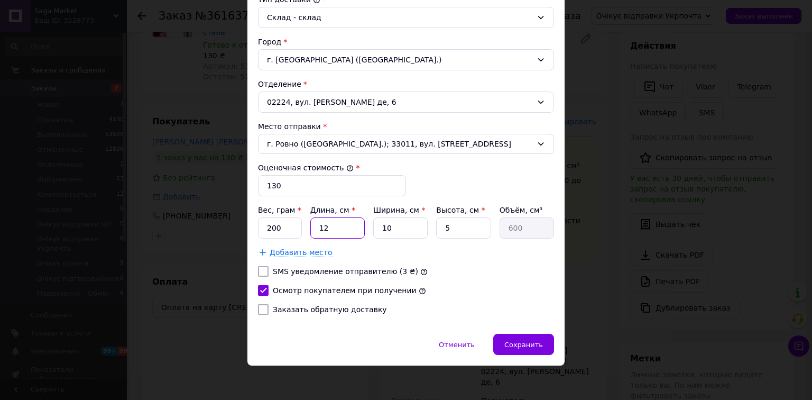
type input "2"
type input "100"
type input "20"
type input "1000"
type input "20"
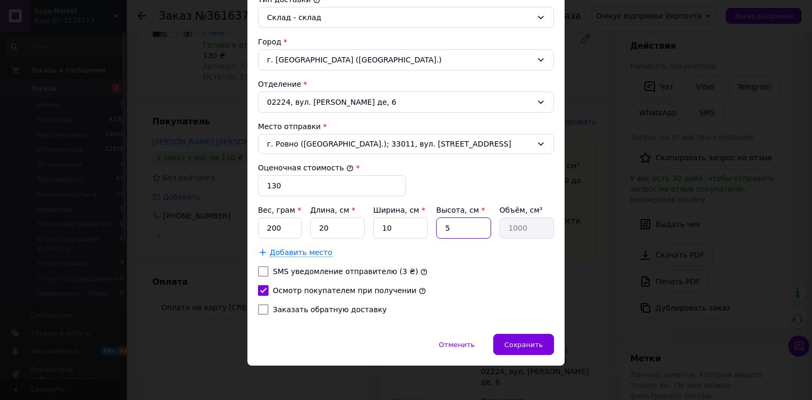
click at [442, 226] on input "5" at bounding box center [463, 227] width 54 height 21
type input "15"
type input "3000"
type input "15"
click at [529, 346] on div "Сохранить" at bounding box center [523, 344] width 61 height 21
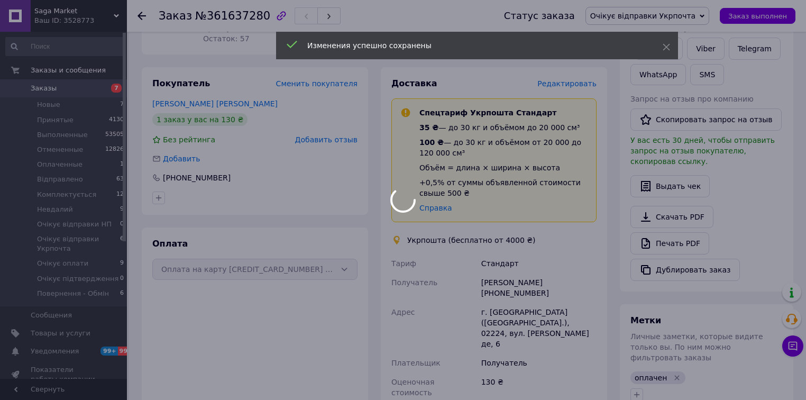
scroll to position [296, 0]
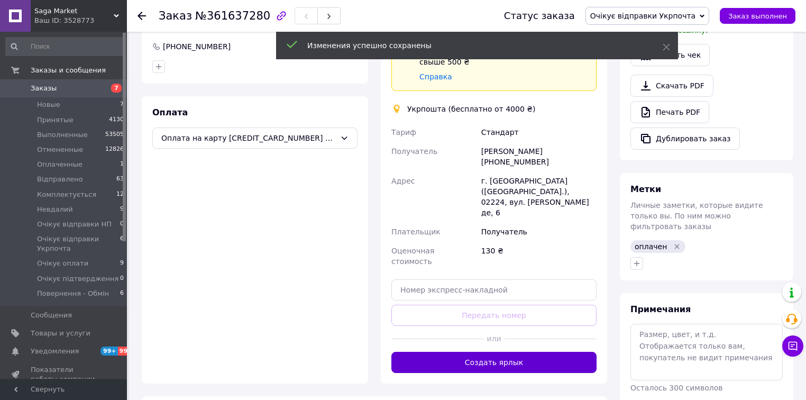
click at [539, 352] on button "Создать ярлык" at bounding box center [493, 362] width 205 height 21
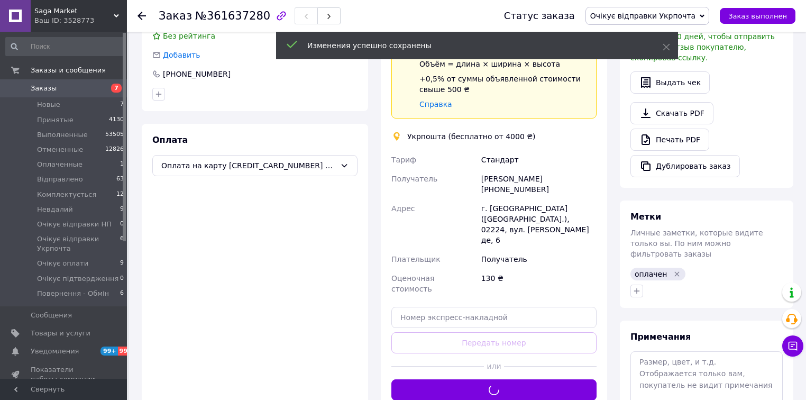
scroll to position [254, 0]
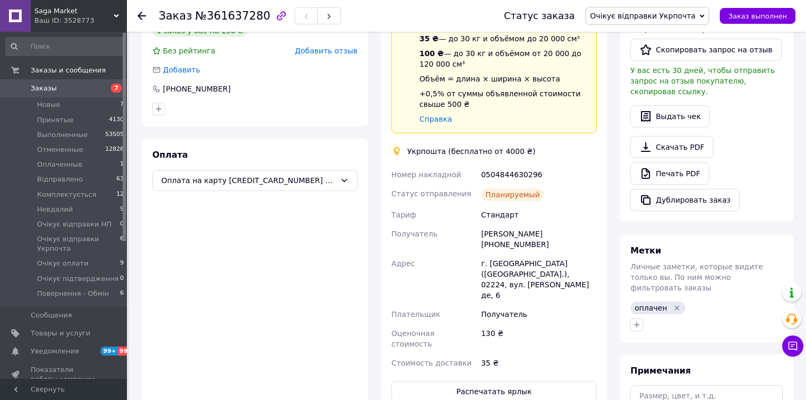
click at [504, 165] on div "0504844630296" at bounding box center [538, 174] width 119 height 19
copy div "0504844630296"
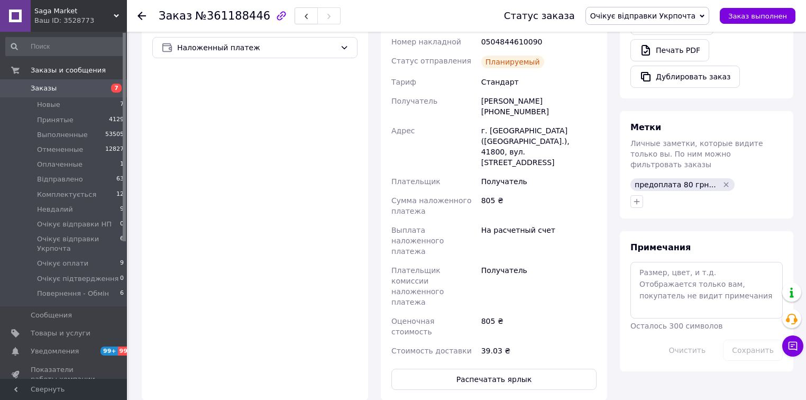
scroll to position [391, 0]
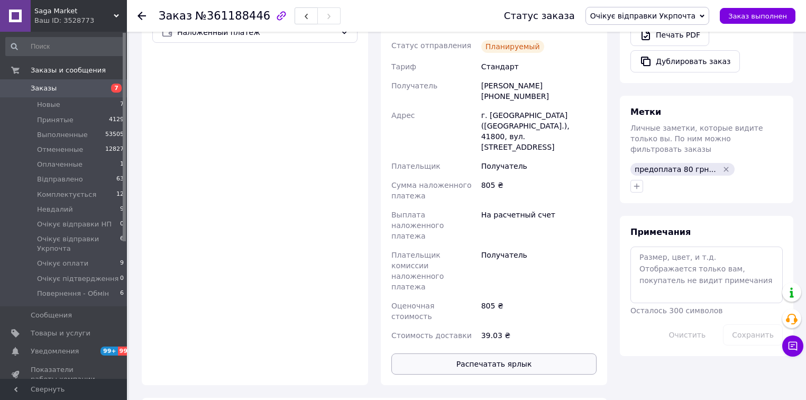
click at [518, 353] on button "Распечатать ярлык" at bounding box center [493, 363] width 205 height 21
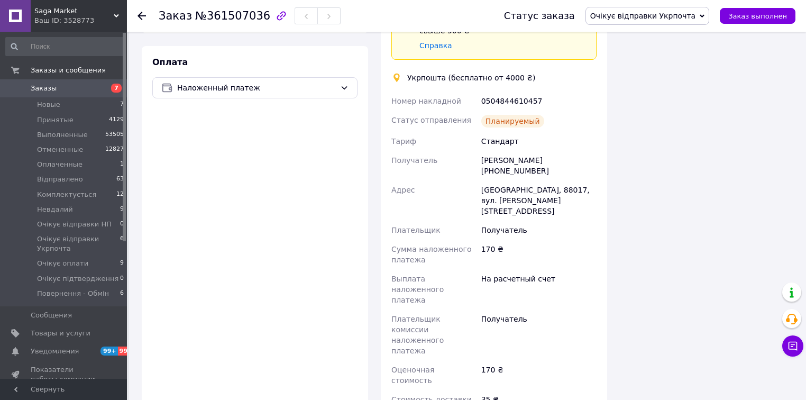
scroll to position [346, 0]
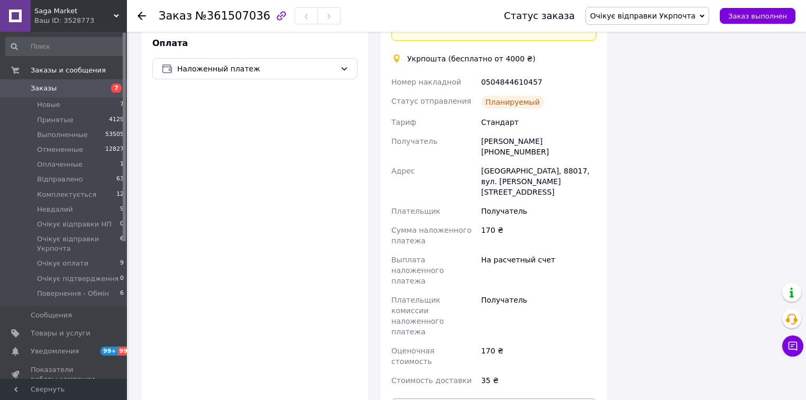
click at [511, 357] on div "Заказ с сайта [DATE] 18:58 Товары в заказе (1) Добавить товар Внутренний мини ф…" at bounding box center [374, 81] width 478 height 766
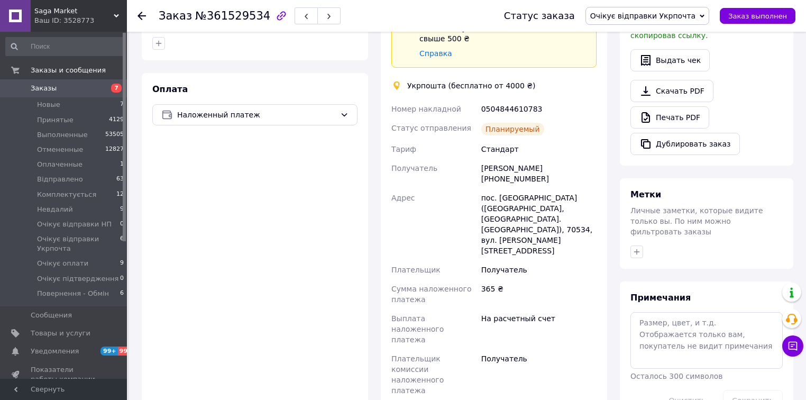
scroll to position [389, 0]
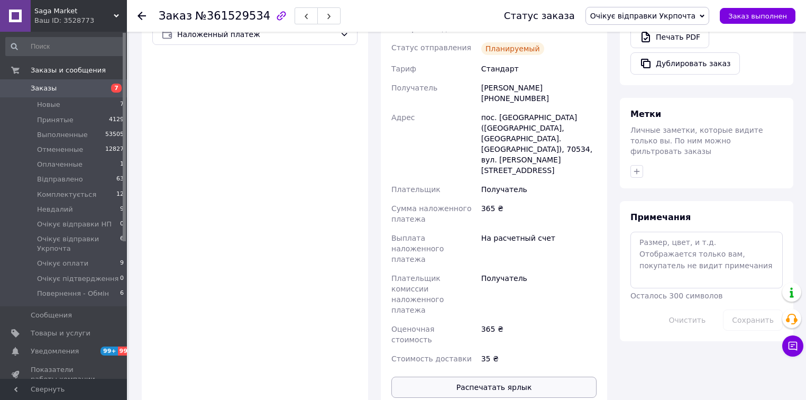
click at [522, 376] on button "Распечатать ярлык" at bounding box center [493, 386] width 205 height 21
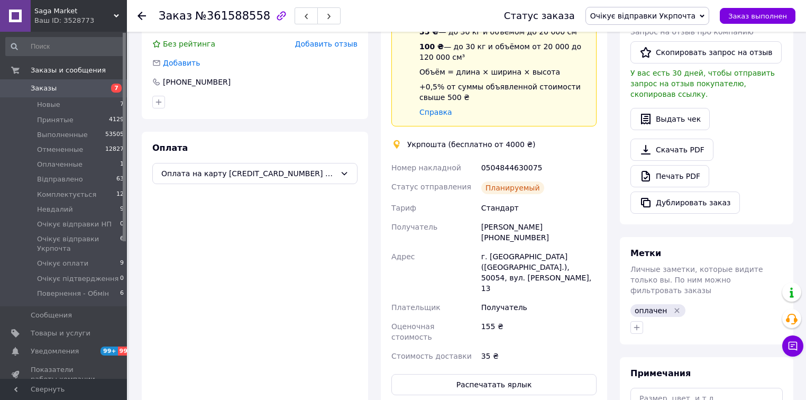
scroll to position [260, 0]
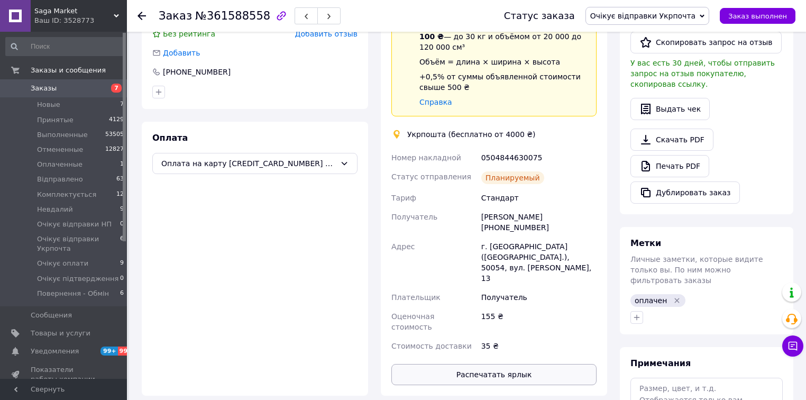
click at [501, 364] on button "Распечатать ярлык" at bounding box center [493, 374] width 205 height 21
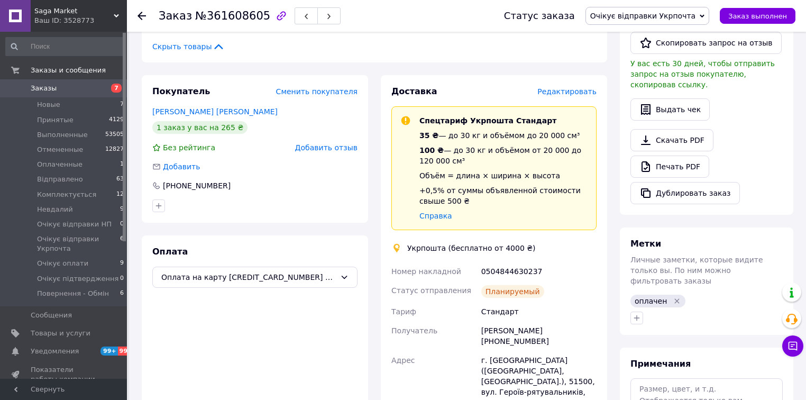
scroll to position [381, 0]
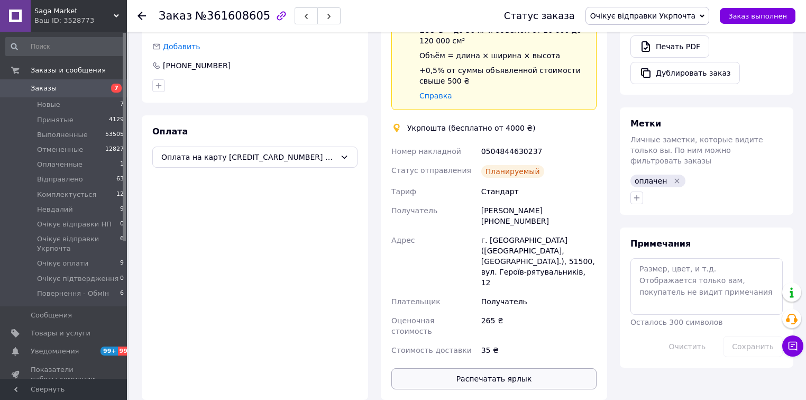
click at [549, 368] on button "Распечатать ярлык" at bounding box center [493, 378] width 205 height 21
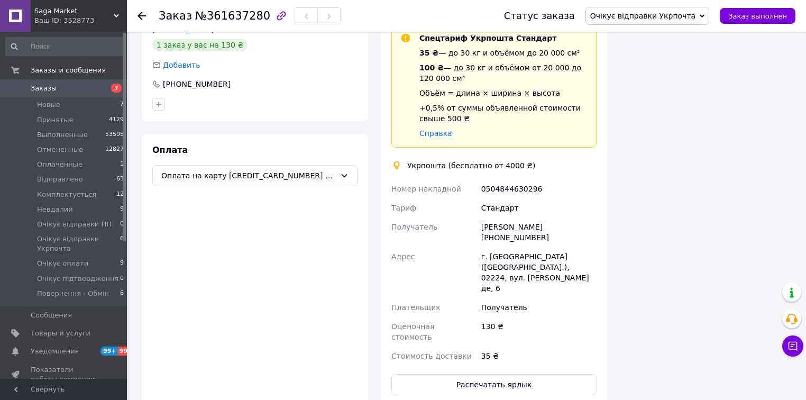
scroll to position [249, 0]
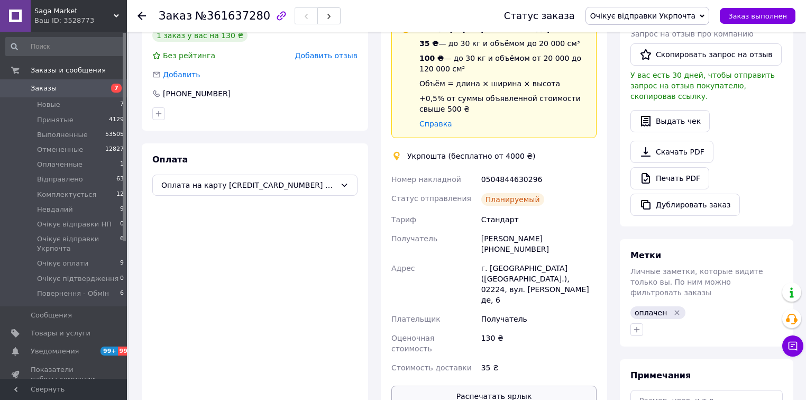
click at [515, 385] on button "Распечатать ярлык" at bounding box center [493, 395] width 205 height 21
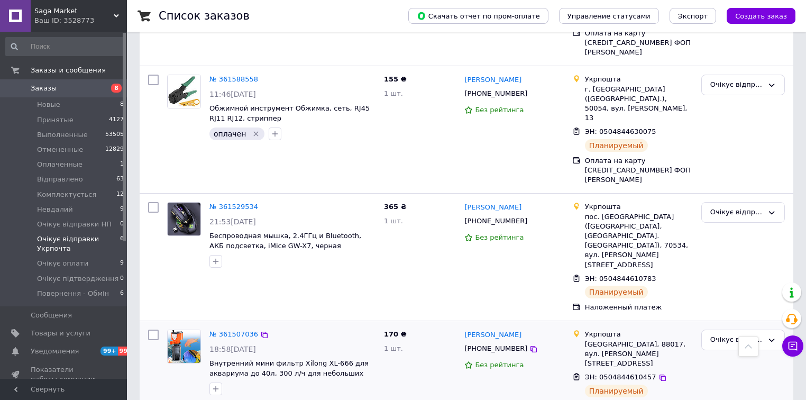
scroll to position [393, 0]
